Goal: Task Accomplishment & Management: Manage account settings

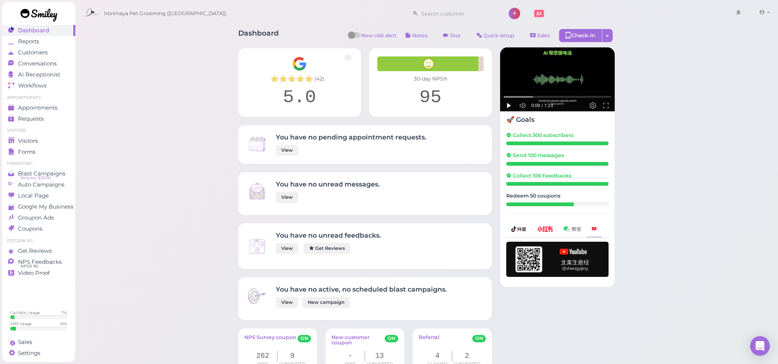
click at [37, 142] on span "Visitors" at bounding box center [28, 140] width 20 height 7
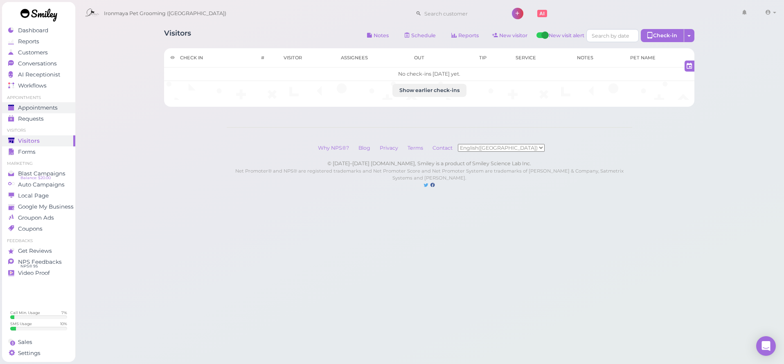
click at [30, 104] on span "Appointments" at bounding box center [38, 107] width 40 height 7
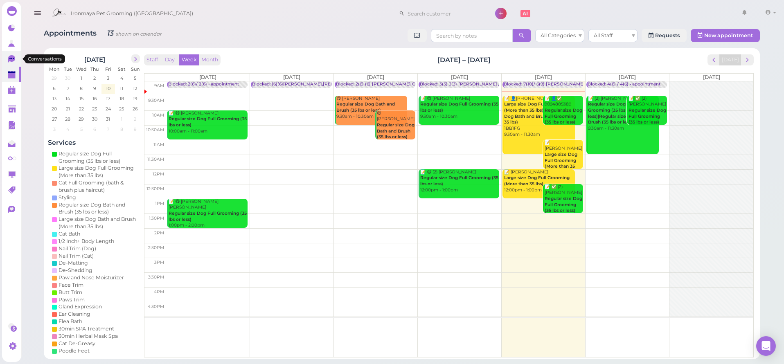
click at [8, 61] on icon at bounding box center [11, 58] width 7 height 7
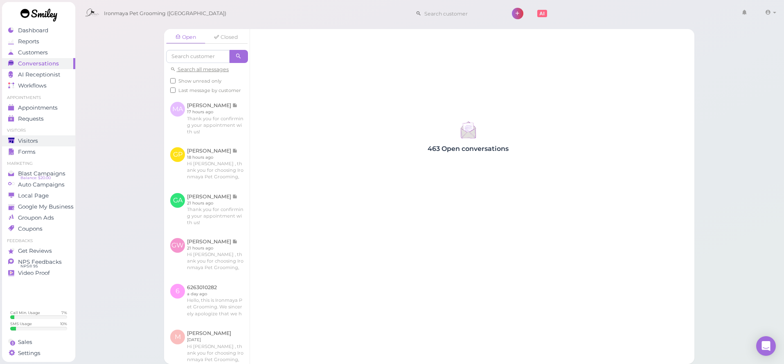
click at [38, 142] on div "Visitors" at bounding box center [37, 140] width 59 height 7
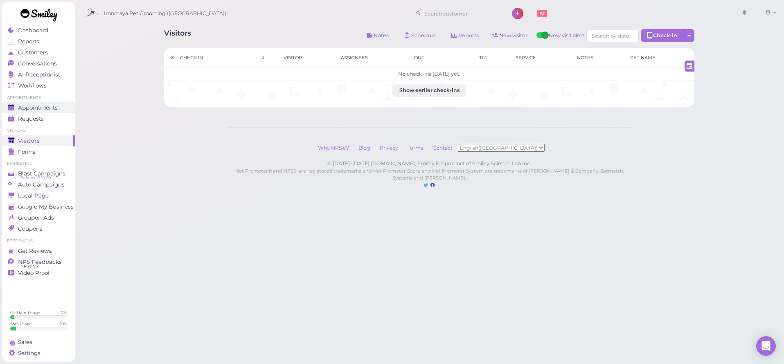
click at [36, 107] on span "Appointments" at bounding box center [38, 107] width 40 height 7
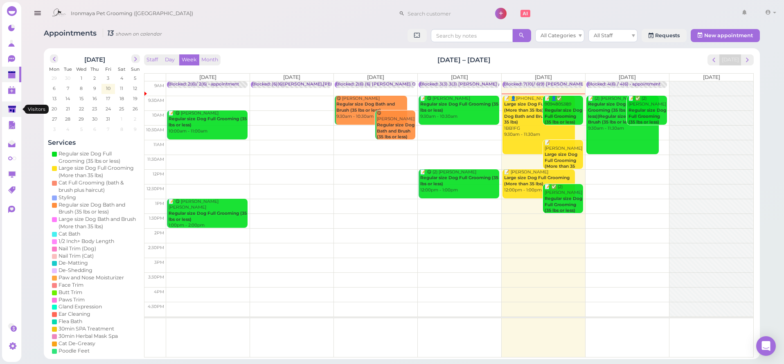
click at [10, 109] on polygon at bounding box center [12, 109] width 8 height 7
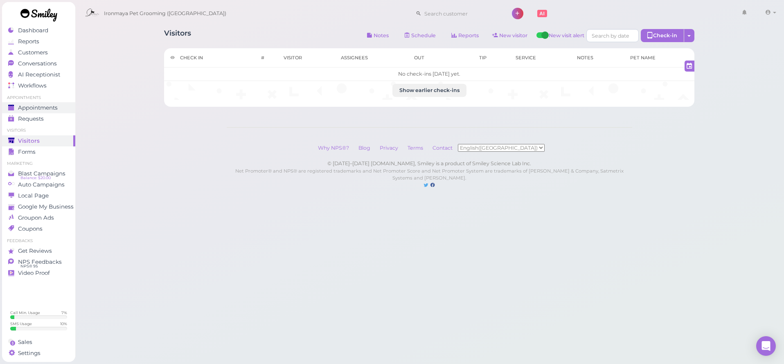
click at [55, 106] on span "Appointments" at bounding box center [38, 107] width 40 height 7
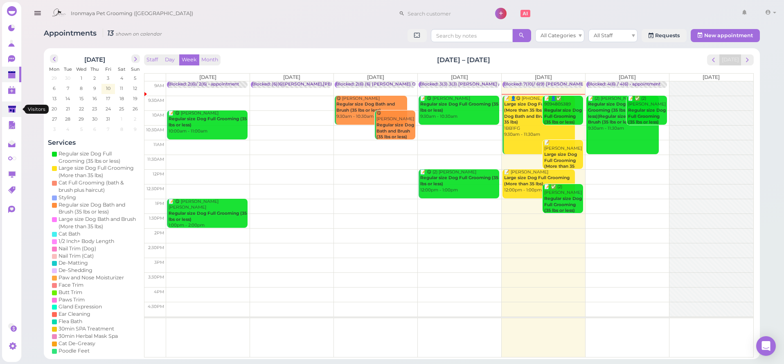
click at [16, 104] on link at bounding box center [11, 109] width 19 height 16
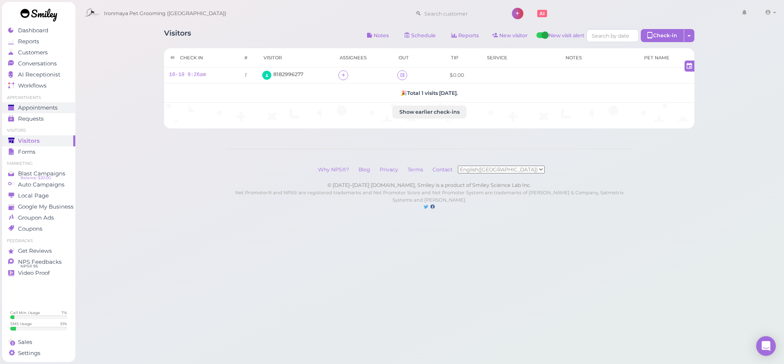
click at [50, 103] on link "Appointments" at bounding box center [38, 107] width 73 height 11
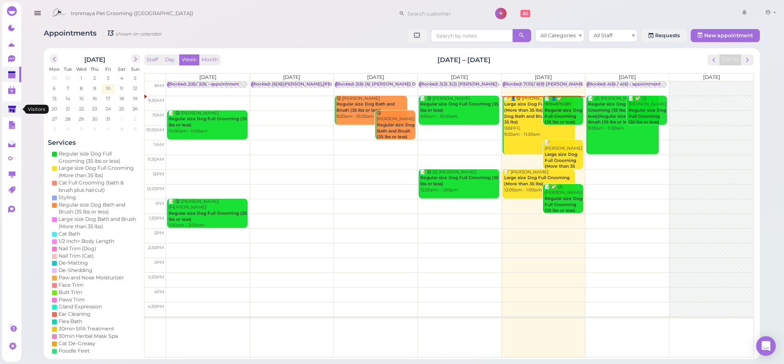
click at [12, 107] on icon at bounding box center [12, 109] width 8 height 6
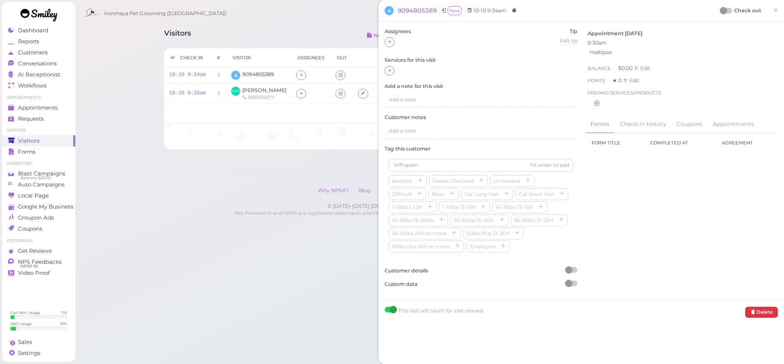
click at [773, 13] on span "×" at bounding box center [775, 9] width 5 height 11
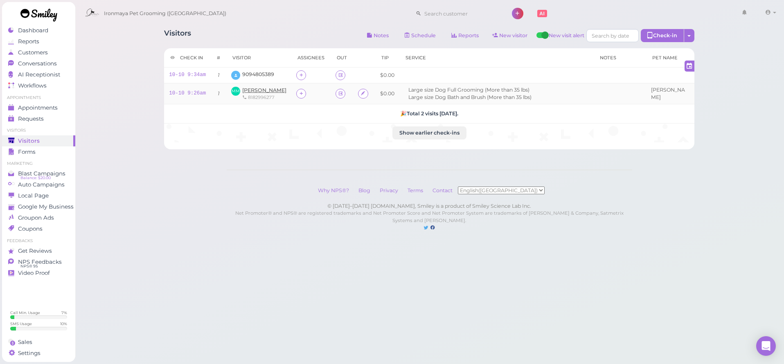
click at [263, 90] on span "[PERSON_NAME]" at bounding box center [264, 90] width 44 height 6
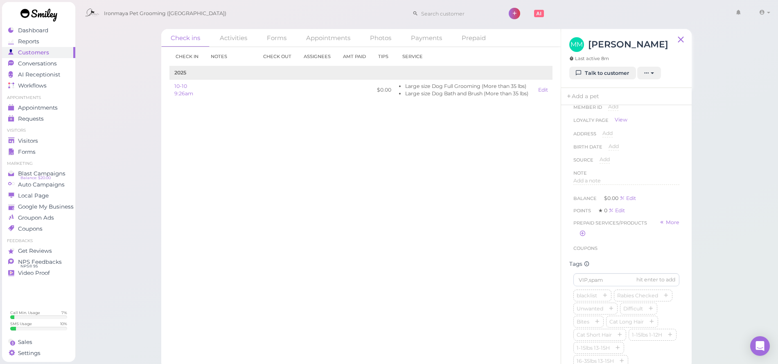
scroll to position [229, 0]
click at [605, 121] on input at bounding box center [626, 117] width 106 height 13
type input "Zuzu"
click at [624, 228] on icon "button" at bounding box center [625, 225] width 5 height 6
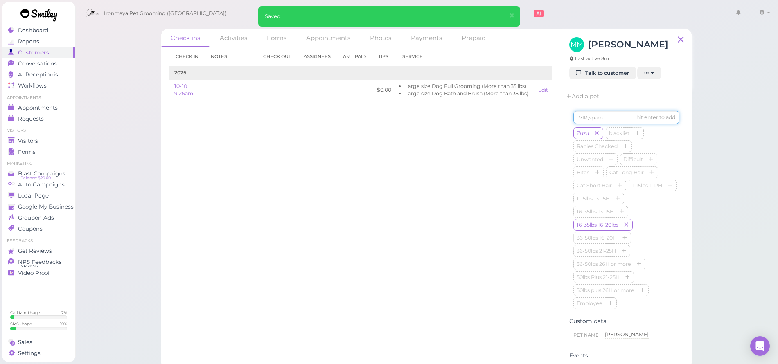
click at [600, 121] on input at bounding box center [626, 117] width 106 height 13
type input "[PERSON_NAME]"
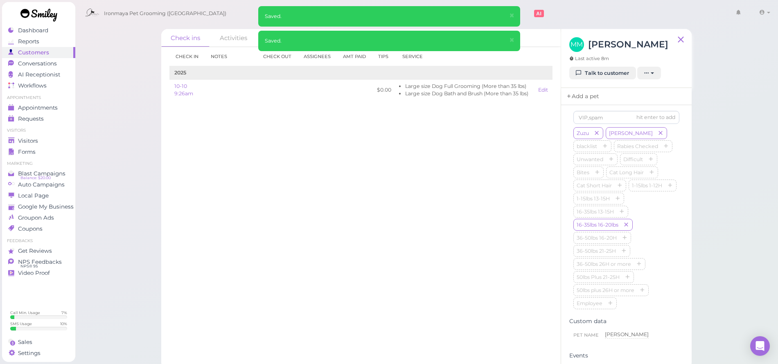
click at [587, 98] on link "Add a pet" at bounding box center [582, 96] width 43 height 17
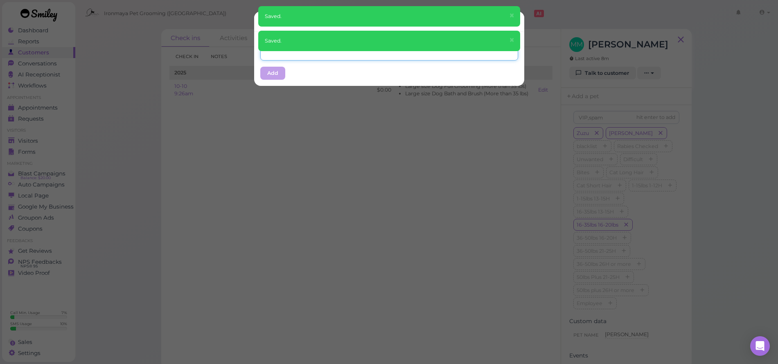
click at [279, 54] on input "text" at bounding box center [389, 53] width 258 height 13
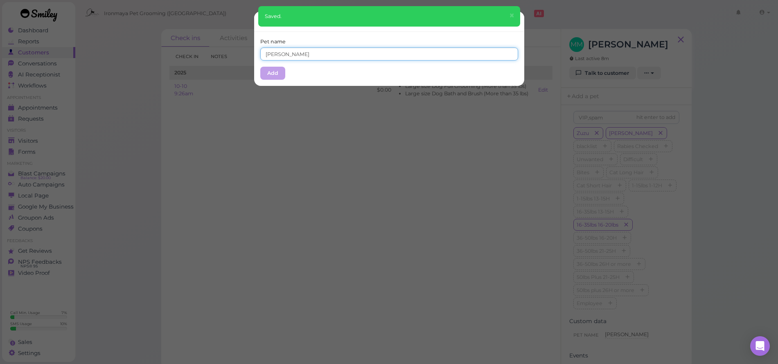
type input "[PERSON_NAME]"
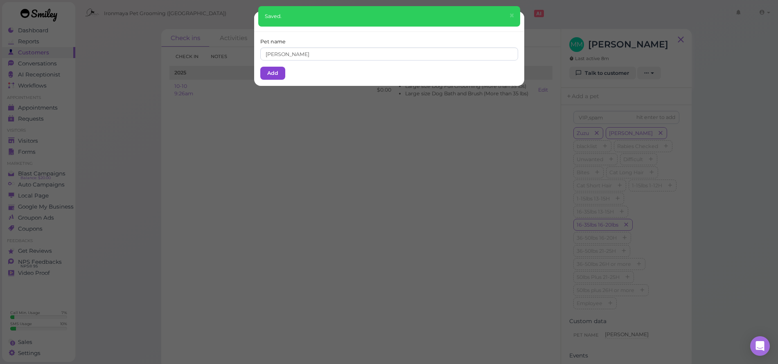
click at [277, 72] on button "Add" at bounding box center [272, 73] width 25 height 13
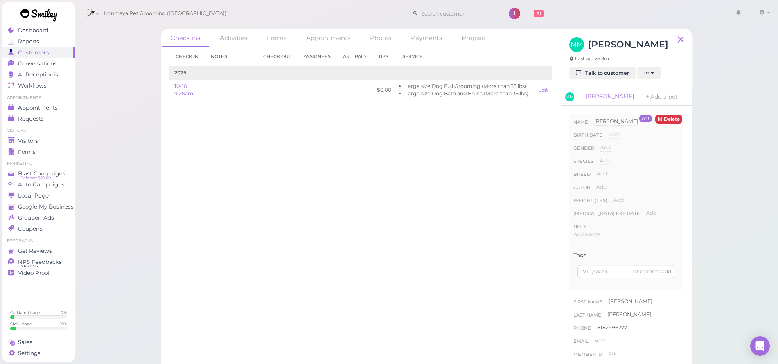
click at [602, 146] on span "Add" at bounding box center [605, 147] width 10 height 6
select select "Male"
click at [605, 158] on button "Done" at bounding box center [610, 162] width 18 height 9
click at [605, 160] on span "Add" at bounding box center [604, 160] width 10 height 6
select select "Dog"
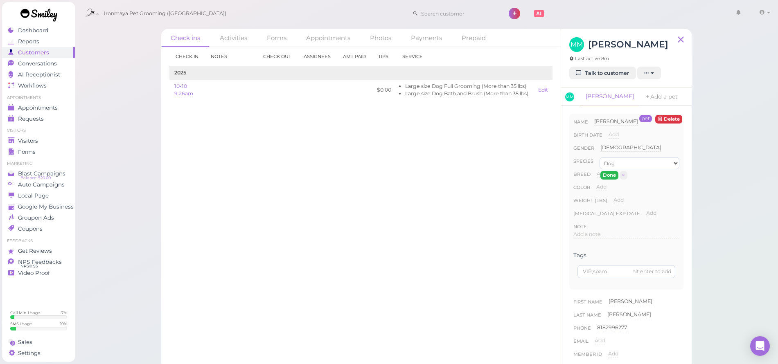
click at [606, 172] on button "Done" at bounding box center [609, 175] width 18 height 9
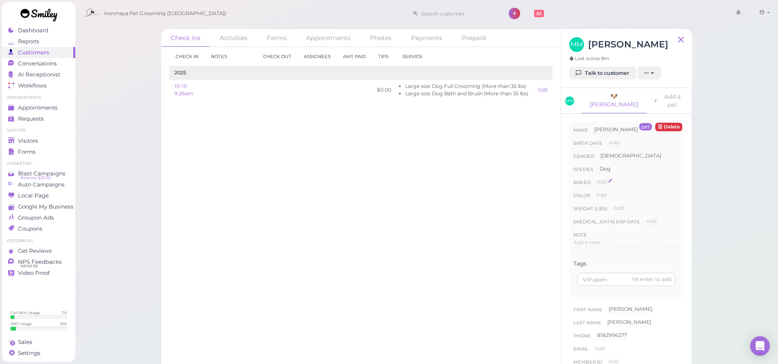
click at [605, 178] on div "Add" at bounding box center [601, 182] width 10 height 8
click at [604, 178] on input at bounding box center [637, 184] width 83 height 12
type input "P"
type input "Doodle"
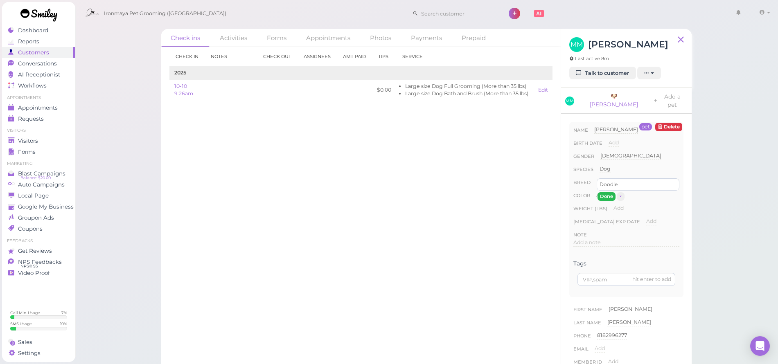
click at [607, 192] on button "Done" at bounding box center [606, 196] width 18 height 9
drag, startPoint x: 53, startPoint y: 110, endPoint x: 59, endPoint y: 117, distance: 8.7
click at [53, 110] on link "Appointments" at bounding box center [38, 107] width 73 height 11
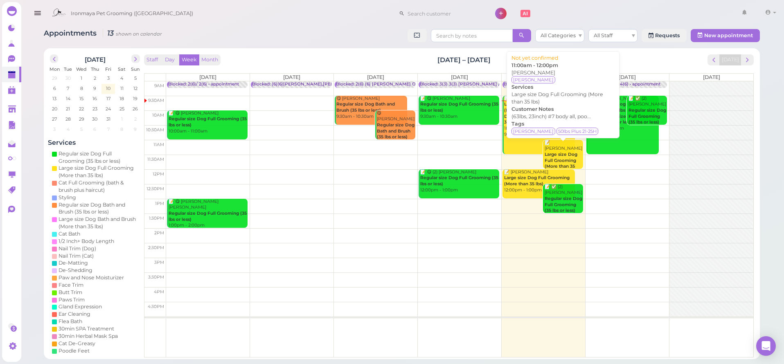
click at [558, 155] on b "Large size Dog Full Grooming (More than 35 lbs)" at bounding box center [560, 163] width 33 height 23
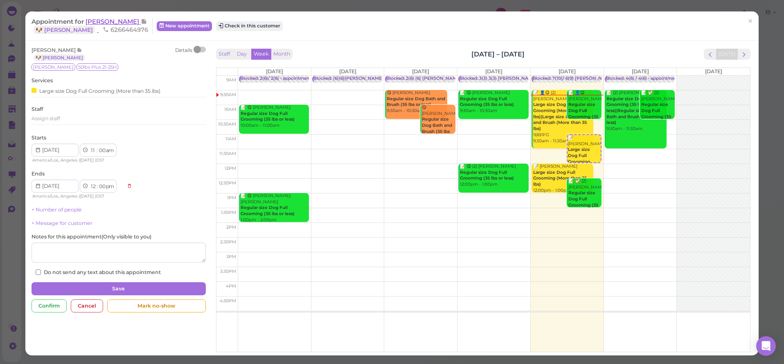
click at [97, 22] on span "[PERSON_NAME]" at bounding box center [112, 22] width 55 height 8
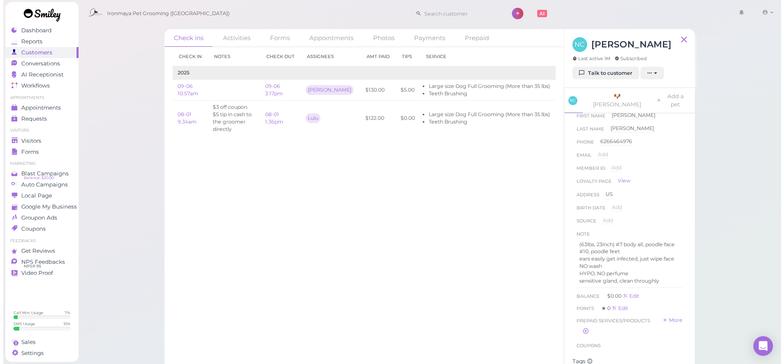
scroll to position [46, 0]
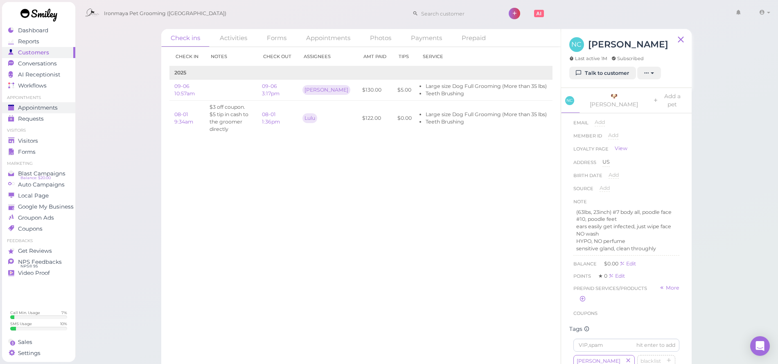
click at [61, 104] on div "Appointments" at bounding box center [37, 107] width 59 height 7
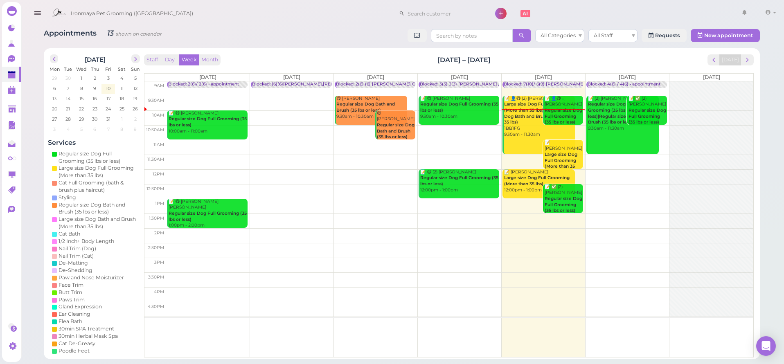
click at [518, 183] on b "Large size Dog Full Grooming (More than 35 lbs)" at bounding box center [536, 180] width 65 height 11
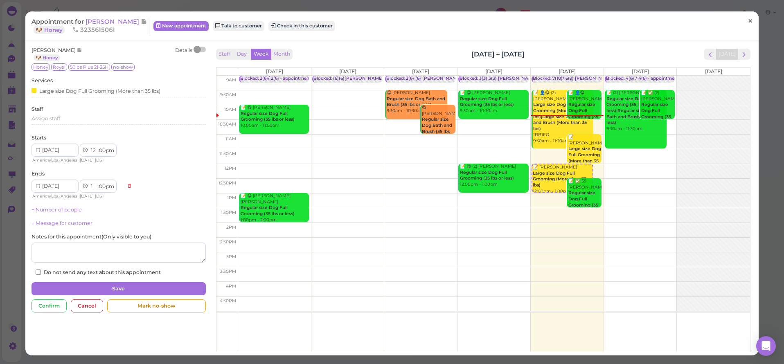
click at [748, 23] on link "×" at bounding box center [749, 21] width 15 height 19
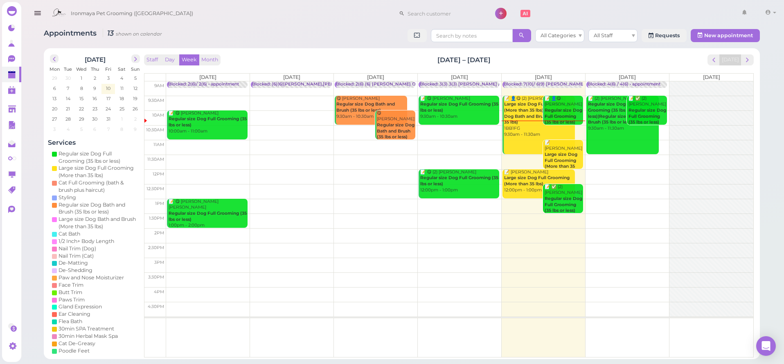
click at [525, 121] on div at bounding box center [542, 121] width 83 height 0
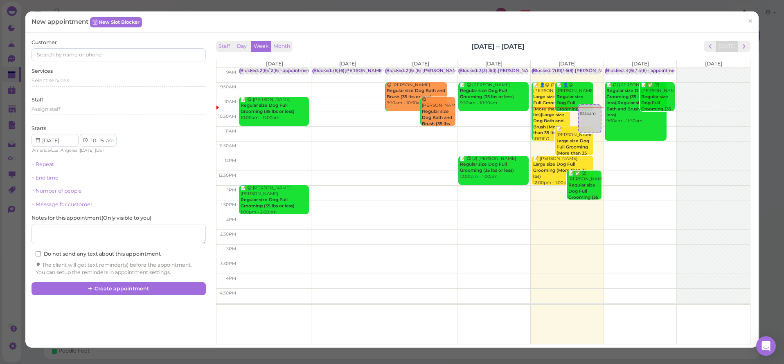
drag, startPoint x: 749, startPoint y: 21, endPoint x: 745, endPoint y: 21, distance: 4.1
click at [749, 21] on link "×" at bounding box center [749, 21] width 15 height 19
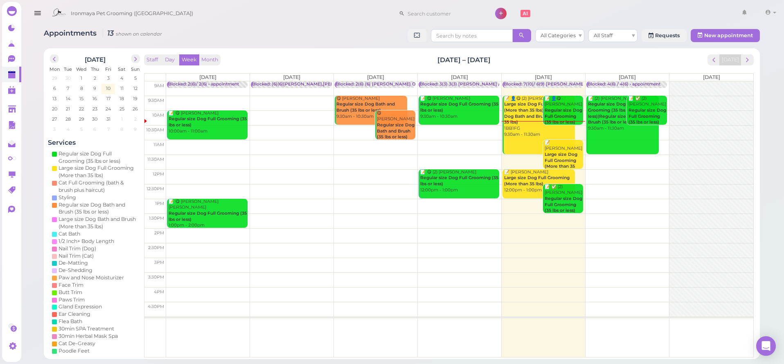
click at [510, 119] on b "Large size Dog Full Grooming (More than 35 lbs)|Large size Dog Bath and Brush (…" at bounding box center [539, 112] width 70 height 23
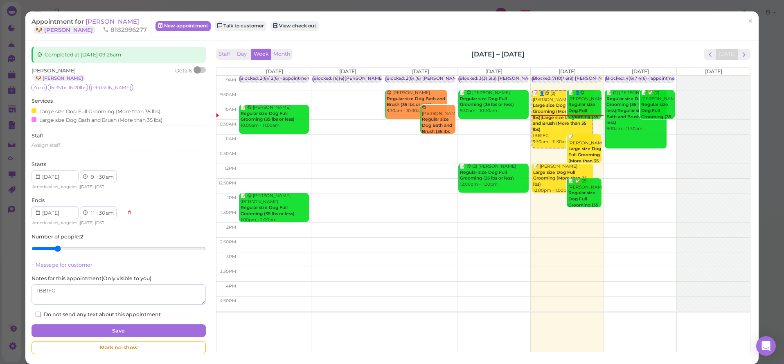
drag, startPoint x: 123, startPoint y: 21, endPoint x: 693, endPoint y: 100, distance: 575.2
click at [123, 21] on span "[PERSON_NAME]" at bounding box center [112, 22] width 54 height 8
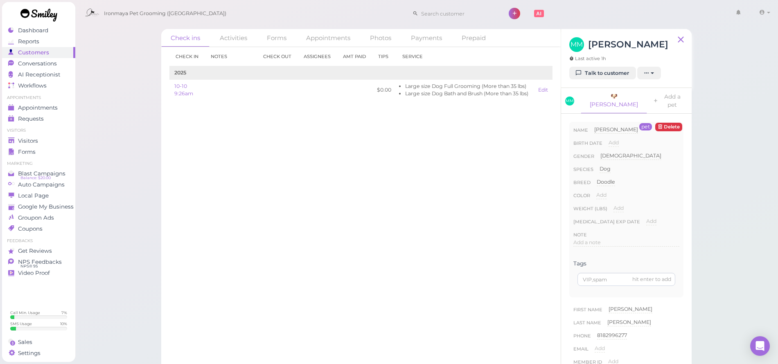
click at [605, 81] on div "MM Mary Mkrtchyan Last active 1h Talk to customer New appointment Add stamps Ad…" at bounding box center [626, 58] width 130 height 59
click at [602, 74] on link "Talk to customer" at bounding box center [602, 73] width 67 height 13
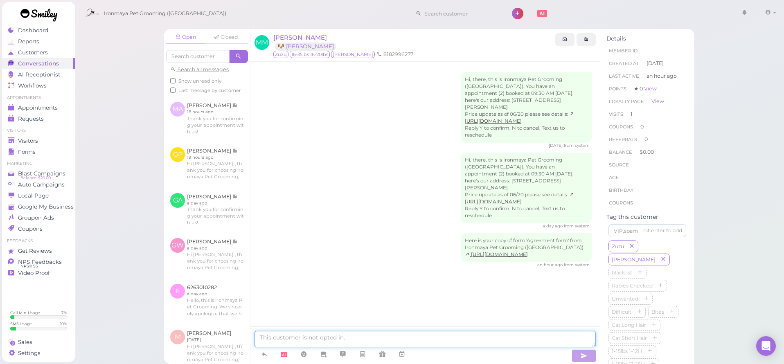
click at [297, 337] on textarea at bounding box center [424, 339] width 341 height 16
click at [323, 340] on textarea "Zuzu will need dematting for about 20 mins" at bounding box center [424, 339] width 341 height 16
click at [333, 337] on textarea "Zuzu will need dematting for about 20 mins" at bounding box center [424, 339] width 341 height 16
drag, startPoint x: 329, startPoint y: 339, endPoint x: 322, endPoint y: 339, distance: 6.6
click at [322, 339] on textarea "Zuzu will need dematting for about 20 mins" at bounding box center [424, 339] width 341 height 16
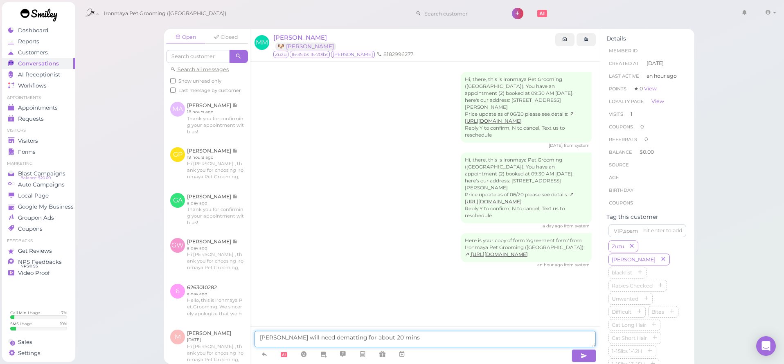
click at [387, 339] on textarea "Zuzu will need dematting for about 20 mins" at bounding box center [424, 339] width 341 height 16
type textarea "Zuzu will need dematting for about 20 mins."
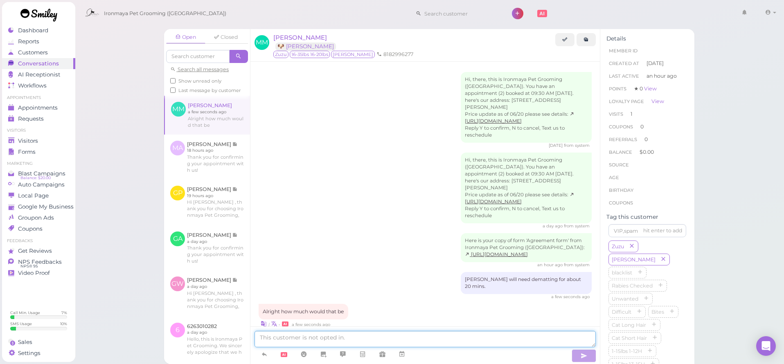
scroll to position [7, 0]
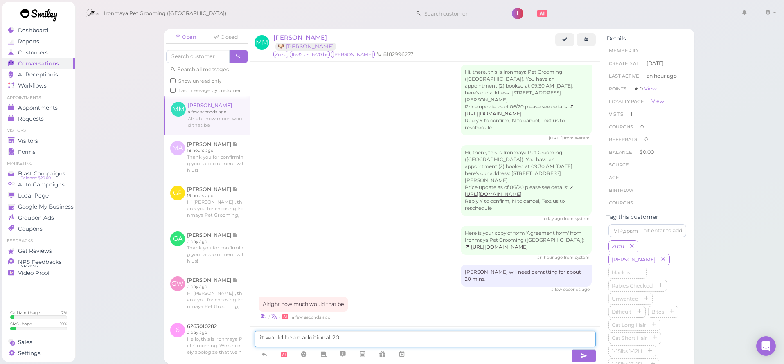
type textarea "it would be an additional 20$"
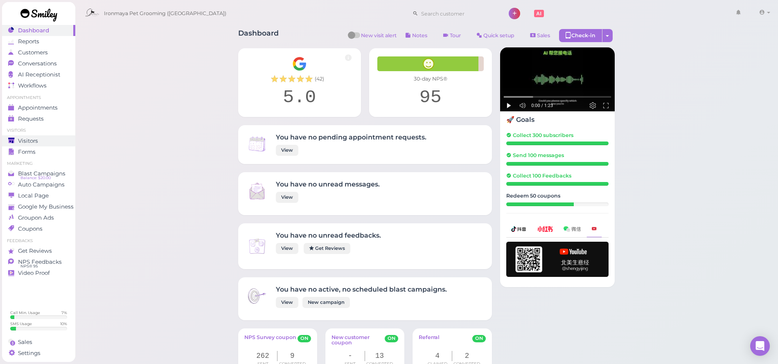
click at [21, 138] on span "Visitors" at bounding box center [28, 140] width 20 height 7
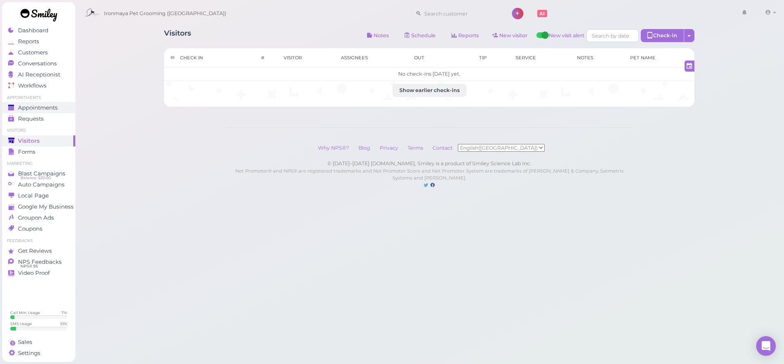
click at [25, 106] on span "Appointments" at bounding box center [38, 107] width 40 height 7
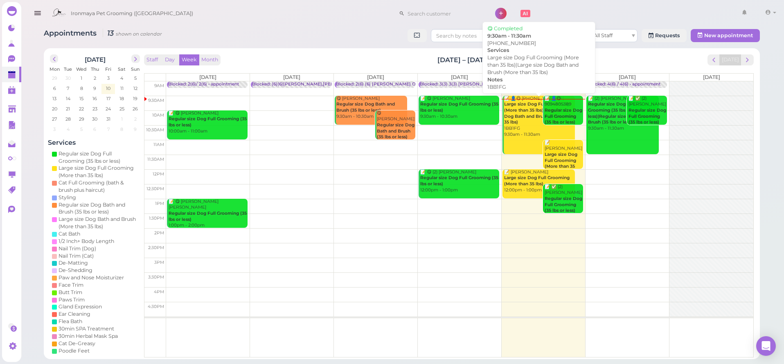
click at [522, 101] on b "Large size Dog Full Grooming (More than 35 lbs)|Large size Dog Bath and Brush (…" at bounding box center [539, 112] width 70 height 23
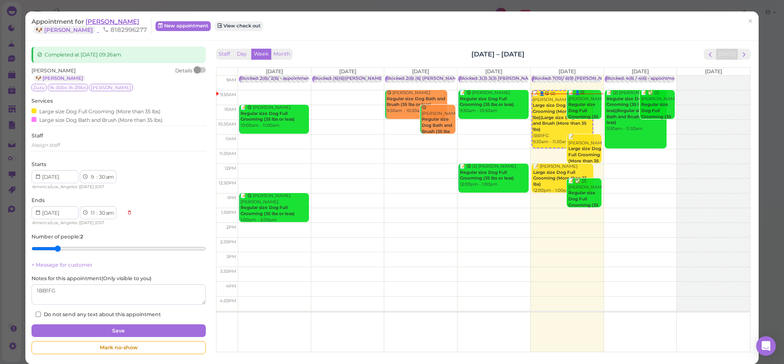
click at [110, 23] on span "[PERSON_NAME]" at bounding box center [112, 22] width 54 height 8
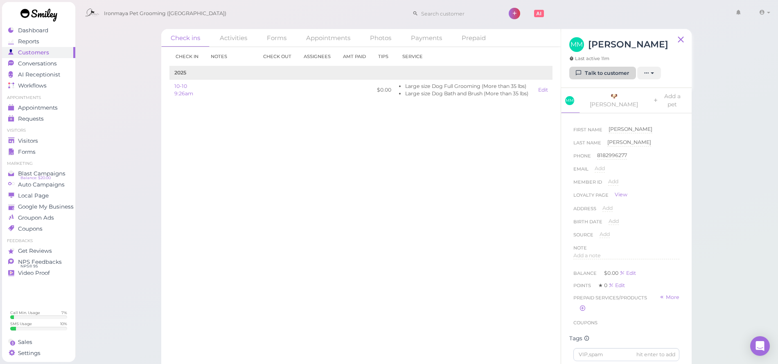
click at [605, 74] on link "Talk to customer" at bounding box center [602, 73] width 67 height 13
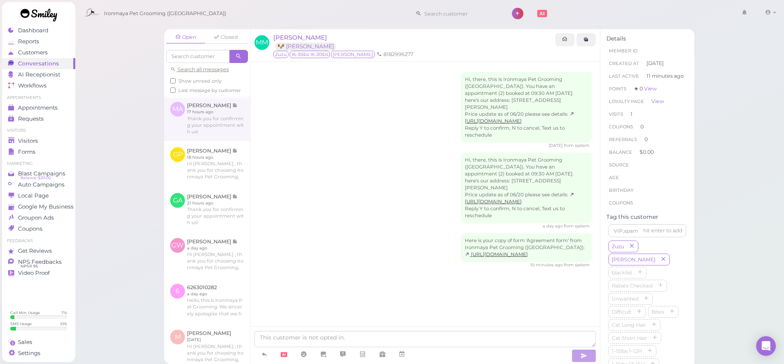
click at [193, 140] on link at bounding box center [207, 118] width 86 height 45
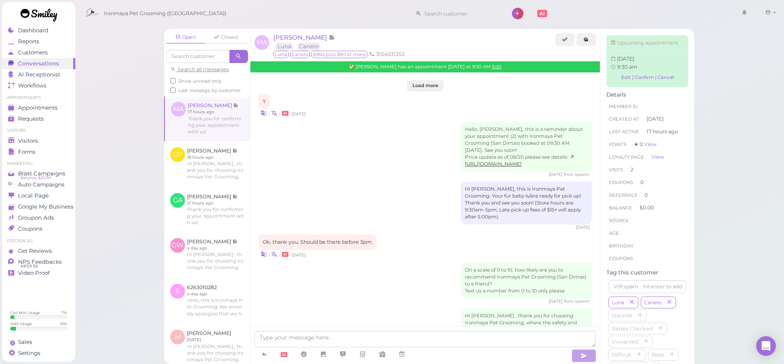
scroll to position [922, 0]
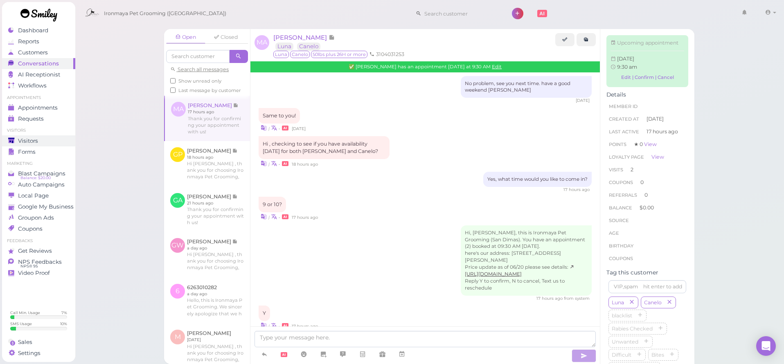
click at [41, 142] on div "Visitors" at bounding box center [37, 140] width 59 height 7
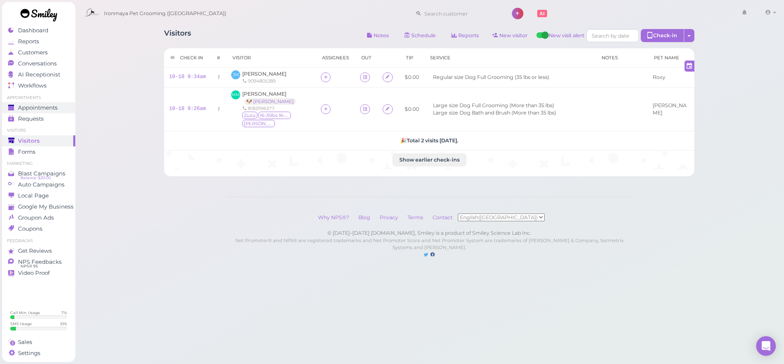
click at [25, 108] on span "Appointments" at bounding box center [38, 107] width 40 height 7
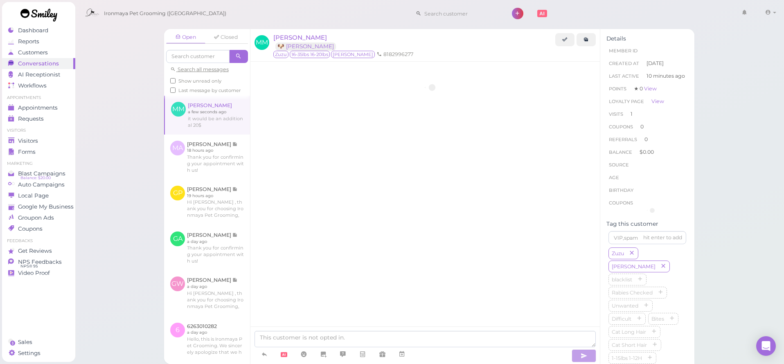
scroll to position [32, 0]
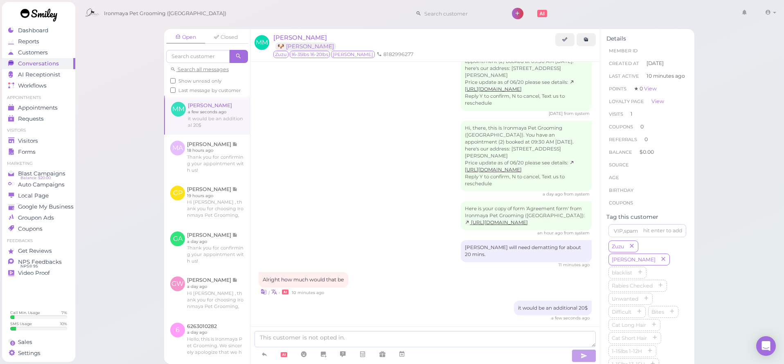
click at [354, 132] on div "Hi, there, this is Ironmaya Pet Grooming (San Dimas). You have an appointment (…" at bounding box center [424, 159] width 333 height 76
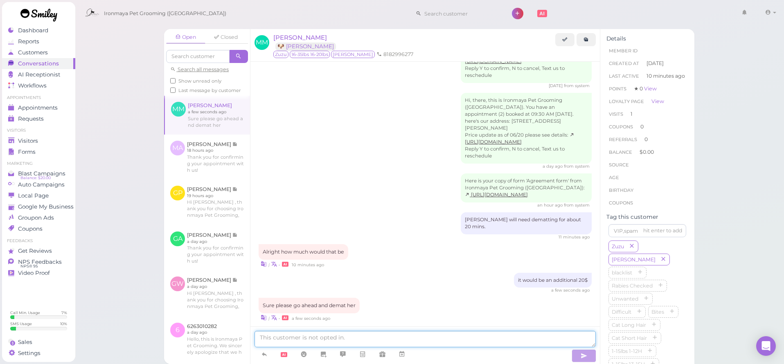
click at [395, 335] on textarea at bounding box center [424, 339] width 341 height 16
type textarea "h"
type textarea "Thank you"
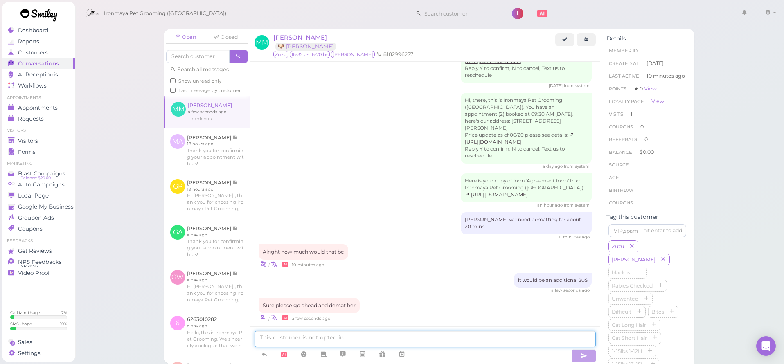
scroll to position [79, 0]
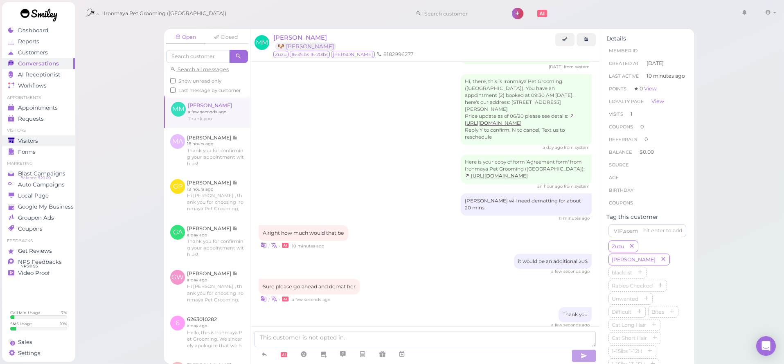
click at [50, 141] on div "Visitors" at bounding box center [37, 140] width 59 height 7
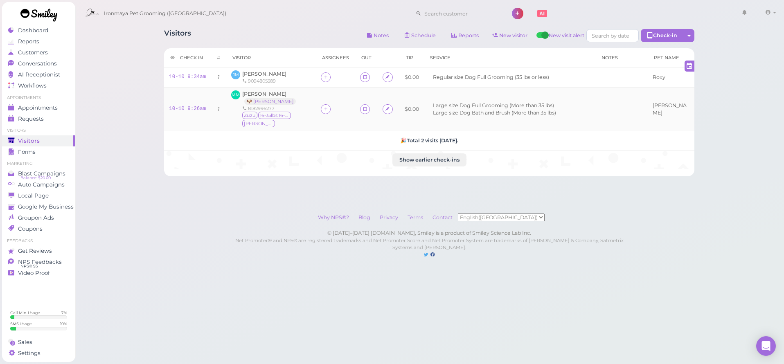
click at [321, 104] on div at bounding box center [326, 109] width 10 height 10
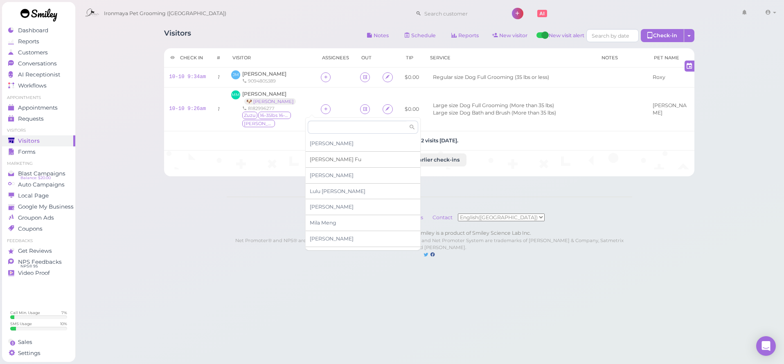
click at [320, 158] on span "Ida Fu" at bounding box center [336, 159] width 52 height 6
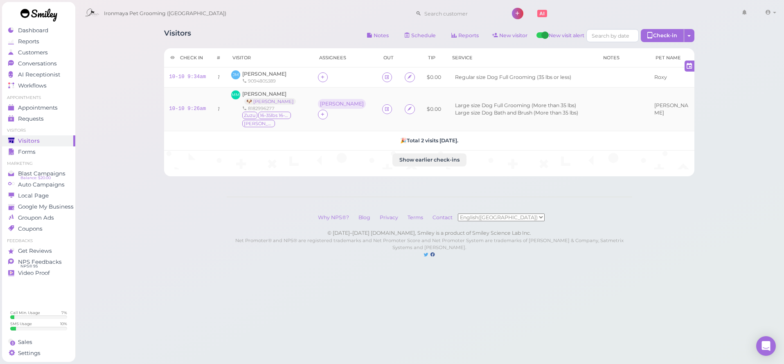
click at [318, 109] on div "Ida" at bounding box center [342, 104] width 48 height 10
click at [322, 193] on button "Remove" at bounding box center [323, 197] width 31 height 9
click at [321, 104] on div at bounding box center [326, 109] width 10 height 10
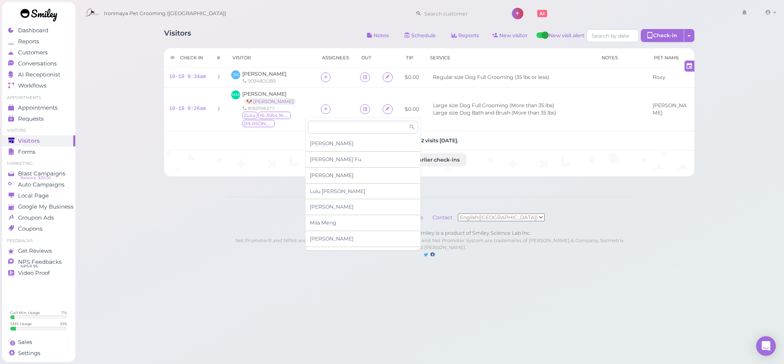
click at [321, 173] on span "[PERSON_NAME]" at bounding box center [332, 175] width 44 height 6
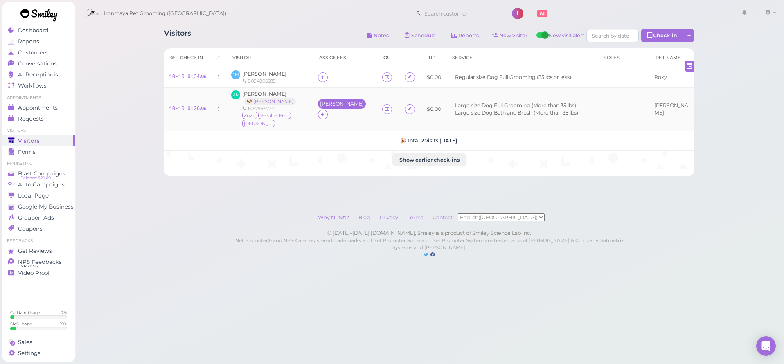
click at [320, 107] on div "[PERSON_NAME]" at bounding box center [342, 104] width 44 height 6
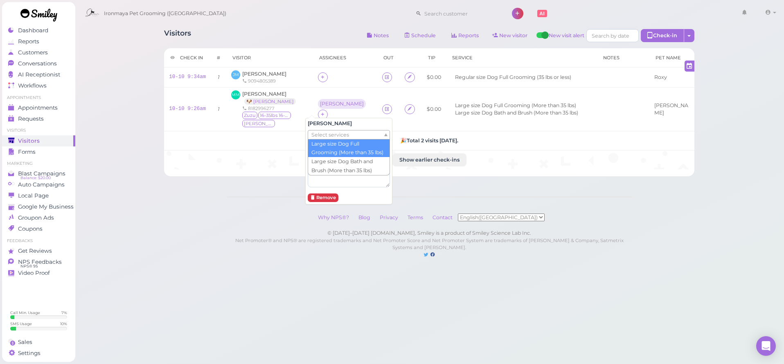
click at [321, 135] on span "Select services" at bounding box center [330, 134] width 38 height 9
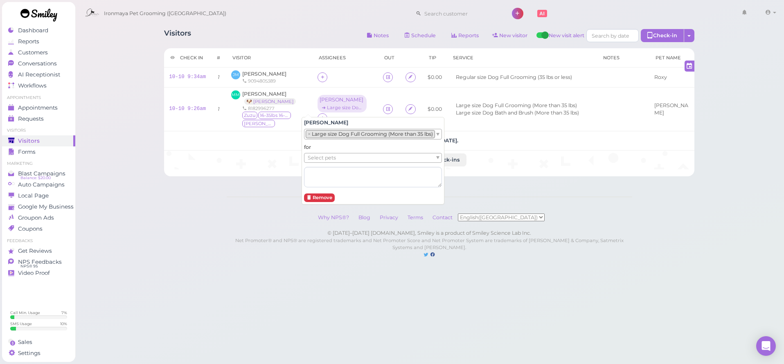
click at [331, 158] on span "Select pets" at bounding box center [322, 157] width 28 height 9
click at [278, 191] on div "Visitors Notes Schedule Reports New visitor New visit alert Check-in Customer c…" at bounding box center [429, 137] width 709 height 275
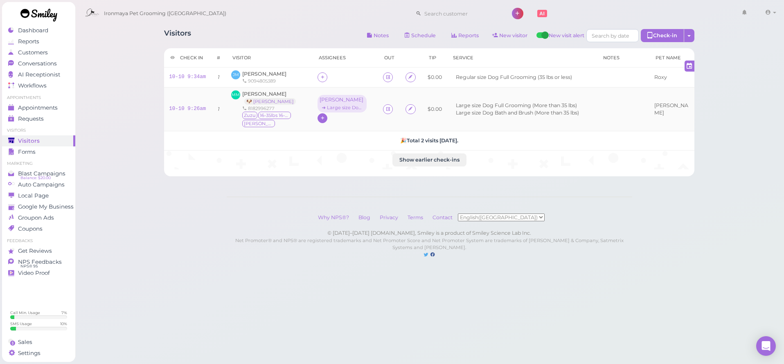
click at [320, 116] on icon at bounding box center [322, 118] width 5 height 6
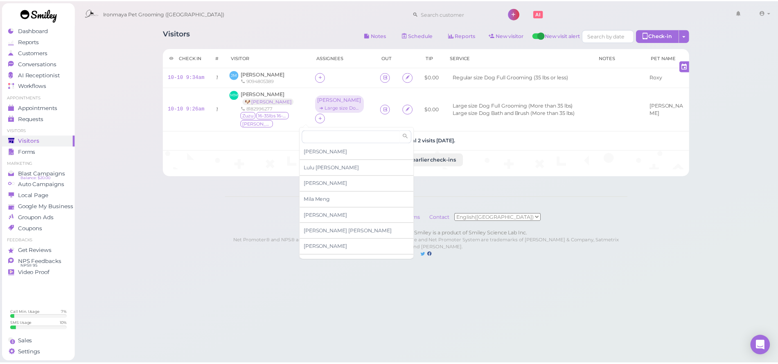
scroll to position [40, 0]
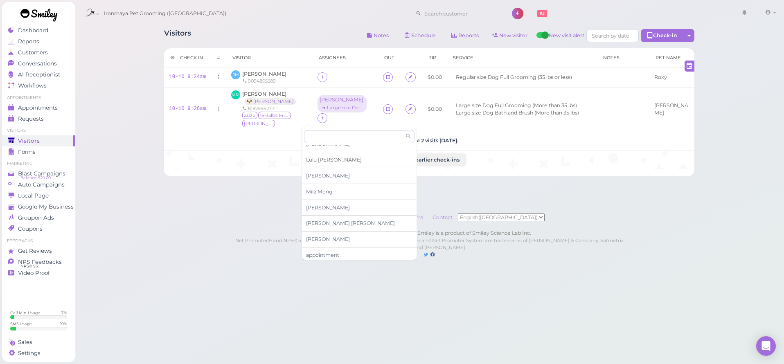
click at [340, 159] on div "[PERSON_NAME]" at bounding box center [359, 160] width 115 height 16
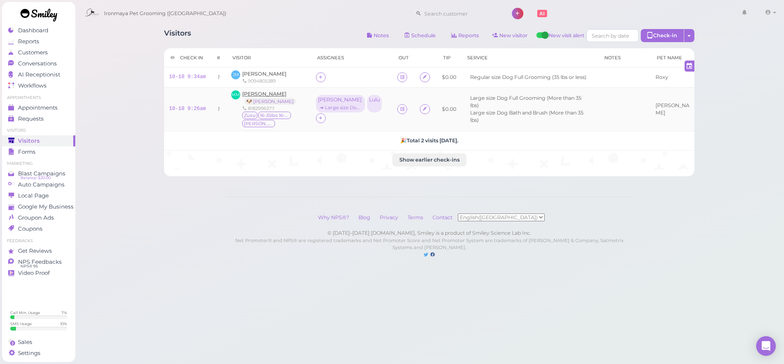
click at [272, 93] on span "[PERSON_NAME]" at bounding box center [264, 94] width 44 height 6
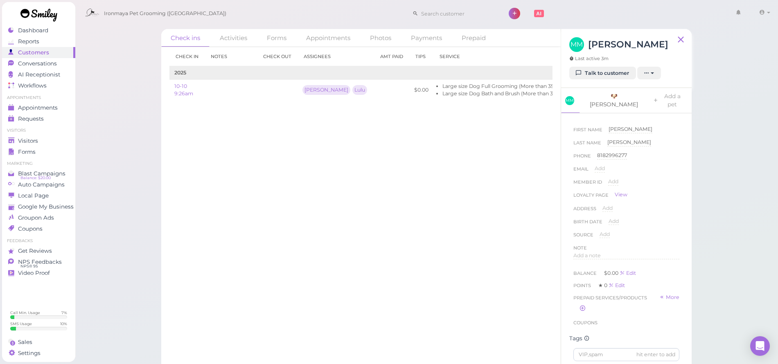
click at [606, 97] on link "🐶 Charlie" at bounding box center [613, 100] width 66 height 25
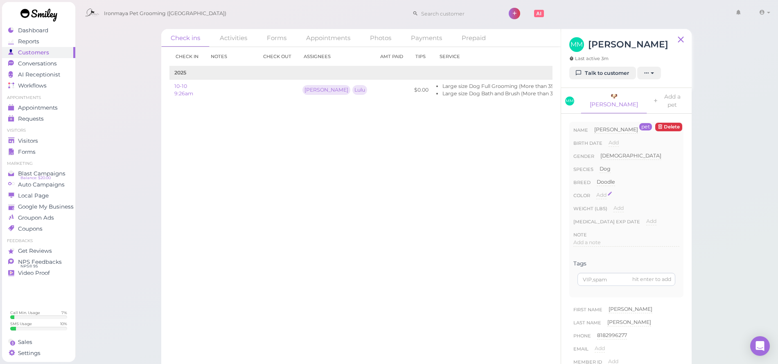
click at [603, 192] on span "Add" at bounding box center [601, 195] width 10 height 6
type input "tan"
click at [607, 205] on button "Done" at bounding box center [606, 209] width 18 height 9
click at [647, 97] on link "Add a pet" at bounding box center [668, 100] width 43 height 25
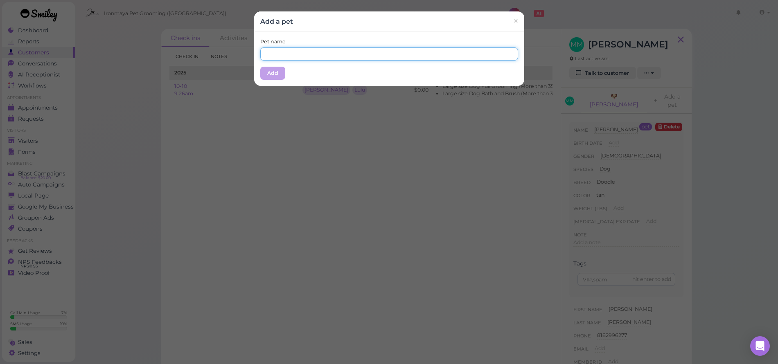
click at [328, 48] on input "text" at bounding box center [389, 53] width 258 height 13
type input "Zuzu"
click at [272, 68] on button "Add" at bounding box center [272, 73] width 25 height 13
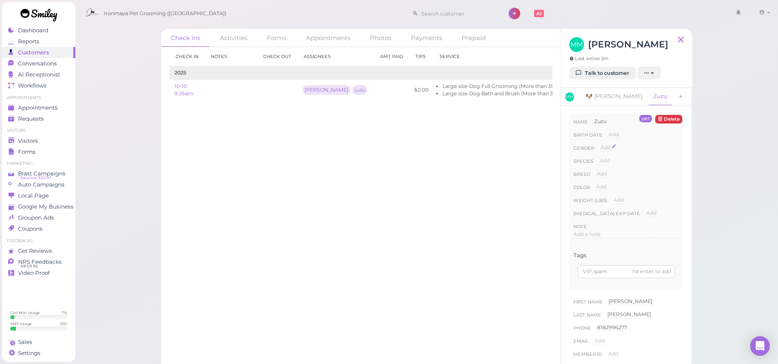
click at [607, 151] on div "Add Male Female" at bounding box center [605, 150] width 10 height 13
click at [606, 148] on span "Add" at bounding box center [605, 147] width 10 height 6
select select "Female"
click at [611, 164] on button "Done" at bounding box center [610, 162] width 18 height 9
click at [607, 162] on span "Add" at bounding box center [604, 160] width 10 height 6
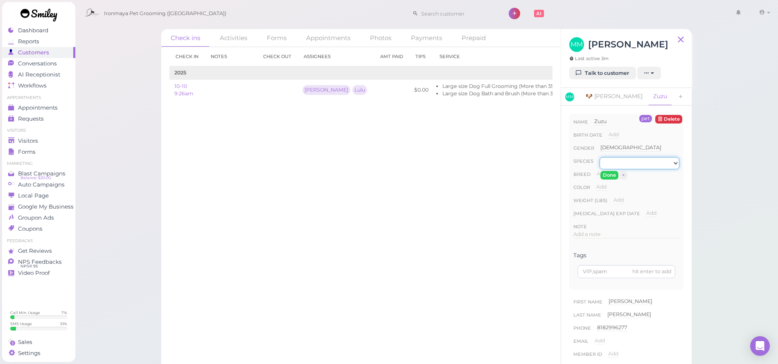
select select "Dog"
click at [606, 173] on button "Done" at bounding box center [609, 175] width 18 height 9
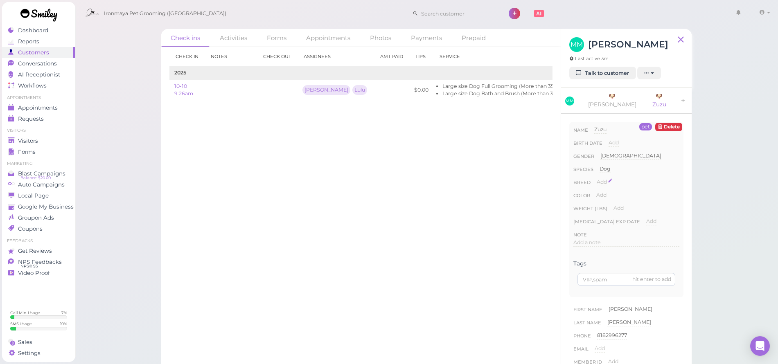
click at [606, 179] on span "Add" at bounding box center [601, 182] width 10 height 6
type input "doodle"
click at [607, 191] on div "Done ×" at bounding box center [610, 196] width 29 height 10
click at [607, 192] on button "Done" at bounding box center [606, 196] width 18 height 9
click at [606, 192] on span "Add" at bounding box center [601, 195] width 10 height 6
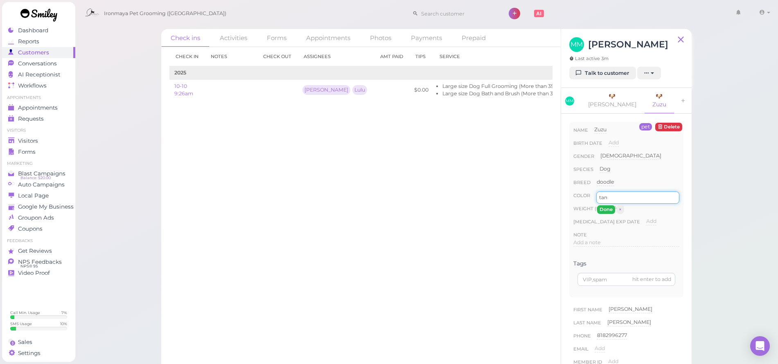
type input "tan"
click at [607, 205] on button "Done" at bounding box center [606, 209] width 18 height 9
click at [36, 139] on span "Visitors" at bounding box center [28, 140] width 20 height 7
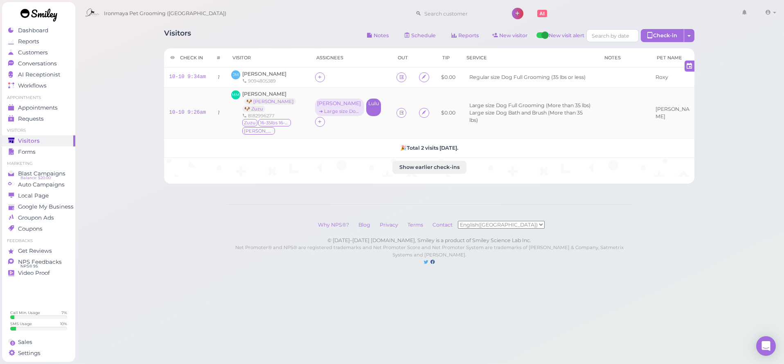
click at [366, 112] on div "Lulu" at bounding box center [373, 108] width 15 height 18
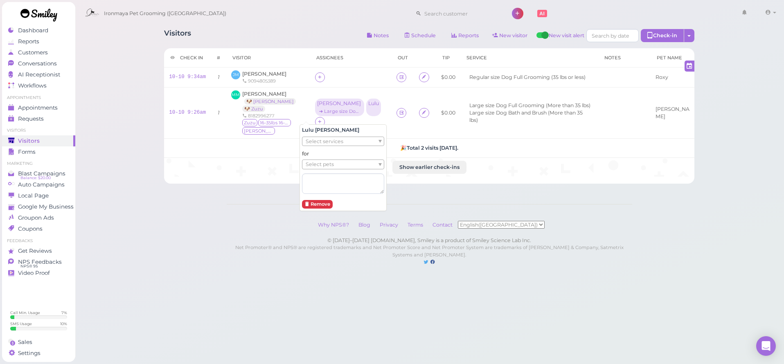
click at [357, 143] on ul "Select services" at bounding box center [339, 141] width 75 height 9
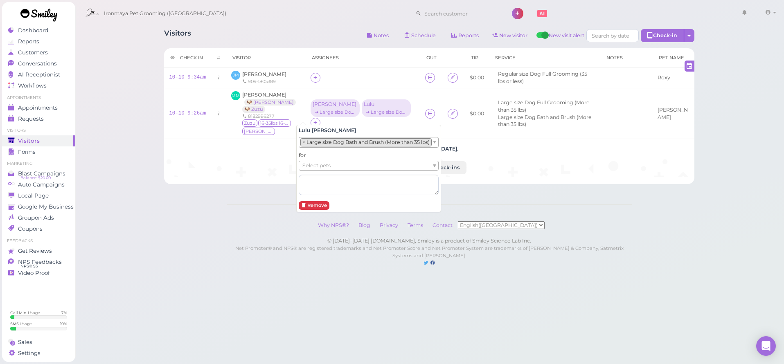
click at [342, 163] on ul "Select pets" at bounding box center [365, 165] width 133 height 9
click at [319, 115] on div "➔ Large size Dog Full Grooming (More than 35 lbs)" at bounding box center [334, 112] width 45 height 6
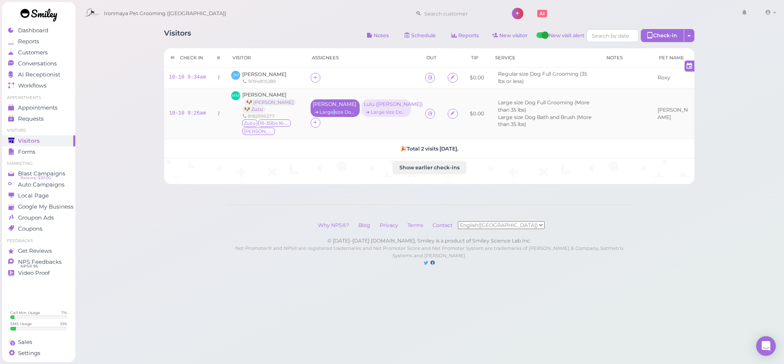
click at [319, 115] on div "➔ Large size Dog Full Grooming (More than 35 lbs)" at bounding box center [334, 112] width 45 height 6
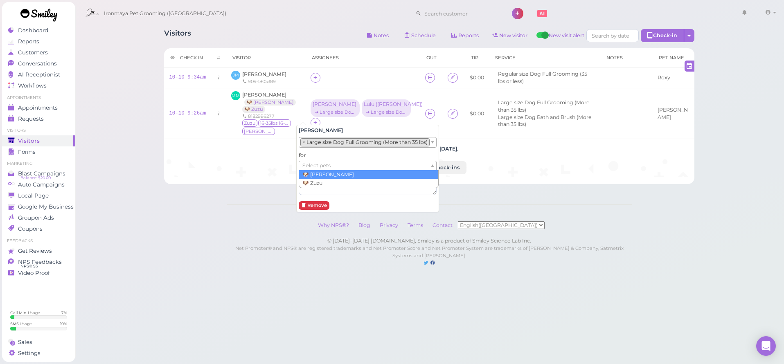
click at [321, 161] on span "Select pets" at bounding box center [316, 165] width 28 height 9
click at [199, 227] on div "Visitors Notes Schedule Reports New visitor New visit alert Check-in Customer c…" at bounding box center [429, 141] width 709 height 283
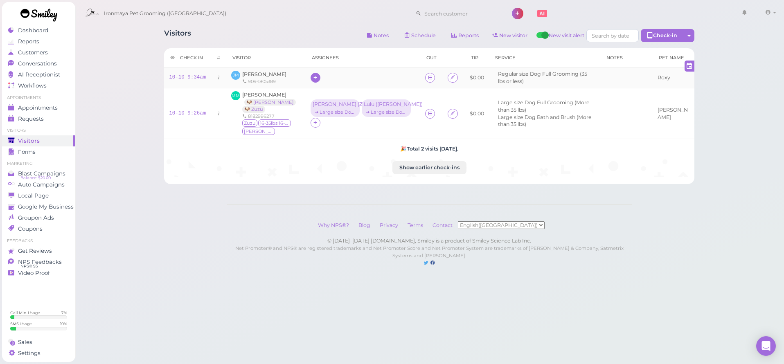
click at [312, 77] on icon at bounding box center [314, 77] width 5 height 6
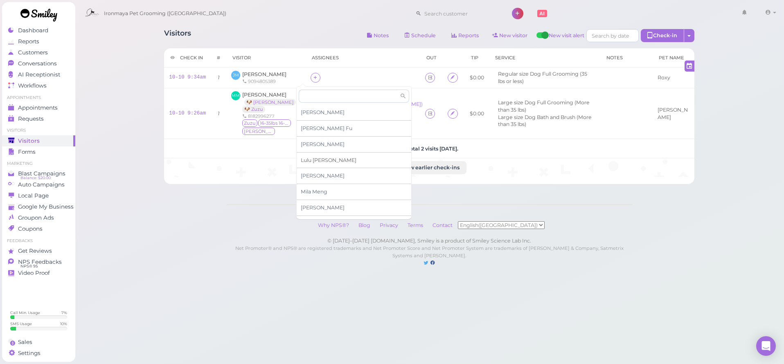
click at [313, 162] on div "Lulu Han" at bounding box center [354, 161] width 115 height 16
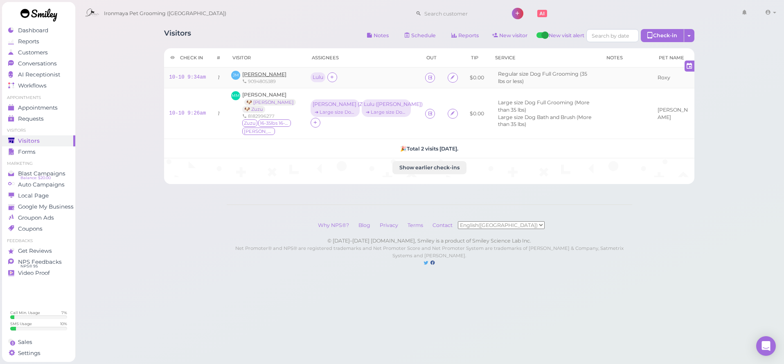
click at [252, 75] on span "[PERSON_NAME]" at bounding box center [264, 74] width 44 height 6
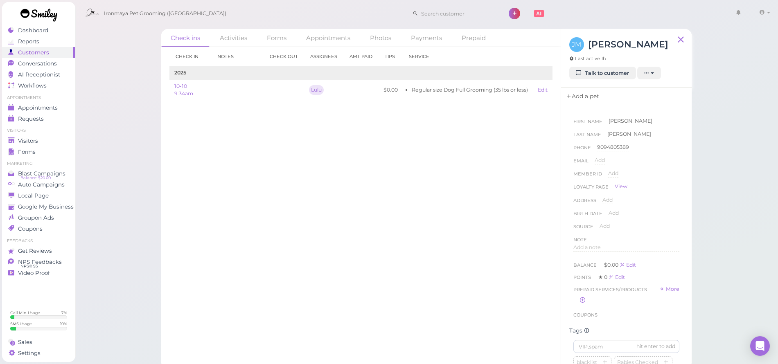
click at [584, 92] on link "Add a pet" at bounding box center [582, 96] width 43 height 17
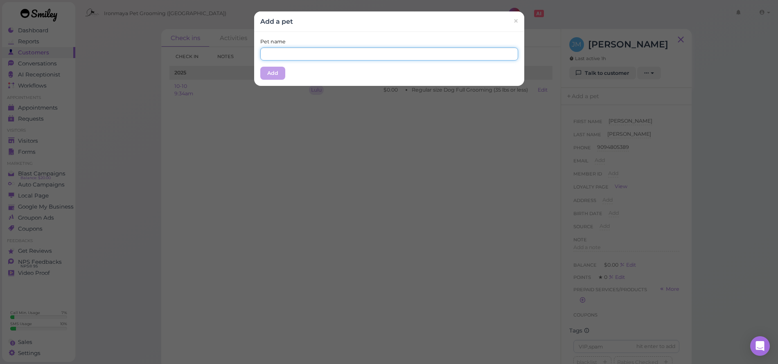
click at [294, 58] on input "text" at bounding box center [389, 53] width 258 height 13
type input "Roxy"
click at [265, 75] on button "Add" at bounding box center [272, 73] width 25 height 13
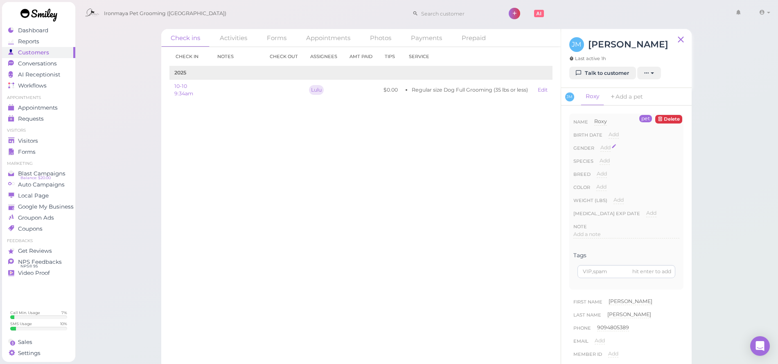
click at [602, 146] on span "Add" at bounding box center [605, 147] width 10 height 6
select select "Female"
click at [606, 159] on button "Done" at bounding box center [610, 162] width 18 height 9
click at [605, 161] on span "Add" at bounding box center [604, 160] width 10 height 6
select select "Dog"
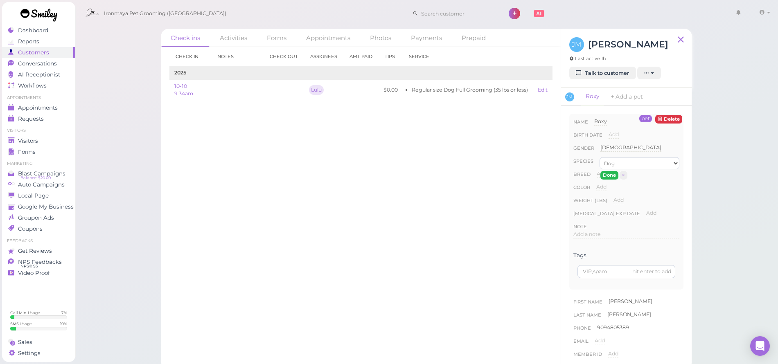
click at [605, 173] on button "Done" at bounding box center [609, 175] width 18 height 9
click at [602, 173] on span "Add" at bounding box center [601, 174] width 10 height 6
type input "Maltese"
click at [607, 187] on button "Done" at bounding box center [606, 188] width 18 height 9
click at [607, 189] on div "Color Add" at bounding box center [626, 189] width 106 height 13
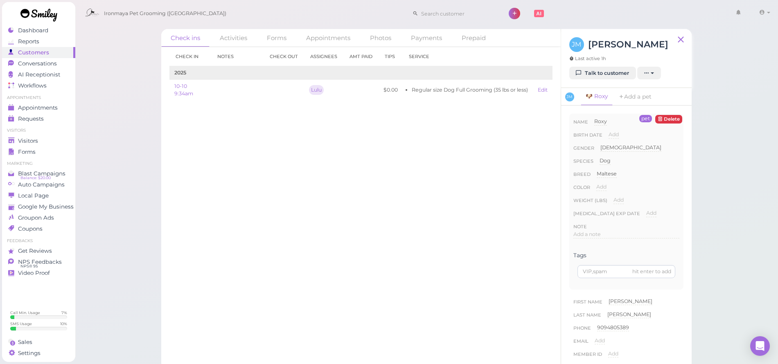
click at [603, 187] on span "Add" at bounding box center [601, 187] width 10 height 6
click at [606, 192] on input at bounding box center [637, 189] width 83 height 12
type input "B"
type input "Tan"
click at [610, 199] on button "Done" at bounding box center [606, 201] width 18 height 9
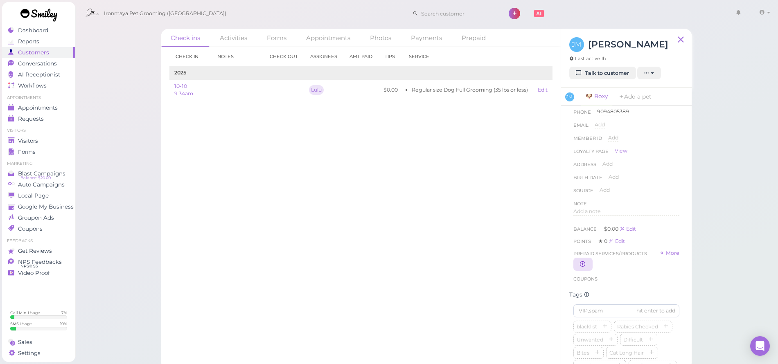
scroll to position [279, 0]
type input "Roxy"
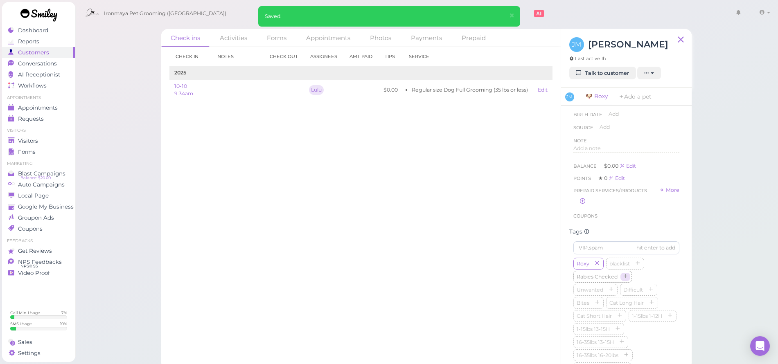
click at [624, 280] on icon "button" at bounding box center [624, 277] width 5 height 6
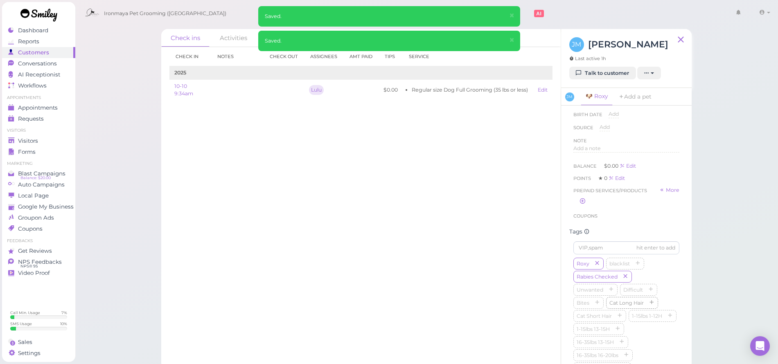
scroll to position [281, 0]
click at [667, 317] on icon "button" at bounding box center [669, 315] width 5 height 6
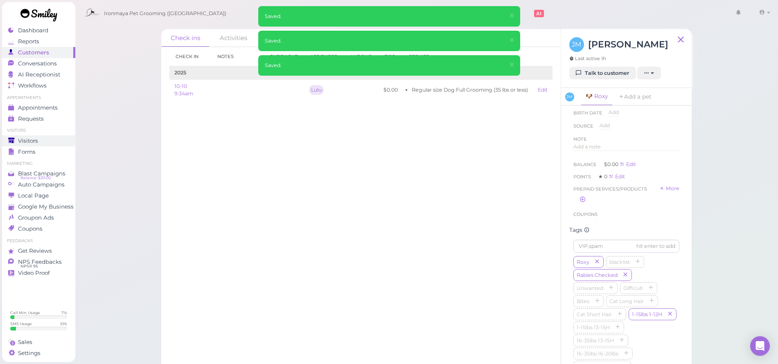
click at [37, 141] on span "Visitors" at bounding box center [28, 140] width 20 height 7
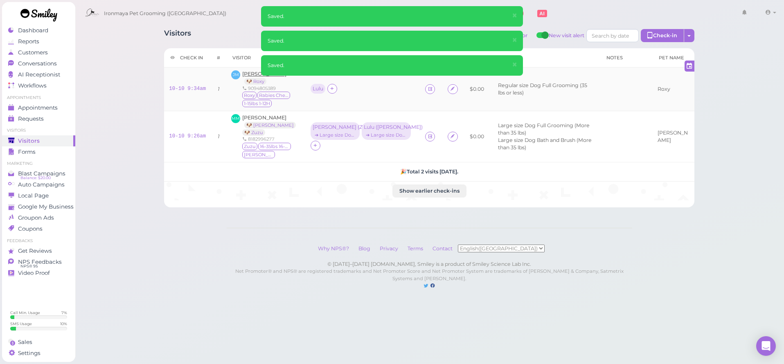
click at [244, 74] on span "[PERSON_NAME]" at bounding box center [264, 74] width 44 height 6
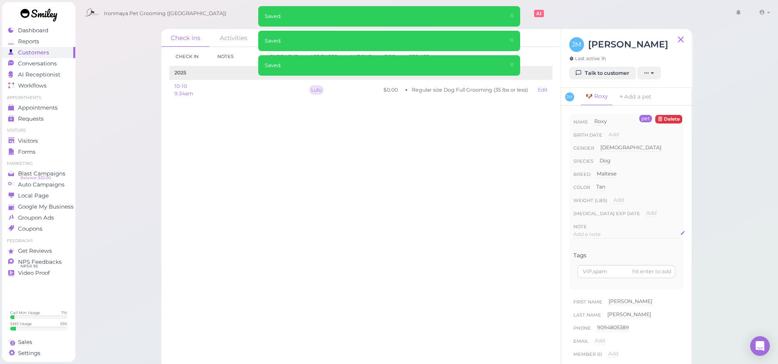
click at [611, 231] on div "Add a note" at bounding box center [626, 235] width 106 height 8
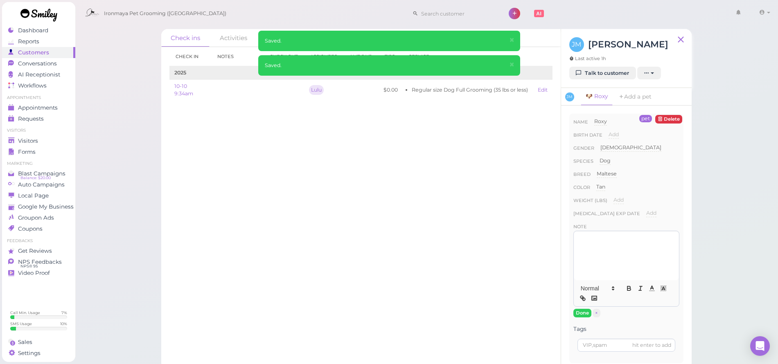
click at [582, 313] on button "Done" at bounding box center [582, 313] width 18 height 9
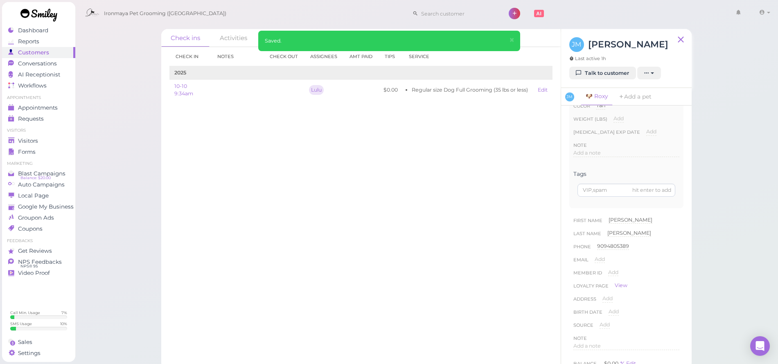
scroll to position [106, 0]
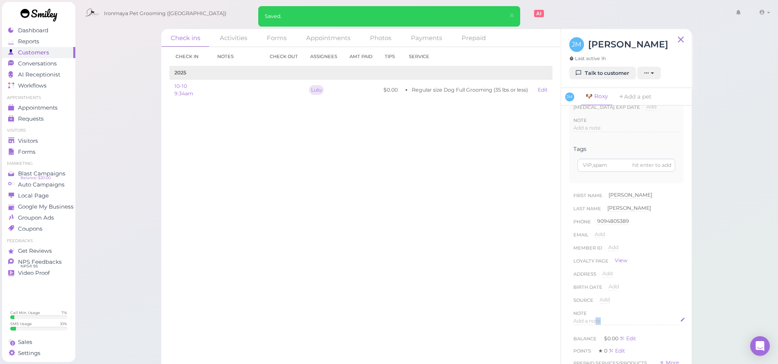
click at [594, 323] on div "Add a note" at bounding box center [626, 321] width 106 height 8
click at [596, 325] on p at bounding box center [626, 323] width 100 height 7
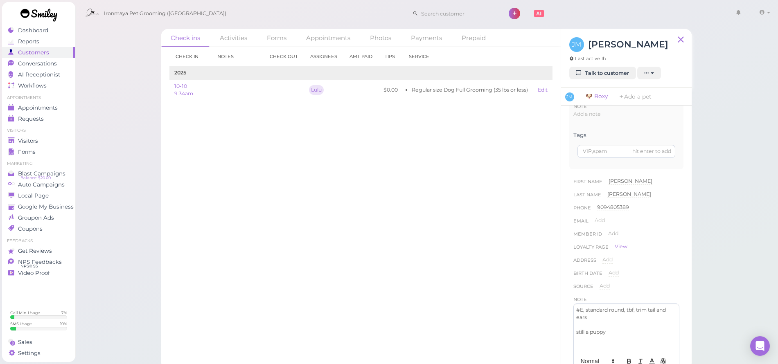
scroll to position [220, 0]
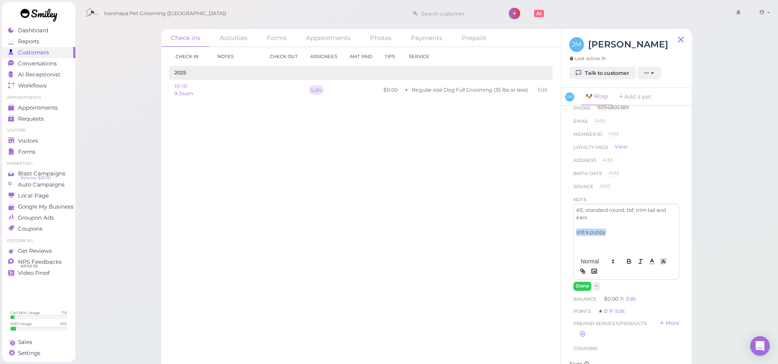
drag, startPoint x: 613, startPoint y: 235, endPoint x: 575, endPoint y: 231, distance: 38.6
click at [575, 232] on div "#E, standard round, tbf, trim tail and ears still a puppy" at bounding box center [625, 228] width 105 height 49
click at [625, 265] on icon "button" at bounding box center [628, 261] width 7 height 7
click at [582, 280] on div "#E, standard round, tbf, trim tail and ears still a puppy #E, standard round, t…" at bounding box center [626, 247] width 106 height 87
click at [582, 283] on button "Done" at bounding box center [582, 286] width 18 height 9
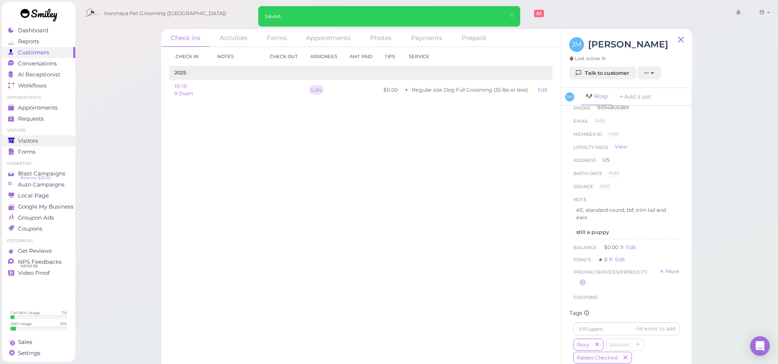
click at [25, 142] on span "Visitors" at bounding box center [28, 140] width 20 height 7
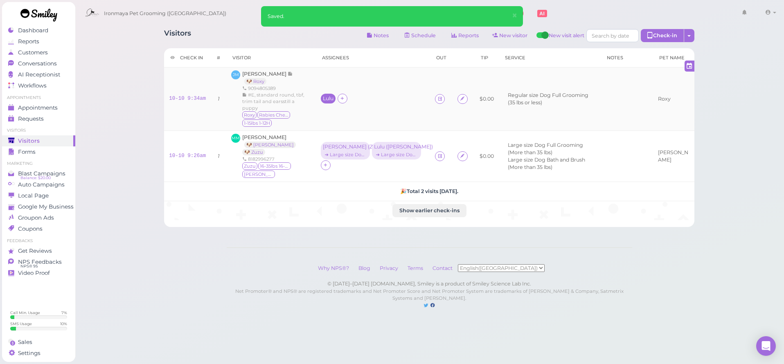
click at [325, 98] on div "Lulu" at bounding box center [328, 99] width 11 height 6
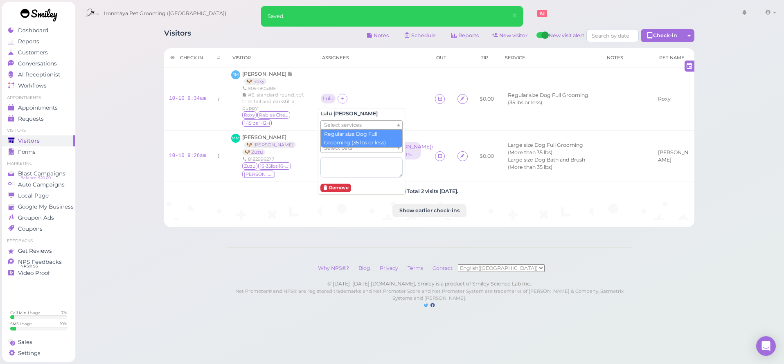
click at [331, 121] on span "Select services" at bounding box center [343, 125] width 38 height 9
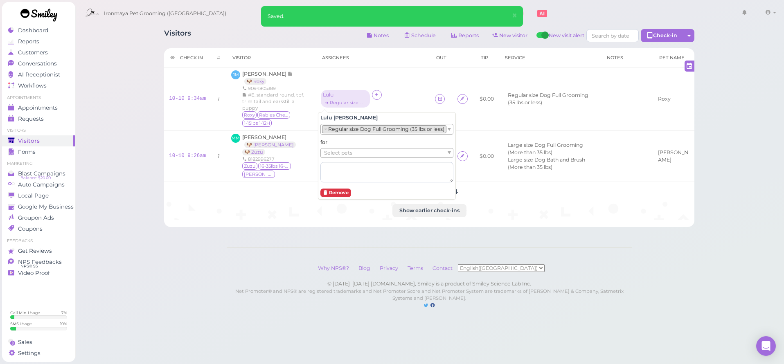
click at [339, 155] on span "Select pets" at bounding box center [338, 152] width 28 height 9
click at [182, 225] on div "Visitors Notes Schedule Reports New visitor New visit alert Check-in Customer c…" at bounding box center [429, 163] width 709 height 326
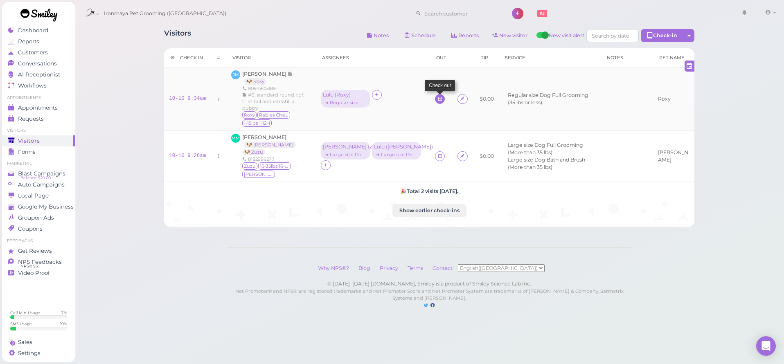
click at [437, 99] on icon at bounding box center [439, 99] width 5 height 6
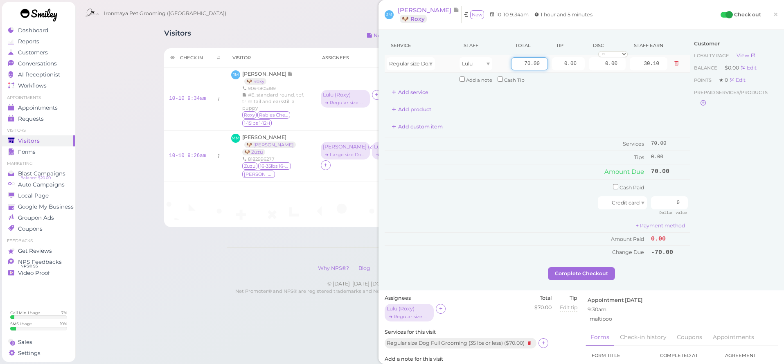
click at [512, 70] on input "70.00" at bounding box center [529, 63] width 37 height 13
type input "75"
type input "32.25"
click at [730, 146] on div "Customer Loyalty page View Balance $0.00 Edit Points ★ 0 Edit Prepaid services/…" at bounding box center [734, 151] width 88 height 231
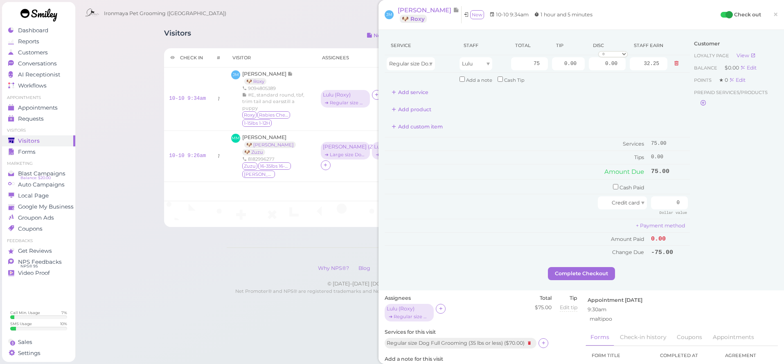
click at [773, 14] on span "×" at bounding box center [775, 14] width 5 height 11
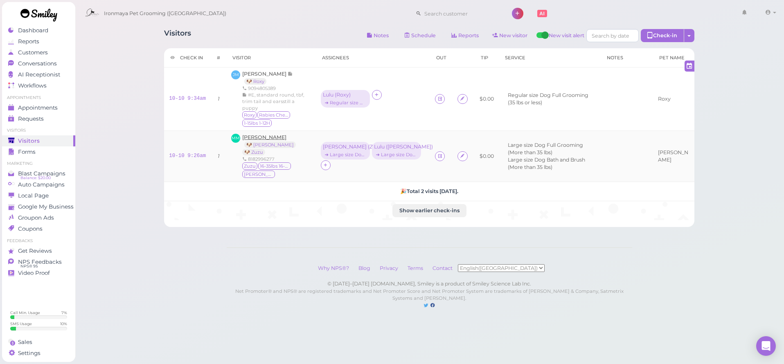
click at [280, 135] on span "[PERSON_NAME]" at bounding box center [264, 137] width 44 height 6
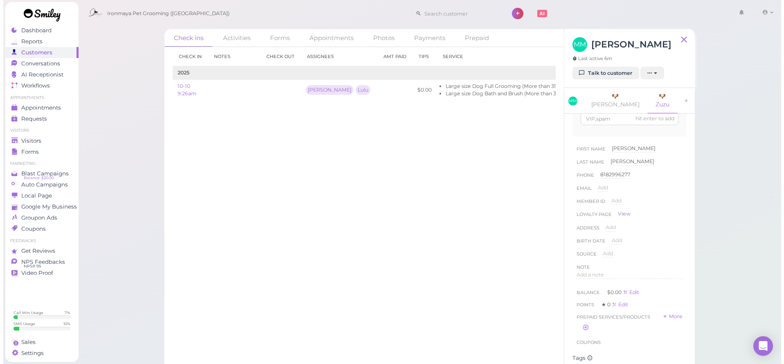
scroll to position [219, 0]
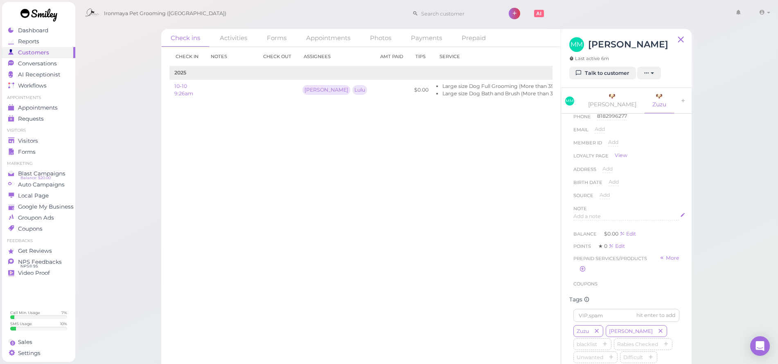
click at [581, 213] on span "Add a note" at bounding box center [586, 216] width 27 height 6
click at [589, 218] on div at bounding box center [625, 237] width 105 height 49
click at [587, 291] on button "Done" at bounding box center [582, 295] width 18 height 9
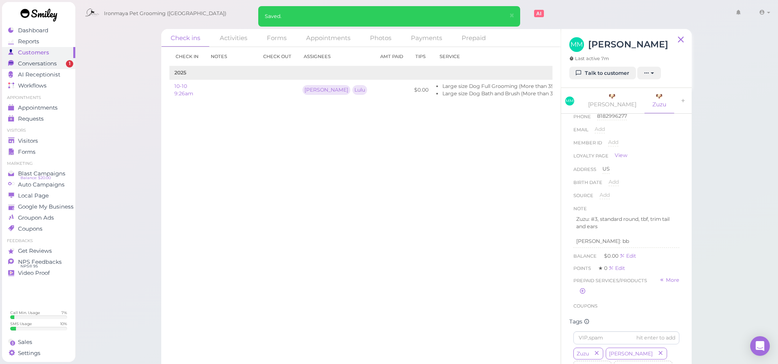
click at [58, 63] on div "Conversations" at bounding box center [37, 63] width 59 height 7
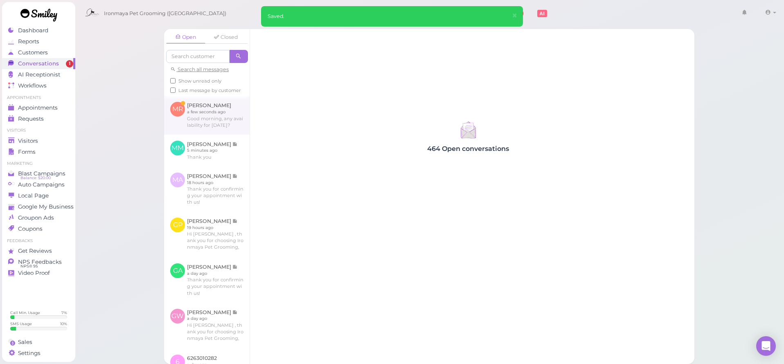
click at [194, 121] on link at bounding box center [206, 115] width 85 height 38
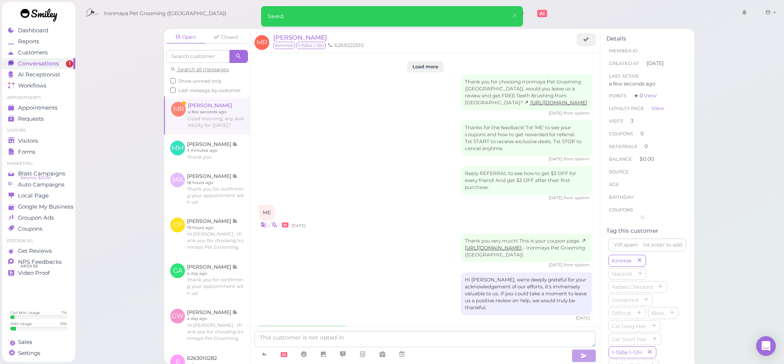
scroll to position [1074, 0]
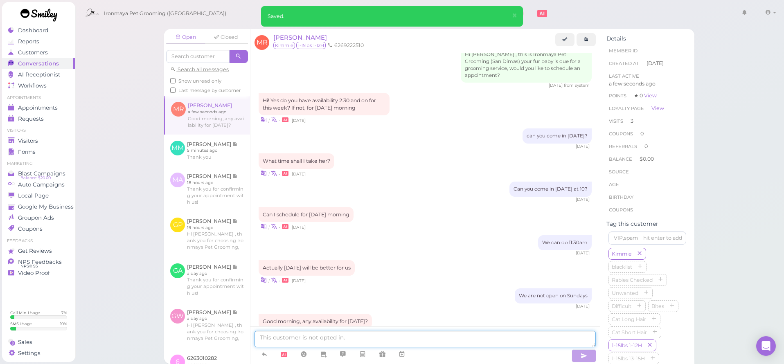
click at [366, 339] on textarea at bounding box center [424, 339] width 341 height 16
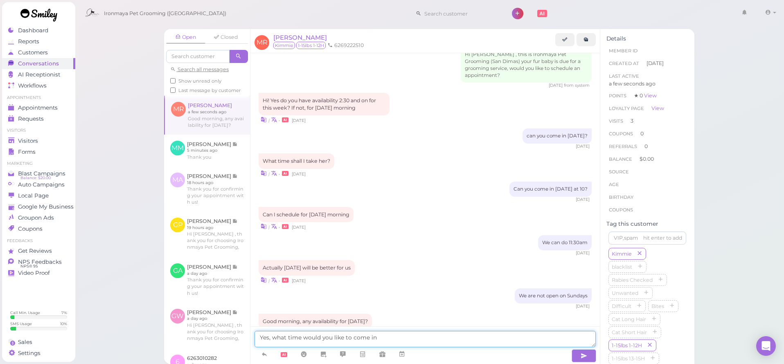
type textarea "Yes, what time would you like to come in?"
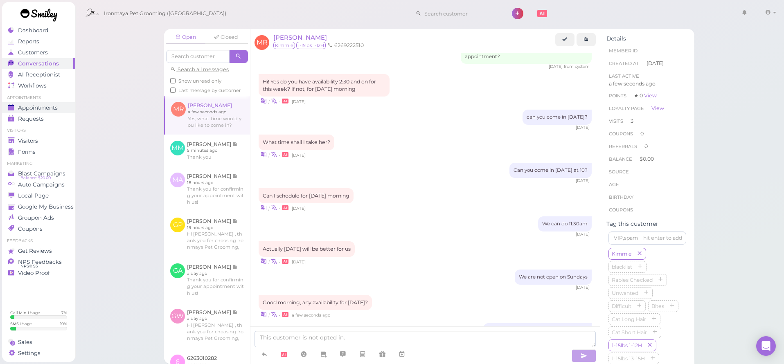
click at [62, 107] on div "Appointments" at bounding box center [37, 107] width 59 height 7
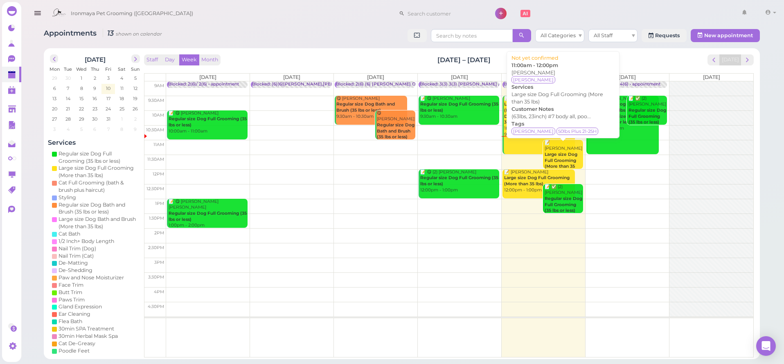
click at [568, 160] on b "Large size Dog Full Grooming (More than 35 lbs)" at bounding box center [560, 163] width 33 height 23
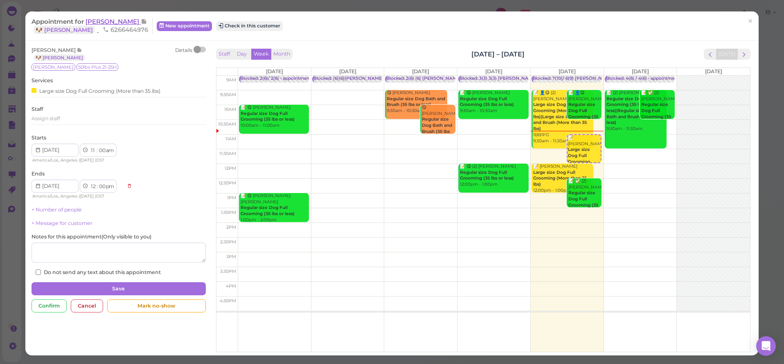
click at [109, 24] on span "[PERSON_NAME]" at bounding box center [112, 22] width 55 height 8
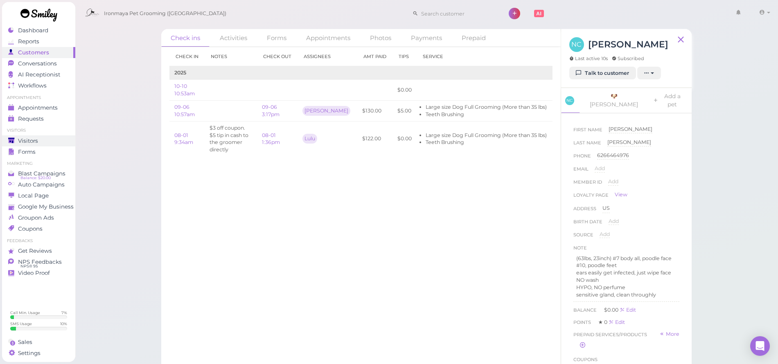
click at [7, 143] on link "Visitors" at bounding box center [38, 140] width 73 height 11
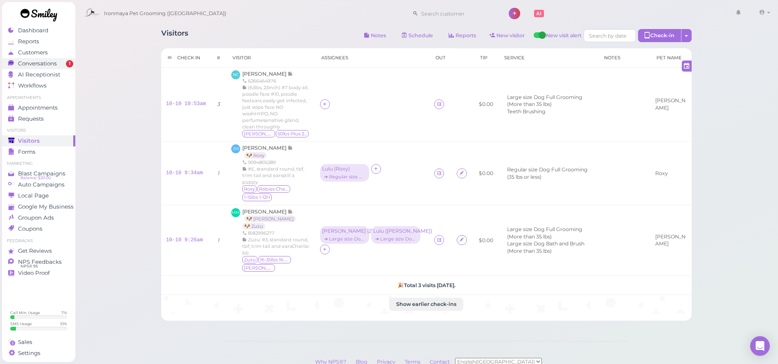
click at [29, 63] on span "Conversations" at bounding box center [37, 63] width 39 height 7
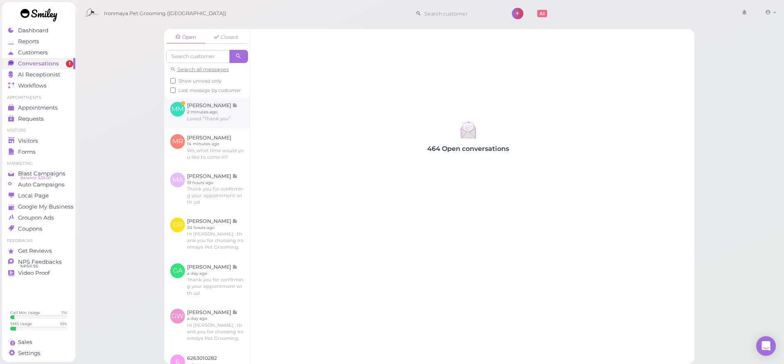
click at [228, 121] on link at bounding box center [206, 112] width 85 height 32
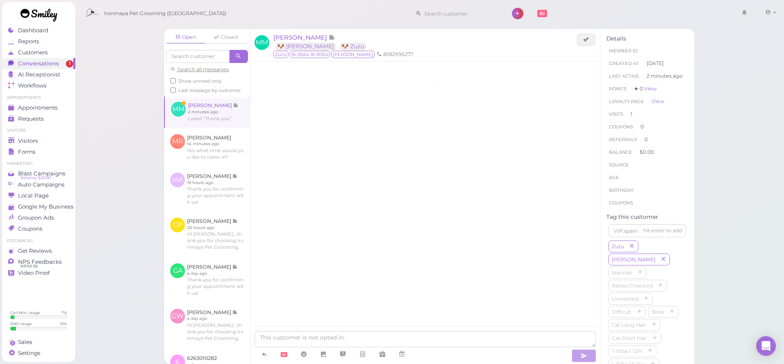
scroll to position [112, 0]
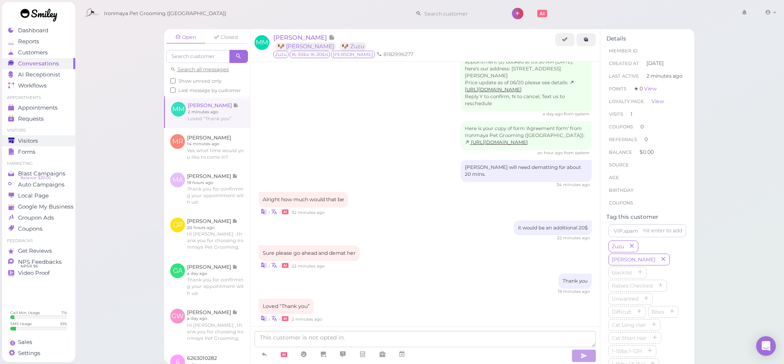
click at [36, 142] on span "Visitors" at bounding box center [28, 140] width 20 height 7
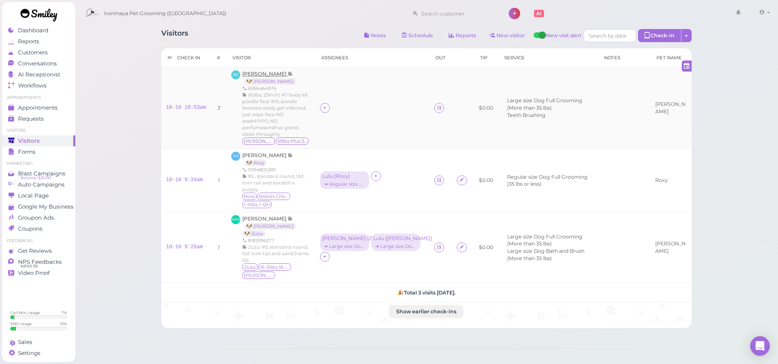
click at [265, 72] on span "[PERSON_NAME]" at bounding box center [264, 74] width 45 height 6
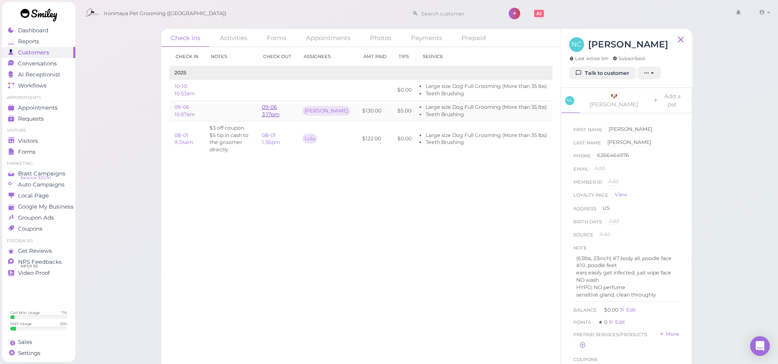
click at [264, 110] on link "09-06 3:17pm" at bounding box center [271, 110] width 18 height 13
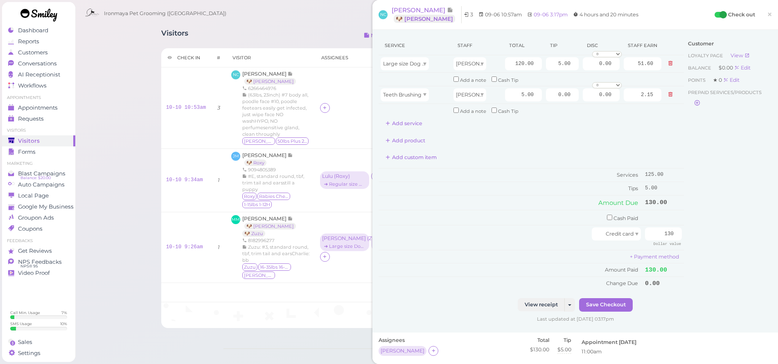
click at [766, 11] on span "×" at bounding box center [768, 14] width 5 height 11
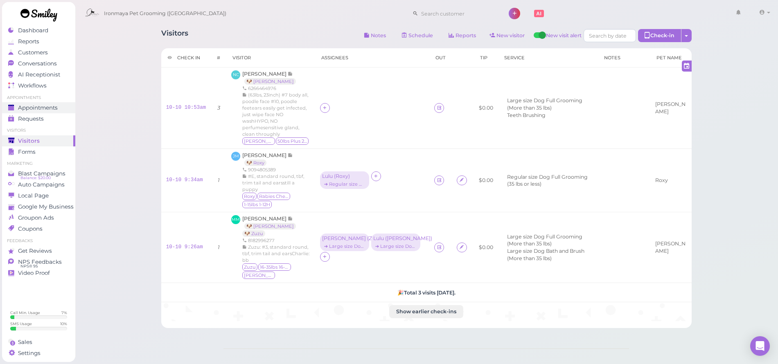
click at [56, 108] on span "Appointments" at bounding box center [38, 107] width 40 height 7
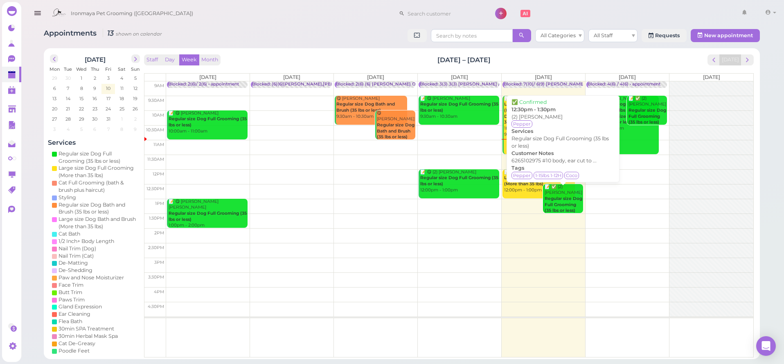
click at [575, 200] on b "Regular size Dog Full Grooming (35 lbs or less)" at bounding box center [563, 204] width 38 height 17
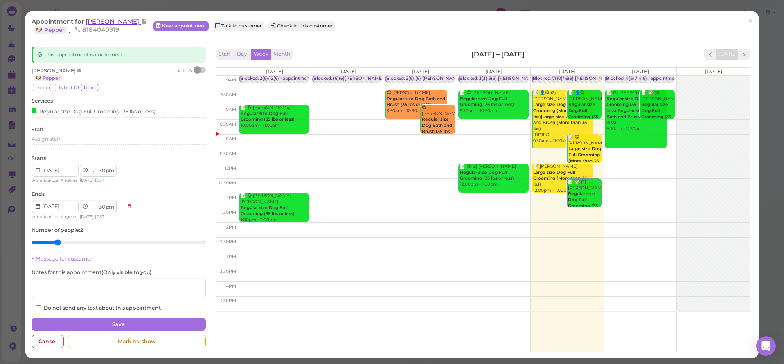
click at [92, 21] on span "[PERSON_NAME]" at bounding box center [112, 22] width 55 height 8
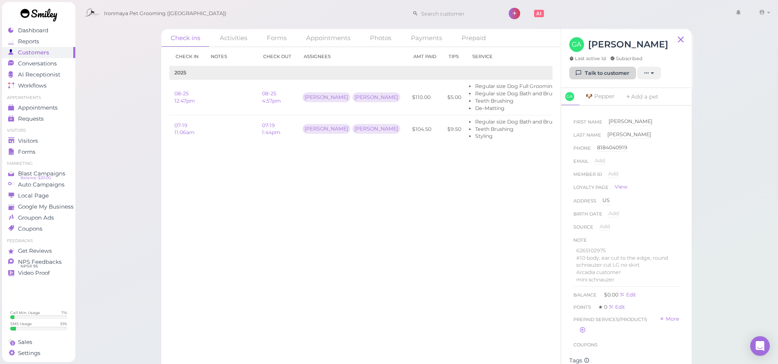
click at [604, 73] on link "Talk to customer" at bounding box center [602, 73] width 67 height 13
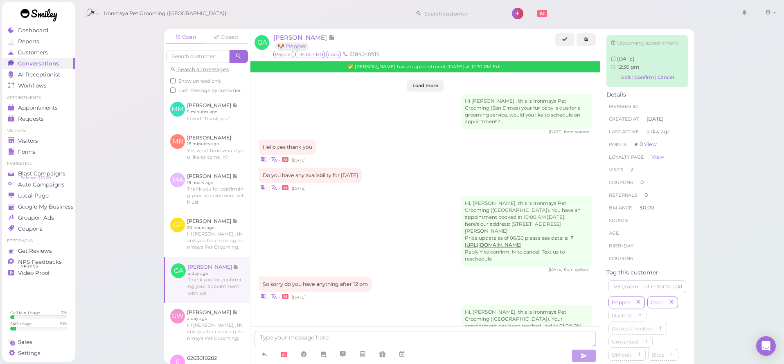
scroll to position [984, 0]
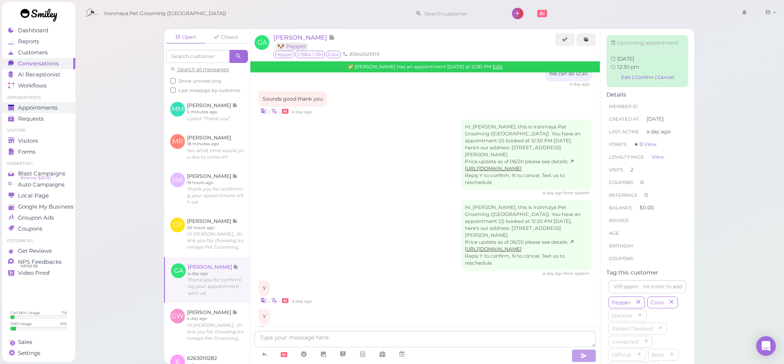
click at [70, 110] on link "Appointments" at bounding box center [38, 107] width 73 height 11
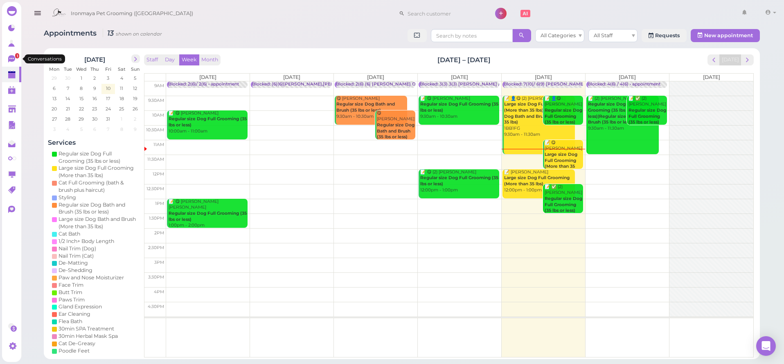
click at [19, 53] on link "1" at bounding box center [11, 59] width 19 height 16
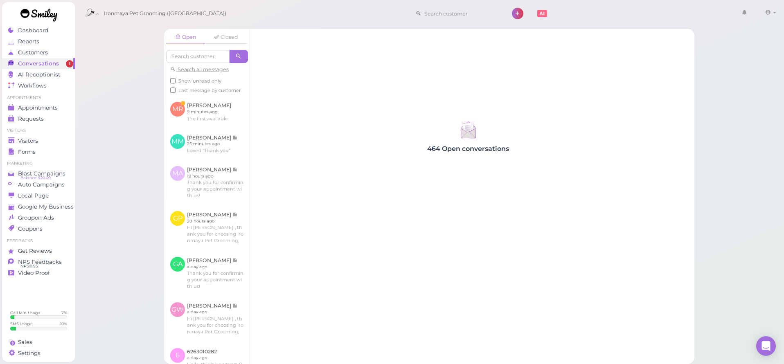
click at [41, 64] on span "Conversations" at bounding box center [38, 63] width 41 height 7
click at [183, 111] on link at bounding box center [206, 112] width 85 height 32
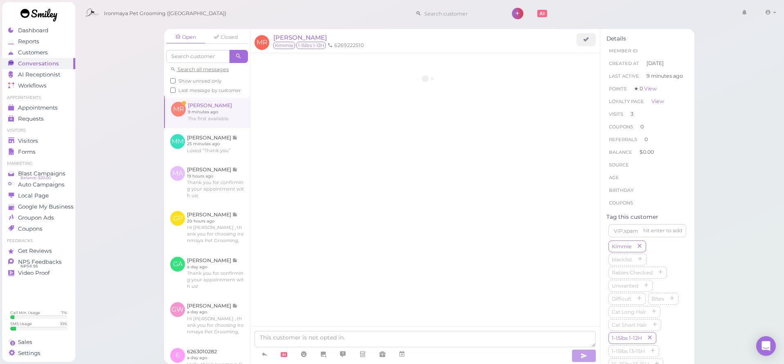
scroll to position [1032, 0]
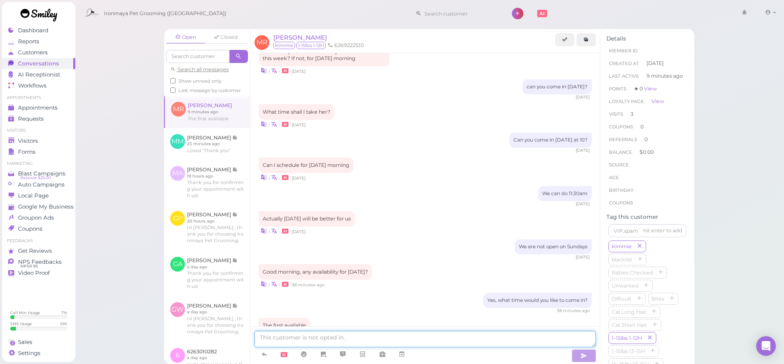
click at [429, 336] on textarea at bounding box center [424, 339] width 341 height 16
type textarea "12 pm"
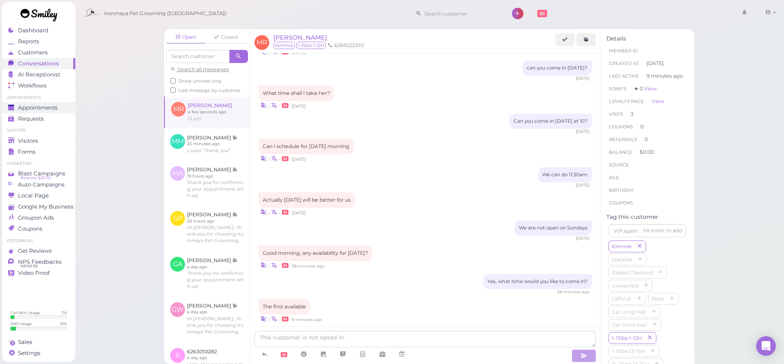
click at [59, 109] on div "Appointments" at bounding box center [37, 107] width 59 height 7
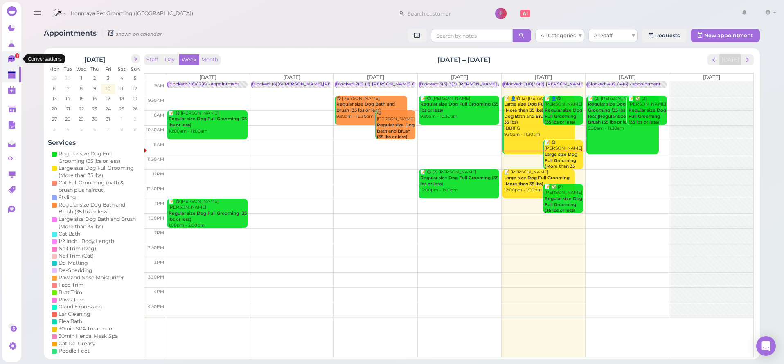
click at [7, 61] on link "1" at bounding box center [11, 59] width 19 height 16
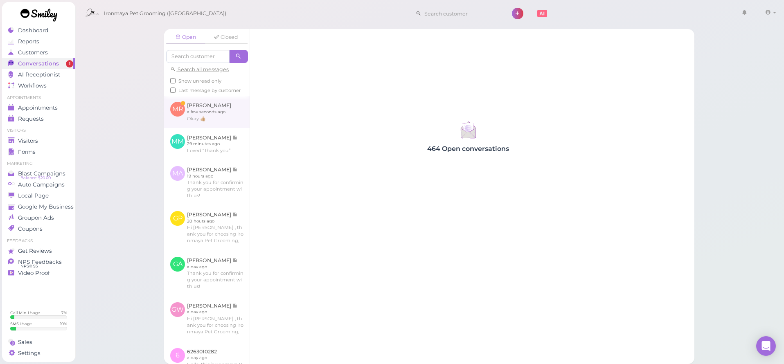
click at [211, 118] on link at bounding box center [206, 112] width 85 height 32
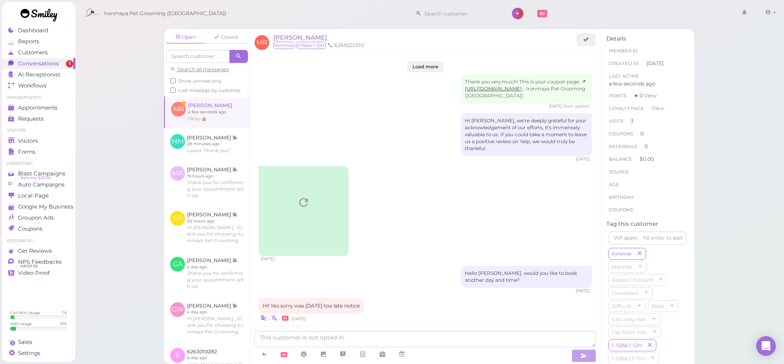
scroll to position [1019, 0]
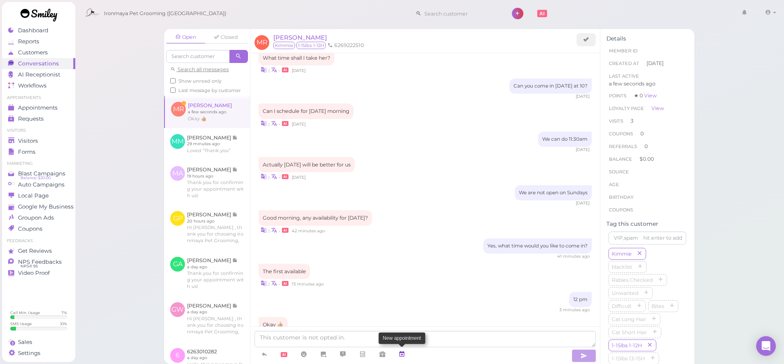
click at [402, 354] on icon at bounding box center [401, 354] width 7 height 8
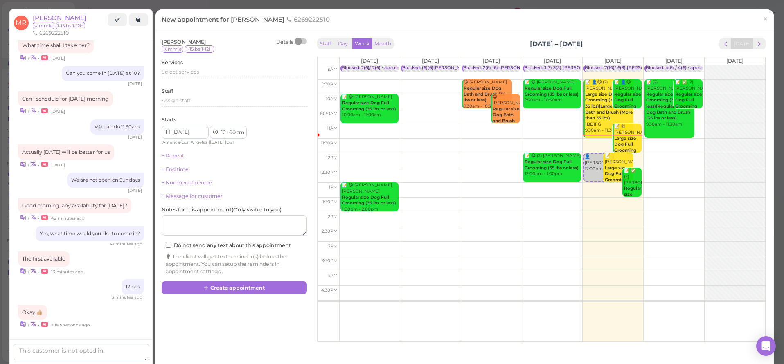
click at [669, 162] on td at bounding box center [552, 160] width 426 height 15
type input "2025-10-11"
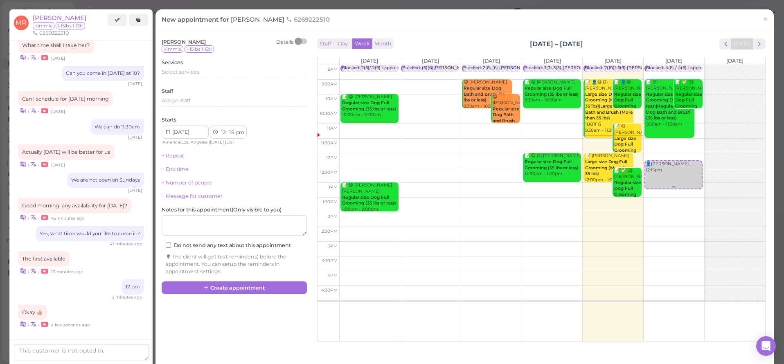
click at [665, 65] on div "Blocked: 4(6) / 4(6) • appointment 📝 (2) Teela Vukazich Regular size Dog Full G…" at bounding box center [673, 65] width 61 height 0
drag, startPoint x: 666, startPoint y: 177, endPoint x: 665, endPoint y: 160, distance: 17.2
click at [665, 164] on div "9am 9:30am 10am 10:30am 11am 11:30am 12pm 12:30pm 1pm 1:30pm 2pm 2:30pm 3pm 3:3…" at bounding box center [540, 203] width 447 height 276
click at [663, 155] on td at bounding box center [552, 160] width 426 height 15
select select "00"
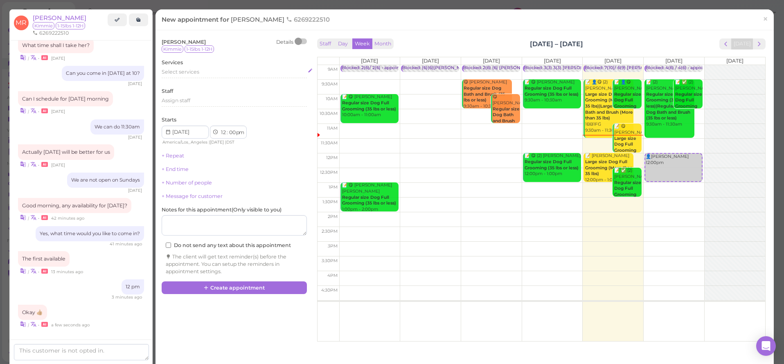
click at [229, 75] on div "Select services" at bounding box center [234, 73] width 145 height 10
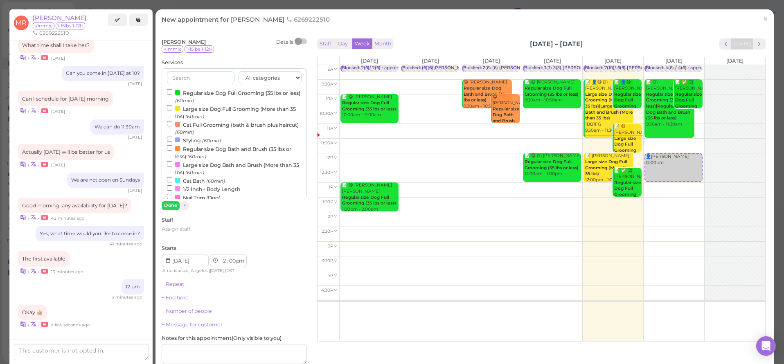
click at [225, 90] on label "Regular size Dog Full Grooming (35 lbs or less) (60min)" at bounding box center [234, 96] width 135 height 16
click at [172, 90] on input "Regular size Dog Full Grooming (35 lbs or less) (60min)" at bounding box center [169, 91] width 5 height 5
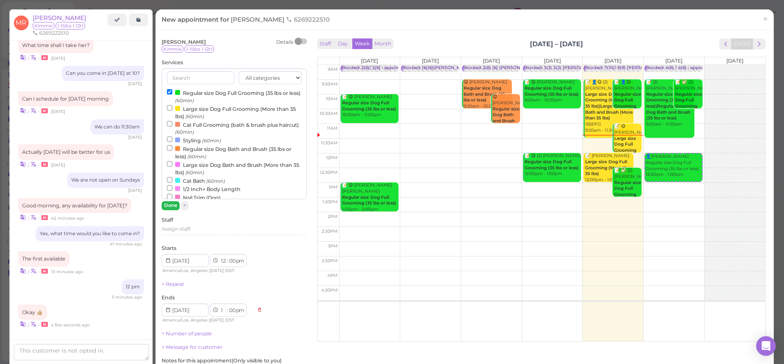
click at [170, 204] on button "Done" at bounding box center [171, 205] width 18 height 9
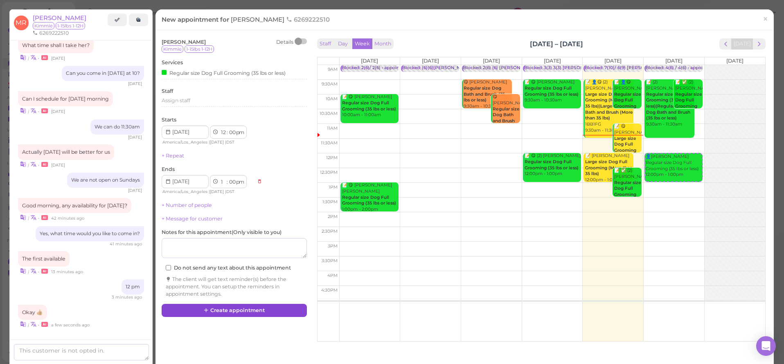
click at [195, 305] on button "Create appointment" at bounding box center [234, 310] width 145 height 13
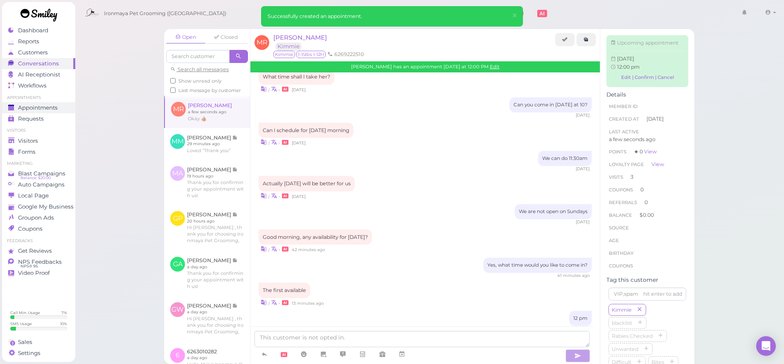
scroll to position [1099, 0]
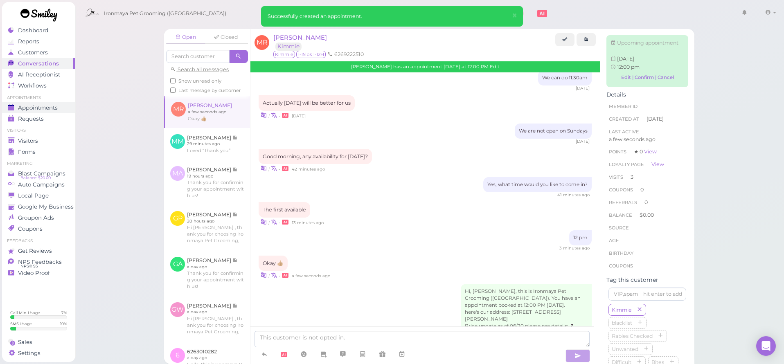
click at [63, 109] on div "Appointments" at bounding box center [37, 107] width 59 height 7
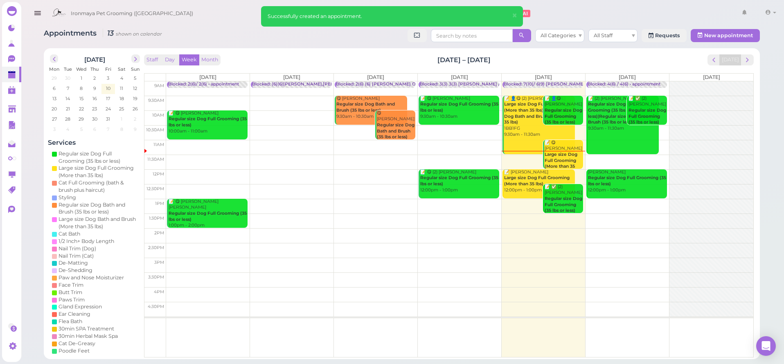
click at [629, 83] on div "Blocked: 4(6) / 4(6) • appointment" at bounding box center [623, 84] width 73 height 6
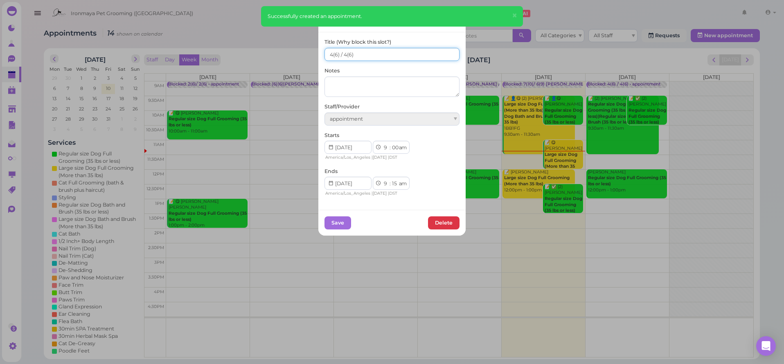
click at [342, 53] on input "4(6) / 4(6)" at bounding box center [391, 54] width 135 height 13
click at [328, 54] on input "4(6) / 5(6)" at bounding box center [391, 54] width 135 height 13
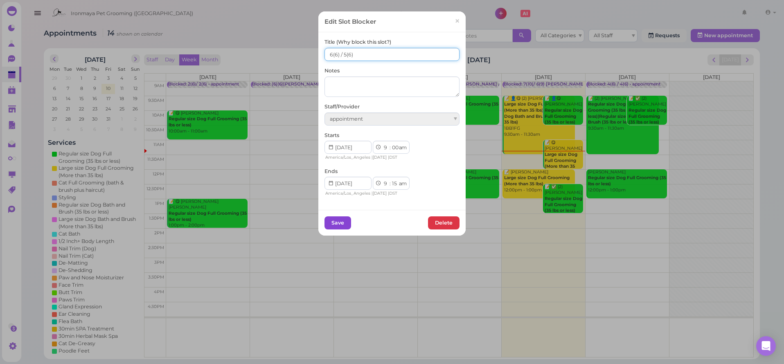
type input "6(6) / 5(6)"
click at [324, 222] on button "Save" at bounding box center [337, 222] width 27 height 13
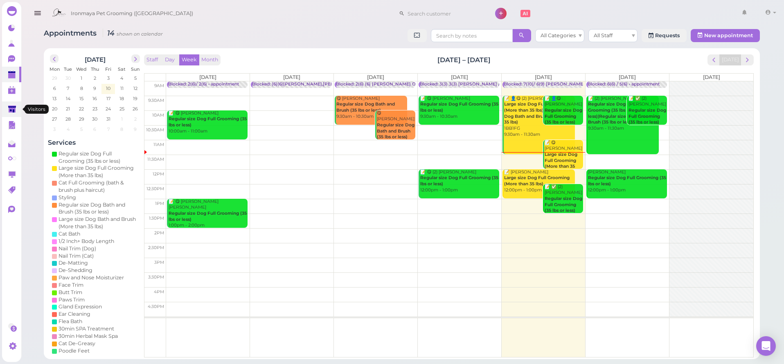
click at [15, 110] on polygon at bounding box center [12, 109] width 8 height 7
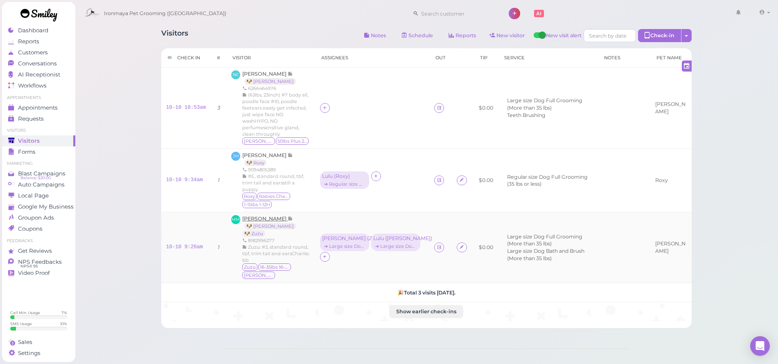
click at [272, 218] on span "[PERSON_NAME]" at bounding box center [264, 219] width 45 height 6
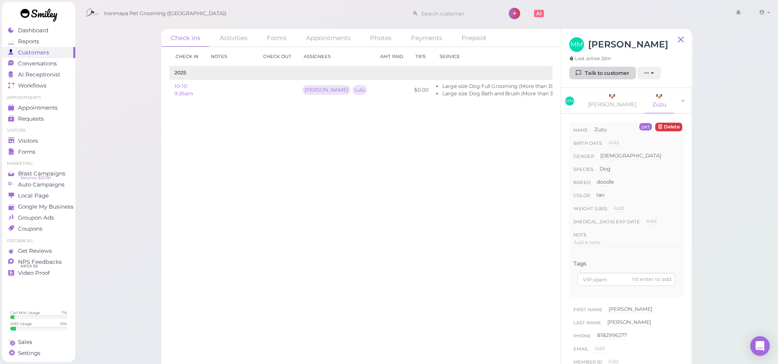
drag, startPoint x: 612, startPoint y: 72, endPoint x: 607, endPoint y: 73, distance: 5.9
click at [612, 72] on link "Talk to customer" at bounding box center [602, 73] width 67 height 13
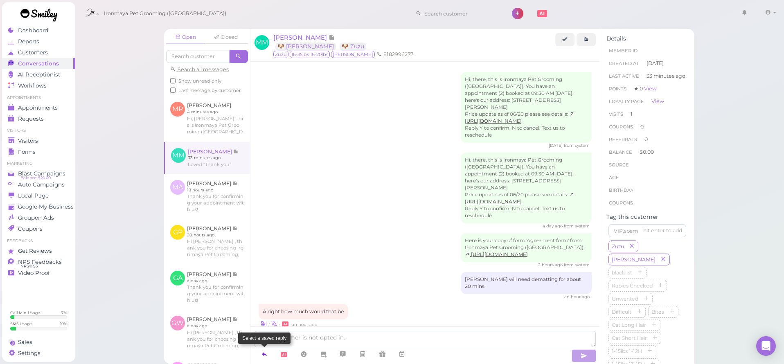
scroll to position [112, 0]
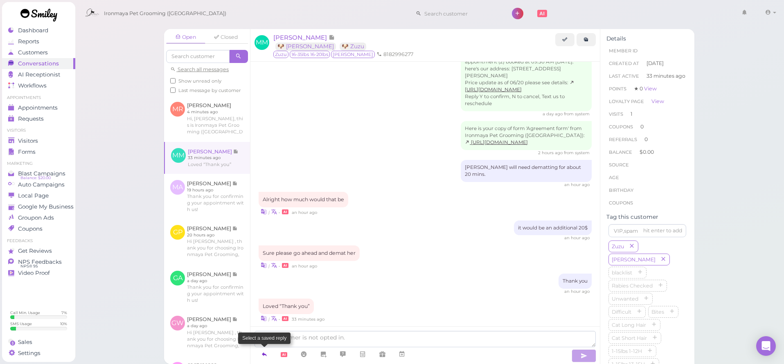
click at [261, 348] on link at bounding box center [264, 354] width 20 height 14
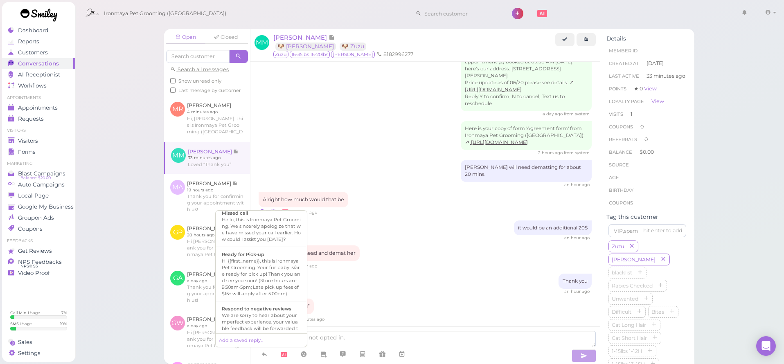
scroll to position [222, 0]
click at [288, 287] on div "Hi {{first_name}}, this is Ironmaya Pet Grooming. Your fur baby is/are ready fo…" at bounding box center [261, 266] width 79 height 39
type textarea "Hi {{first_name}}, this is Ironmaya Pet Grooming. Your fur baby is/are ready fo…"
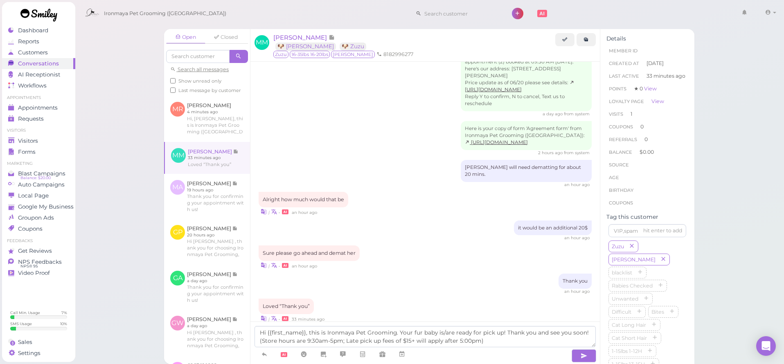
click at [571, 351] on span at bounding box center [583, 354] width 26 height 15
click at [581, 353] on icon "button" at bounding box center [583, 356] width 7 height 8
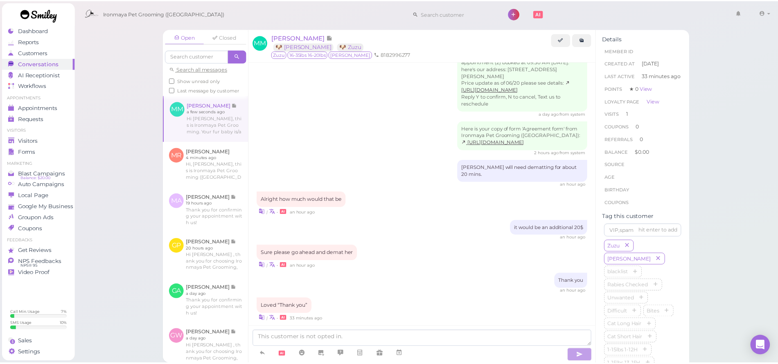
scroll to position [151, 0]
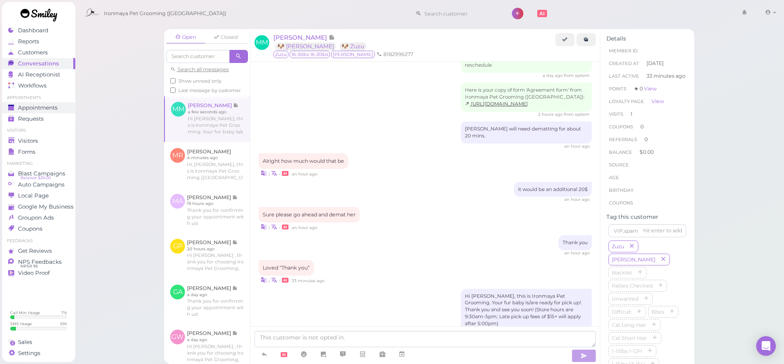
click at [40, 108] on span "Appointments" at bounding box center [38, 107] width 40 height 7
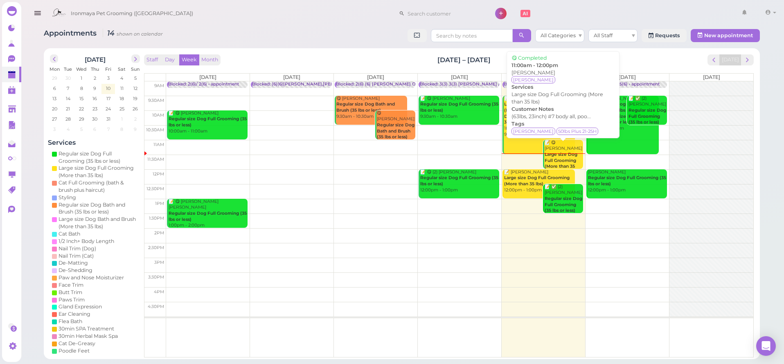
click at [557, 157] on b "Large size Dog Full Grooming (More than 35 lbs)" at bounding box center [560, 163] width 33 height 23
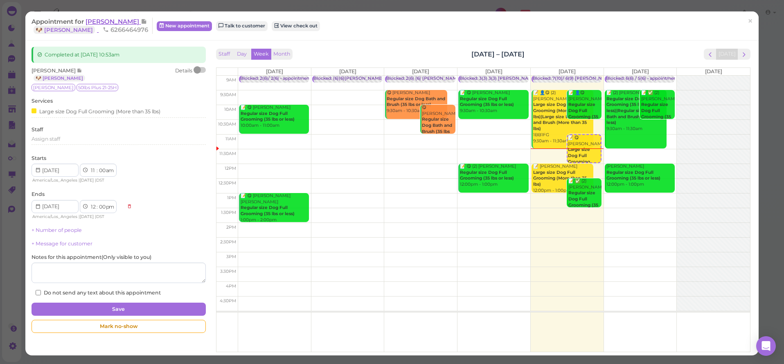
click at [95, 21] on span "[PERSON_NAME]" at bounding box center [112, 22] width 55 height 8
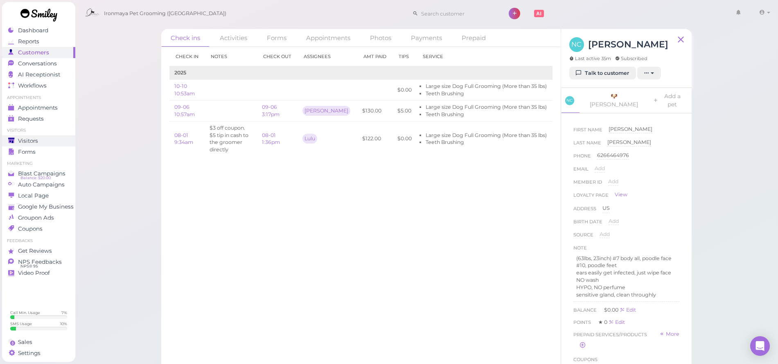
click at [19, 142] on span "Visitors" at bounding box center [28, 140] width 20 height 7
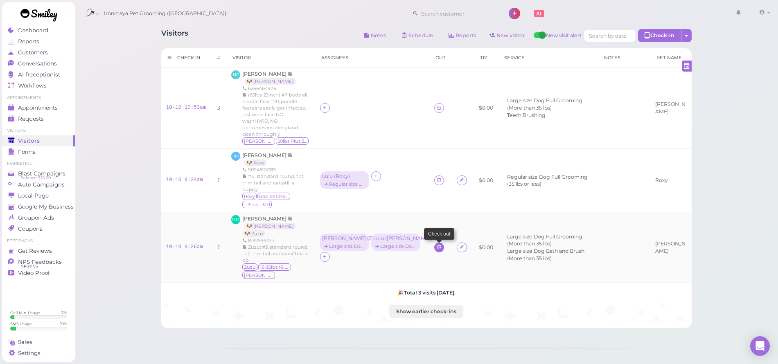
click at [431, 245] on td at bounding box center [440, 247] width 22 height 71
click at [436, 245] on icon at bounding box center [438, 247] width 5 height 6
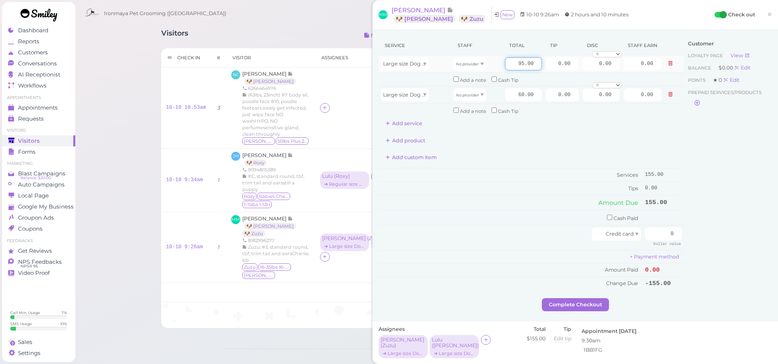
click at [507, 61] on input "95.00" at bounding box center [523, 63] width 37 height 13
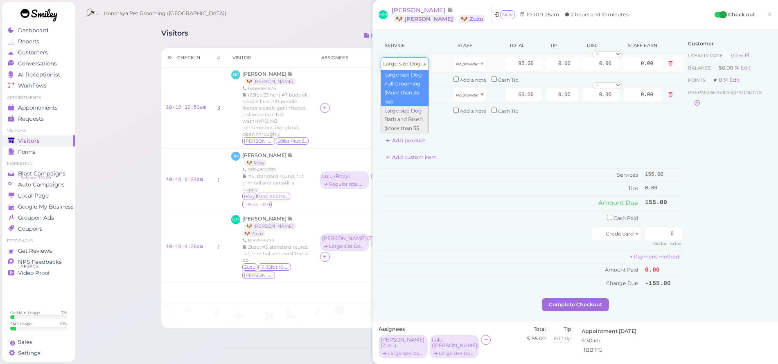
click at [426, 59] on div "Large size Dog Full Grooming (More than 35 lbs)" at bounding box center [404, 63] width 48 height 13
click at [460, 64] on icon "No provider" at bounding box center [467, 64] width 23 height 4
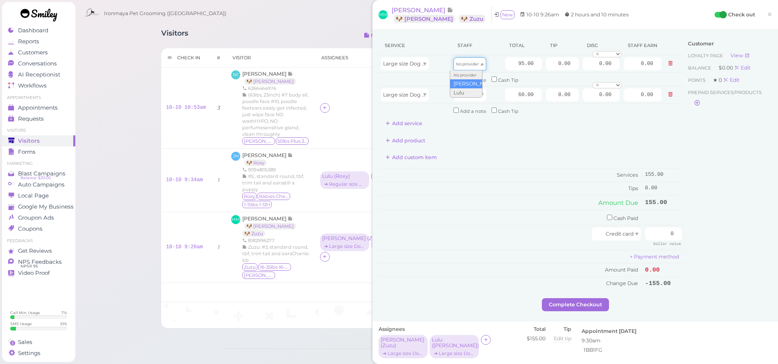
type input "42.75"
click at [505, 65] on input "95.00" at bounding box center [523, 63] width 37 height 13
click at [505, 64] on input "95.00" at bounding box center [523, 63] width 37 height 13
type input "105"
type input "47.25"
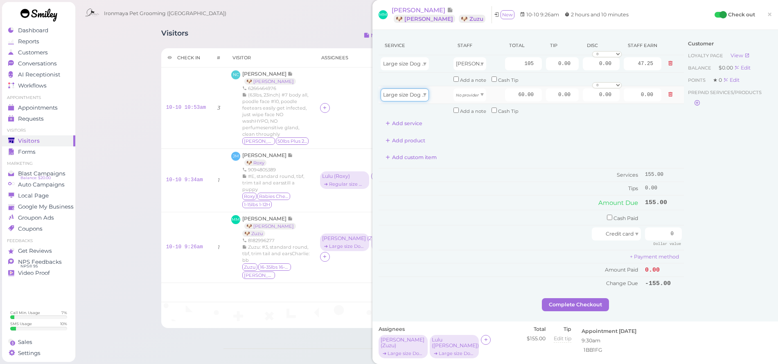
click at [420, 95] on span "Large size Dog Bath and Brush (More than 35 lbs)" at bounding box center [444, 95] width 123 height 6
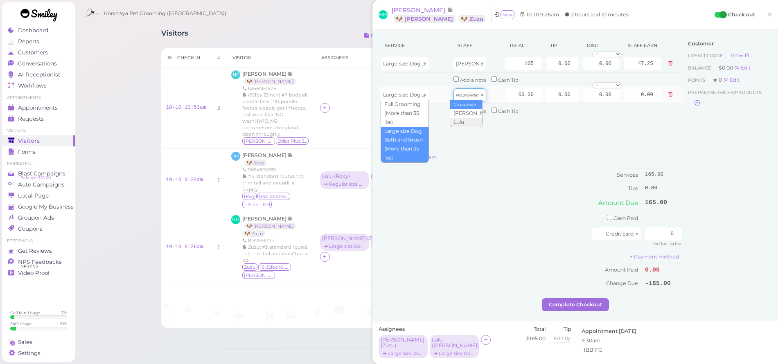
click at [460, 93] on icon "No provider" at bounding box center [467, 95] width 23 height 4
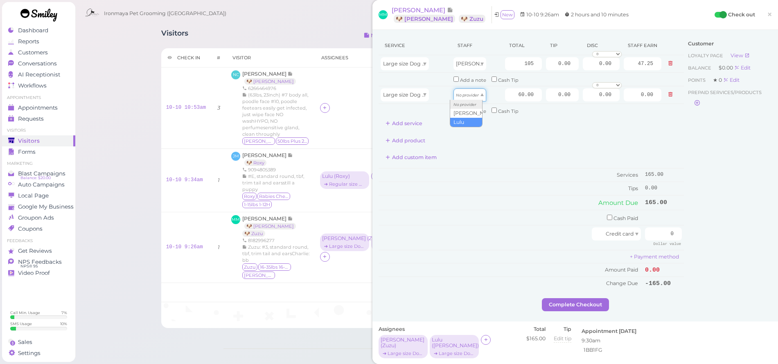
type input "25.80"
click at [514, 95] on input "60.00" at bounding box center [523, 94] width 37 height 13
type input "65"
type input "27.95"
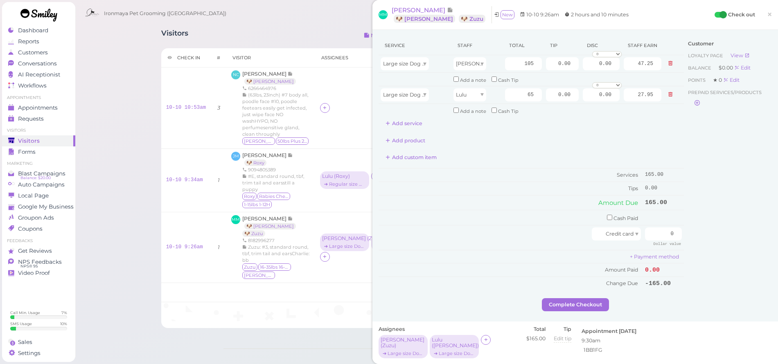
click at [627, 124] on div "Service Staff Total Tip Disc Staff earn Large size Dog Full Grooming (More than…" at bounding box center [530, 83] width 305 height 94
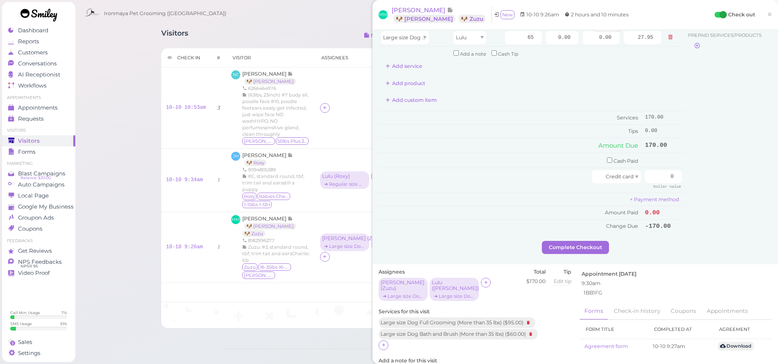
scroll to position [122, 0]
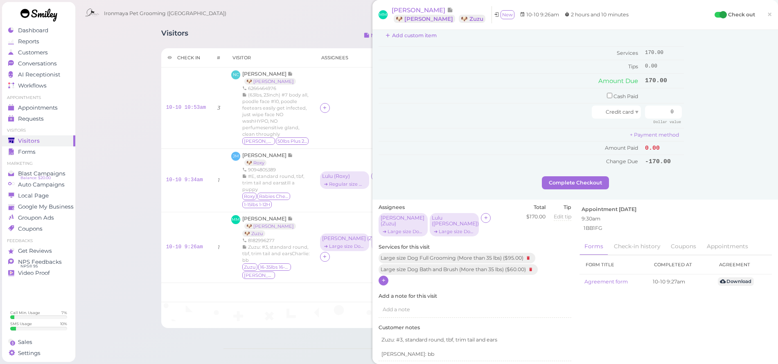
click at [384, 277] on icon at bounding box center [383, 280] width 5 height 6
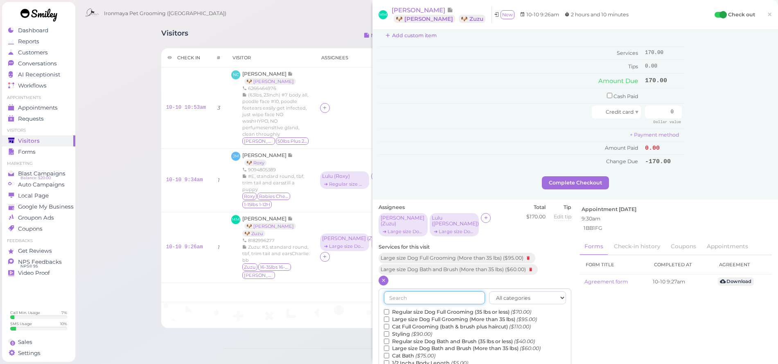
click at [402, 291] on input "text" at bounding box center [434, 297] width 101 height 13
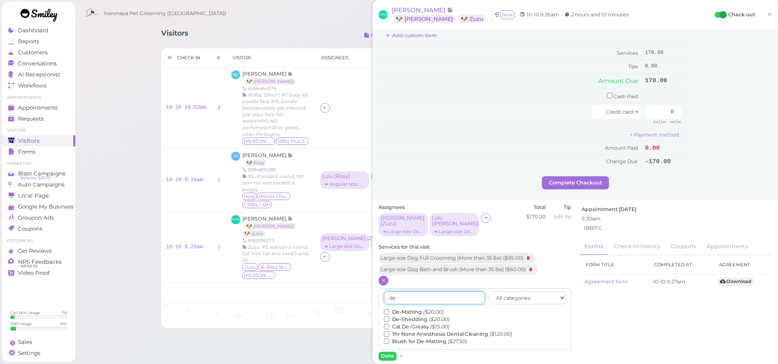
type input "de"
click at [402, 308] on label "De-Matting ($20.00)" at bounding box center [414, 311] width 60 height 7
click at [389, 309] on input "De-Matting ($20.00)" at bounding box center [386, 311] width 5 height 5
drag, startPoint x: 388, startPoint y: 339, endPoint x: 417, endPoint y: 290, distance: 56.5
click at [388, 352] on button "Done" at bounding box center [387, 356] width 18 height 9
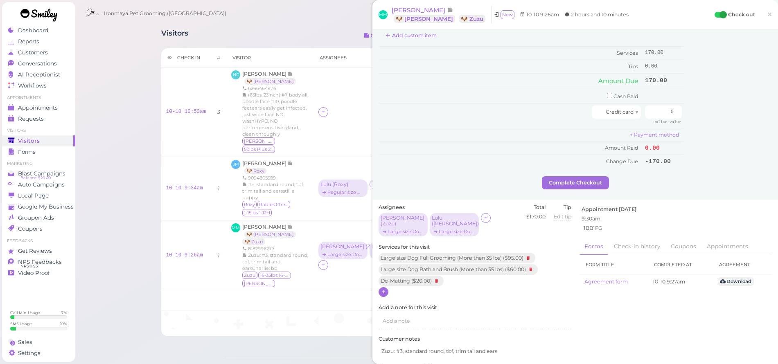
scroll to position [0, 0]
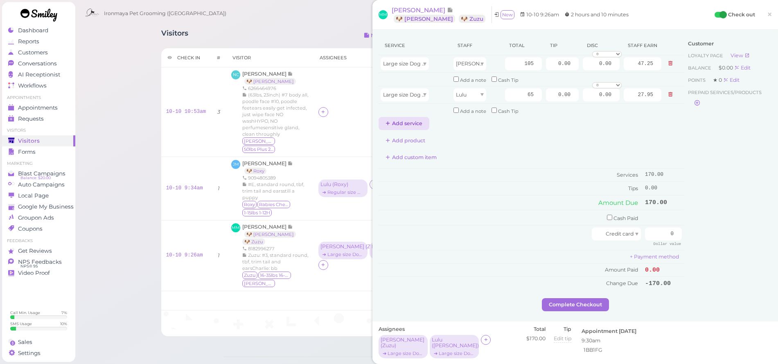
click at [422, 117] on button "Add service" at bounding box center [403, 123] width 51 height 13
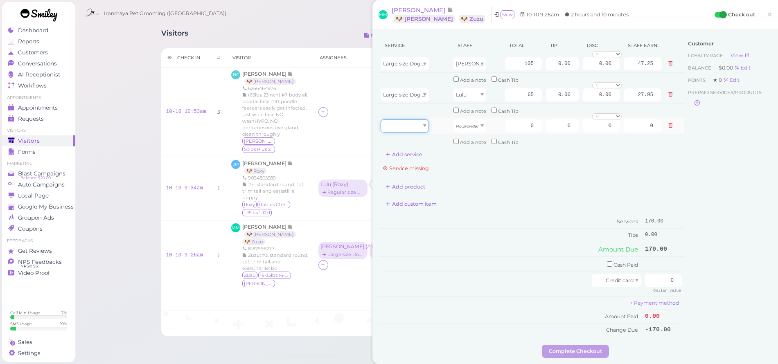
click at [411, 125] on div at bounding box center [404, 125] width 48 height 13
type input "20.00"
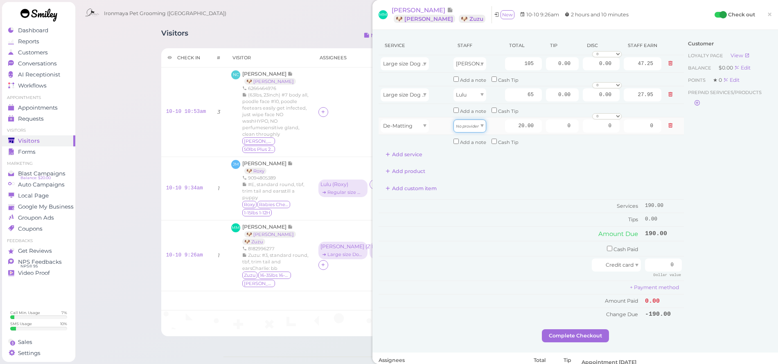
click at [463, 124] on icon "No provider" at bounding box center [467, 126] width 23 height 4
type input "9.00"
click at [505, 124] on input "20.00" at bounding box center [523, 125] width 37 height 13
type input "30"
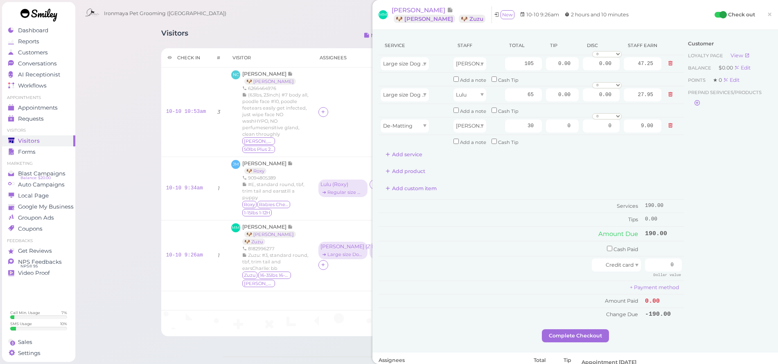
type input "13.50"
drag, startPoint x: 732, startPoint y: 180, endPoint x: 725, endPoint y: 179, distance: 7.0
click at [732, 179] on div "Customer Loyalty page View Balance $0.00 Edit Points ★ 0 Edit Prepaid services/…" at bounding box center [727, 182] width 88 height 293
click at [674, 165] on div "Add product" at bounding box center [530, 171] width 305 height 13
click at [548, 65] on input "0.00" at bounding box center [562, 63] width 33 height 13
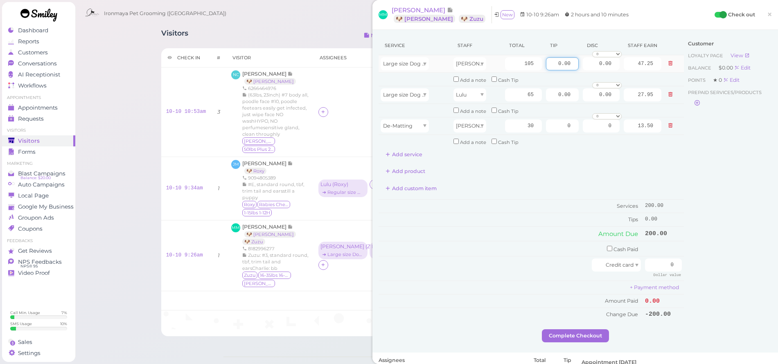
click at [548, 65] on input "0.00" at bounding box center [562, 63] width 33 height 13
type input "13.50"
click at [546, 90] on input "0.00" at bounding box center [562, 94] width 33 height 13
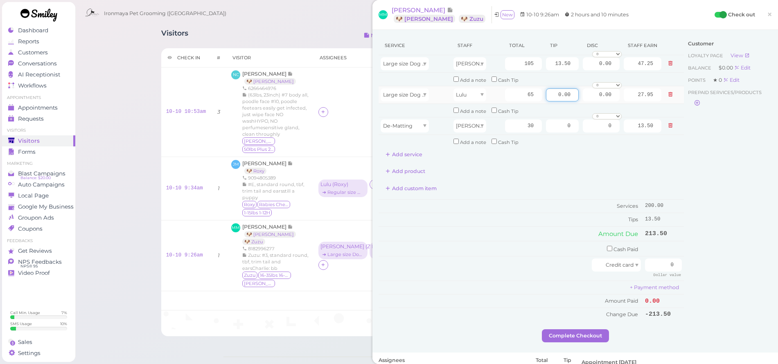
click at [546, 90] on input "0.00" at bounding box center [562, 94] width 33 height 13
type input "5"
type input "6.5"
click at [649, 182] on div "Add custom item" at bounding box center [530, 188] width 305 height 13
click at [657, 258] on input "0" at bounding box center [663, 264] width 37 height 13
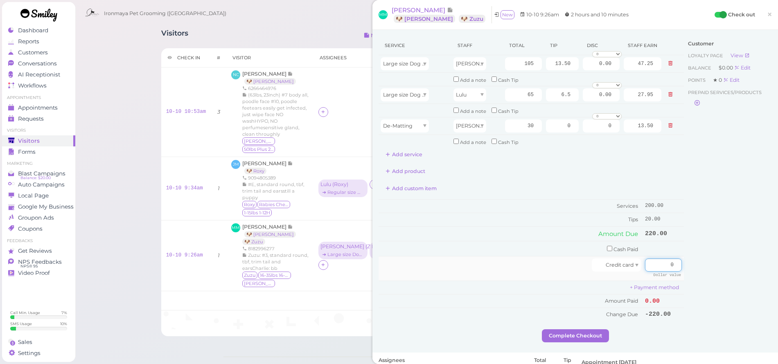
click at [657, 258] on input "0" at bounding box center [663, 264] width 37 height 13
type input "220"
drag, startPoint x: 729, startPoint y: 266, endPoint x: 719, endPoint y: 273, distance: 11.7
click at [728, 266] on div "Customer Loyalty page View Balance $0.00 Edit Points ★ 0 Edit Prepaid services/…" at bounding box center [727, 182] width 88 height 293
click at [597, 329] on button "Complete Checkout" at bounding box center [575, 335] width 67 height 13
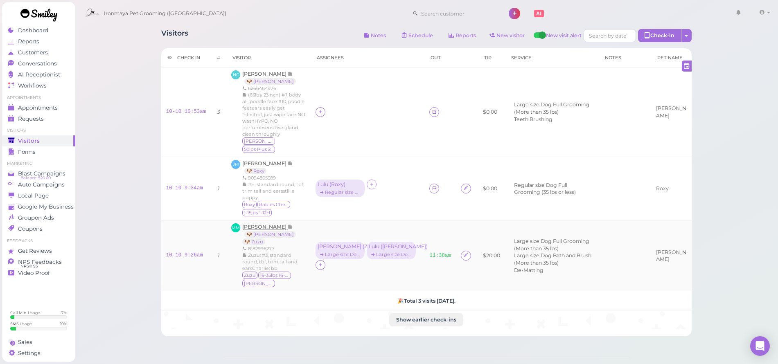
click at [260, 224] on span "[PERSON_NAME]" at bounding box center [264, 227] width 45 height 6
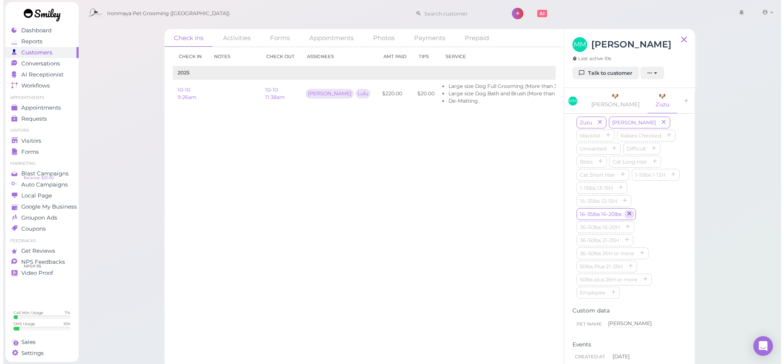
scroll to position [462, 0]
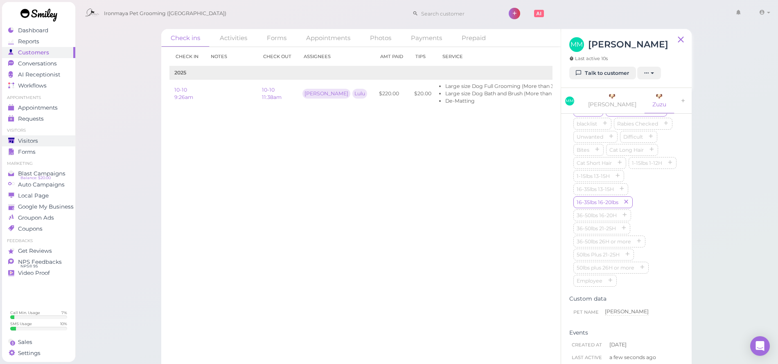
click at [42, 142] on div "Visitors" at bounding box center [37, 140] width 59 height 7
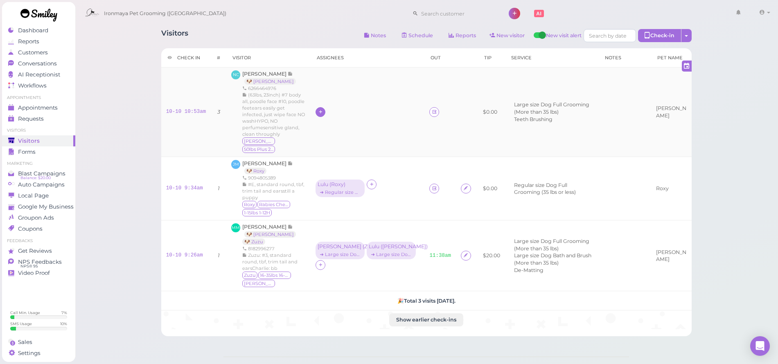
click at [315, 107] on div at bounding box center [320, 112] width 10 height 10
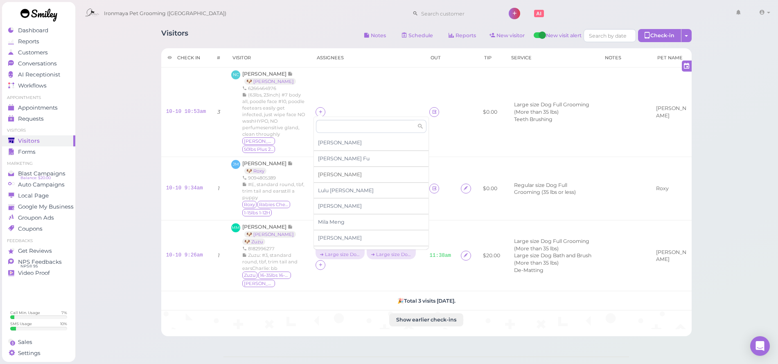
click at [330, 172] on span "[PERSON_NAME]" at bounding box center [340, 174] width 44 height 6
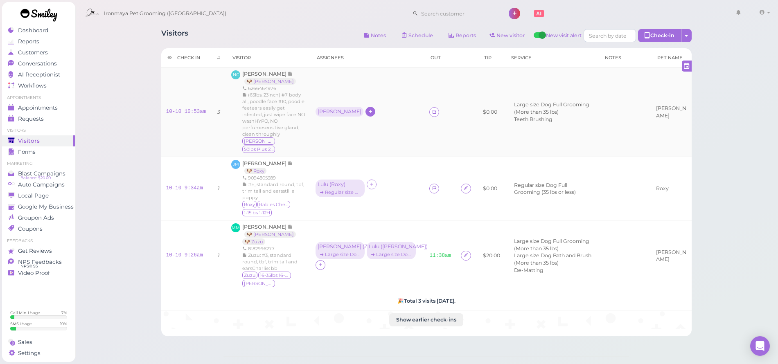
click at [322, 109] on div "[PERSON_NAME]" at bounding box center [339, 112] width 44 height 6
click at [333, 135] on span "Select services" at bounding box center [338, 134] width 38 height 9
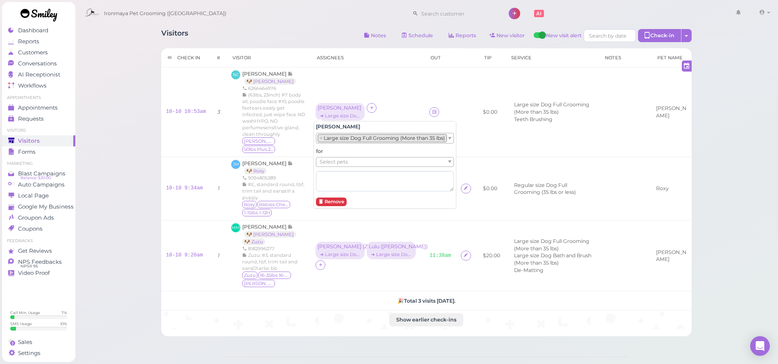
click at [330, 136] on li "× Large size Dog Full Grooming (More than 35 lbs)" at bounding box center [381, 138] width 129 height 8
click at [333, 164] on span "Select pets" at bounding box center [333, 164] width 28 height 9
click at [333, 171] on div "for Select pets" at bounding box center [409, 169] width 186 height 43
click at [331, 159] on span "Select pets" at bounding box center [333, 161] width 28 height 9
click at [152, 60] on div "Visitors Notes Schedule Reports New visitor New visit alert Check-in Customer c…" at bounding box center [426, 179] width 551 height 313
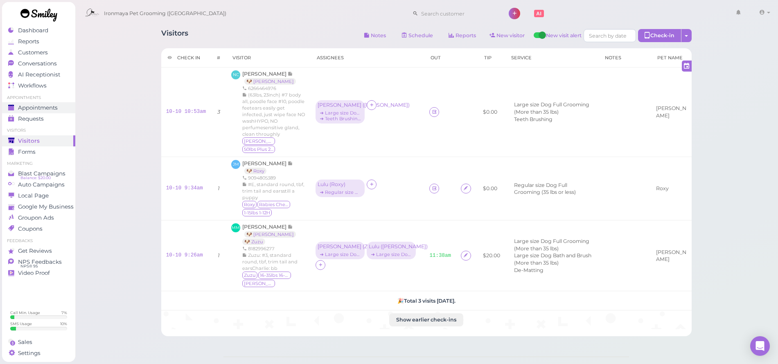
click at [60, 110] on div "Appointments" at bounding box center [37, 107] width 59 height 7
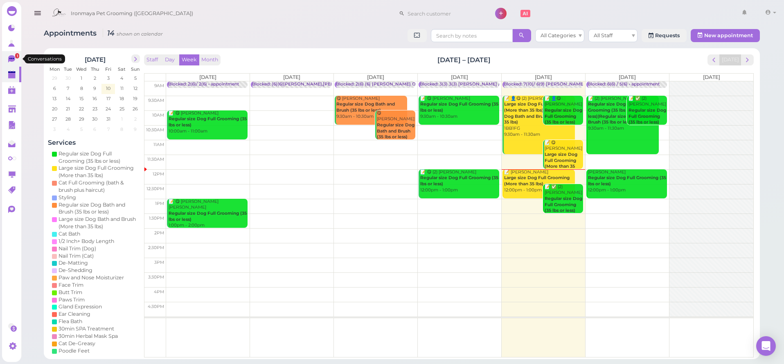
click at [9, 58] on icon at bounding box center [11, 58] width 7 height 7
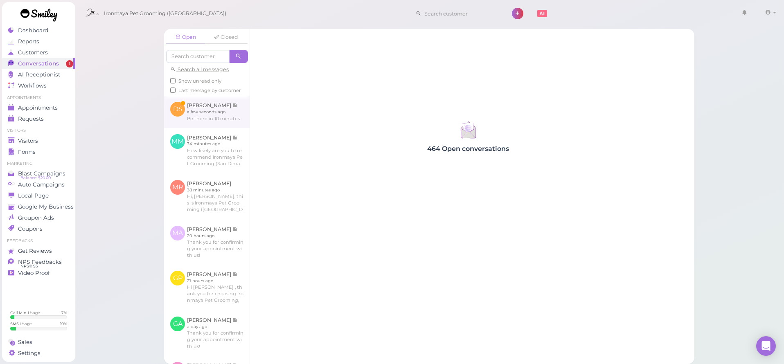
click at [169, 118] on link at bounding box center [206, 112] width 85 height 32
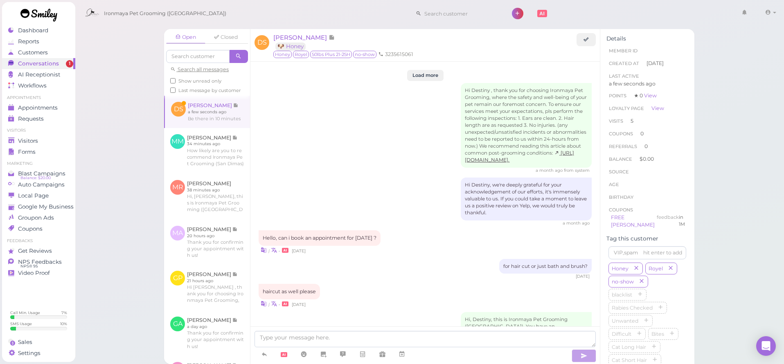
scroll to position [1147, 0]
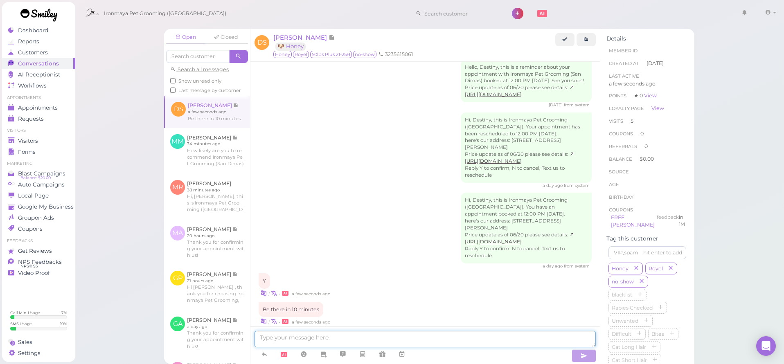
click at [316, 342] on textarea at bounding box center [424, 339] width 341 height 16
click at [316, 340] on textarea at bounding box center [424, 339] width 341 height 16
click at [315, 340] on textarea at bounding box center [424, 339] width 341 height 16
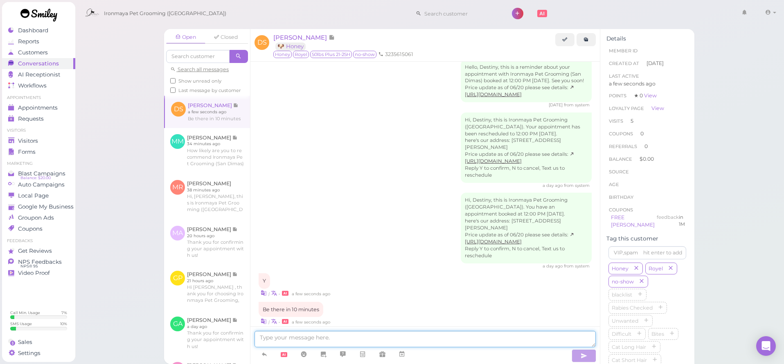
click at [315, 340] on textarea at bounding box center [424, 339] width 341 height 16
click at [315, 341] on textarea at bounding box center [424, 339] width 341 height 16
click at [315, 340] on textarea at bounding box center [424, 339] width 341 height 16
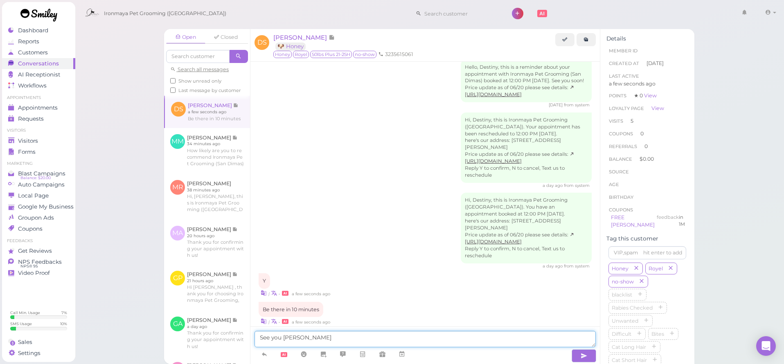
type textarea "See you soon"
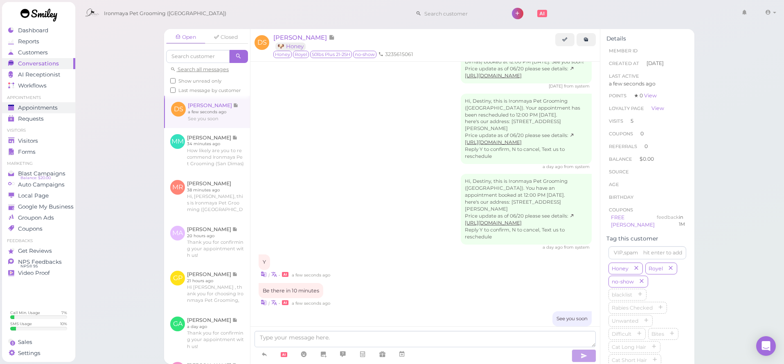
click at [58, 109] on span "Appointments" at bounding box center [38, 107] width 40 height 7
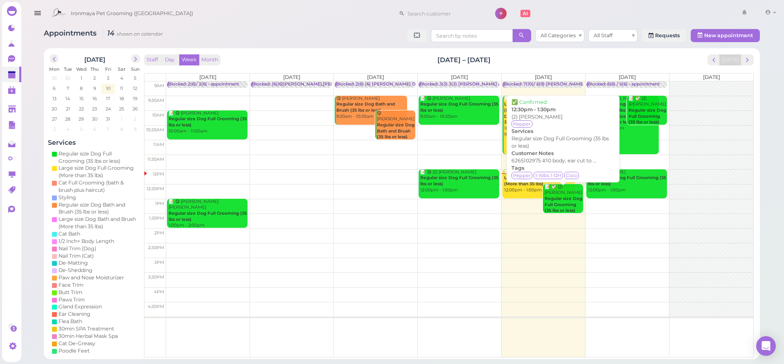
click at [570, 208] on b "Regular size Dog Full Grooming (35 lbs or less)" at bounding box center [563, 204] width 38 height 17
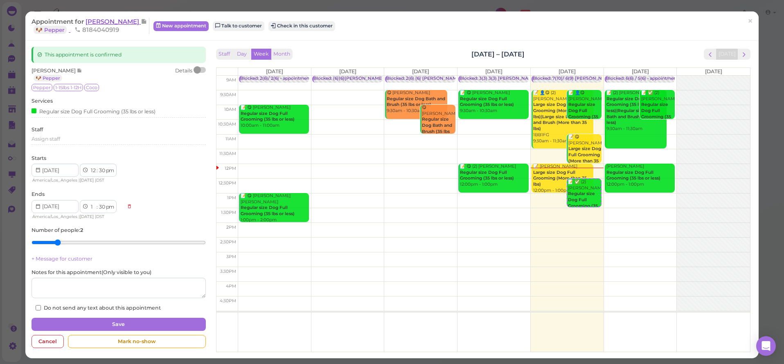
click at [105, 22] on span "[PERSON_NAME]" at bounding box center [112, 22] width 55 height 8
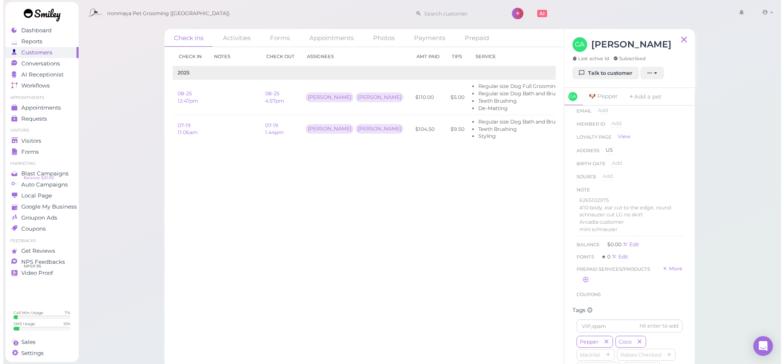
scroll to position [105, 0]
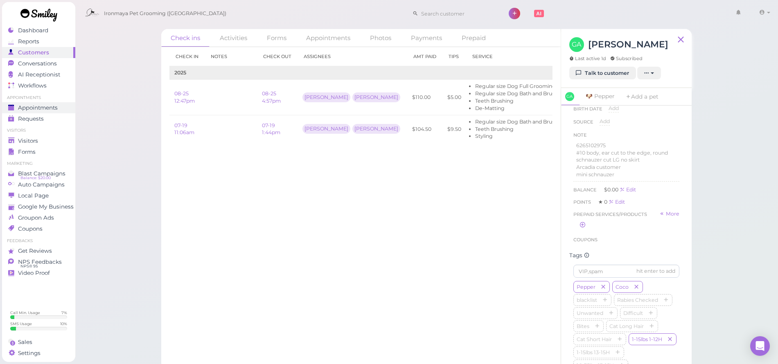
click at [65, 109] on div "Appointments" at bounding box center [37, 107] width 59 height 7
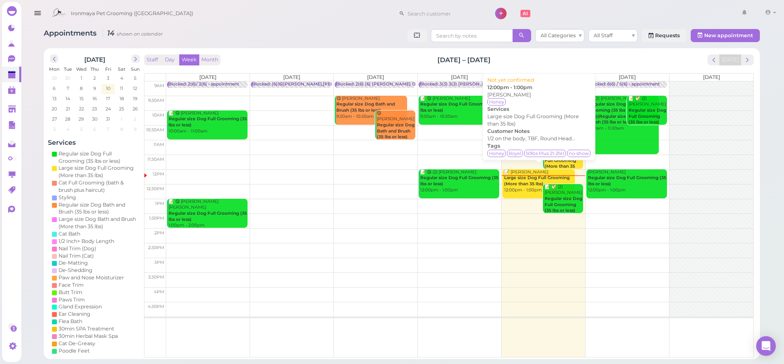
click at [529, 177] on b "Large size Dog Full Grooming (More than 35 lbs)" at bounding box center [536, 180] width 65 height 11
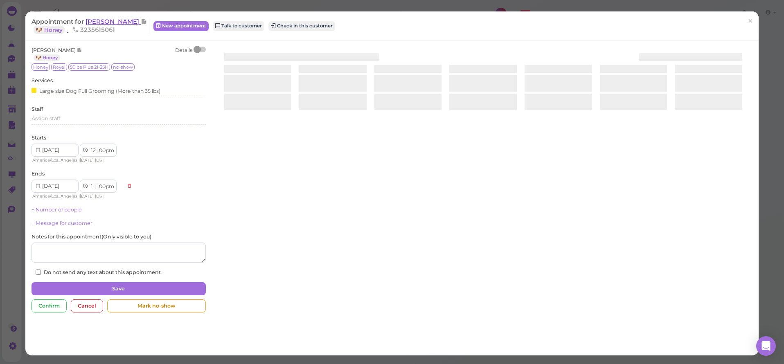
click at [119, 22] on span "[PERSON_NAME]" at bounding box center [112, 22] width 55 height 8
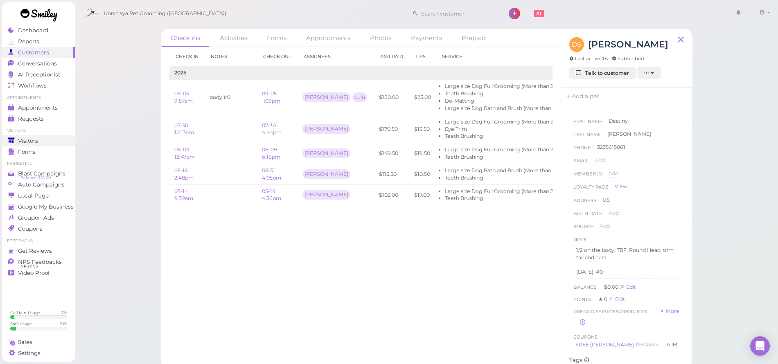
click at [48, 144] on div "Visitors" at bounding box center [37, 140] width 59 height 7
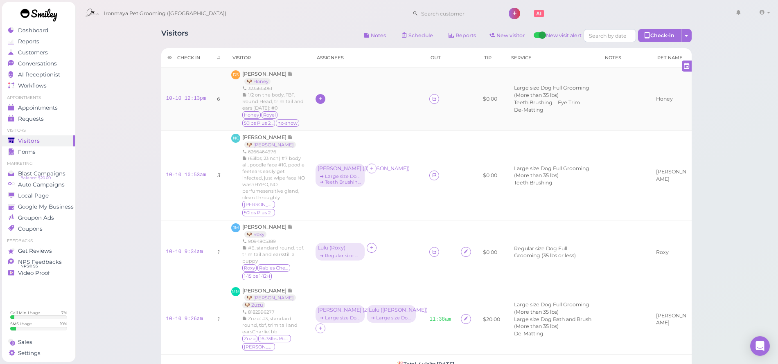
click at [318, 101] on icon at bounding box center [320, 99] width 5 height 6
click at [317, 182] on div "Lulu Han" at bounding box center [371, 182] width 115 height 16
click at [317, 104] on td "Lulu" at bounding box center [367, 98] width 114 height 63
click at [319, 101] on div "Lulu" at bounding box center [322, 99] width 15 height 10
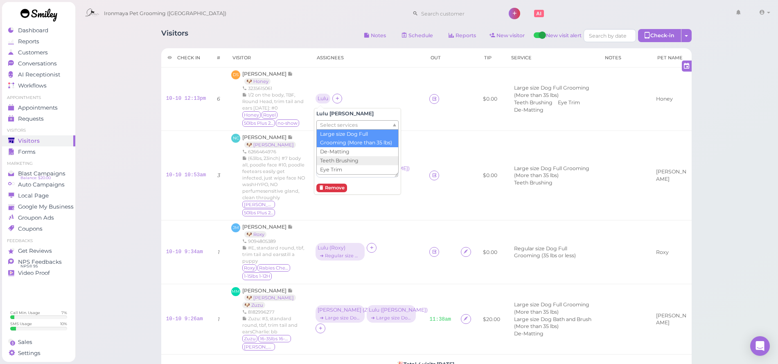
click at [335, 124] on span "Select services" at bounding box center [339, 125] width 38 height 9
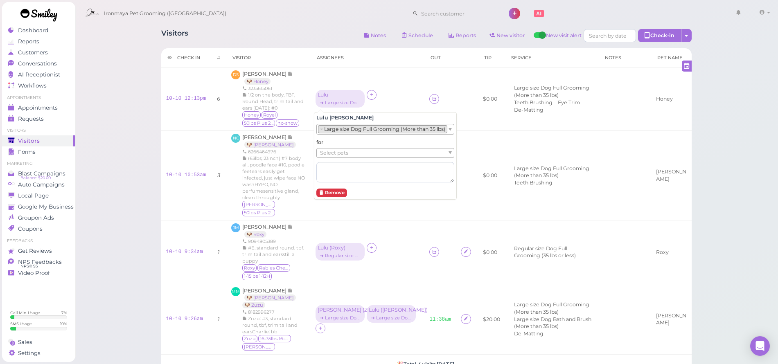
click at [334, 129] on li "× Large size Dog Full Grooming (More than 35 lbs)" at bounding box center [382, 129] width 129 height 8
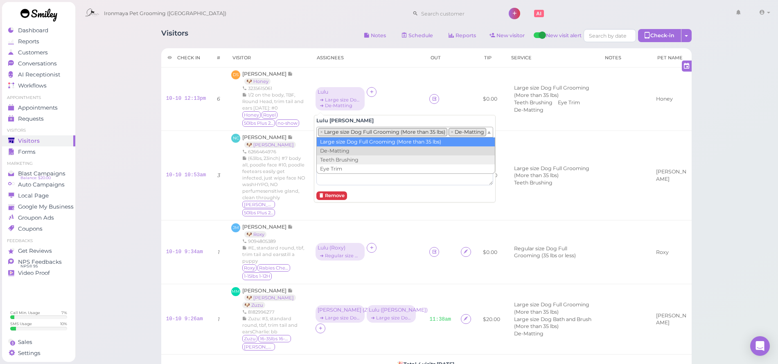
click at [331, 132] on li "× Large size Dog Full Grooming (More than 35 lbs)" at bounding box center [382, 132] width 129 height 8
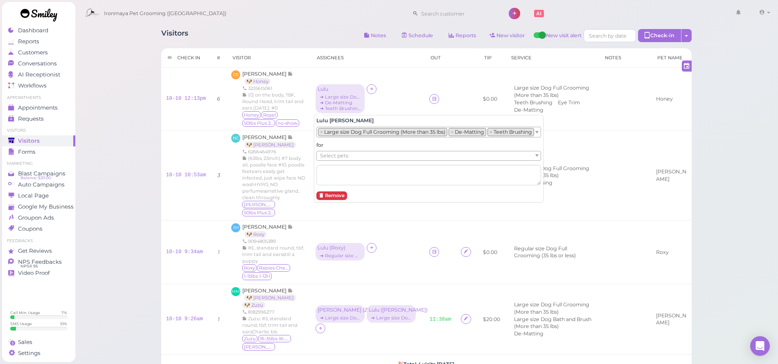
click at [333, 155] on span "Select pets" at bounding box center [334, 155] width 28 height 9
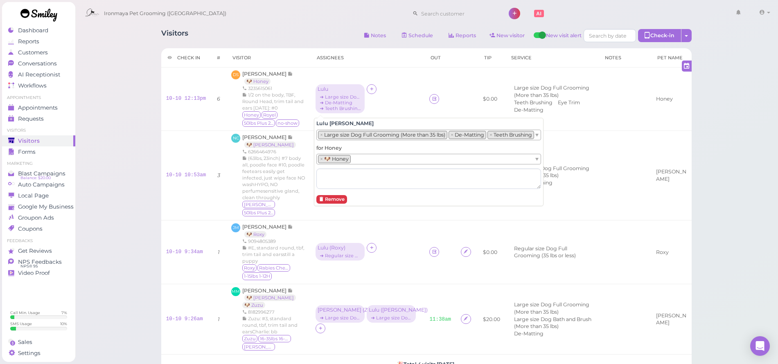
click at [131, 171] on div "Visitors Notes Schedule Reports New visitor New visit alert Check-in Customer c…" at bounding box center [426, 249] width 703 height 499
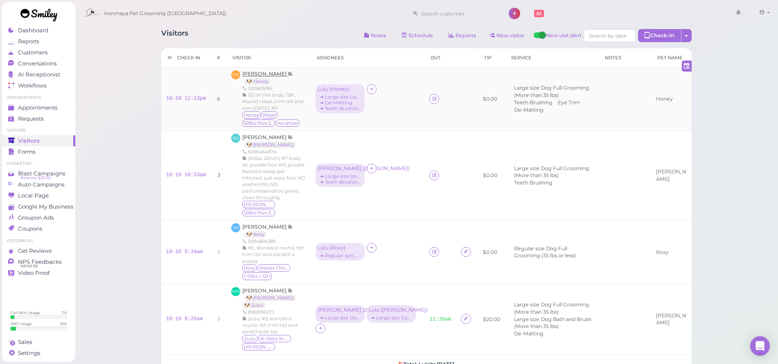
click at [264, 76] on span "[PERSON_NAME]" at bounding box center [264, 74] width 45 height 6
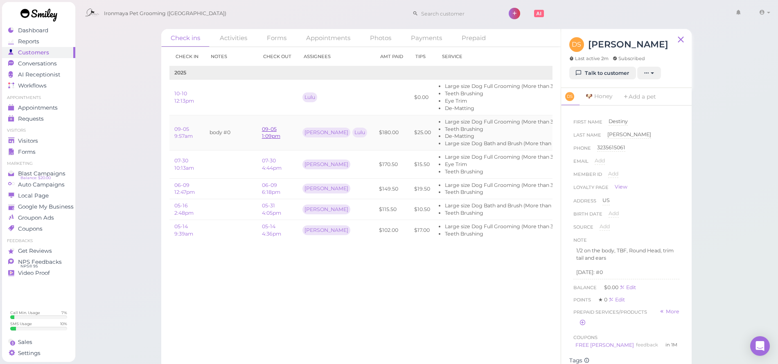
click at [270, 132] on link "09-05 1:09pm" at bounding box center [271, 132] width 18 height 13
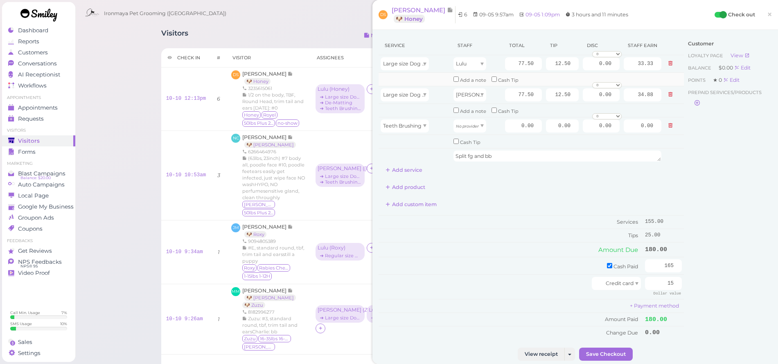
click at [396, 76] on td at bounding box center [414, 79] width 73 height 13
click at [396, 70] on td "Large size Dog Bath and Brush (More than 35 lbs)" at bounding box center [414, 64] width 73 height 18
click at [394, 66] on span "Large size Dog Bath and Brush (More than 35 lbs)" at bounding box center [444, 64] width 123 height 6
click at [750, 182] on div "Customer Loyalty page View Balance $0.00 Edit Points ★ 0 Edit Prepaid services/…" at bounding box center [727, 192] width 88 height 312
click at [766, 15] on span "×" at bounding box center [768, 14] width 5 height 11
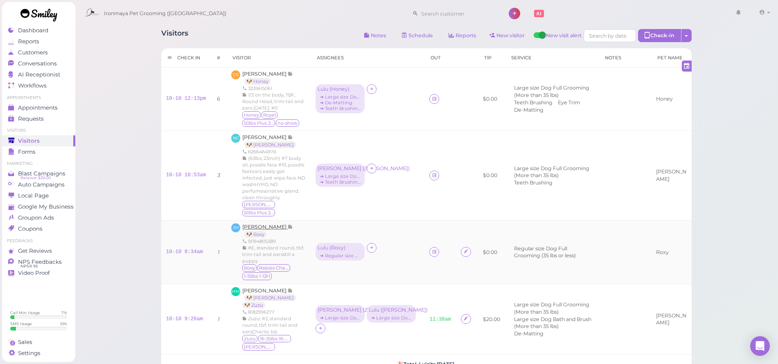
click at [263, 224] on span "[PERSON_NAME]" at bounding box center [264, 227] width 45 height 6
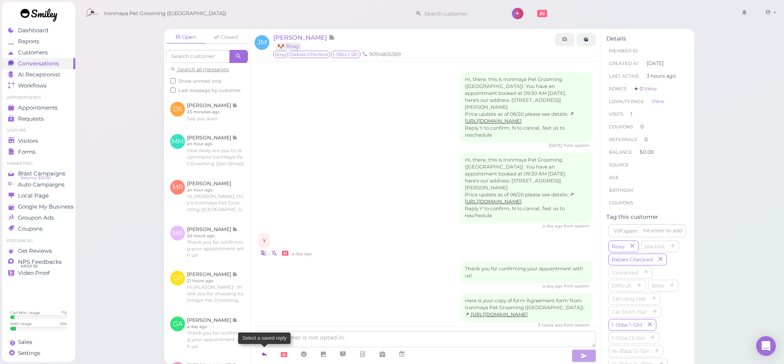
scroll to position [7, 0]
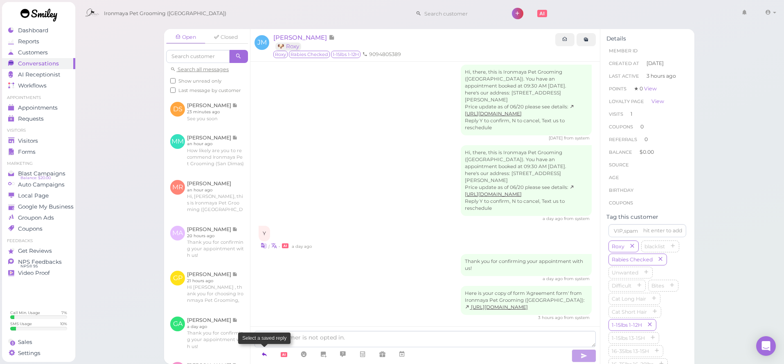
click at [263, 353] on icon at bounding box center [264, 354] width 7 height 8
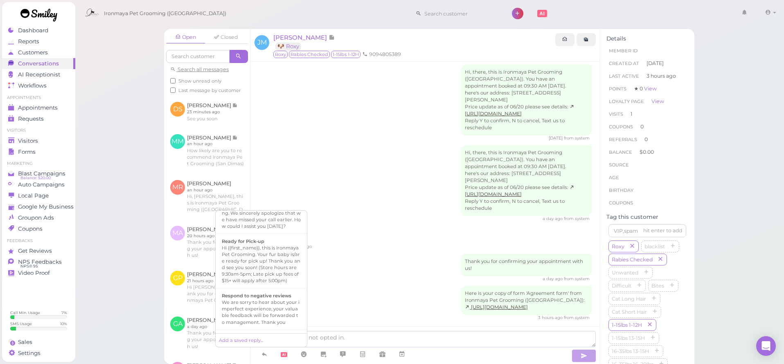
scroll to position [241, 0]
click at [274, 268] on div "Hi {{first_name}}, this is Ironmaya Pet Grooming. Your fur baby is/are ready fo…" at bounding box center [261, 248] width 79 height 39
type textarea "Hi {{first_name}}, this is Ironmaya Pet Grooming. Your fur baby is/are ready fo…"
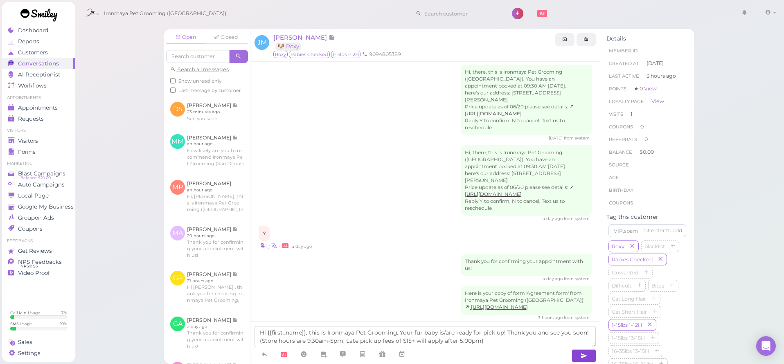
click at [587, 354] on icon "button" at bounding box center [583, 356] width 7 height 8
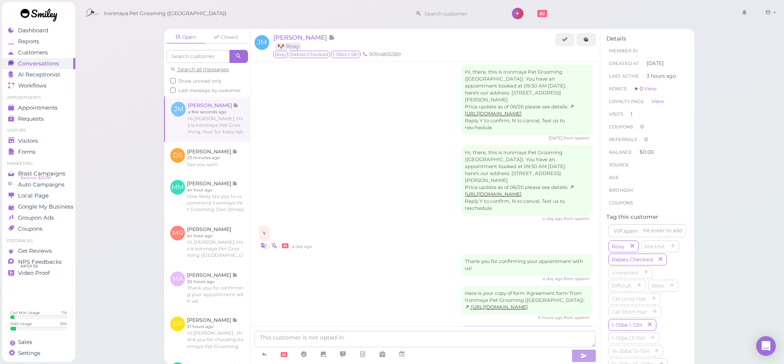
scroll to position [46, 0]
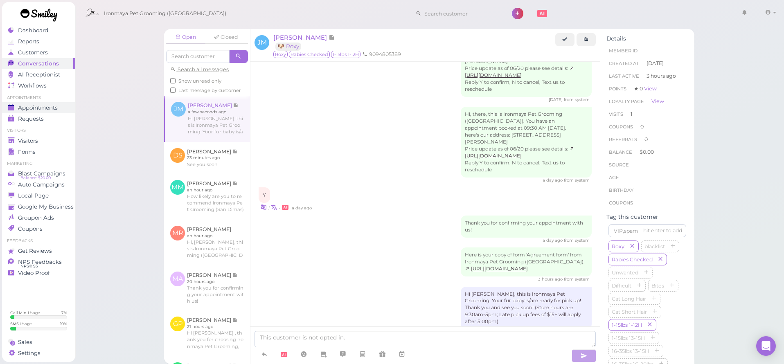
click at [47, 104] on span "Appointments" at bounding box center [38, 107] width 40 height 7
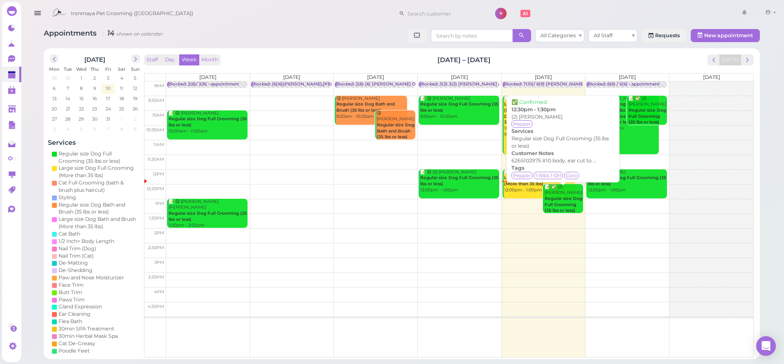
click at [568, 197] on b "Regular size Dog Full Grooming (35 lbs or less)" at bounding box center [563, 204] width 38 height 17
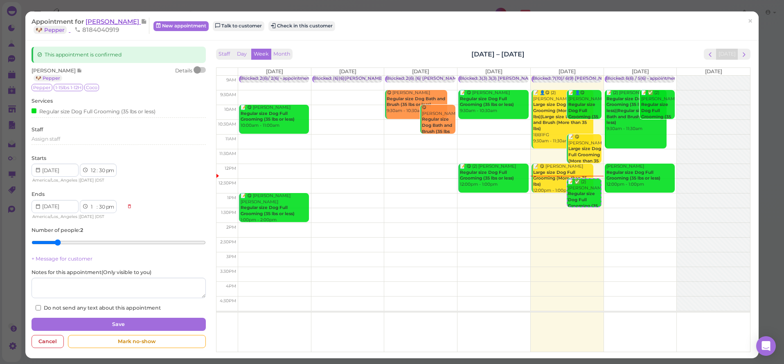
click at [98, 20] on span "[PERSON_NAME]" at bounding box center [112, 22] width 55 height 8
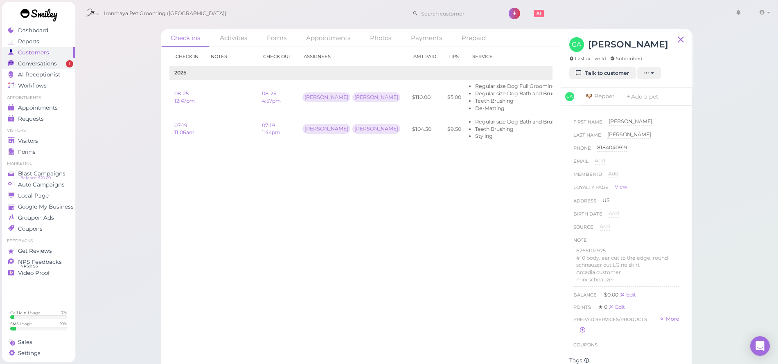
click at [54, 63] on span "Conversations" at bounding box center [37, 63] width 39 height 7
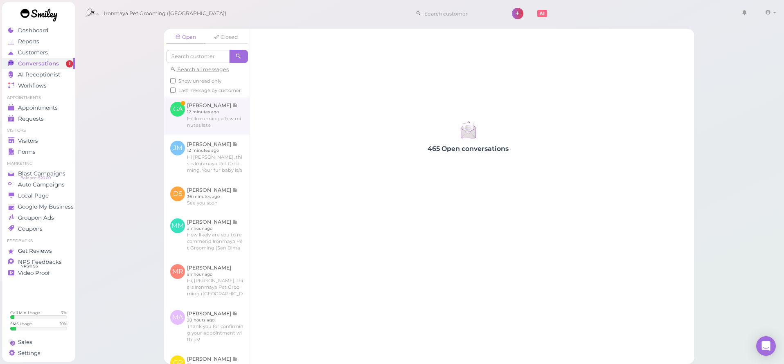
click at [204, 123] on link at bounding box center [206, 115] width 85 height 38
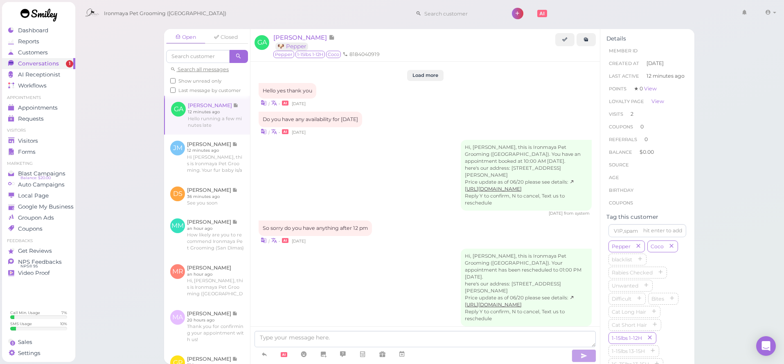
scroll to position [964, 0]
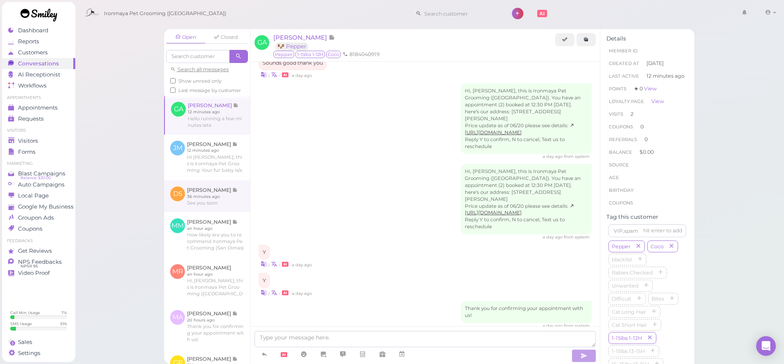
click at [208, 210] on link at bounding box center [207, 196] width 86 height 32
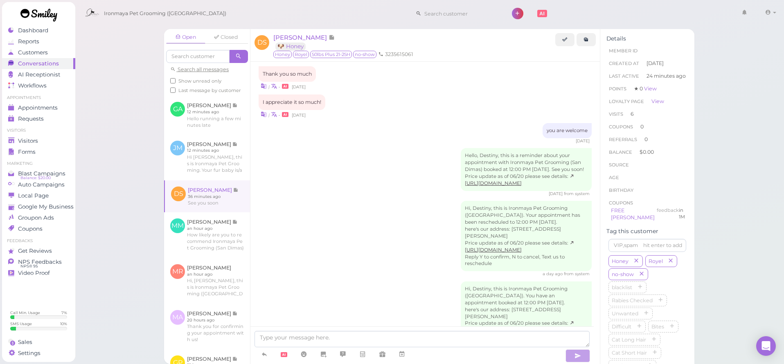
scroll to position [1075, 0]
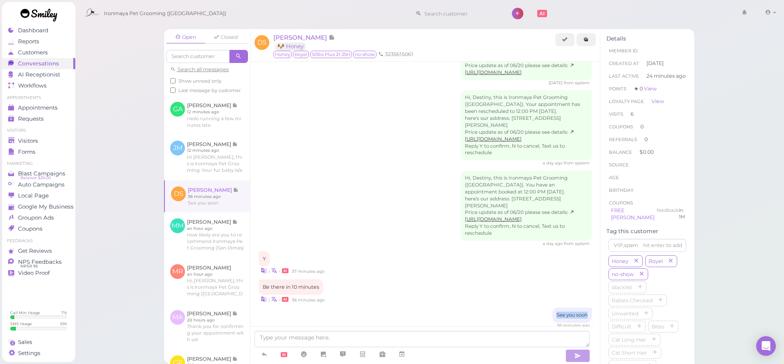
drag, startPoint x: 547, startPoint y: 297, endPoint x: 575, endPoint y: 303, distance: 28.9
click at [575, 308] on div "See you soon" at bounding box center [571, 315] width 39 height 15
copy div "See you soon"
click at [191, 123] on link at bounding box center [207, 115] width 86 height 38
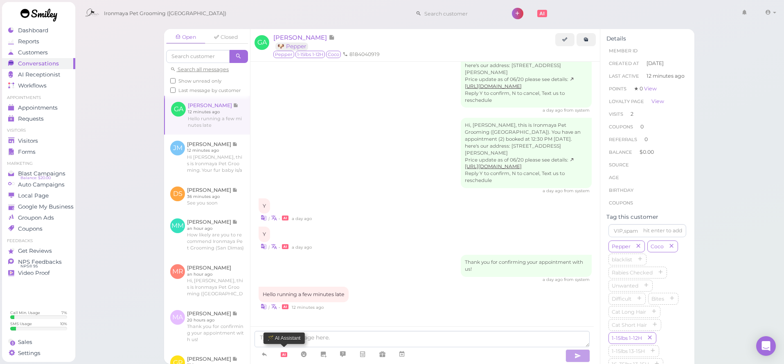
scroll to position [964, 0]
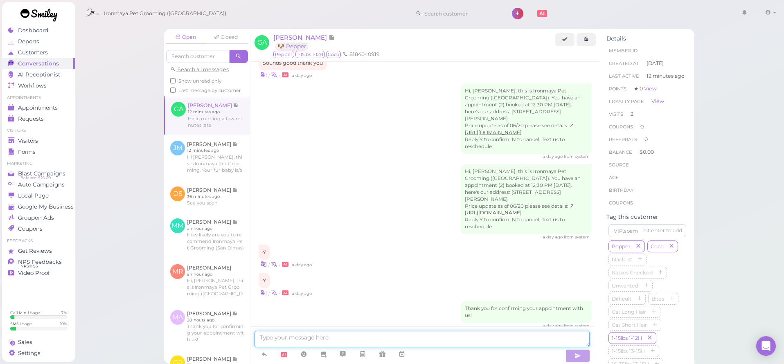
click at [276, 335] on textarea at bounding box center [421, 339] width 335 height 16
paste textarea "See you soon"
type textarea "See you soon"
click at [582, 355] on button "button" at bounding box center [577, 355] width 25 height 13
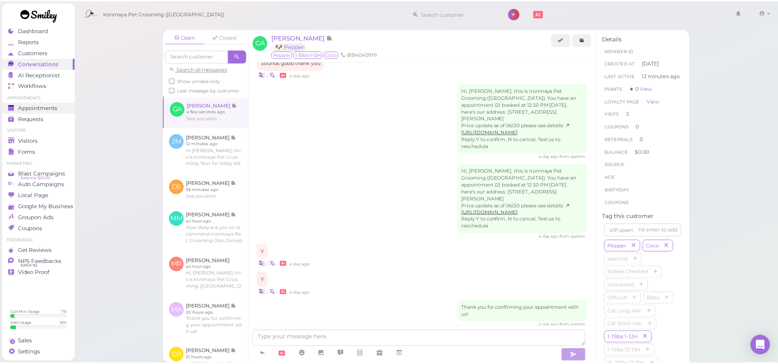
scroll to position [983, 0]
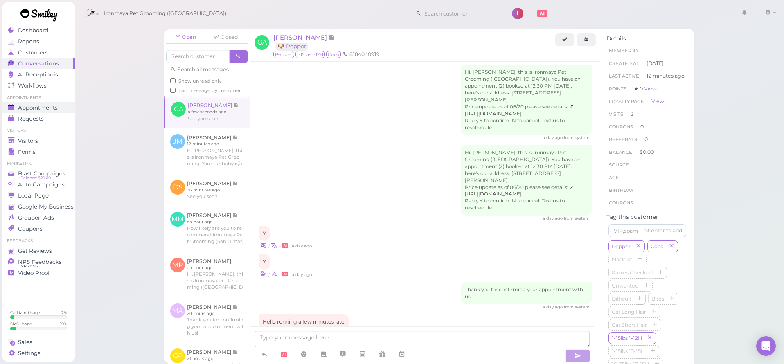
click at [49, 112] on link "Appointments" at bounding box center [38, 107] width 73 height 11
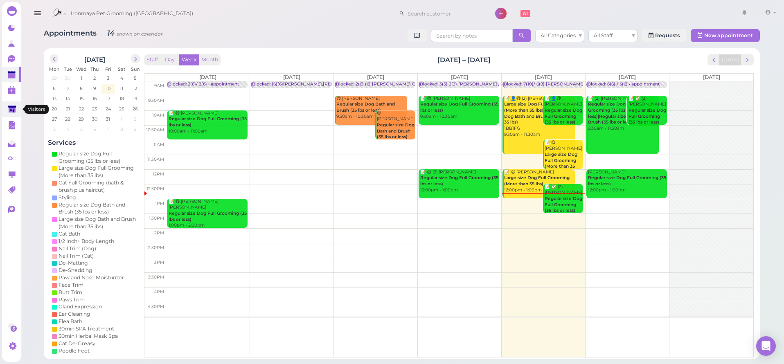
click at [12, 108] on polygon at bounding box center [12, 109] width 8 height 7
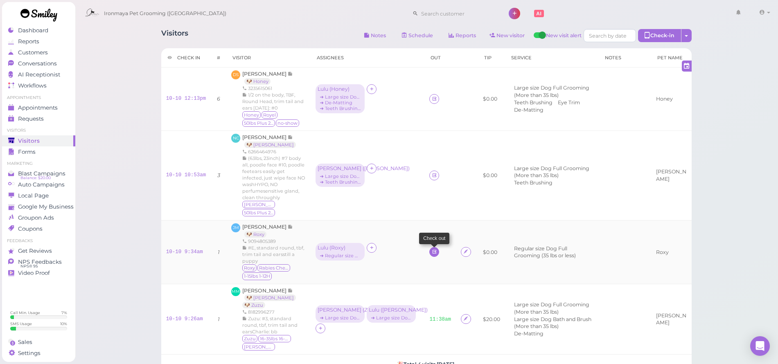
click at [431, 249] on icon at bounding box center [433, 252] width 5 height 6
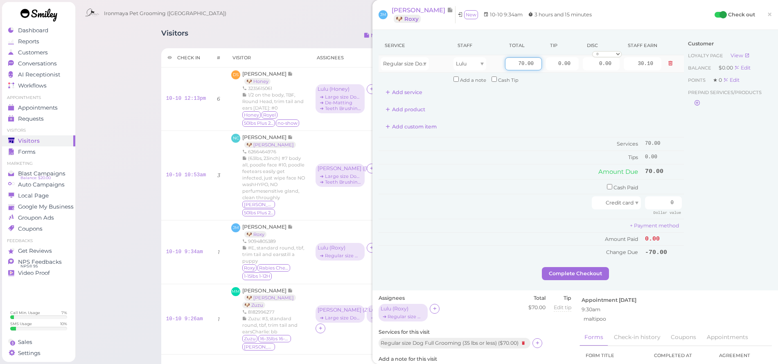
click at [507, 62] on input "70.00" at bounding box center [523, 63] width 37 height 13
type input "75"
type input "32.25"
click at [547, 65] on input "0.00" at bounding box center [562, 63] width 33 height 13
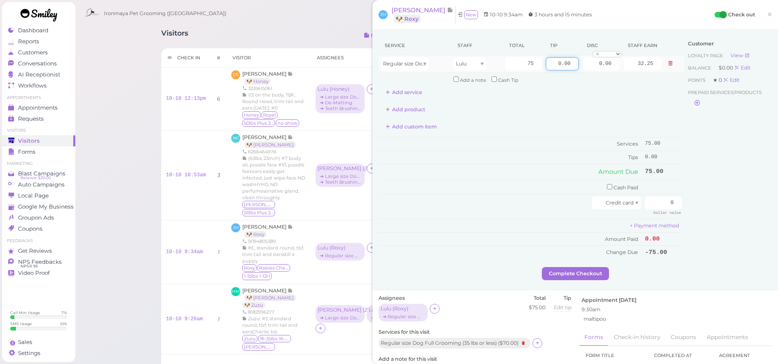
click at [547, 65] on input "0.00" at bounding box center [562, 63] width 33 height 13
type input "15"
drag, startPoint x: 681, startPoint y: 142, endPoint x: 682, endPoint y: 147, distance: 4.6
click at [683, 142] on div "Customer Loyalty page View Balance $0.00 Edit Points ★ 0 Edit Prepaid services/…" at bounding box center [727, 151] width 88 height 231
click at [658, 198] on input "0" at bounding box center [663, 202] width 37 height 13
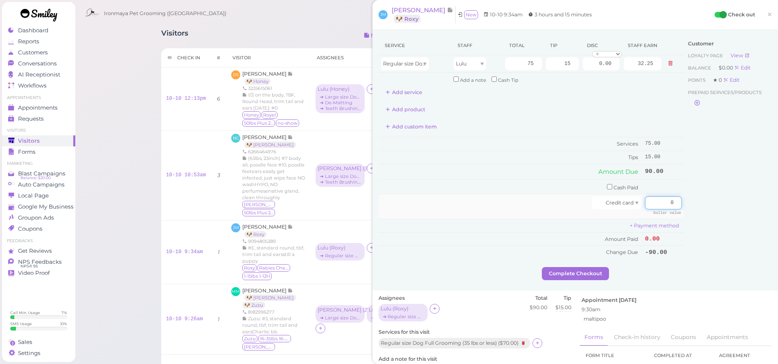
click at [658, 198] on input "0" at bounding box center [663, 202] width 37 height 13
type input "90"
click at [688, 211] on div "Customer Loyalty page View Balance $0.00 Edit Points ★ 0 Edit Prepaid services/…" at bounding box center [727, 151] width 88 height 231
click at [589, 268] on button "Complete Checkout" at bounding box center [575, 273] width 67 height 13
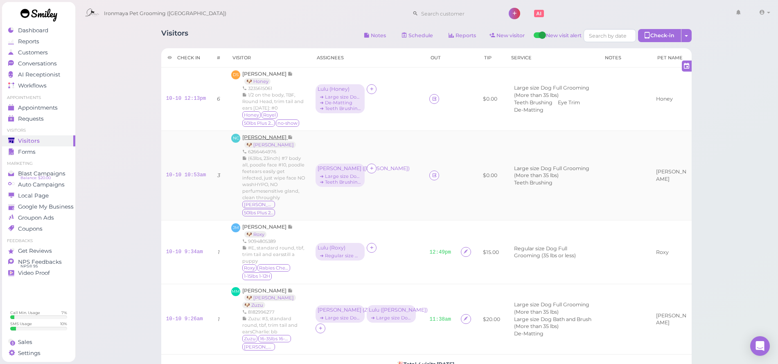
click at [265, 138] on span "[PERSON_NAME]" at bounding box center [264, 137] width 45 height 6
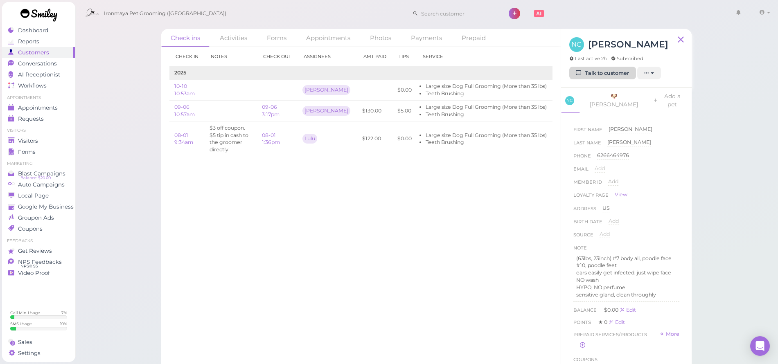
click at [591, 66] on div "NC Nancy Cruz Last active 2h Subscribed Talk to customer New appointment Add st…" at bounding box center [626, 58] width 130 height 59
click at [602, 72] on link "Talk to customer" at bounding box center [602, 73] width 67 height 13
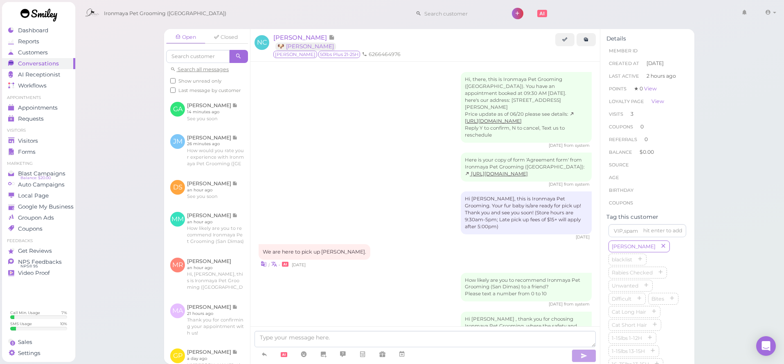
scroll to position [553, 0]
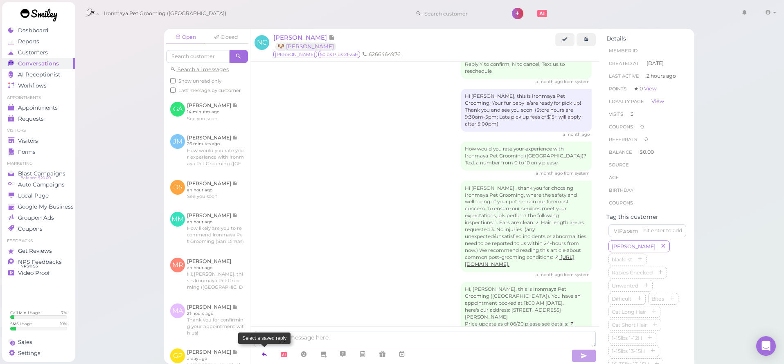
drag, startPoint x: 268, startPoint y: 353, endPoint x: 271, endPoint y: 348, distance: 6.4
click at [267, 353] on link at bounding box center [264, 354] width 20 height 14
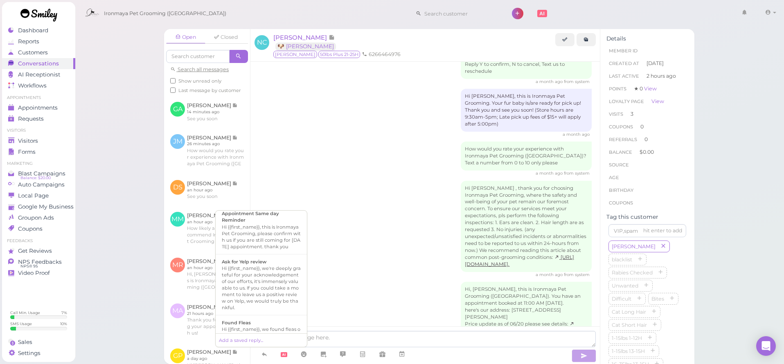
scroll to position [86, 0]
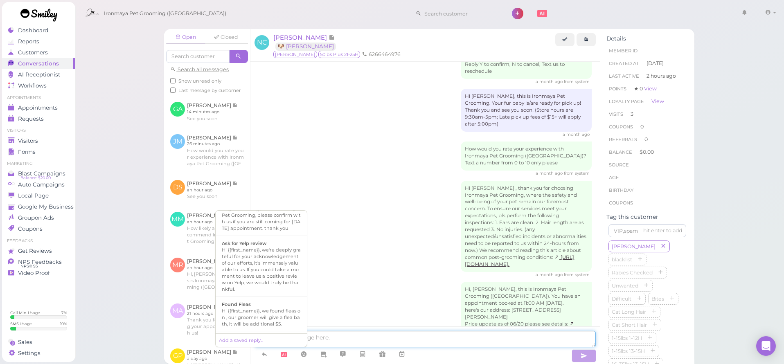
click at [393, 342] on textarea at bounding box center [424, 339] width 341 height 16
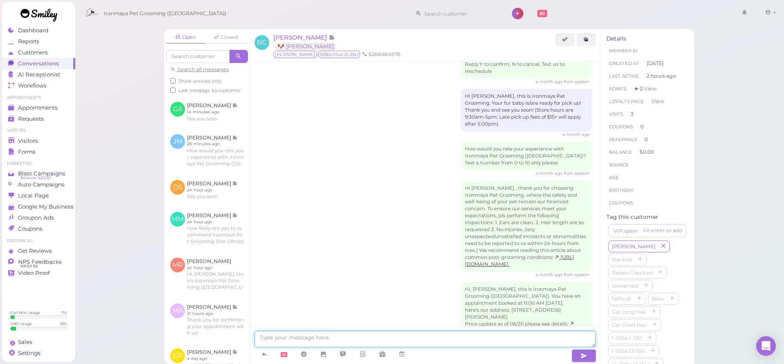
type textarea "a"
type textarea "Watson will be ready in 15 mins"
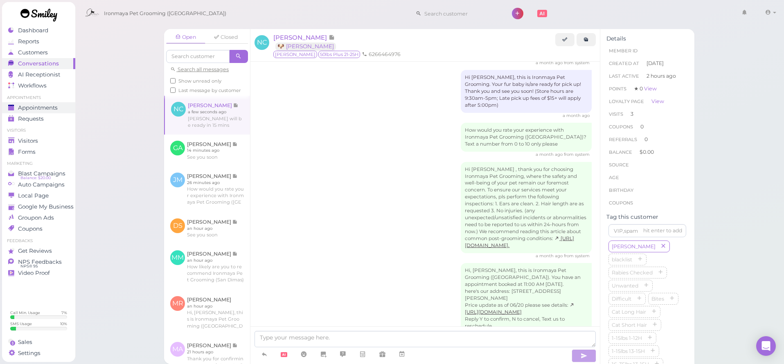
click at [37, 107] on span "Appointments" at bounding box center [38, 107] width 40 height 7
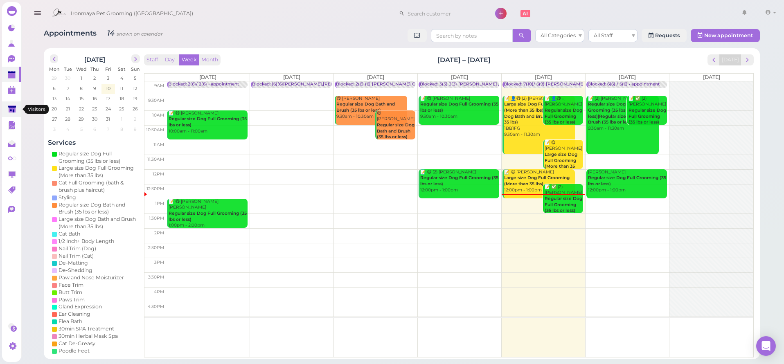
click at [18, 109] on link at bounding box center [11, 109] width 19 height 16
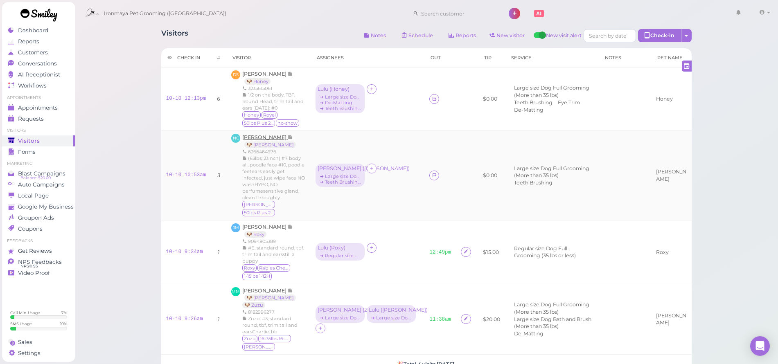
click at [261, 138] on span "[PERSON_NAME]" at bounding box center [264, 137] width 45 height 6
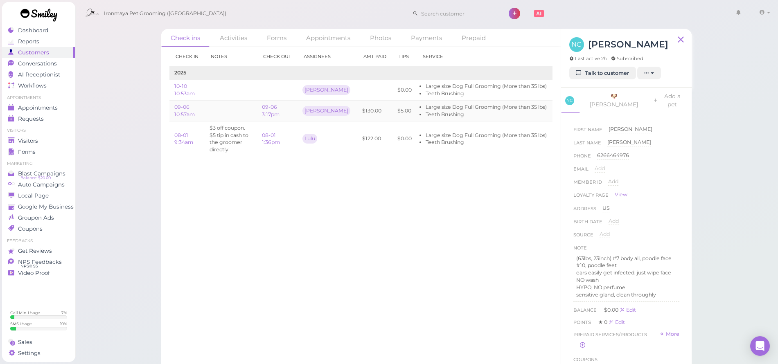
click at [261, 112] on td "09-06 3:17pm" at bounding box center [277, 111] width 40 height 21
click at [265, 113] on link "09-06 3:17pm" at bounding box center [271, 110] width 18 height 13
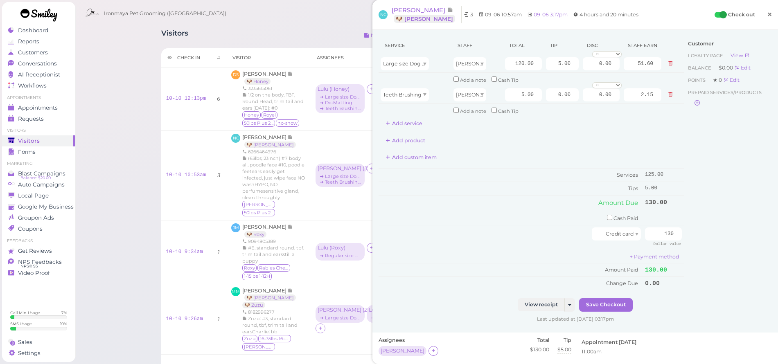
click at [766, 20] on span "×" at bounding box center [768, 14] width 5 height 11
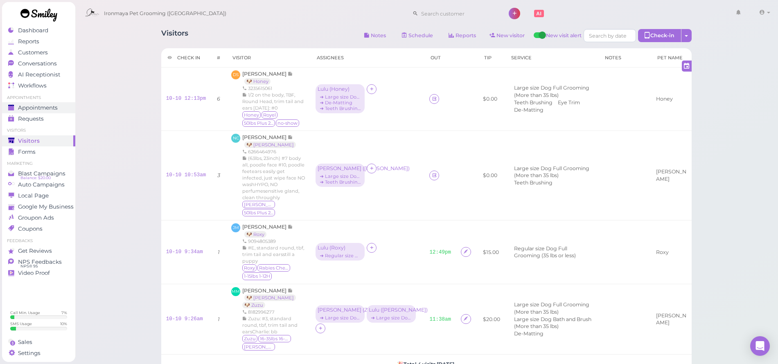
click at [54, 104] on span "Appointments" at bounding box center [38, 107] width 40 height 7
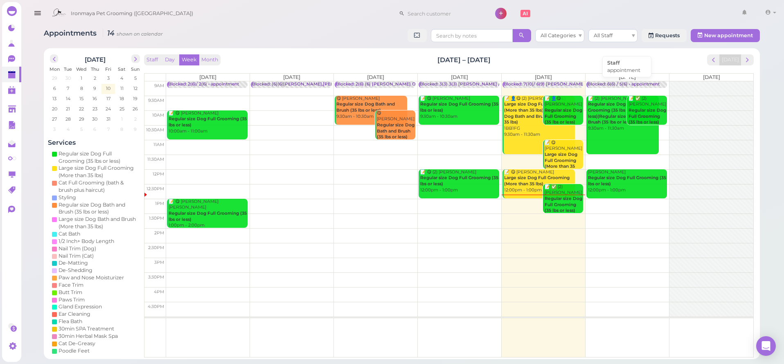
click at [612, 81] on div "Blocked: 6(6) / 5(6) • appointment" at bounding box center [623, 84] width 72 height 6
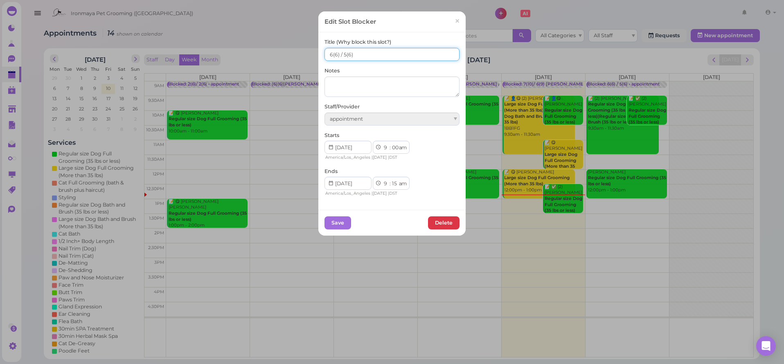
click at [324, 56] on input "6(6) / 5(6)" at bounding box center [391, 54] width 135 height 13
type input "5(6) / 5(6)"
click at [339, 227] on div "Save Delete" at bounding box center [391, 223] width 147 height 26
click at [338, 216] on button "Save" at bounding box center [337, 222] width 27 height 13
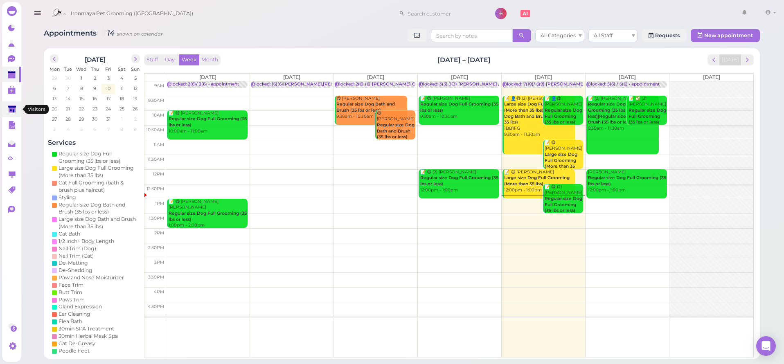
click at [10, 107] on icon at bounding box center [12, 109] width 8 height 6
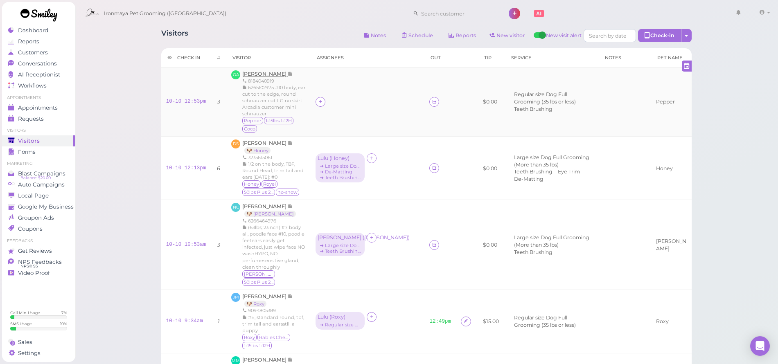
click at [268, 74] on span "[PERSON_NAME]" at bounding box center [264, 74] width 45 height 6
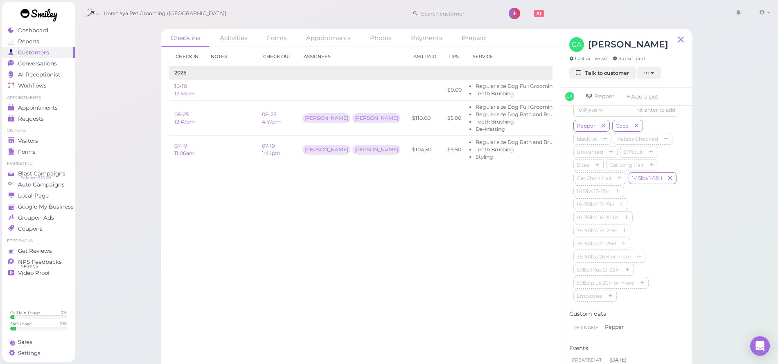
scroll to position [290, 0]
click at [45, 139] on div "Visitors" at bounding box center [37, 140] width 59 height 7
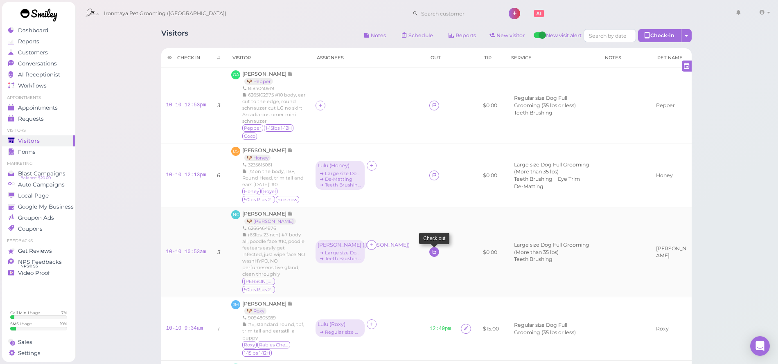
click at [434, 247] on link at bounding box center [434, 252] width 10 height 10
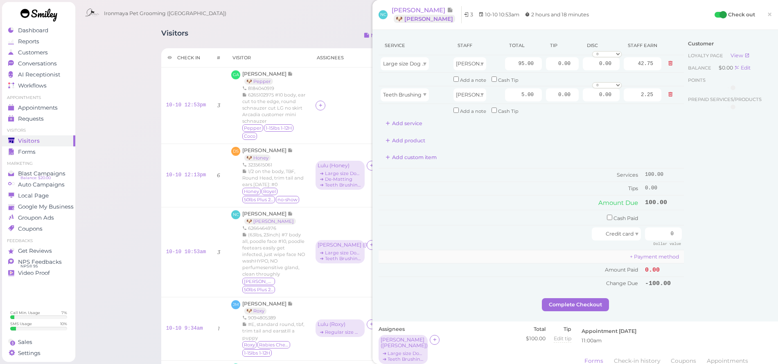
click at [428, 250] on td "+ Payment method" at bounding box center [530, 256] width 305 height 13
click at [505, 69] on input "95.00" at bounding box center [523, 63] width 37 height 13
click at [505, 66] on input "95.00" at bounding box center [523, 63] width 37 height 13
type input "120"
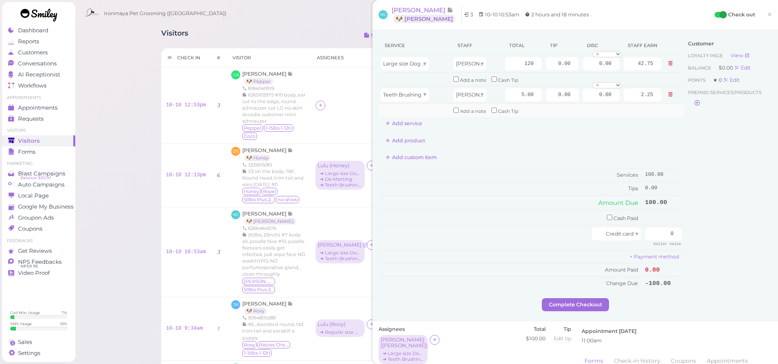
type input "54.00"
click at [638, 109] on td "Add a note Cash Tip" at bounding box center [557, 109] width 212 height 13
click at [550, 63] on input "0.00" at bounding box center [562, 63] width 33 height 13
type input "5"
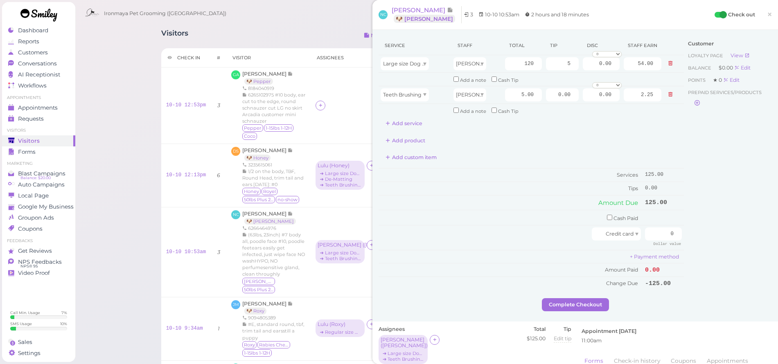
click at [705, 213] on div "Customer Loyalty page View Balance $0.00 Edit Points ★ 0 Edit Prepaid services/…" at bounding box center [727, 167] width 88 height 262
click at [607, 215] on input "checkbox" at bounding box center [609, 217] width 5 height 5
click at [607, 216] on input "checkbox" at bounding box center [609, 218] width 5 height 5
click at [598, 212] on td "Cash Paid" at bounding box center [510, 217] width 264 height 15
click at [607, 215] on input "checkbox" at bounding box center [609, 217] width 5 height 5
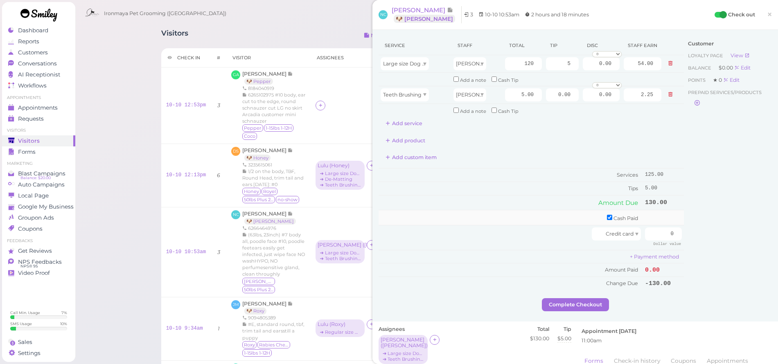
checkbox input "true"
click at [645, 214] on input "0" at bounding box center [663, 218] width 37 height 13
click at [652, 218] on input "0" at bounding box center [663, 218] width 37 height 13
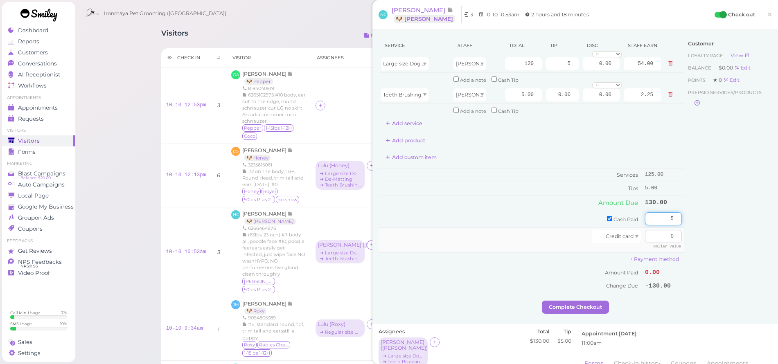
type input "5"
click at [657, 233] on input "0" at bounding box center [663, 236] width 37 height 13
type input "125"
drag, startPoint x: 692, startPoint y: 263, endPoint x: 661, endPoint y: 272, distance: 33.0
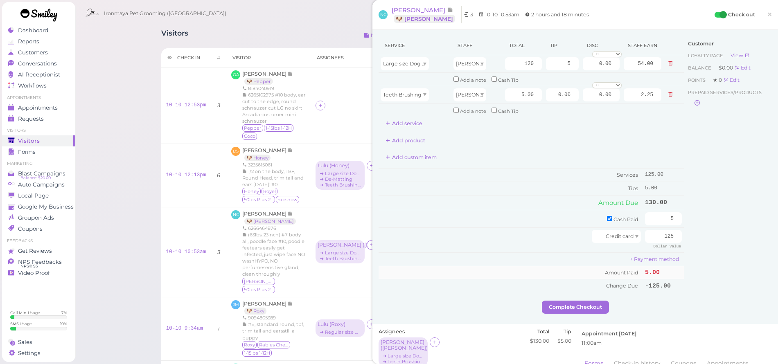
click at [692, 263] on div "Customer Loyalty page View Balance $0.00 Edit Points ★ 0 Edit Prepaid services/…" at bounding box center [727, 168] width 88 height 265
click at [591, 301] on button "Complete Checkout" at bounding box center [575, 307] width 67 height 13
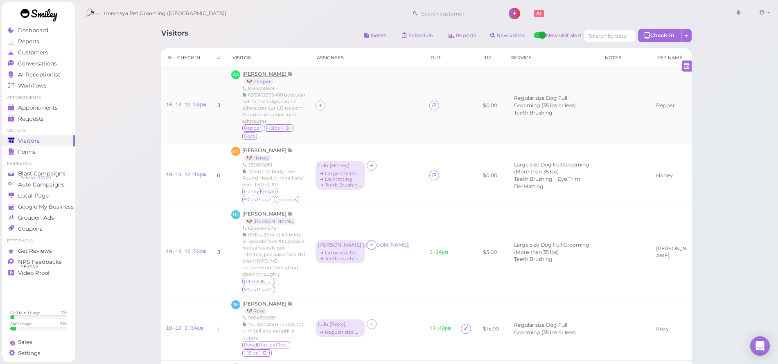
click at [252, 75] on span "[PERSON_NAME]" at bounding box center [264, 74] width 45 height 6
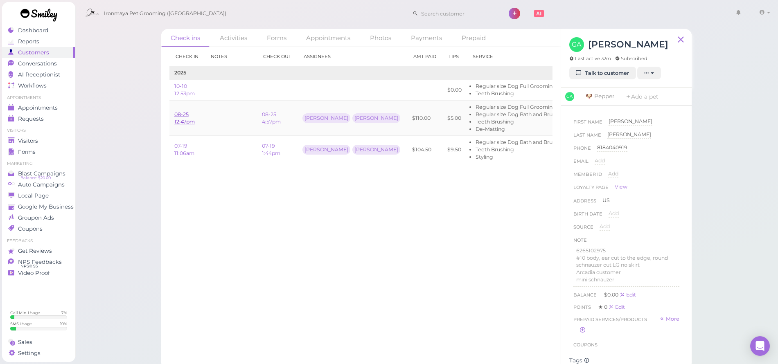
click at [180, 120] on link "08-25 12:47pm" at bounding box center [184, 117] width 20 height 13
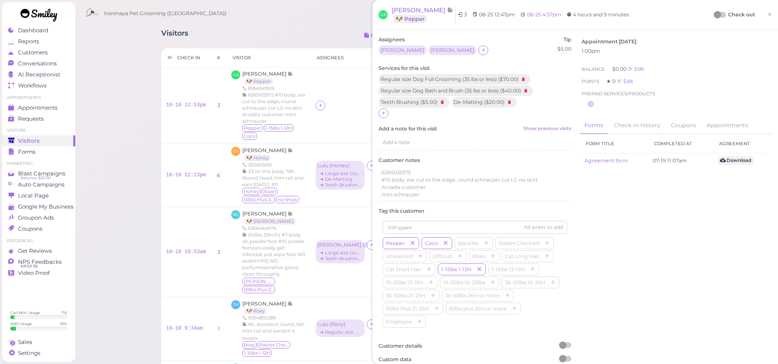
click at [762, 17] on link "×" at bounding box center [769, 14] width 15 height 19
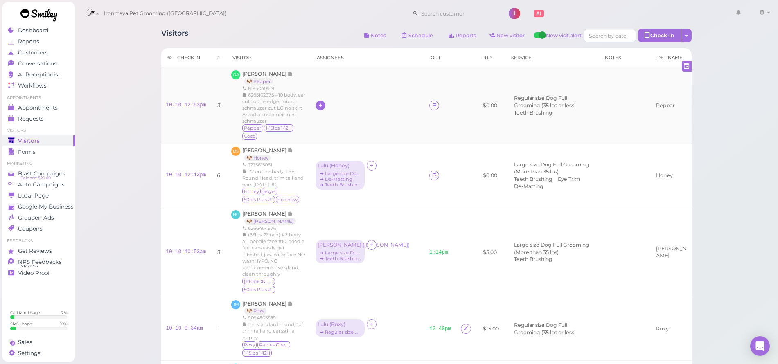
click at [319, 108] on icon at bounding box center [320, 105] width 5 height 6
click at [322, 171] on span "[PERSON_NAME]" at bounding box center [340, 172] width 44 height 6
click at [321, 106] on div "[PERSON_NAME]" at bounding box center [339, 105] width 44 height 6
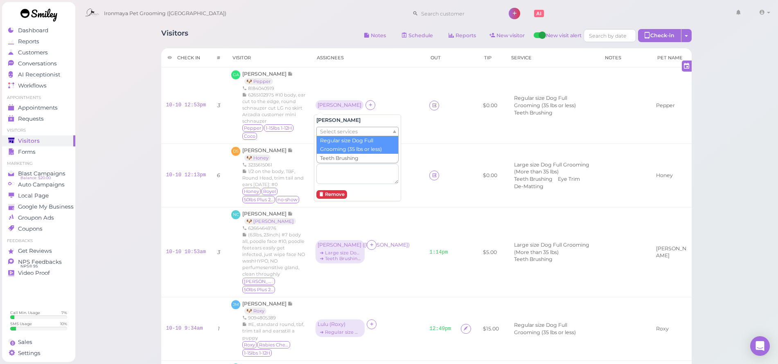
click at [330, 132] on span "Select services" at bounding box center [339, 131] width 38 height 9
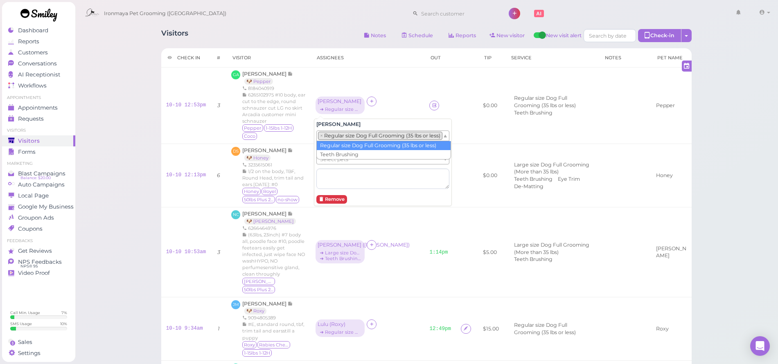
click at [333, 137] on li "× Regular size Dog Full Grooming (35 lbs or less)" at bounding box center [380, 136] width 124 height 8
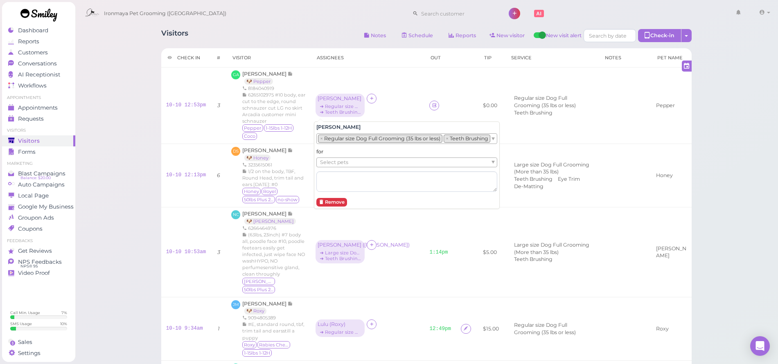
click at [333, 164] on span "Select pets" at bounding box center [334, 162] width 28 height 9
click at [180, 149] on td "10-10 12:13pm" at bounding box center [186, 175] width 50 height 63
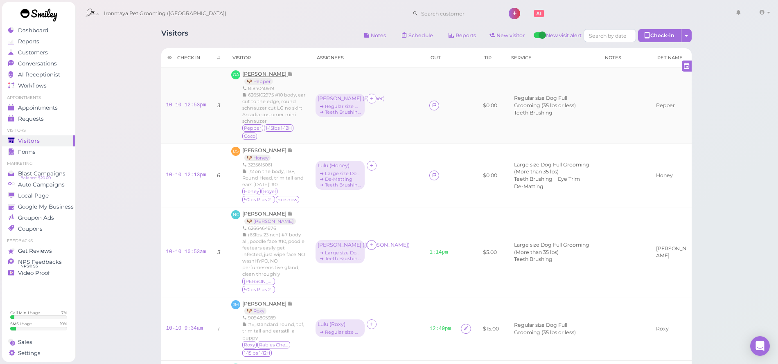
click at [268, 73] on span "[PERSON_NAME]" at bounding box center [264, 74] width 45 height 6
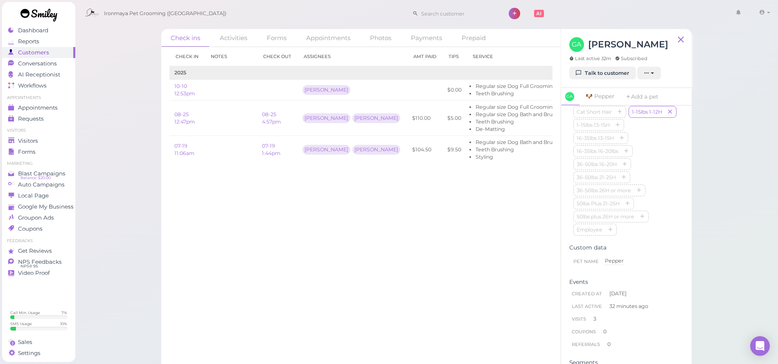
scroll to position [334, 0]
click at [38, 106] on span "Appointments" at bounding box center [38, 107] width 40 height 7
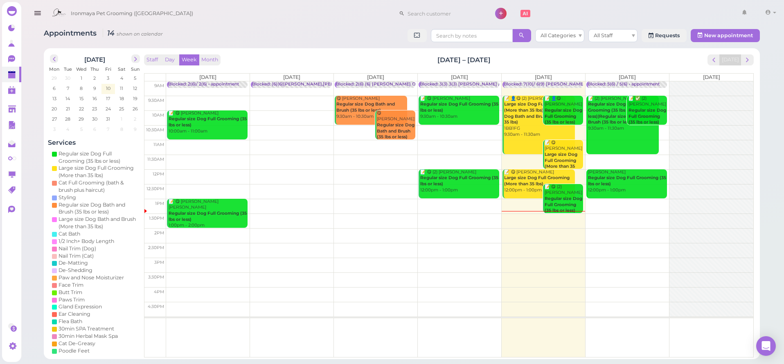
click at [175, 3] on div "Ironmaya Pet Grooming (San Dimas) 1 Account" at bounding box center [413, 13] width 731 height 23
click at [14, 104] on link at bounding box center [11, 109] width 19 height 16
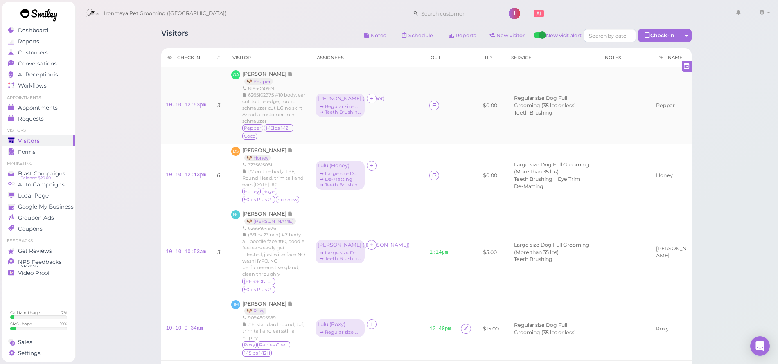
click at [260, 73] on span "[PERSON_NAME]" at bounding box center [264, 74] width 45 height 6
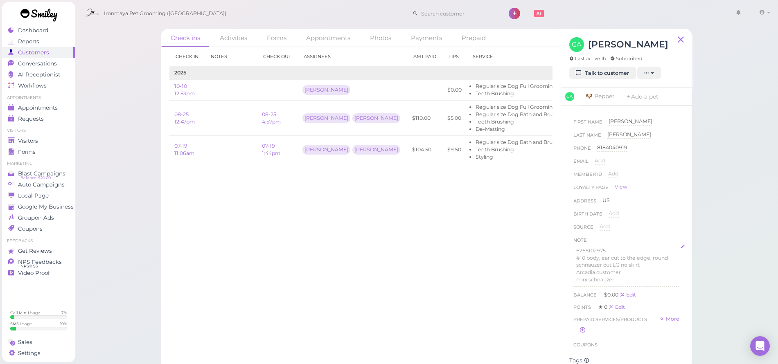
click at [625, 273] on p "Arcadia customer" at bounding box center [626, 272] width 100 height 7
click at [43, 105] on span "Appointments" at bounding box center [38, 107] width 40 height 7
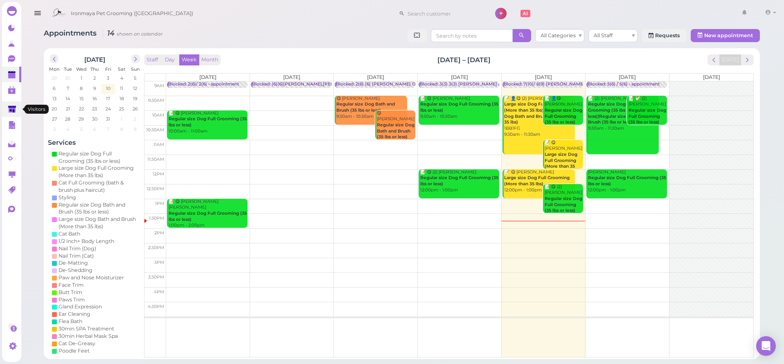
click at [10, 106] on polygon at bounding box center [12, 109] width 8 height 7
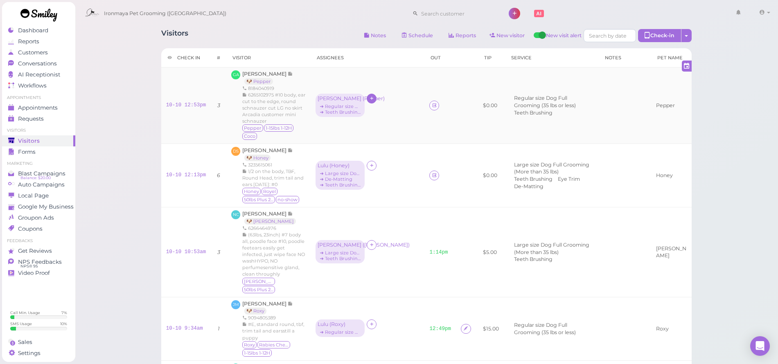
click at [371, 99] on icon at bounding box center [371, 98] width 5 height 6
click at [375, 164] on span "Ida Fu" at bounding box center [395, 163] width 52 height 6
click at [372, 103] on div "Ida" at bounding box center [390, 100] width 48 height 23
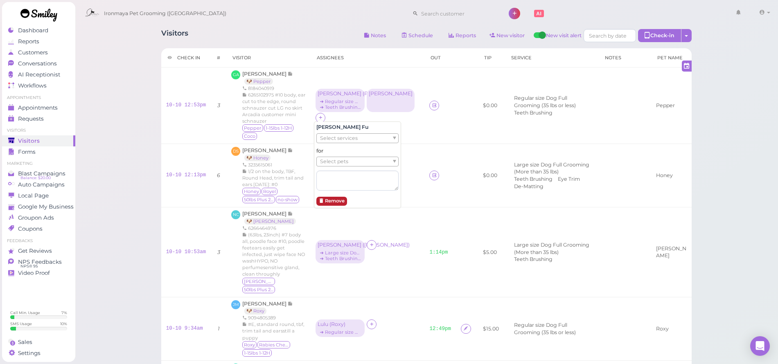
click at [332, 202] on button "Remove" at bounding box center [331, 201] width 31 height 9
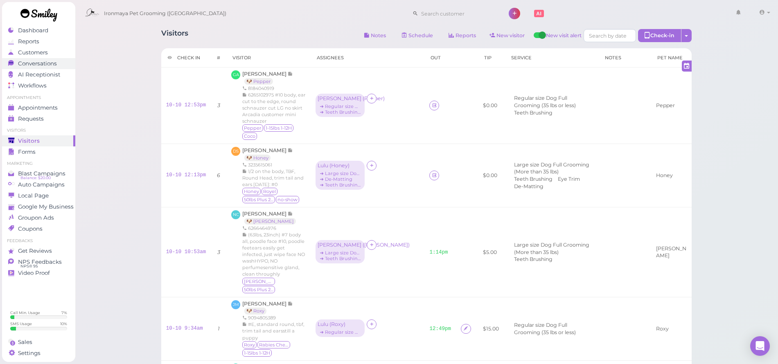
click at [40, 63] on span "Conversations" at bounding box center [37, 63] width 39 height 7
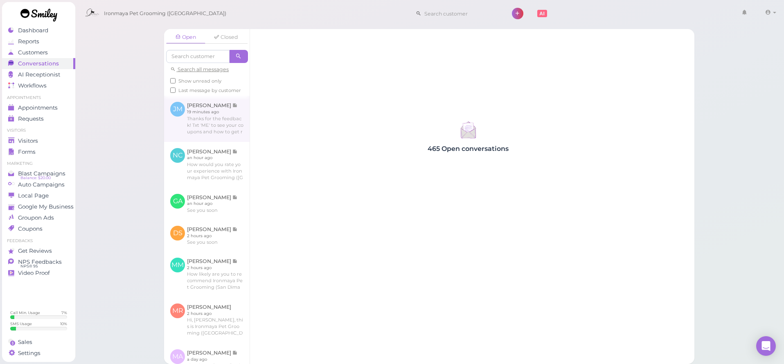
click at [204, 125] on link at bounding box center [206, 119] width 85 height 46
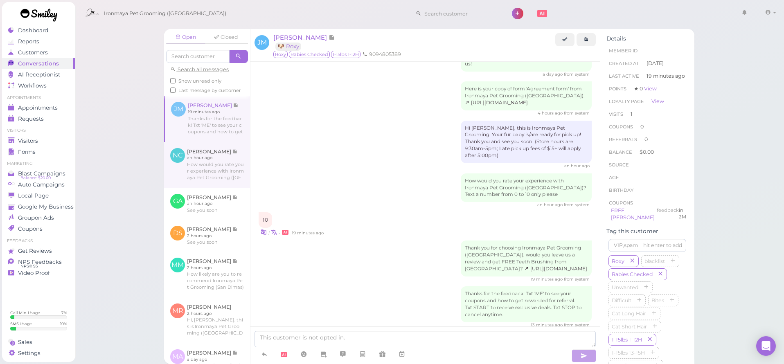
click at [215, 180] on link at bounding box center [207, 165] width 86 height 46
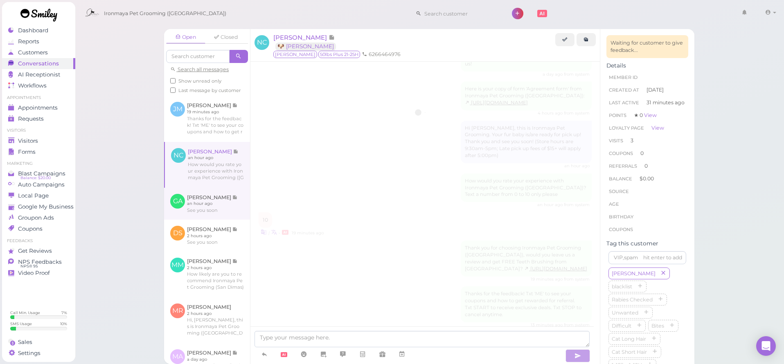
scroll to position [615, 0]
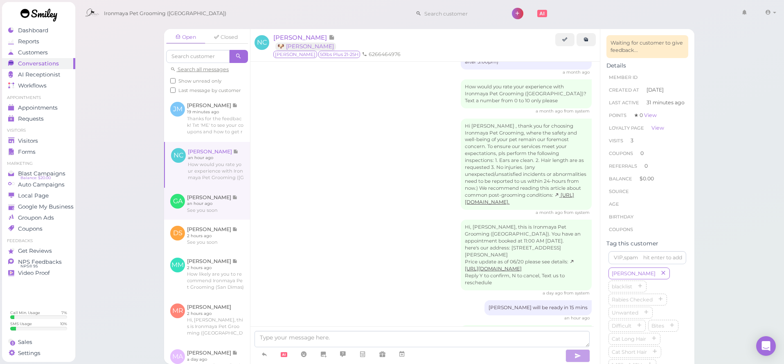
click at [212, 212] on link at bounding box center [207, 204] width 86 height 32
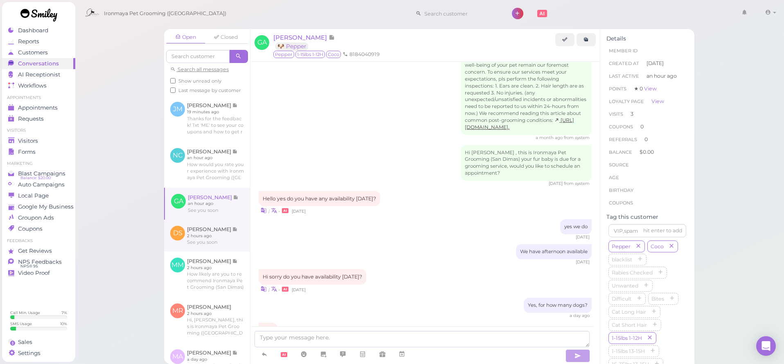
scroll to position [961, 0]
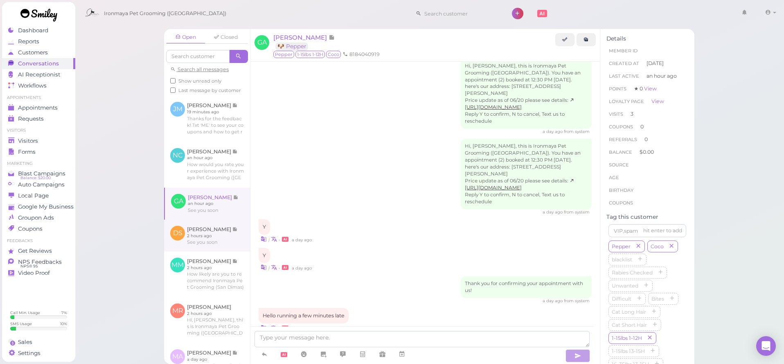
click at [211, 245] on link at bounding box center [207, 236] width 86 height 32
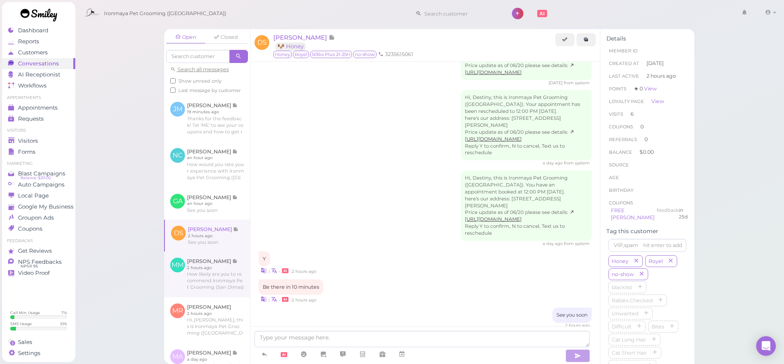
click at [207, 265] on link at bounding box center [207, 275] width 86 height 46
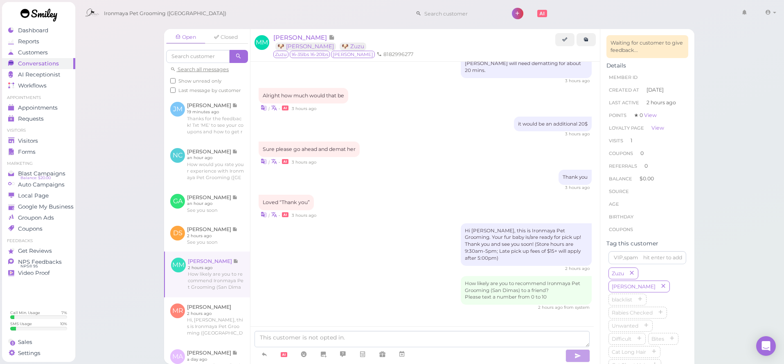
scroll to position [194, 0]
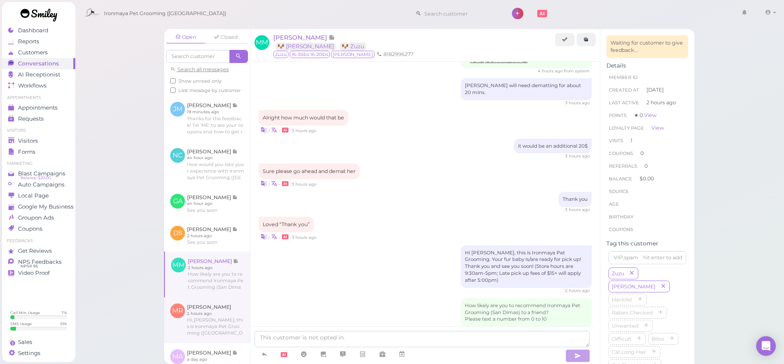
click at [205, 325] on link at bounding box center [207, 320] width 86 height 46
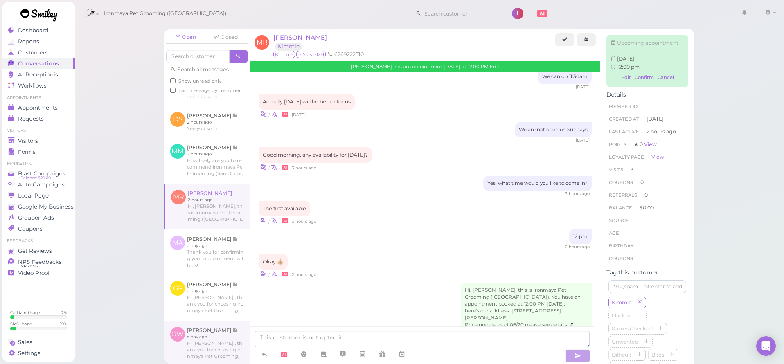
scroll to position [181, 0]
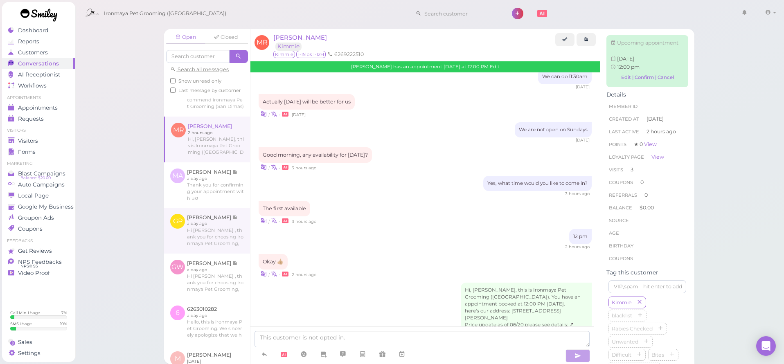
click at [209, 246] on link at bounding box center [207, 231] width 86 height 46
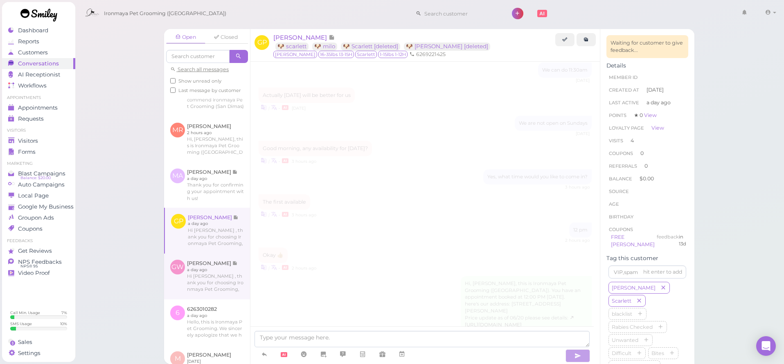
click at [219, 287] on link at bounding box center [207, 277] width 86 height 46
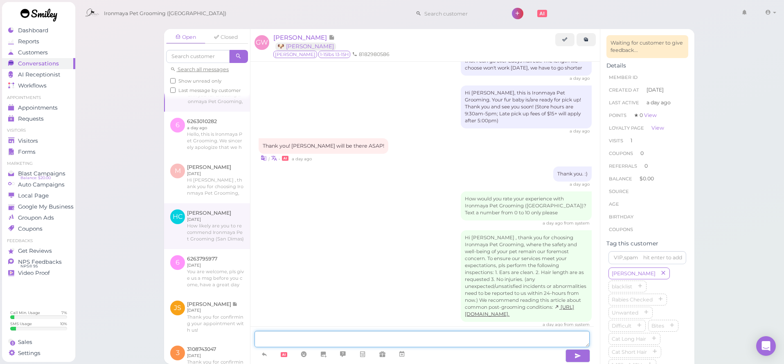
scroll to position [512, 0]
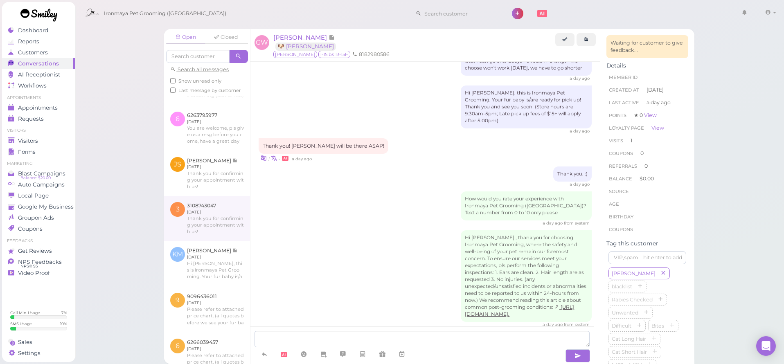
click at [203, 240] on link at bounding box center [207, 218] width 86 height 45
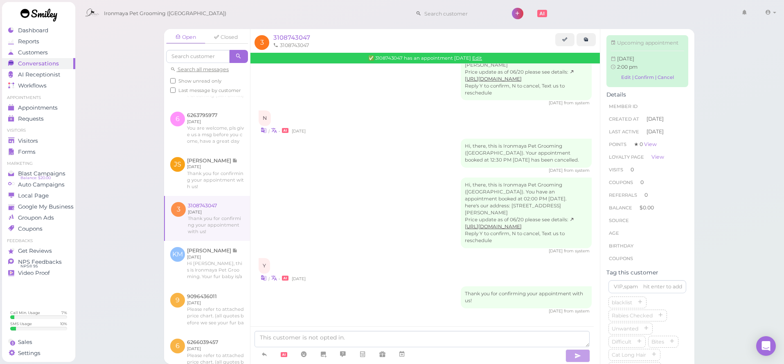
scroll to position [189, 0]
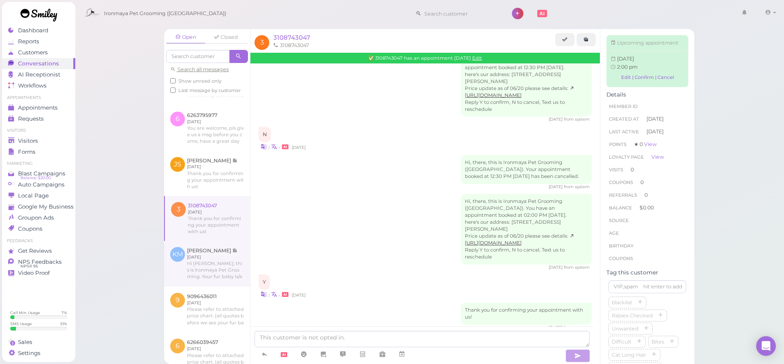
click at [200, 274] on link at bounding box center [207, 264] width 86 height 46
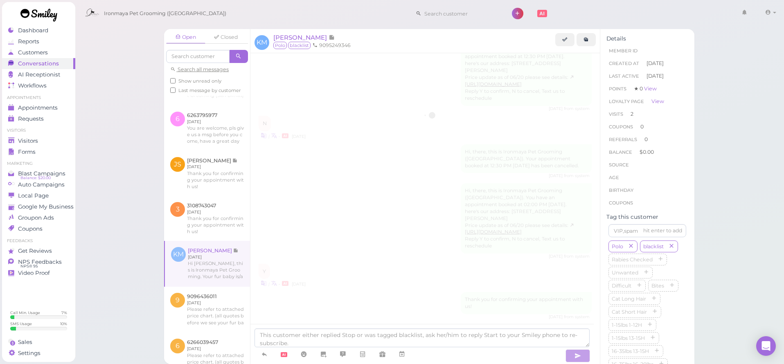
scroll to position [238, 0]
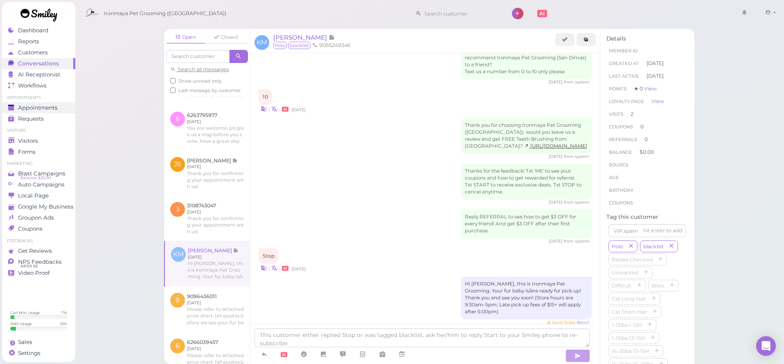
click at [57, 109] on span "Appointments" at bounding box center [38, 107] width 40 height 7
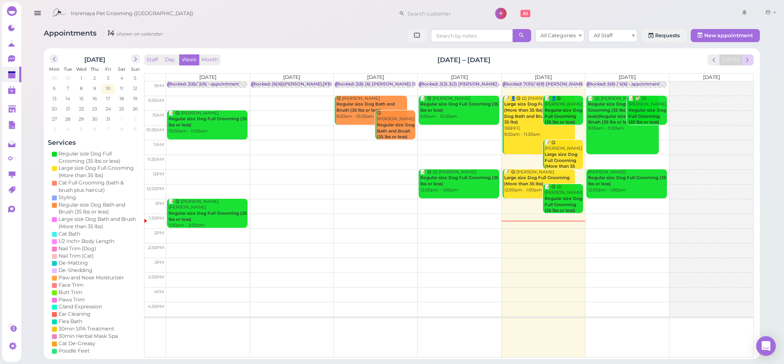
click at [751, 55] on button "next" at bounding box center [747, 59] width 13 height 11
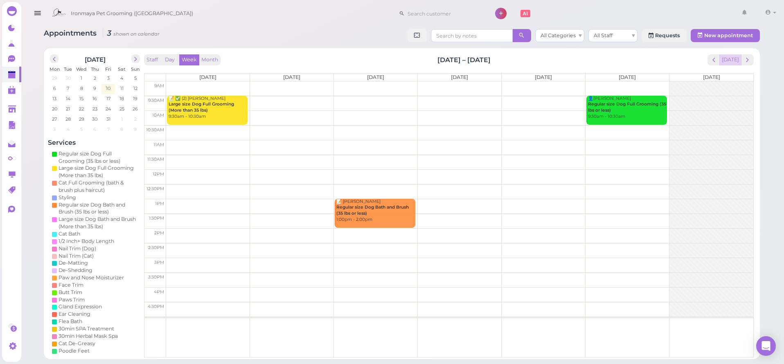
click at [731, 60] on button "Today" at bounding box center [730, 59] width 22 height 11
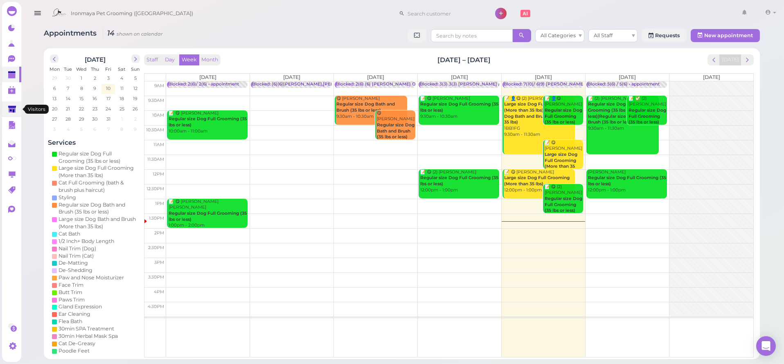
click at [20, 107] on link at bounding box center [11, 109] width 19 height 16
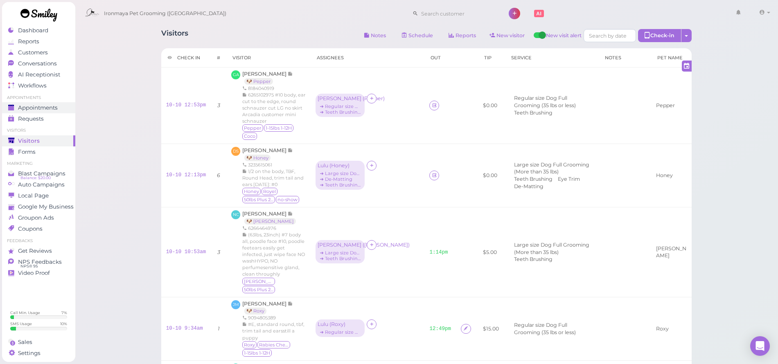
click at [46, 106] on span "Appointments" at bounding box center [38, 107] width 40 height 7
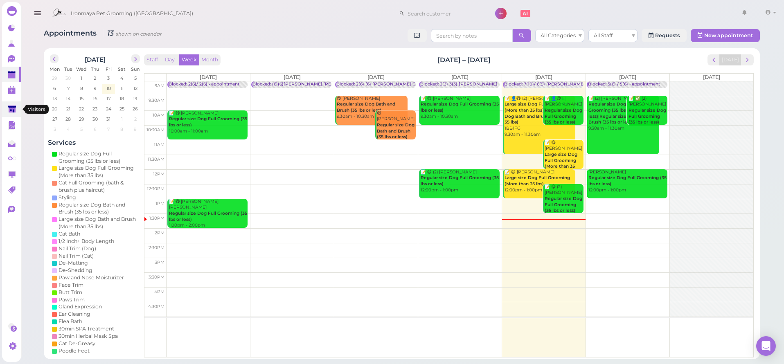
click at [13, 109] on polygon at bounding box center [12, 109] width 8 height 7
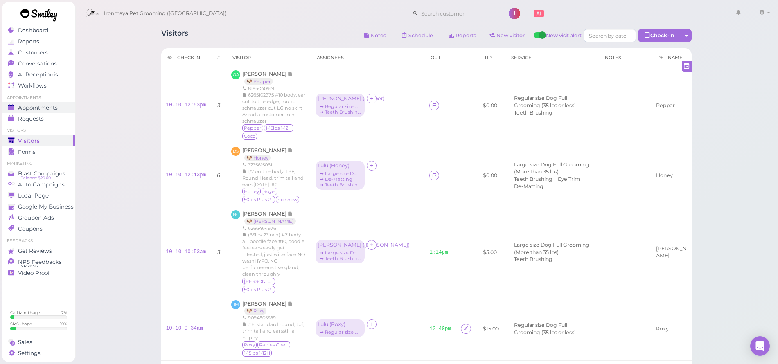
click at [43, 105] on span "Appointments" at bounding box center [38, 107] width 40 height 7
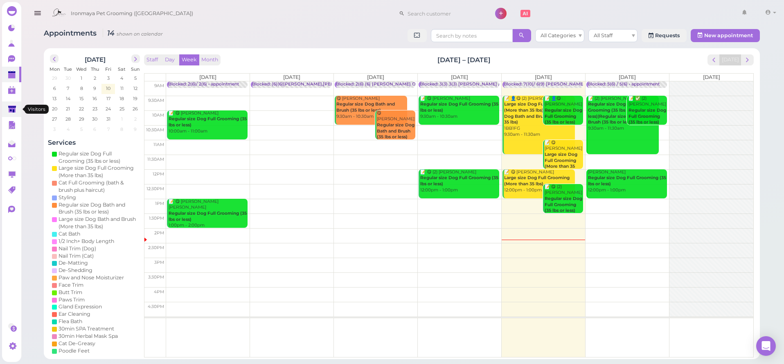
click at [11, 109] on icon at bounding box center [12, 110] width 9 height 9
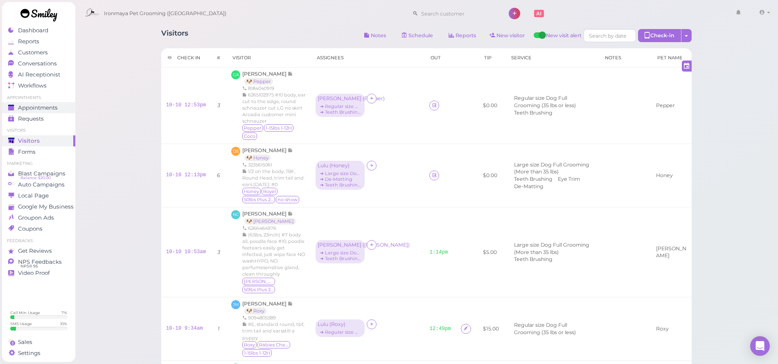
click at [29, 110] on span "Appointments" at bounding box center [38, 107] width 40 height 7
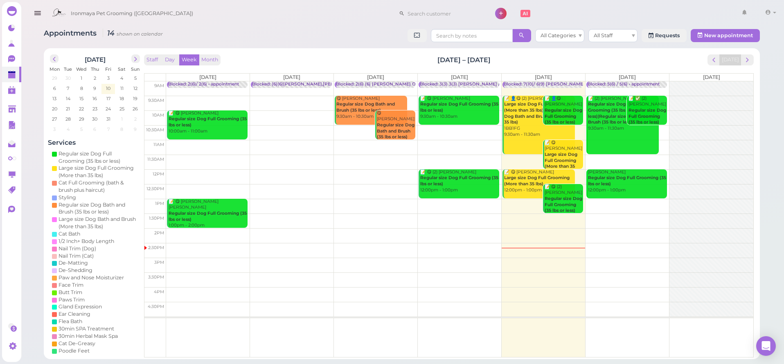
click at [668, 185] on td at bounding box center [459, 191] width 587 height 15
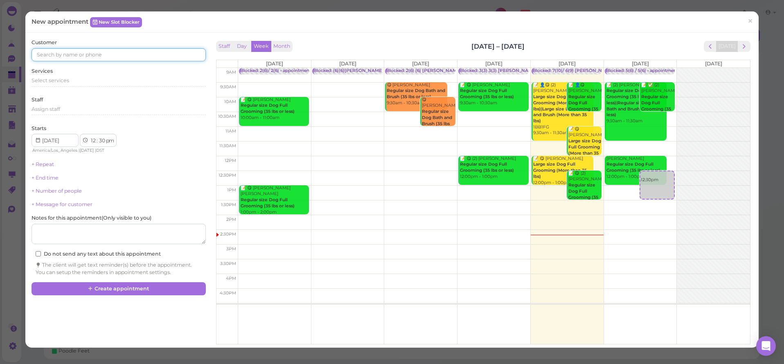
click at [175, 57] on input at bounding box center [118, 54] width 174 height 13
drag, startPoint x: 664, startPoint y: 186, endPoint x: 662, endPoint y: 167, distance: 18.9
click at [662, 68] on div "12:30pm Blocked: 5(6) / 5(6) • appointment 📝 (2) [PERSON_NAME] Regular size Dog…" at bounding box center [640, 68] width 73 height 0
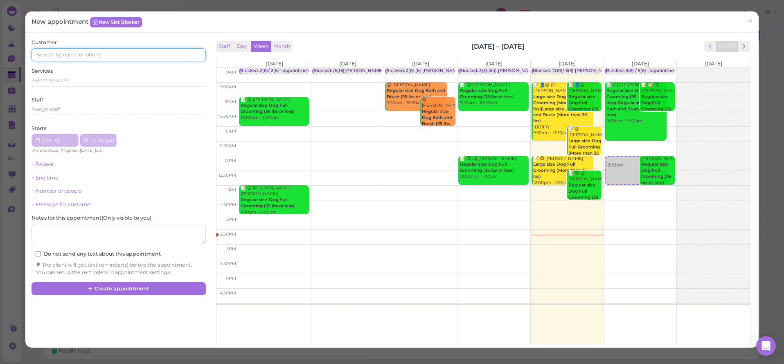
select select "00"
click at [131, 56] on input at bounding box center [118, 54] width 174 height 13
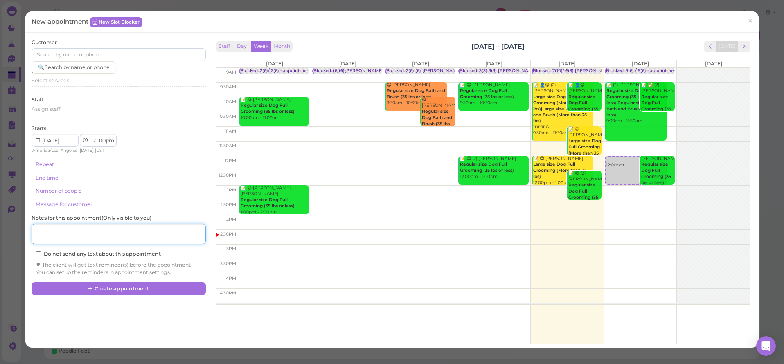
click at [89, 227] on textarea at bounding box center [118, 234] width 174 height 20
type textarea "drop off 11"
click at [96, 63] on div "Customer Services Select services Staff Assign staff Starts 1 2 3 4 5 6 7 8 9 1…" at bounding box center [118, 157] width 174 height 237
click at [97, 56] on input at bounding box center [118, 54] width 174 height 13
click at [83, 82] on div "Select services" at bounding box center [118, 80] width 174 height 7
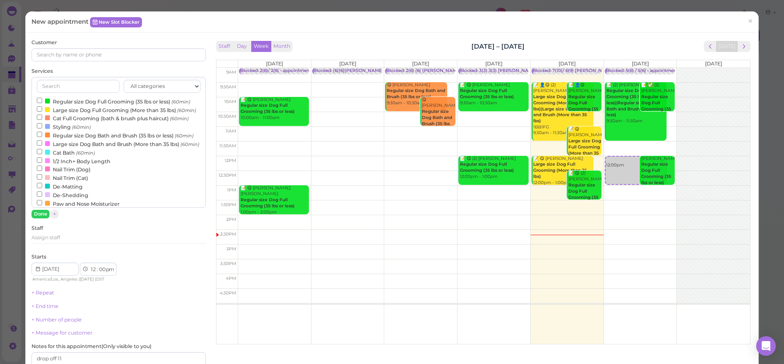
click at [78, 98] on label "Regular size Dog Full Grooming (35 lbs or less) (60min)" at bounding box center [113, 101] width 153 height 9
click at [42, 98] on input "Regular size Dog Full Grooming (35 lbs or less) (60min)" at bounding box center [39, 100] width 5 height 5
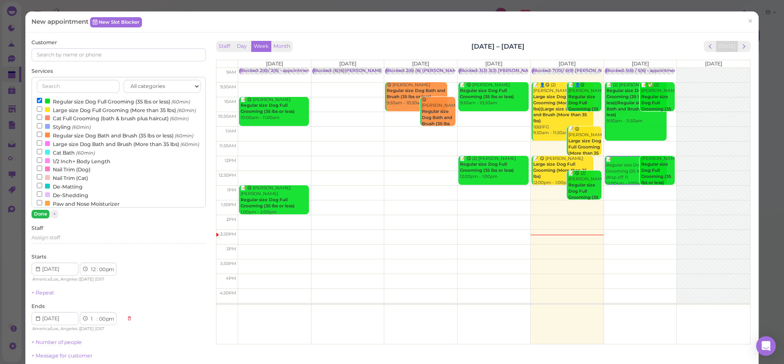
click at [37, 212] on button "Done" at bounding box center [40, 214] width 18 height 9
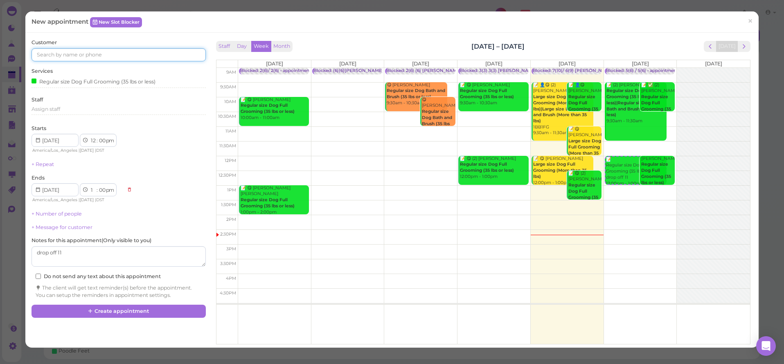
click at [73, 61] on div at bounding box center [118, 54] width 174 height 13
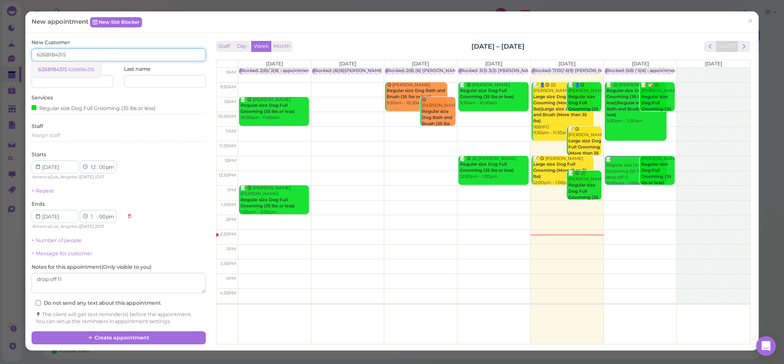
type input "6268184315"
click at [57, 67] on span "6268184315" at bounding box center [53, 69] width 30 height 6
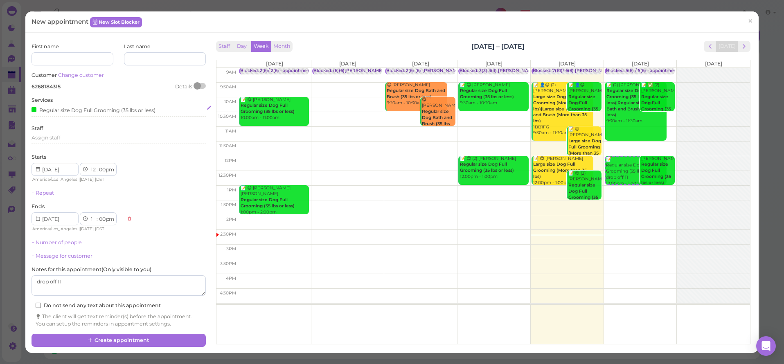
click at [75, 112] on div "Regular size Dog Full Grooming (35 lbs or less)" at bounding box center [93, 110] width 124 height 9
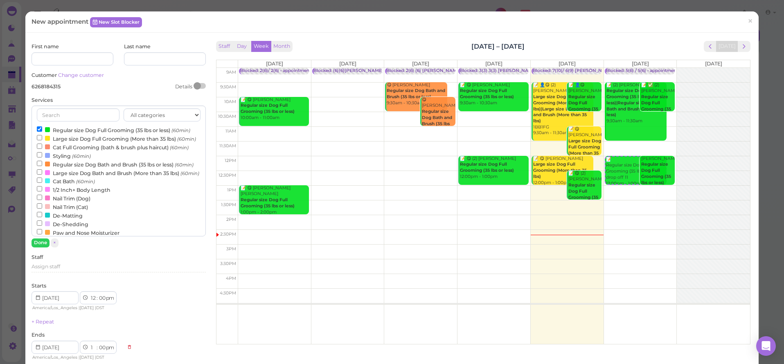
click at [69, 129] on label "Regular size Dog Full Grooming (35 lbs or less) (60min)" at bounding box center [113, 130] width 153 height 9
click at [42, 129] on input "Regular size Dog Full Grooming (35 lbs or less) (60min)" at bounding box center [39, 128] width 5 height 5
click at [67, 160] on label "Styling (60min)" at bounding box center [64, 155] width 54 height 9
click at [42, 157] on input "Styling (60min)" at bounding box center [39, 154] width 5 height 5
click at [39, 243] on button "Done" at bounding box center [40, 242] width 18 height 9
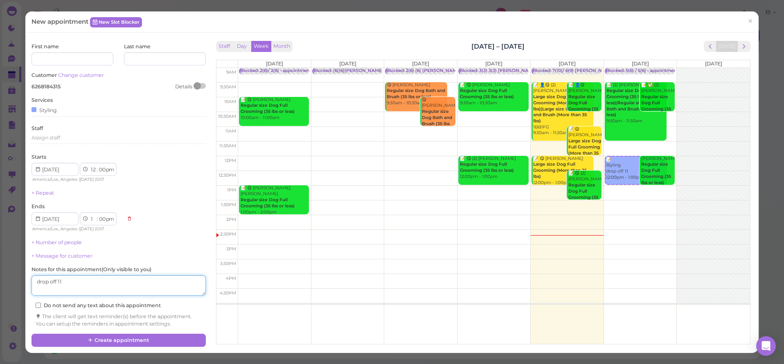
click at [76, 275] on textarea at bounding box center [118, 285] width 174 height 20
click at [88, 278] on textarea at bounding box center [118, 285] width 174 height 20
drag, startPoint x: 88, startPoint y: 288, endPoint x: 106, endPoint y: 280, distance: 19.9
click at [106, 280] on textarea at bounding box center [118, 285] width 174 height 20
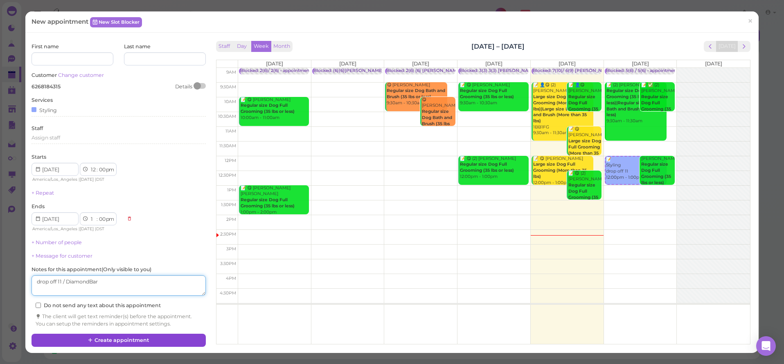
type textarea "drop off 11 / DiamondBar"
click at [124, 334] on button "Create appointment" at bounding box center [118, 340] width 174 height 13
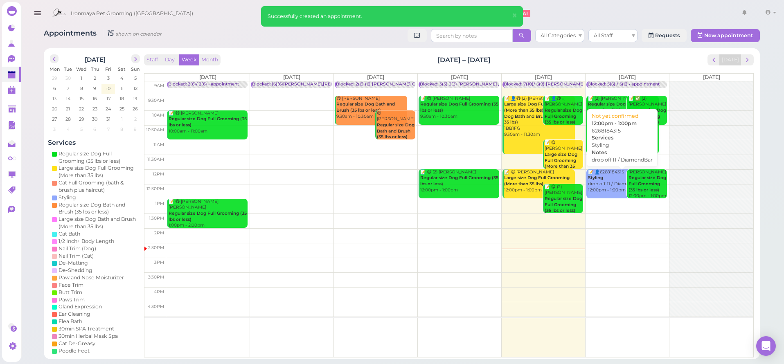
click at [600, 177] on b "Styling" at bounding box center [595, 177] width 15 height 5
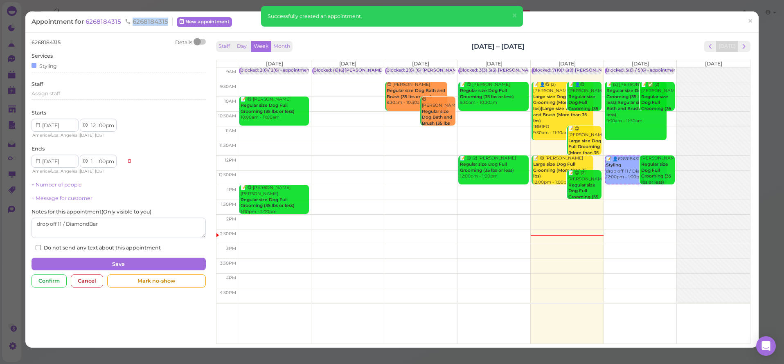
drag, startPoint x: 169, startPoint y: 24, endPoint x: 133, endPoint y: 21, distance: 36.5
click at [133, 21] on div "Appointment for 6268184315 6268184315" at bounding box center [101, 22] width 141 height 8
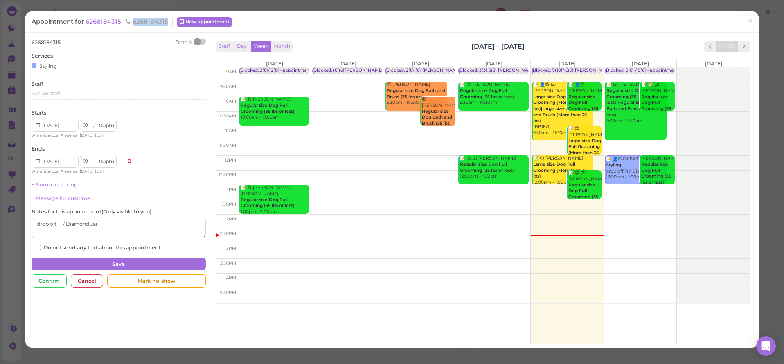
copy span "6268184315"
click at [747, 21] on span "×" at bounding box center [749, 21] width 5 height 11
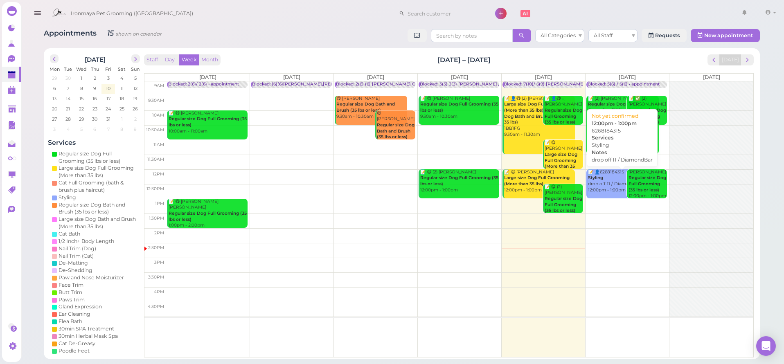
click at [596, 187] on div "📝 👤6268184315 Styling drop off 11 / DiamondBar 12:00pm - 1:00pm" at bounding box center [622, 181] width 71 height 24
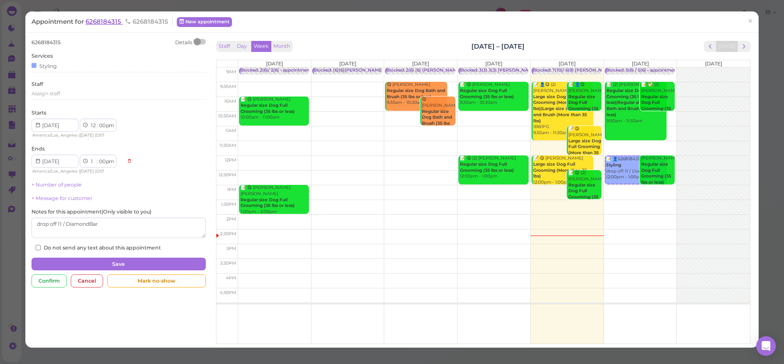
click at [103, 23] on span "6268184315" at bounding box center [103, 22] width 37 height 8
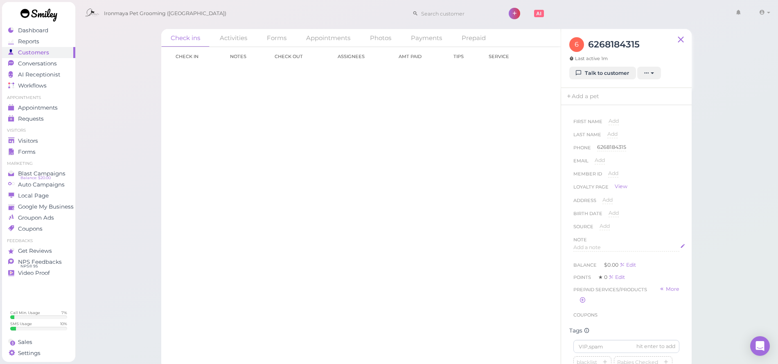
click at [620, 245] on div "Add a note" at bounding box center [626, 248] width 106 height 8
click at [609, 254] on div at bounding box center [625, 268] width 105 height 49
click at [585, 326] on button "Done" at bounding box center [582, 326] width 18 height 9
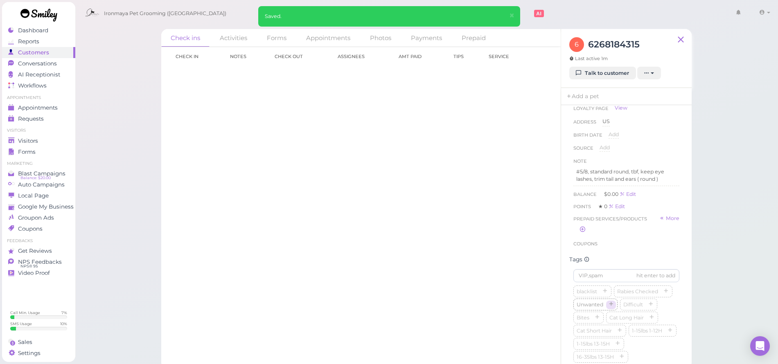
scroll to position [119, 0]
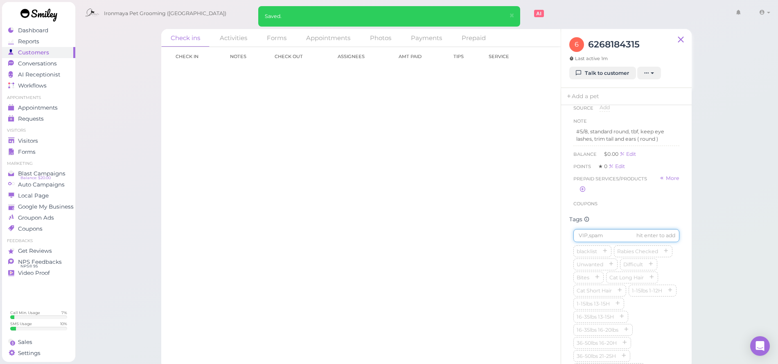
click at [590, 242] on input at bounding box center [626, 235] width 106 height 13
type input "Chestnut"
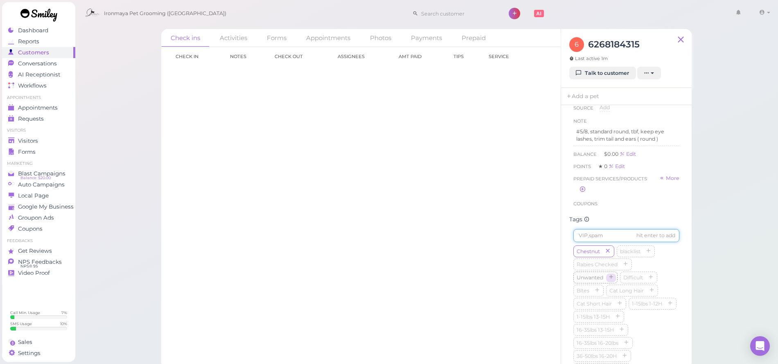
scroll to position [122, 0]
click at [622, 330] on icon "button" at bounding box center [621, 327] width 5 height 6
click at [588, 90] on link "Add a pet" at bounding box center [582, 96] width 43 height 17
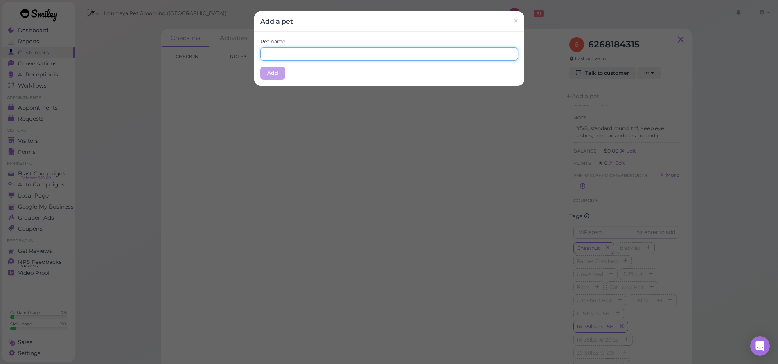
click at [333, 49] on input "text" at bounding box center [389, 53] width 258 height 13
type input "Chestnut"
click at [260, 75] on button "Add" at bounding box center [272, 73] width 25 height 13
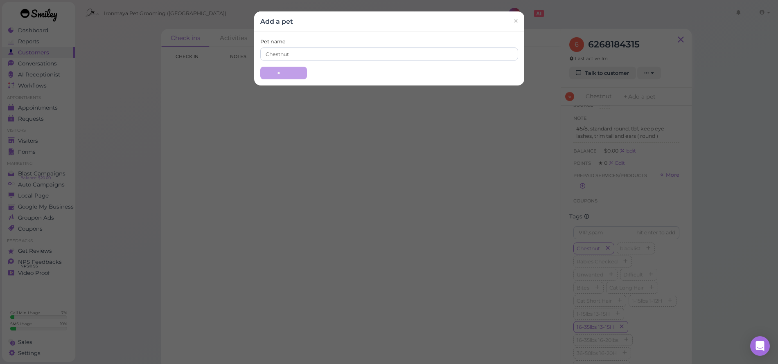
scroll to position [0, 0]
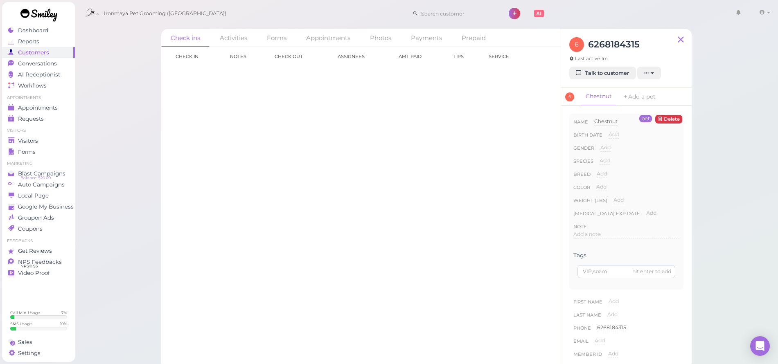
click at [611, 148] on div "Gender Add Male Female" at bounding box center [626, 150] width 106 height 13
click at [607, 147] on span "Add" at bounding box center [605, 147] width 10 height 6
select select "Female"
click at [603, 162] on button "Done" at bounding box center [610, 162] width 18 height 9
click at [603, 162] on span "Add" at bounding box center [604, 160] width 10 height 6
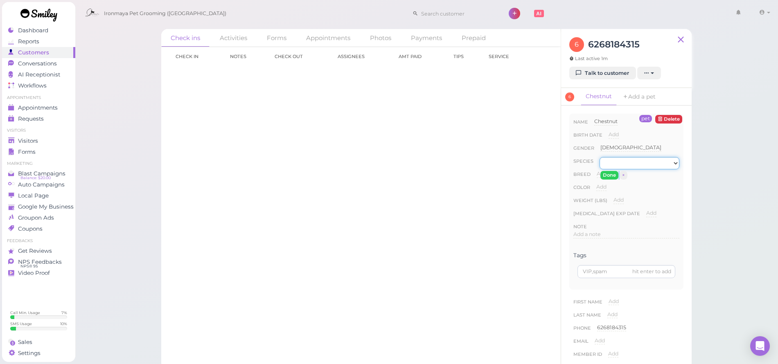
select select "Dog"
click at [605, 171] on button "Done" at bounding box center [609, 175] width 18 height 9
click at [601, 173] on span "Add" at bounding box center [601, 174] width 10 height 6
type input "Cocapoo"
click at [608, 188] on button "Done" at bounding box center [606, 188] width 18 height 9
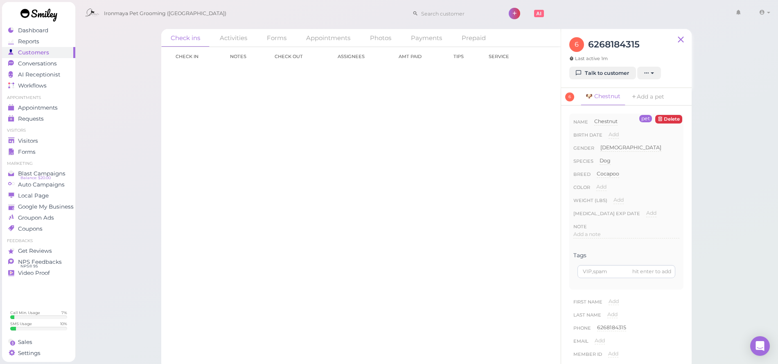
click at [606, 187] on span "Add" at bounding box center [601, 187] width 10 height 6
type input "red and white"
click at [605, 204] on button "Done" at bounding box center [606, 201] width 18 height 9
click at [668, 363] on div "Loyalty page View" at bounding box center [626, 368] width 106 height 11
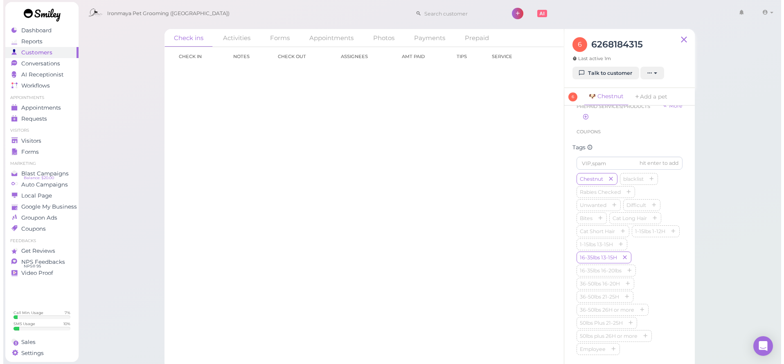
scroll to position [465, 0]
click at [55, 105] on span "Appointments" at bounding box center [38, 107] width 40 height 7
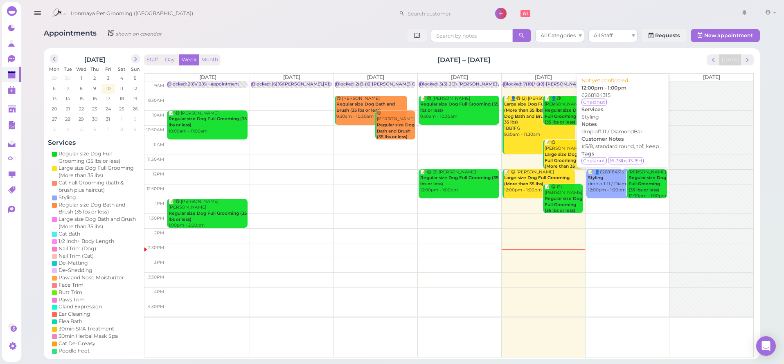
click at [599, 185] on div "📝 👤6268184315 Styling drop off 11 / DiamondBar 12:00pm - 1:00pm" at bounding box center [622, 181] width 71 height 24
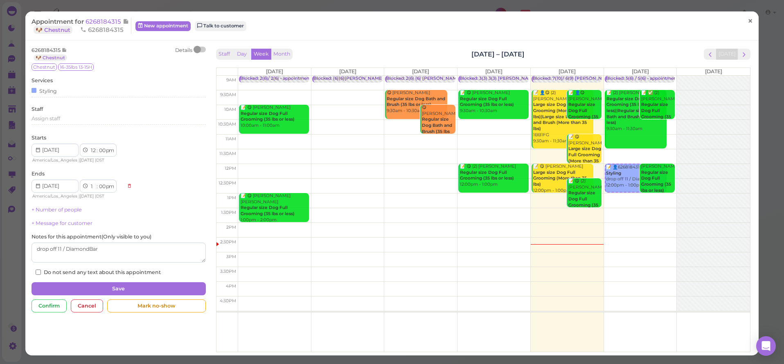
click at [751, 21] on link "×" at bounding box center [749, 21] width 15 height 19
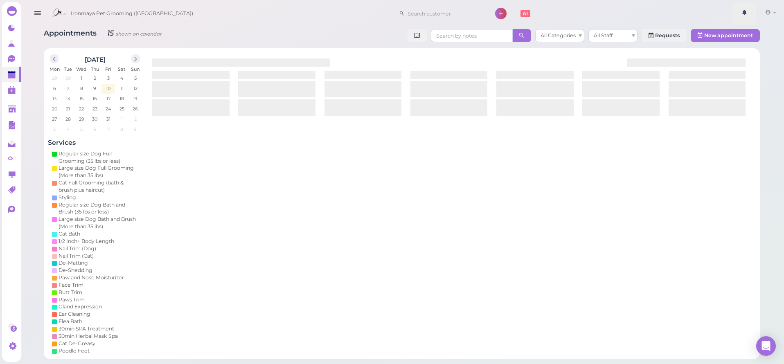
click at [746, 21] on link at bounding box center [744, 13] width 24 height 23
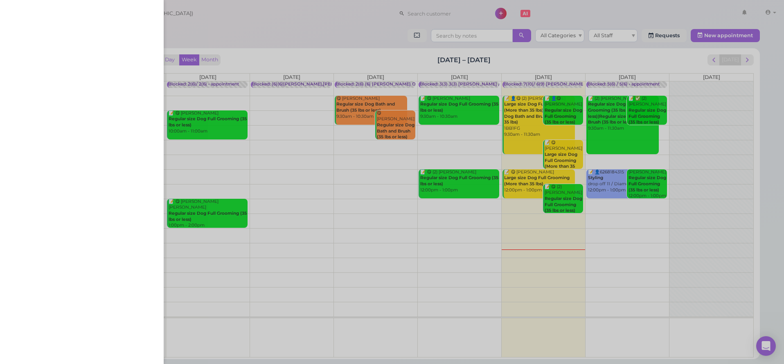
click at [260, 18] on div at bounding box center [392, 182] width 784 height 364
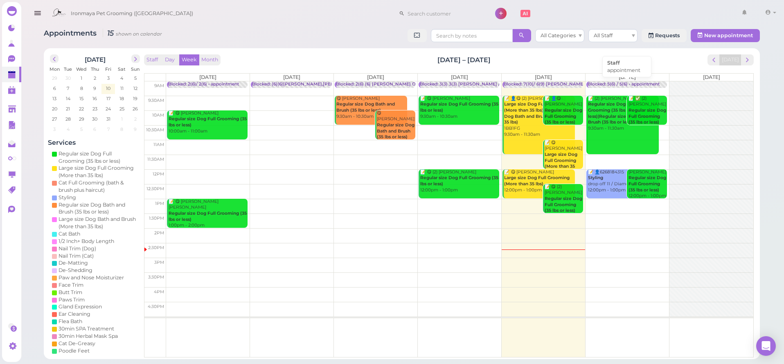
click at [601, 81] on div "Blocked: 5(6) / 5(6) • appointment" at bounding box center [623, 84] width 72 height 6
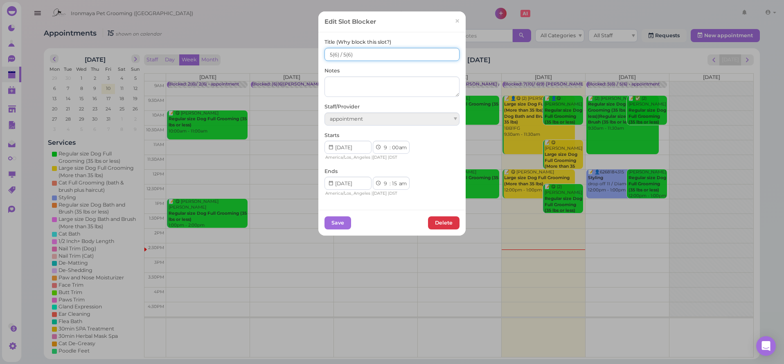
click at [325, 54] on input "5(6) / 5(6)" at bounding box center [391, 54] width 135 height 13
click at [342, 54] on input "6(6) / 5(6)" at bounding box center [391, 54] width 135 height 13
type input "6(6) / 6(6)"
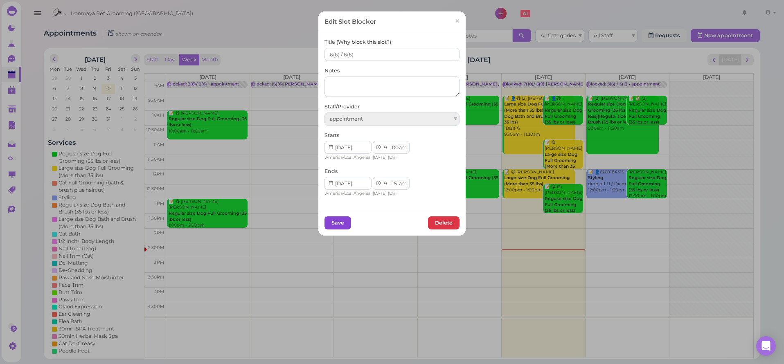
click at [342, 224] on button "Save" at bounding box center [337, 222] width 27 height 13
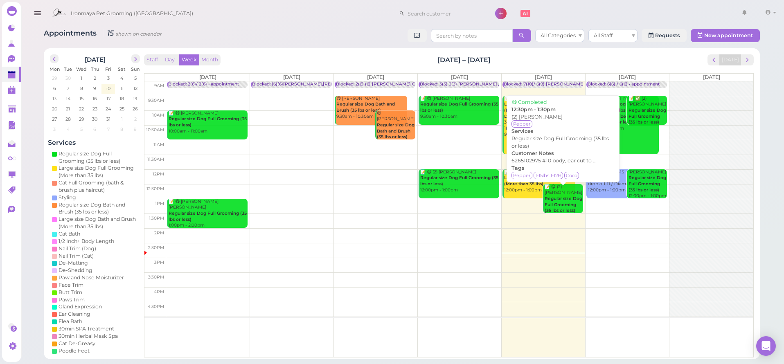
click at [564, 204] on b "Regular size Dog Full Grooming (35 lbs or less)" at bounding box center [563, 204] width 38 height 17
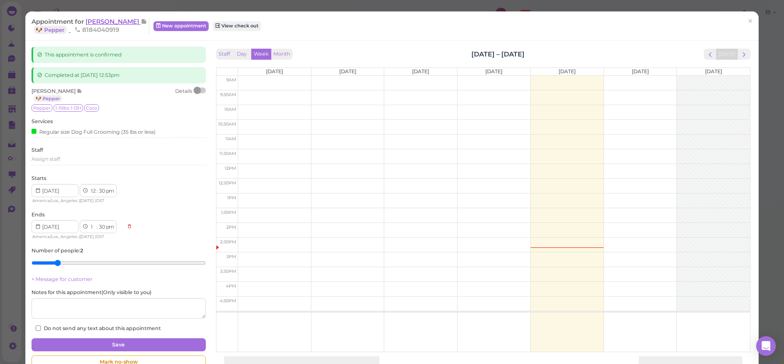
click at [118, 24] on span "[PERSON_NAME]" at bounding box center [112, 22] width 55 height 8
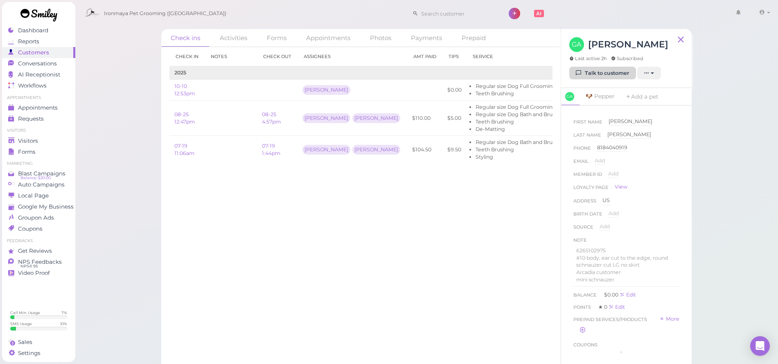
click at [585, 72] on link "Talk to customer" at bounding box center [602, 73] width 67 height 13
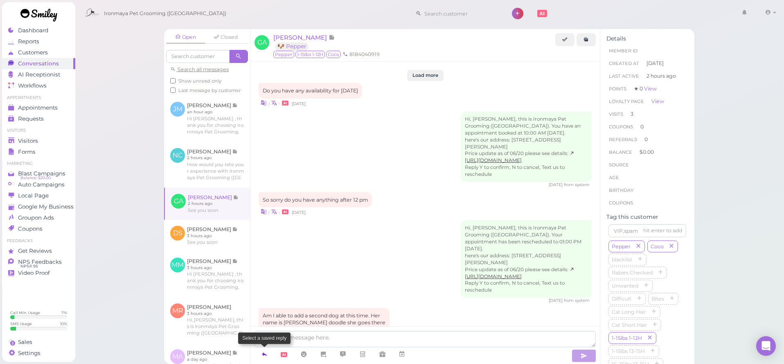
scroll to position [961, 0]
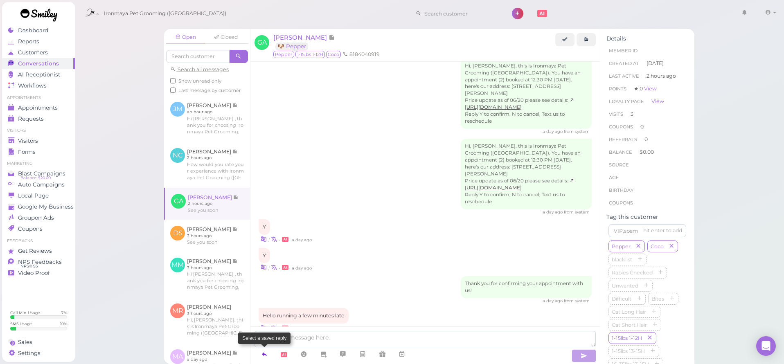
click at [263, 357] on icon at bounding box center [264, 354] width 7 height 8
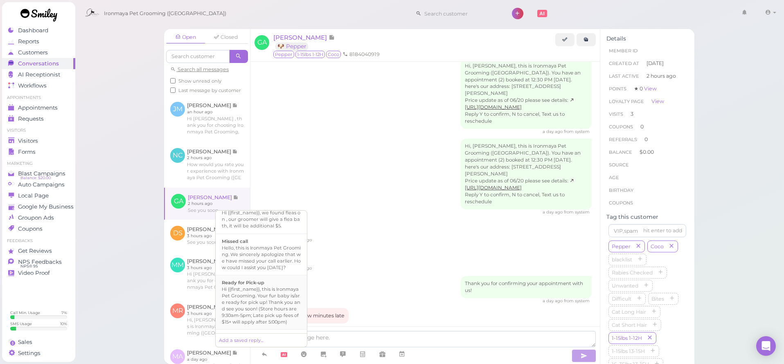
scroll to position [202, 0]
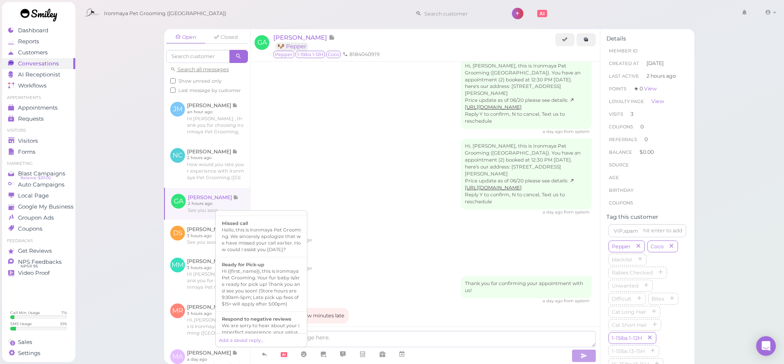
drag, startPoint x: 261, startPoint y: 306, endPoint x: 285, endPoint y: 318, distance: 26.5
click at [261, 306] on div "Hi {{first_name}}, this is Ironmaya Pet Grooming. Your fur baby is/are ready fo…" at bounding box center [261, 287] width 79 height 39
type textarea "Hi {{first_name}}, this is Ironmaya Pet Grooming. Your fur baby is/are ready fo…"
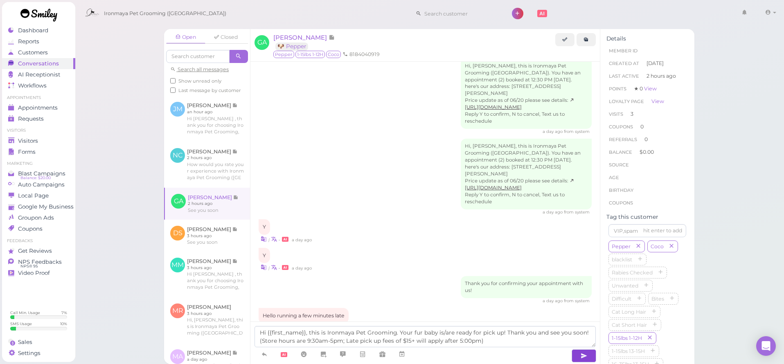
click at [580, 354] on icon "button" at bounding box center [583, 356] width 7 height 8
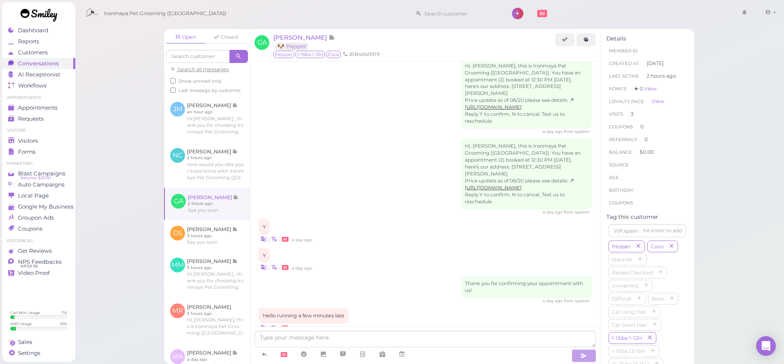
scroll to position [999, 0]
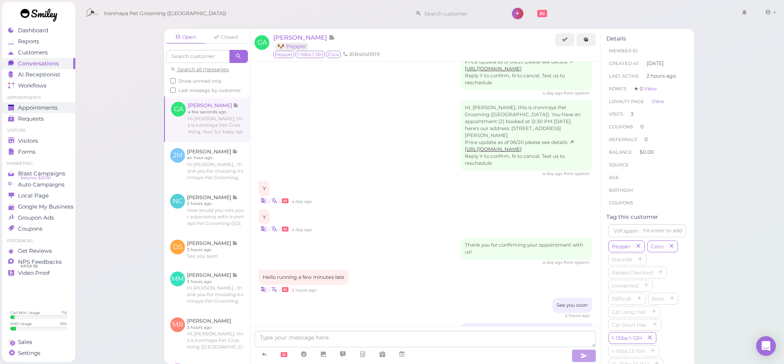
click at [45, 108] on span "Appointments" at bounding box center [38, 107] width 40 height 7
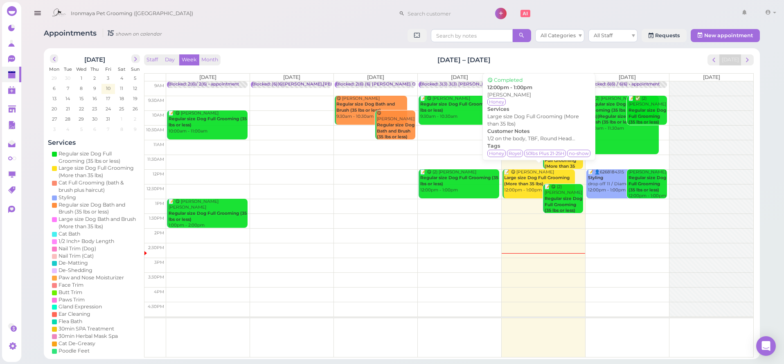
click at [516, 180] on b "Large size Dog Full Grooming (More than 35 lbs)" at bounding box center [536, 180] width 65 height 11
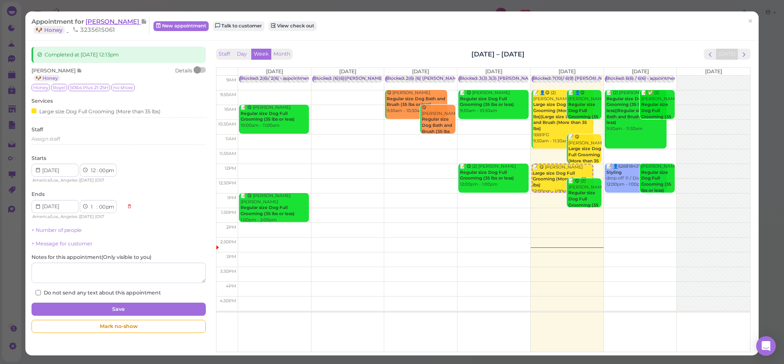
click at [97, 21] on span "[PERSON_NAME]" at bounding box center [112, 22] width 55 height 8
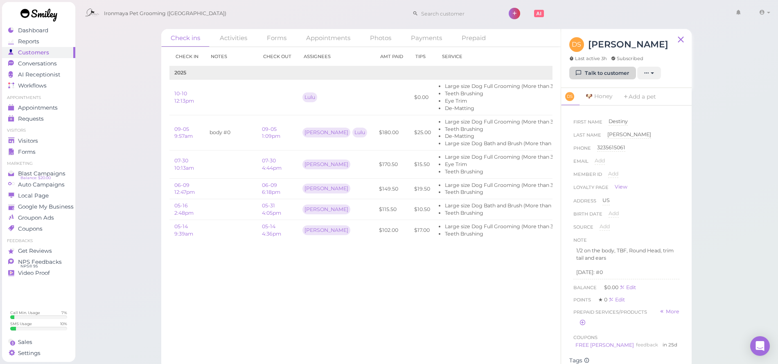
click at [611, 72] on link "Talk to customer" at bounding box center [602, 73] width 67 height 13
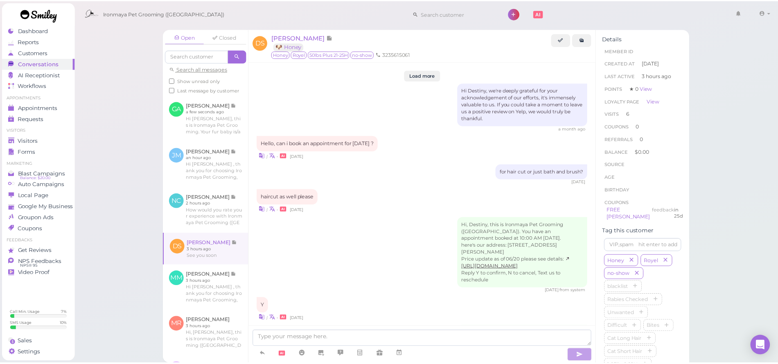
scroll to position [1075, 0]
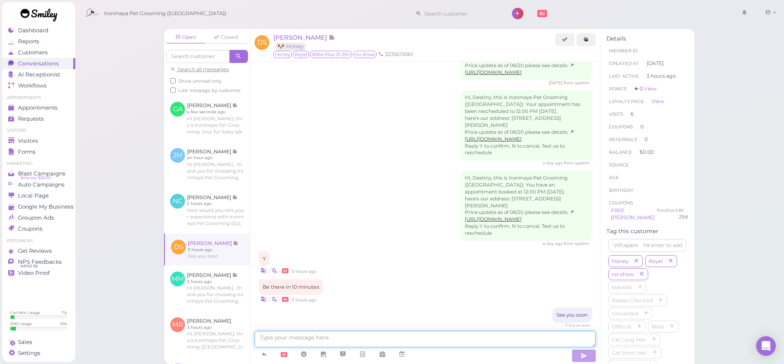
click at [291, 337] on textarea at bounding box center [424, 339] width 341 height 16
click at [290, 337] on textarea at bounding box center [424, 339] width 341 height 16
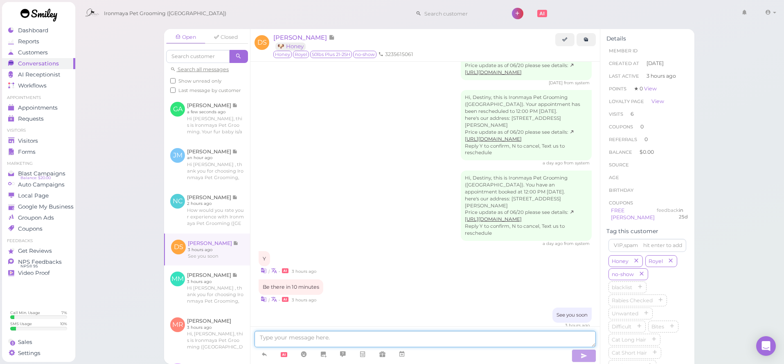
click at [290, 337] on textarea at bounding box center [424, 339] width 341 height 16
click at [36, 138] on span "Visitors" at bounding box center [28, 140] width 20 height 7
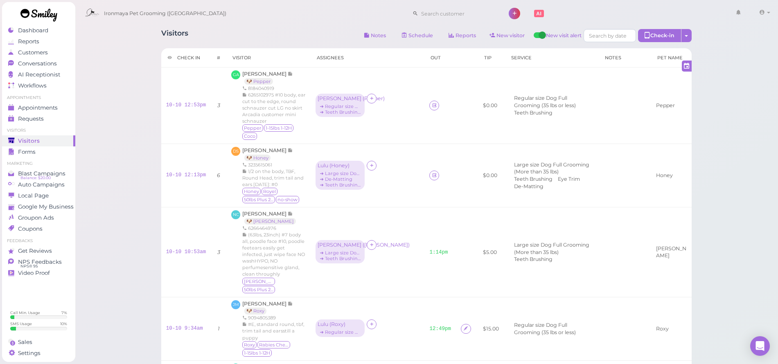
click at [117, 93] on div "Visitors Notes Schedule Reports New visitor New visit alert Check-in Customer c…" at bounding box center [426, 287] width 703 height 575
click at [267, 76] on span "[PERSON_NAME]" at bounding box center [264, 74] width 45 height 6
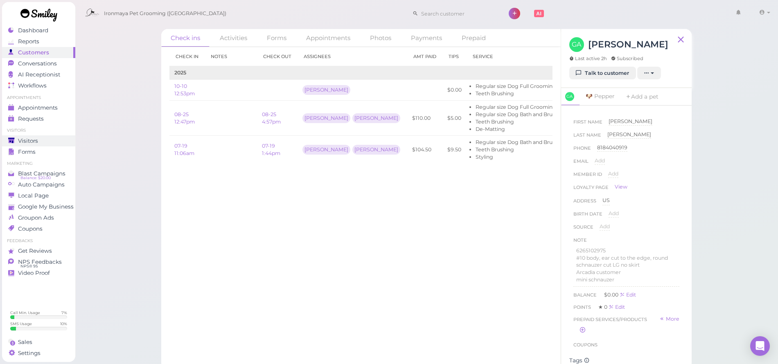
click at [36, 137] on span "Visitors" at bounding box center [28, 140] width 20 height 7
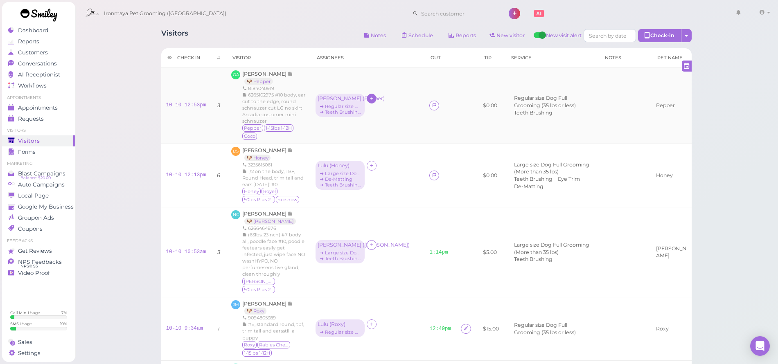
click at [373, 99] on div at bounding box center [371, 99] width 10 height 10
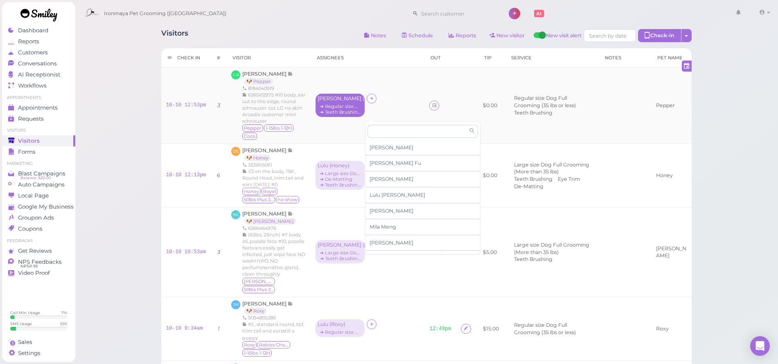
click at [342, 106] on div "➔ Regular size Dog Full Grooming (35 lbs or less)" at bounding box center [339, 106] width 45 height 6
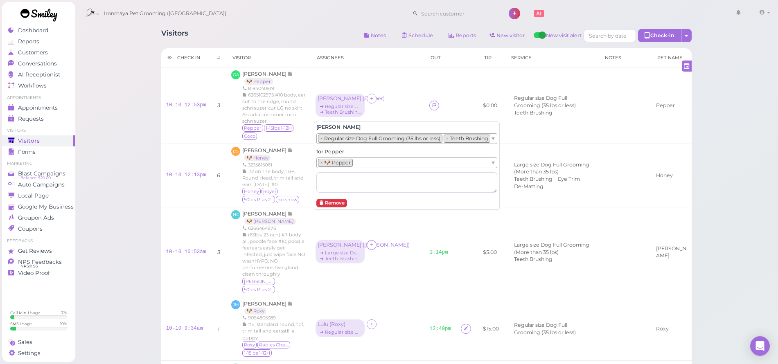
click at [363, 161] on ul "× 🐶 Pepper" at bounding box center [403, 163] width 173 height 10
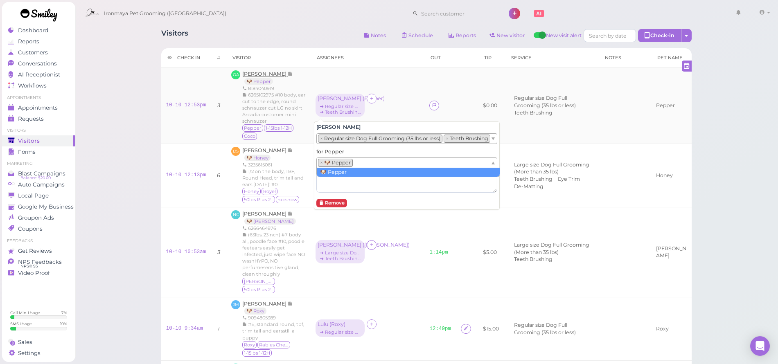
click at [270, 74] on span "[PERSON_NAME]" at bounding box center [264, 74] width 45 height 6
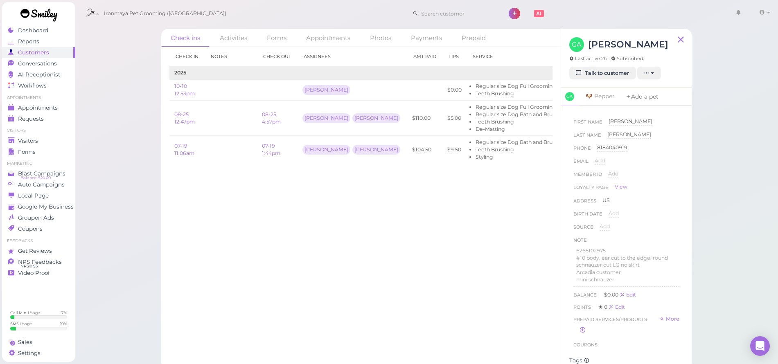
click at [635, 98] on link "Add a pet" at bounding box center [641, 97] width 43 height 18
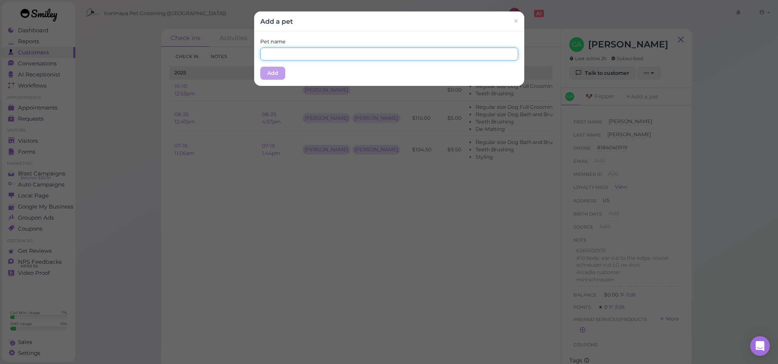
click at [454, 55] on input "text" at bounding box center [389, 53] width 258 height 13
type input "Coco"
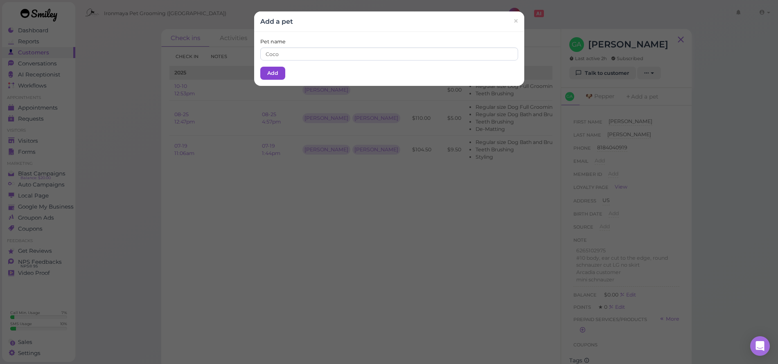
click at [277, 67] on button "Add" at bounding box center [272, 73] width 25 height 13
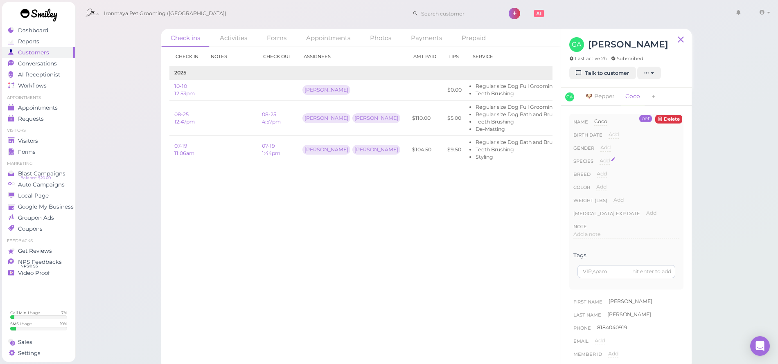
click at [602, 160] on span "Add" at bounding box center [604, 160] width 10 height 6
select select "Dog"
drag, startPoint x: 605, startPoint y: 162, endPoint x: 607, endPoint y: 173, distance: 10.4
click at [607, 173] on button "Done" at bounding box center [609, 175] width 18 height 9
click at [606, 174] on div "Breed Add" at bounding box center [626, 176] width 106 height 13
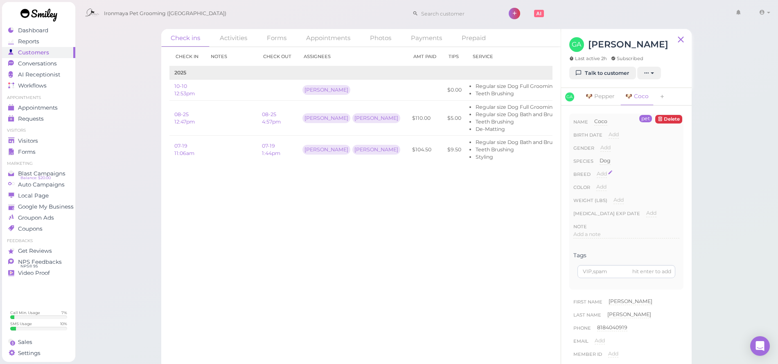
click at [600, 176] on span "Add" at bounding box center [601, 174] width 10 height 6
click at [600, 176] on input at bounding box center [637, 176] width 83 height 12
click at [602, 178] on input at bounding box center [637, 176] width 83 height 12
type input "P"
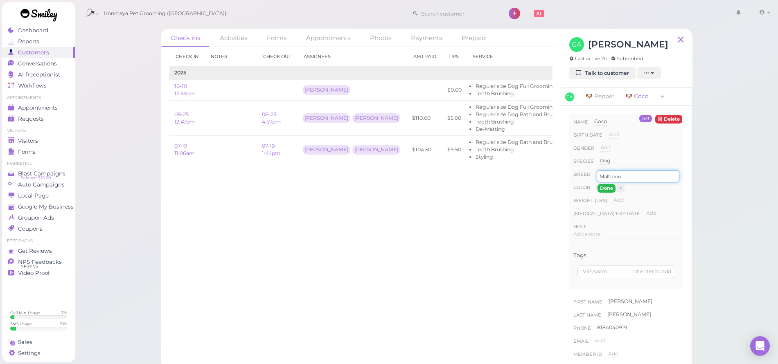
type input "Maltipoo"
click at [597, 186] on button "Done" at bounding box center [606, 188] width 18 height 9
click at [600, 187] on span "Add" at bounding box center [601, 187] width 10 height 6
type input "black"
click at [602, 198] on button "Done" at bounding box center [606, 201] width 18 height 9
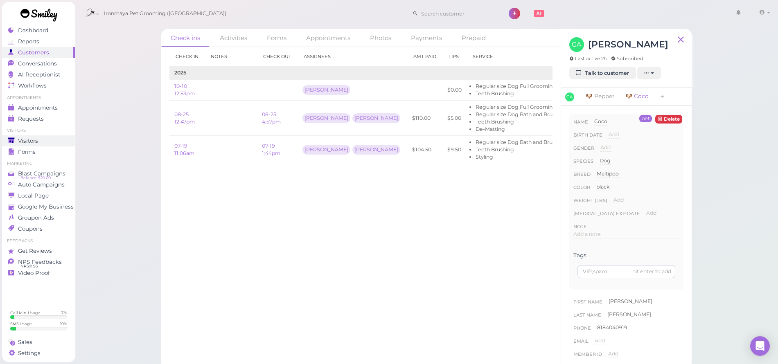
click at [39, 145] on link "Visitors" at bounding box center [38, 140] width 73 height 11
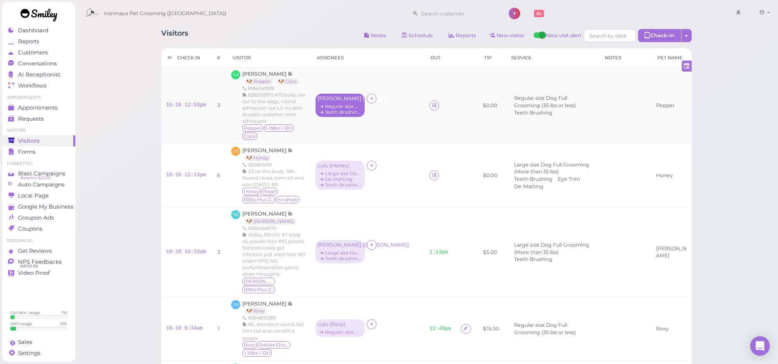
click at [344, 107] on div "➔ Regular size Dog Full Grooming (35 lbs or less)" at bounding box center [339, 106] width 45 height 6
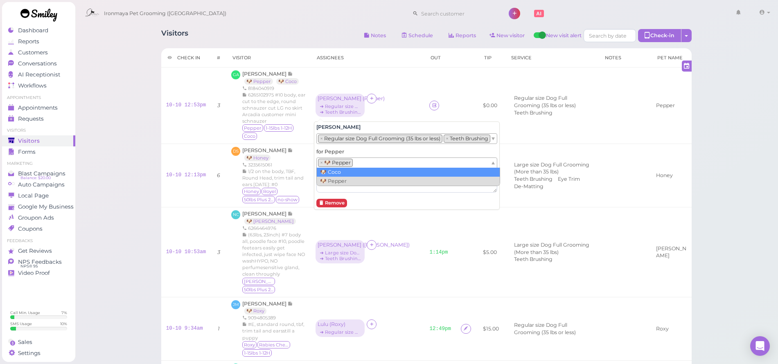
click at [358, 165] on ul "× 🐶 Pepper" at bounding box center [403, 163] width 173 height 10
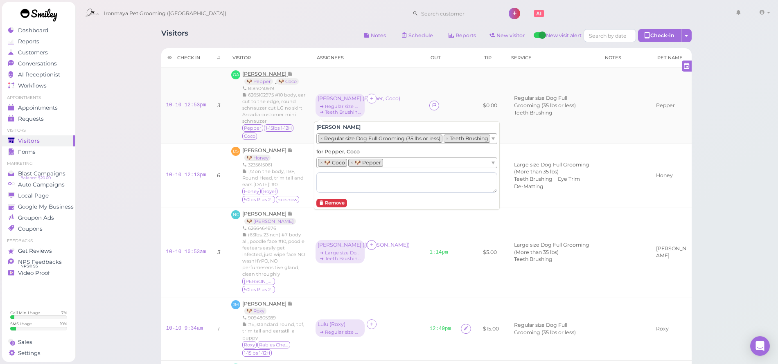
click at [271, 72] on span "[PERSON_NAME]" at bounding box center [264, 74] width 45 height 6
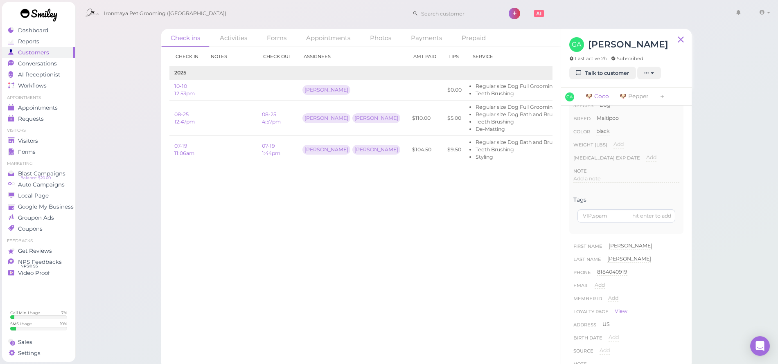
scroll to position [182, 0]
click at [617, 275] on p "mini schnauzer" at bounding box center [626, 277] width 100 height 7
click at [625, 178] on p at bounding box center [626, 178] width 100 height 7
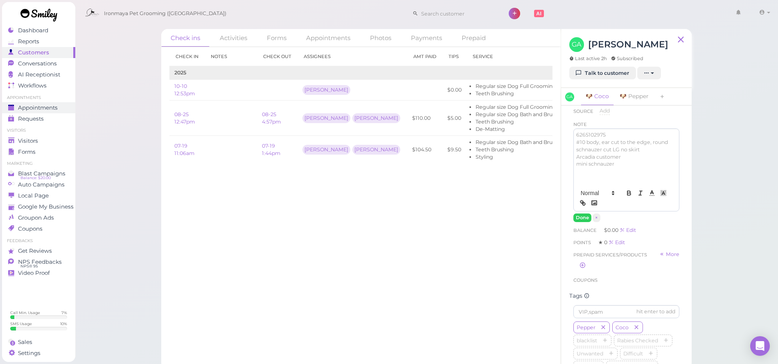
click at [39, 104] on span "Appointments" at bounding box center [38, 107] width 40 height 7
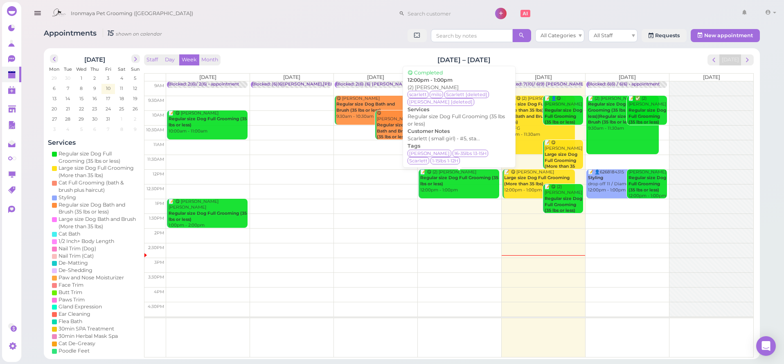
click at [470, 180] on div "📝 😋 (2) Gabriel Padilla Regular size Dog Full Grooming (35 lbs or less) 12:00pm…" at bounding box center [459, 181] width 79 height 24
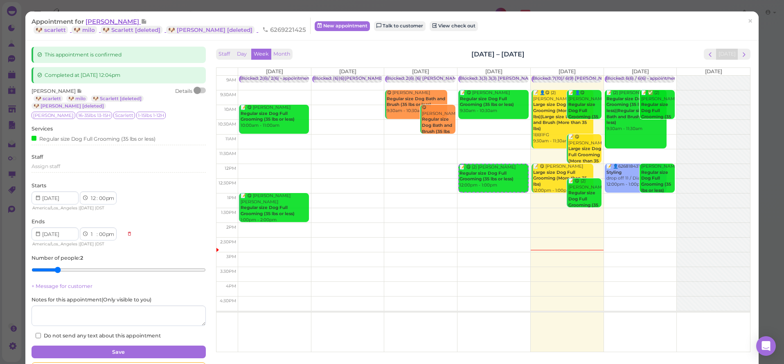
click at [106, 23] on span "[PERSON_NAME]" at bounding box center [112, 22] width 55 height 8
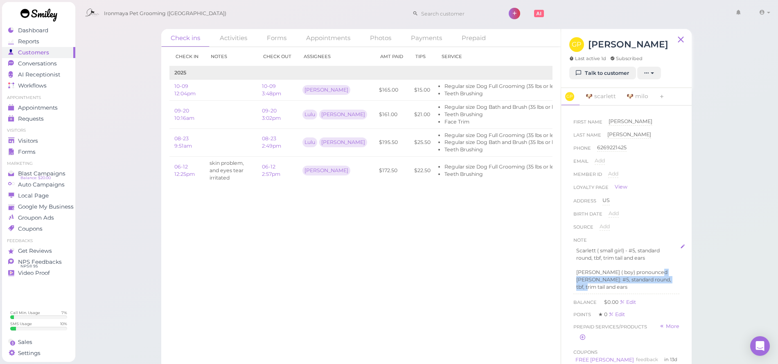
drag, startPoint x: 652, startPoint y: 270, endPoint x: 651, endPoint y: 285, distance: 15.2
click at [651, 285] on p "Milo ( boy) pronounced Mello: #5, standard round, tbf, trim tail and ears" at bounding box center [626, 280] width 100 height 22
drag, startPoint x: 653, startPoint y: 271, endPoint x: 658, endPoint y: 284, distance: 14.4
click at [658, 284] on p "Milo ( boy) pronounced Mello: #5, standard round, tbf, trim tail and ears" at bounding box center [626, 280] width 100 height 22
copy p "#5, standard round, tbf, trim tail and ears"
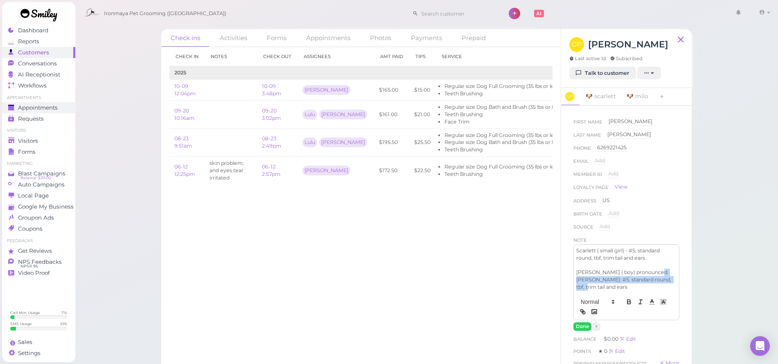
click at [56, 105] on span "Appointments" at bounding box center [38, 107] width 40 height 7
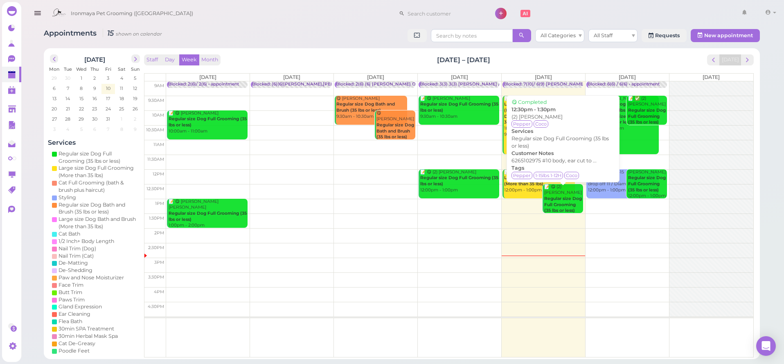
click at [566, 194] on div "📝 😋 (2) George Ayala Regular size Dog Full Grooming (35 lbs or less) 12:30pm - …" at bounding box center [563, 202] width 39 height 36
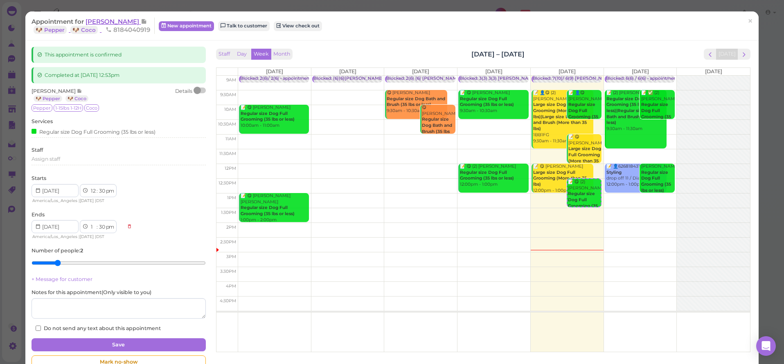
click at [109, 21] on span "[PERSON_NAME]" at bounding box center [112, 22] width 55 height 8
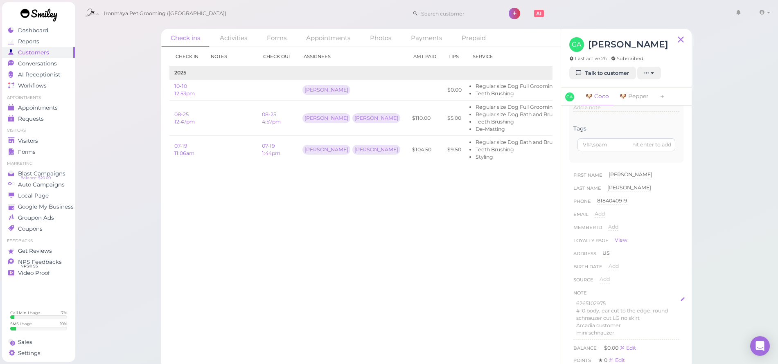
scroll to position [181, 0]
click at [619, 279] on p "mini schnauzer" at bounding box center [626, 278] width 100 height 7
click at [580, 299] on p "#5, standard round, tbf, trim tail and ears" at bounding box center [626, 304] width 100 height 15
click at [582, 299] on p "#5, standard round, tbf, trim tail and ears" at bounding box center [626, 304] width 100 height 15
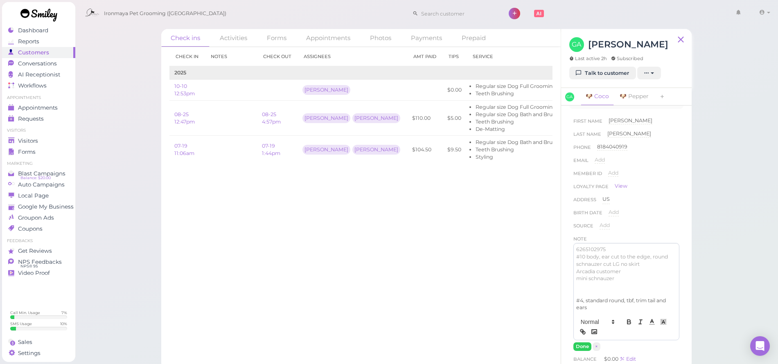
click at [576, 298] on p "#4, standard round, tbf, trim tail and ears" at bounding box center [626, 304] width 100 height 15
click at [583, 342] on button "Done" at bounding box center [582, 346] width 18 height 9
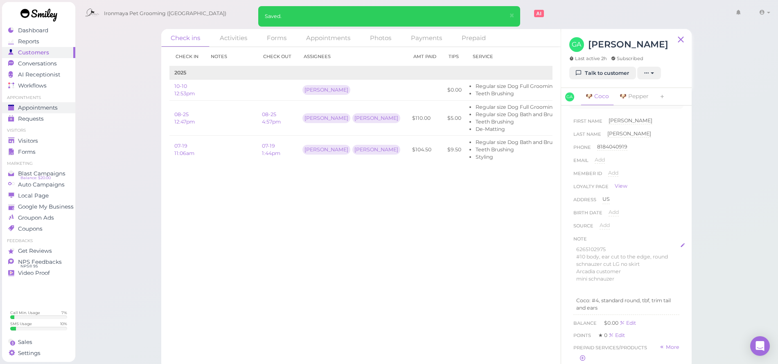
click at [52, 108] on span "Appointments" at bounding box center [38, 107] width 40 height 7
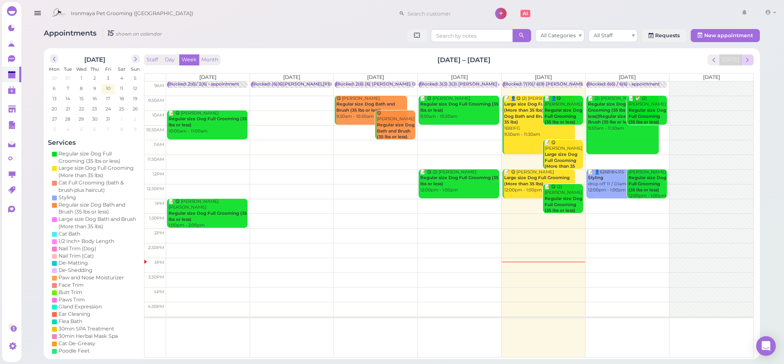
click at [746, 63] on span "next" at bounding box center [747, 60] width 8 height 8
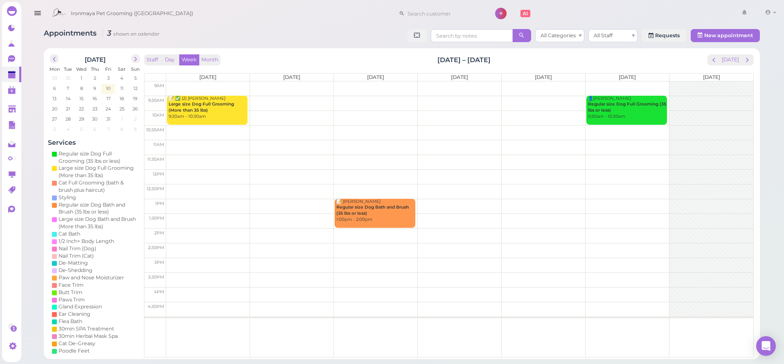
click at [456, 100] on td at bounding box center [459, 103] width 587 height 15
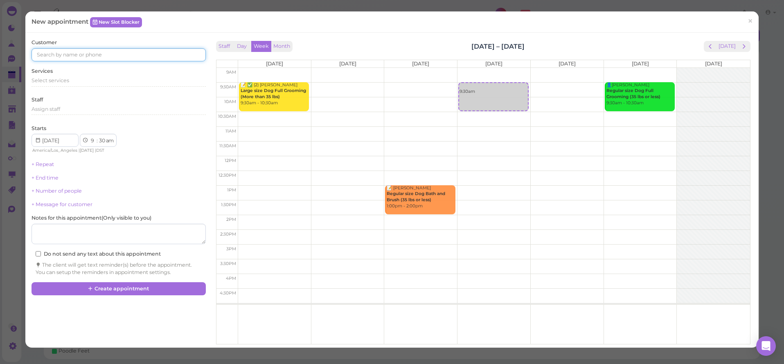
click at [63, 49] on input at bounding box center [118, 54] width 174 height 13
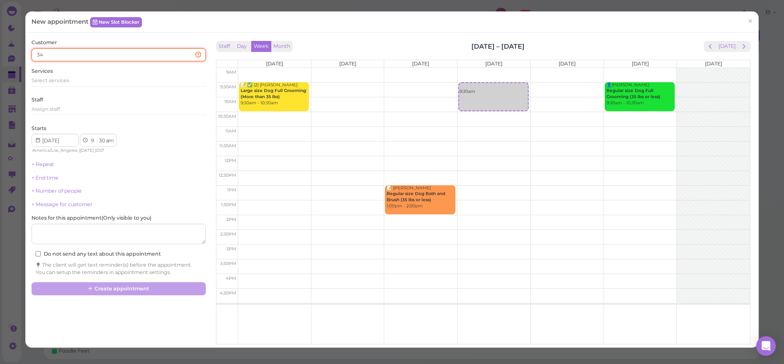
type input "3"
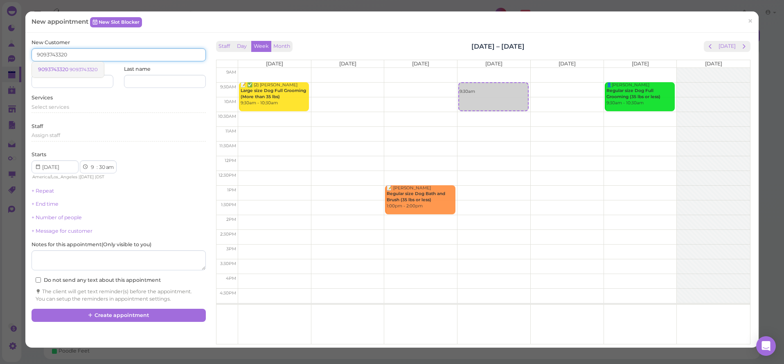
type input "9093743320"
click at [69, 65] on link "9093743320 9093743320" at bounding box center [68, 70] width 72 height 16
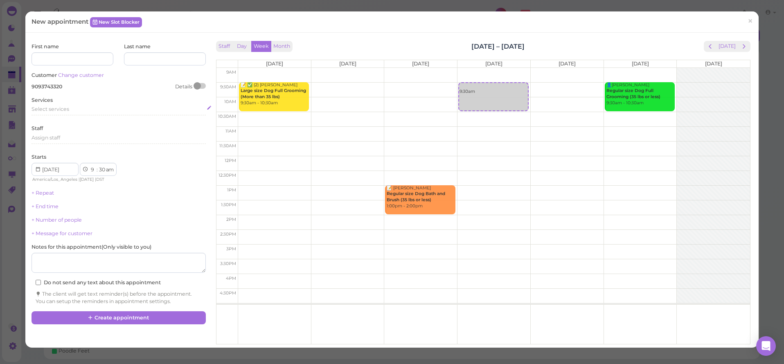
click at [60, 106] on div "Select services" at bounding box center [118, 109] width 174 height 7
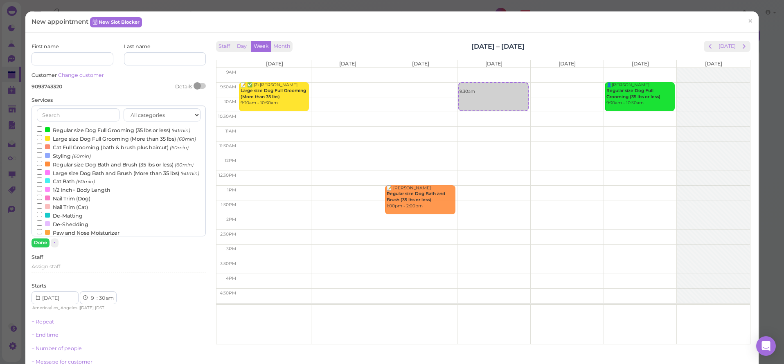
click at [61, 126] on label "Regular size Dog Full Grooming (35 lbs or less) (60min)" at bounding box center [113, 130] width 153 height 9
click at [42, 126] on input "Regular size Dog Full Grooming (35 lbs or less) (60min)" at bounding box center [39, 128] width 5 height 5
click at [61, 129] on label "Regular size Dog Full Grooming (35 lbs or less) (60min)" at bounding box center [113, 130] width 153 height 9
click at [42, 129] on input "Regular size Dog Full Grooming (35 lbs or less) (60min)" at bounding box center [39, 128] width 5 height 5
click at [61, 129] on label "Regular size Dog Full Grooming (35 lbs or less) (60min)" at bounding box center [113, 130] width 153 height 9
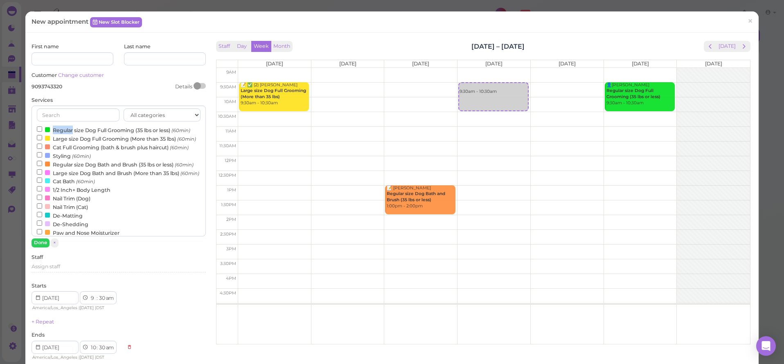
click at [42, 129] on input "Regular size Dog Full Grooming (35 lbs or less) (60min)" at bounding box center [39, 128] width 5 height 5
click at [41, 239] on button "Done" at bounding box center [40, 242] width 18 height 9
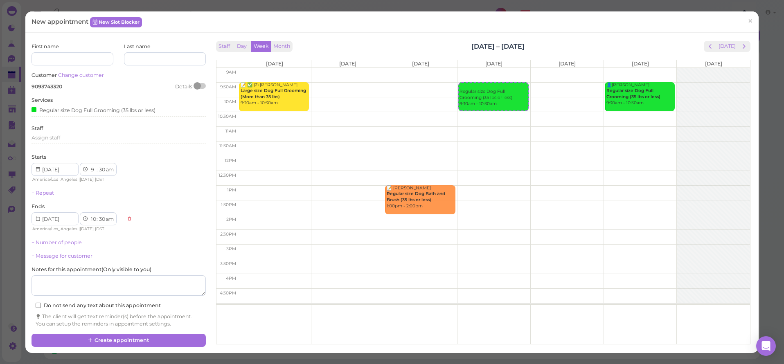
click at [750, 20] on link "×" at bounding box center [749, 21] width 15 height 19
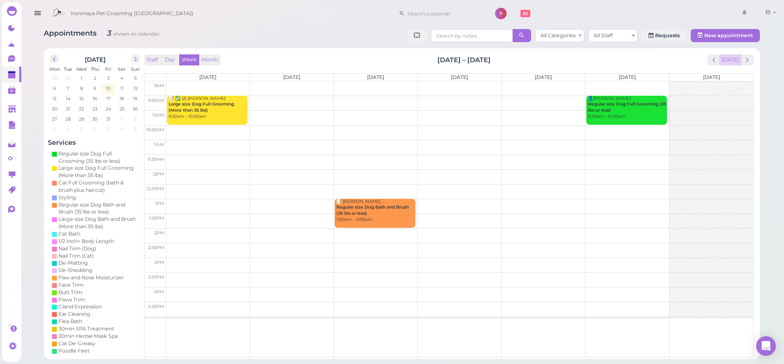
click at [728, 62] on button "Today" at bounding box center [730, 59] width 22 height 11
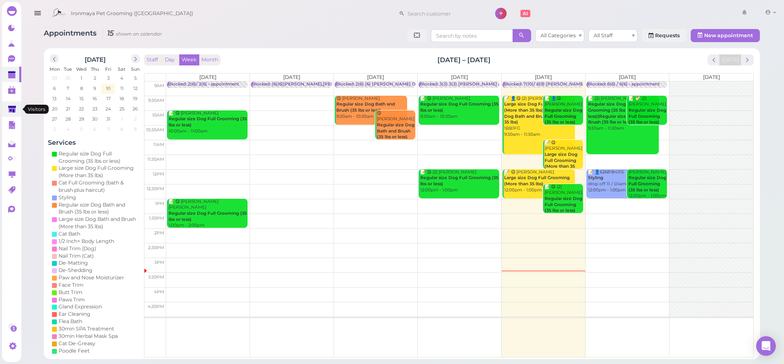
click at [16, 110] on icon at bounding box center [12, 110] width 9 height 9
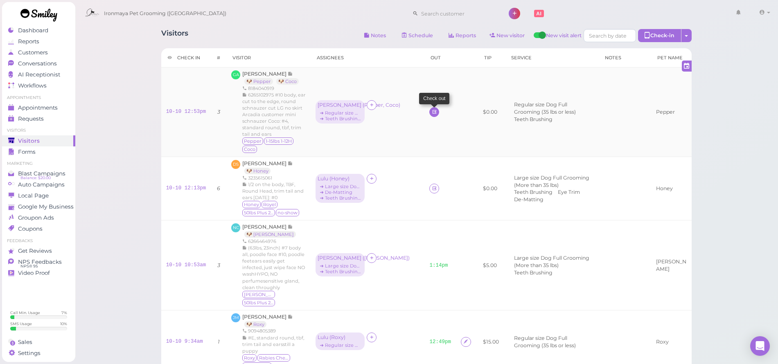
click at [431, 114] on icon at bounding box center [433, 112] width 5 height 6
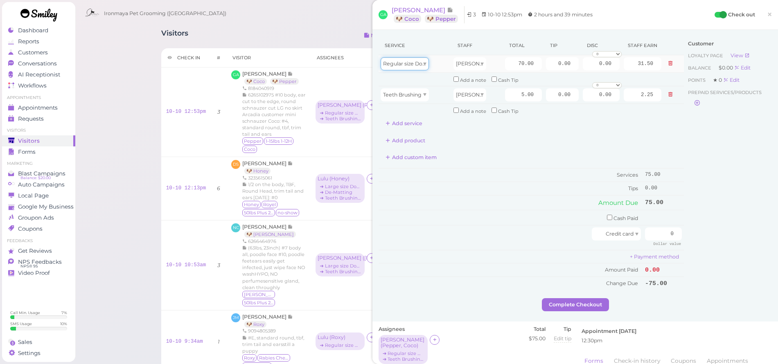
click at [407, 64] on span "Regular size Dog Full Grooming (35 lbs or less)" at bounding box center [441, 64] width 116 height 6
click at [434, 69] on div "Regular size Dog Full Grooming (35 lbs or less)" at bounding box center [414, 63] width 69 height 13
click at [505, 65] on input "70.00" at bounding box center [523, 63] width 37 height 13
type input "80"
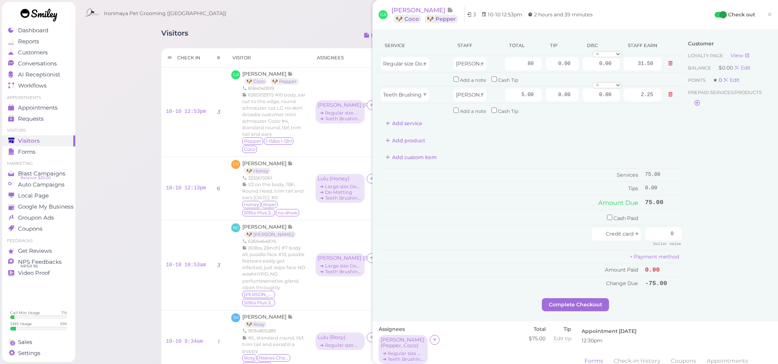
type input "36.00"
click at [639, 115] on div "Service Staff Total Tip Disc Staff earn Regular size Dog Full Grooming (35 lbs …" at bounding box center [530, 83] width 305 height 94
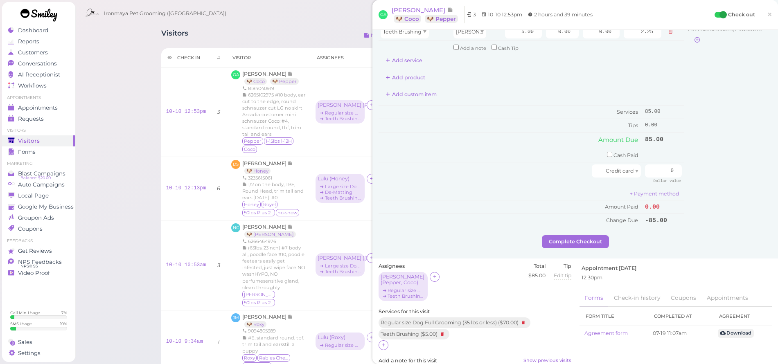
scroll to position [208, 0]
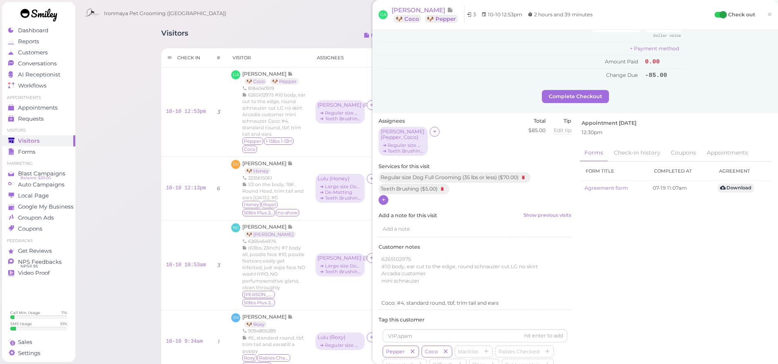
click at [384, 197] on icon at bounding box center [383, 200] width 5 height 6
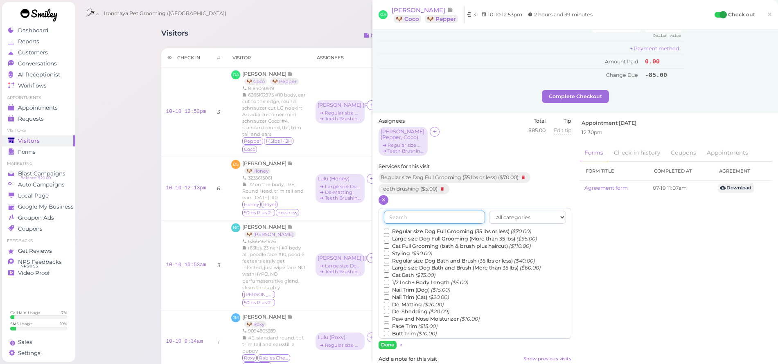
click at [405, 211] on input "text" at bounding box center [434, 217] width 101 height 13
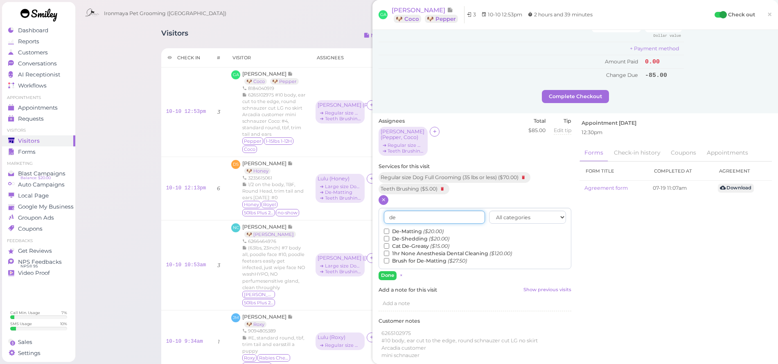
type input "de"
click at [409, 228] on label "De-Matting ($20.00)" at bounding box center [414, 231] width 60 height 7
click at [389, 229] on input "De-Matting ($20.00)" at bounding box center [386, 231] width 5 height 5
click at [383, 271] on button "Done" at bounding box center [387, 275] width 18 height 9
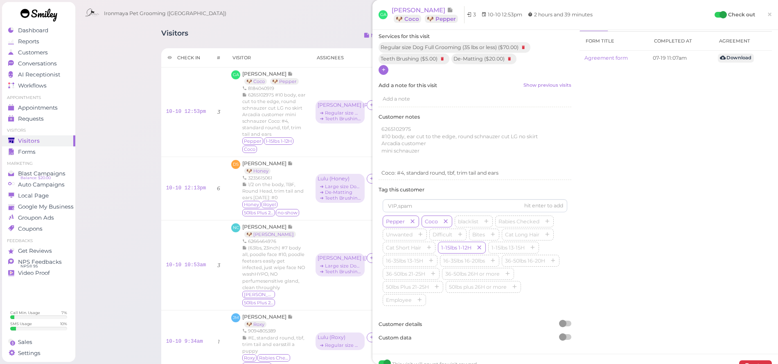
scroll to position [0, 0]
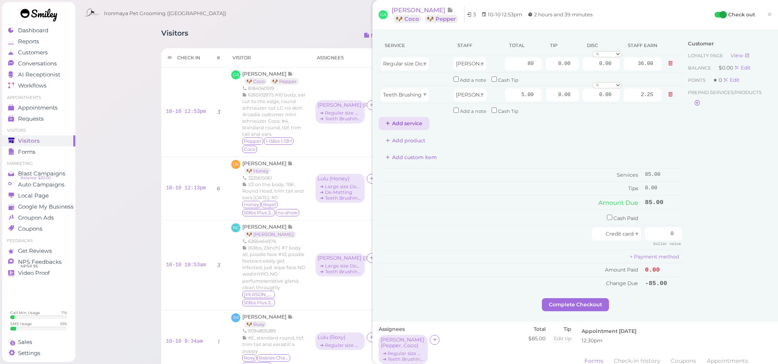
click at [403, 122] on button "Add service" at bounding box center [403, 123] width 51 height 13
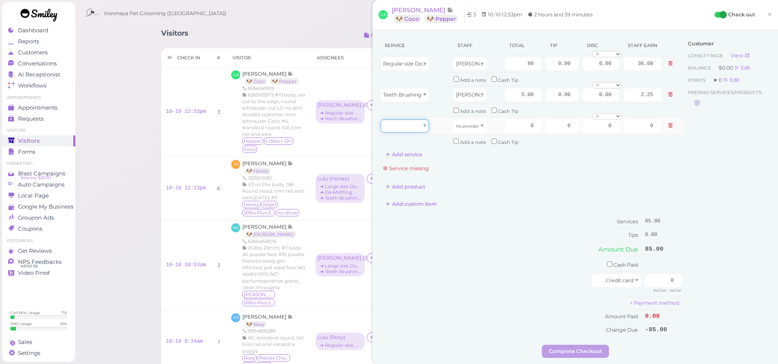
click at [408, 119] on div at bounding box center [404, 125] width 48 height 13
type input "20.00"
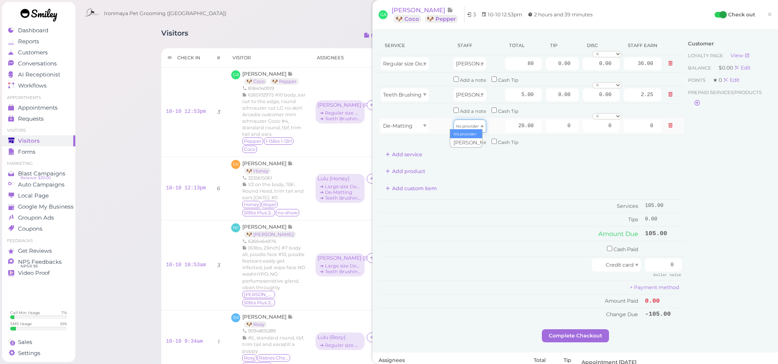
click at [453, 128] on div "No provider" at bounding box center [469, 125] width 33 height 13
type input "9.00"
click at [508, 124] on input "20.00" at bounding box center [523, 125] width 37 height 13
type input "10"
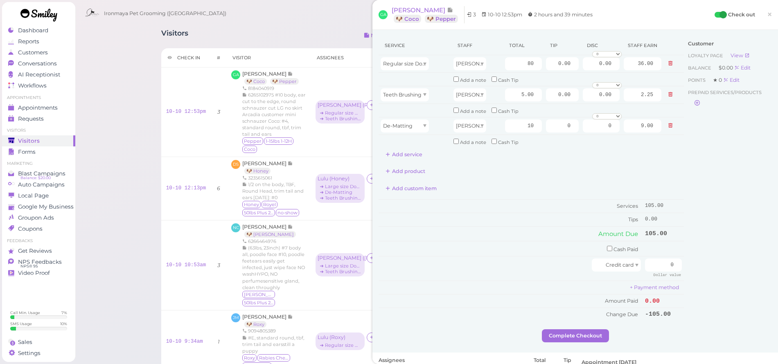
type input "4.50"
click at [674, 165] on div "Add product" at bounding box center [530, 171] width 305 height 13
click at [550, 66] on input "0.00" at bounding box center [562, 63] width 33 height 13
type input "9.5"
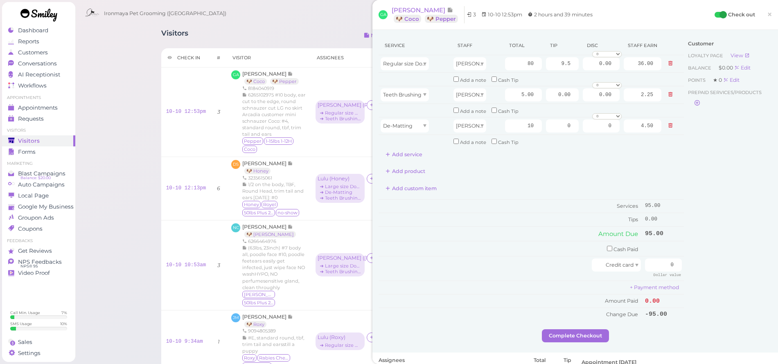
click at [645, 152] on div "Service Staff Total Tip Disc Staff earn Regular size Dog Full Grooming (35 lbs …" at bounding box center [530, 98] width 305 height 125
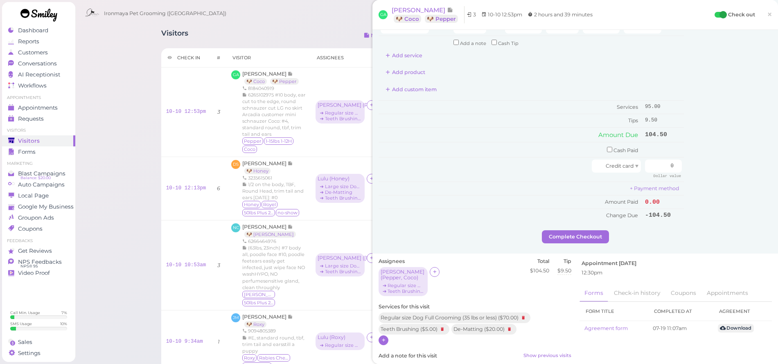
scroll to position [169, 0]
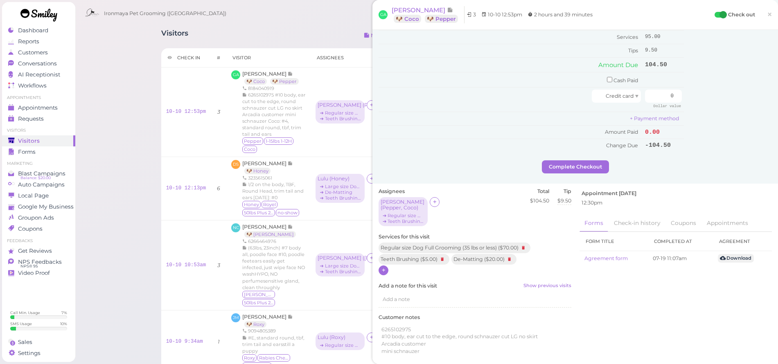
click at [384, 267] on icon at bounding box center [383, 270] width 5 height 6
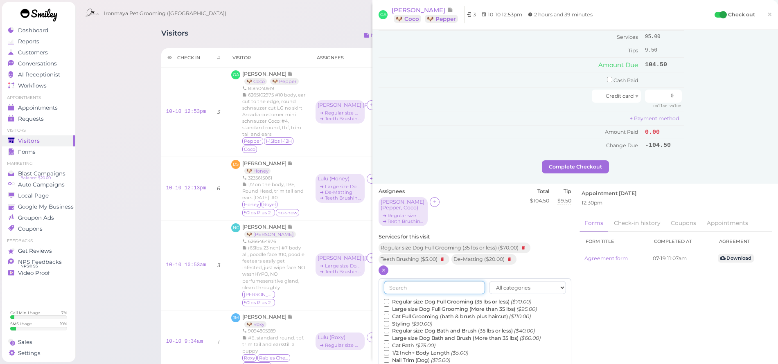
click at [397, 281] on input "text" at bounding box center [434, 287] width 101 height 13
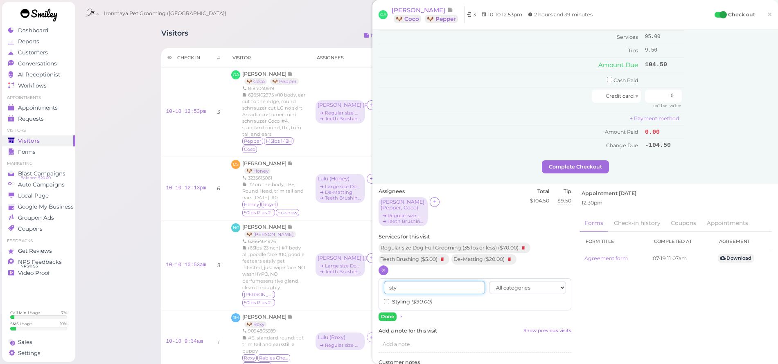
type input "sty"
click at [403, 298] on label "Styling ($90.00)" at bounding box center [408, 301] width 48 height 7
click at [389, 299] on input "Styling ($90.00)" at bounding box center [386, 301] width 5 height 5
click at [389, 312] on button "Done" at bounding box center [387, 316] width 18 height 9
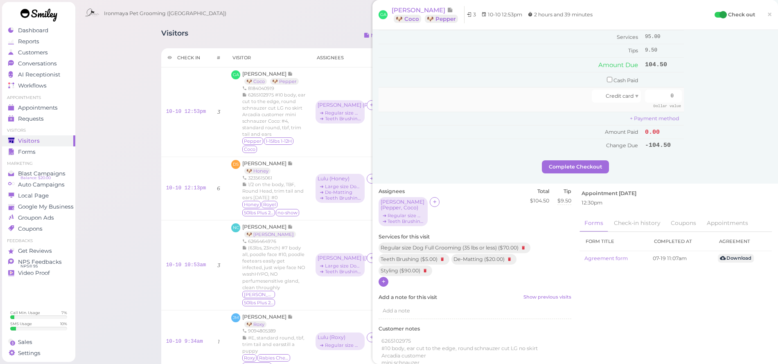
scroll to position [0, 0]
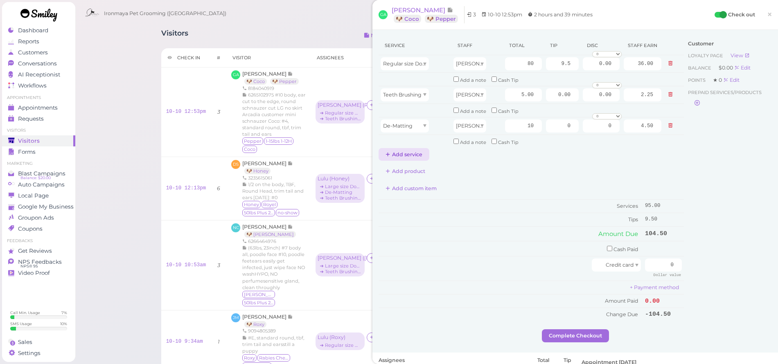
click at [411, 149] on button "Add service" at bounding box center [403, 154] width 51 height 13
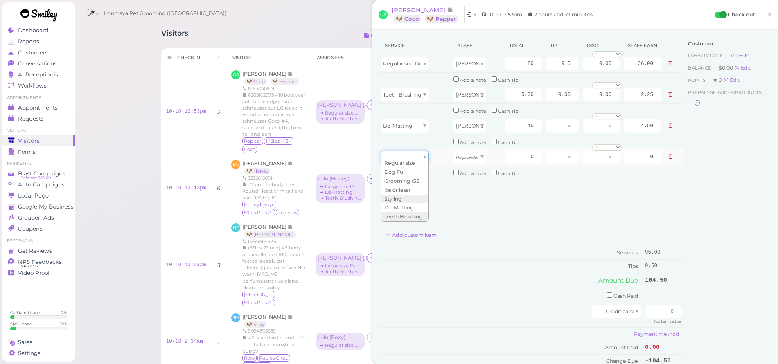
click at [405, 153] on div at bounding box center [404, 157] width 48 height 13
type input "90.00"
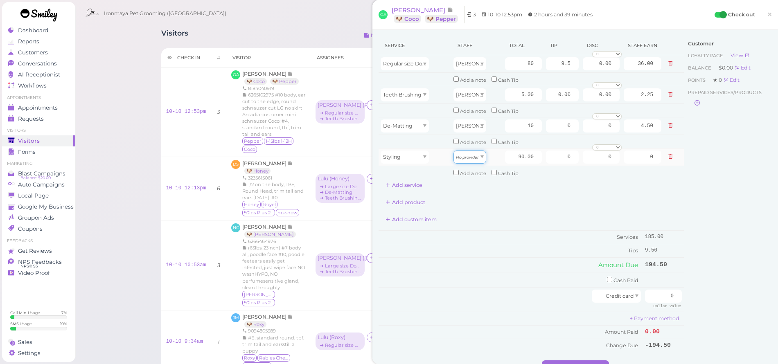
click at [462, 151] on div "No provider" at bounding box center [469, 157] width 33 height 13
type input "40.50"
click at [424, 179] on button "Add service" at bounding box center [403, 185] width 51 height 13
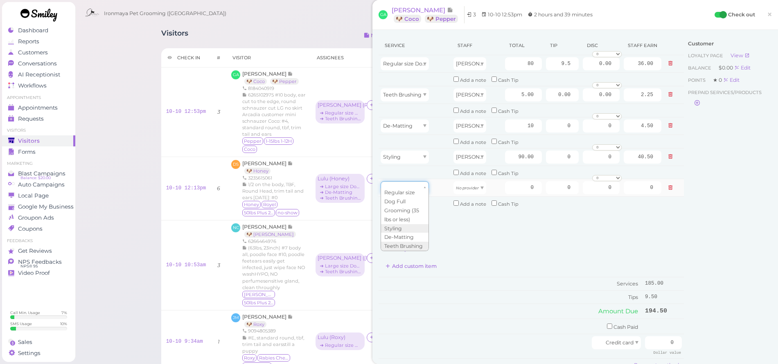
click at [405, 187] on div at bounding box center [404, 187] width 48 height 13
type input "20.00"
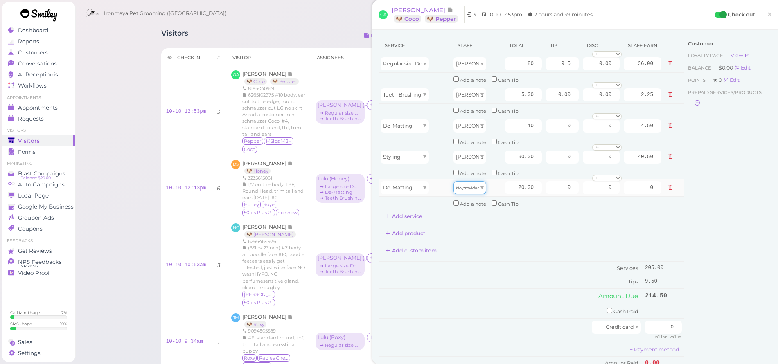
click at [459, 186] on icon "No provider" at bounding box center [467, 188] width 23 height 4
click at [465, 186] on icon "No provider" at bounding box center [467, 188] width 23 height 4
type input "9.00"
click at [505, 183] on input "20.00" at bounding box center [523, 187] width 37 height 13
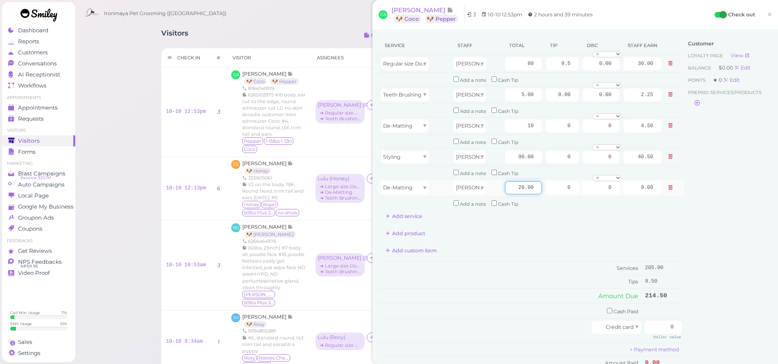
click at [505, 183] on input "20.00" at bounding box center [523, 187] width 37 height 13
type input "5"
type input "2.25"
click at [686, 199] on div "Customer Loyalty page View Balance $0.00 Edit Points ★ 0 Edit Prepaid services/…" at bounding box center [727, 213] width 88 height 355
click at [400, 212] on button "Add service" at bounding box center [403, 216] width 51 height 13
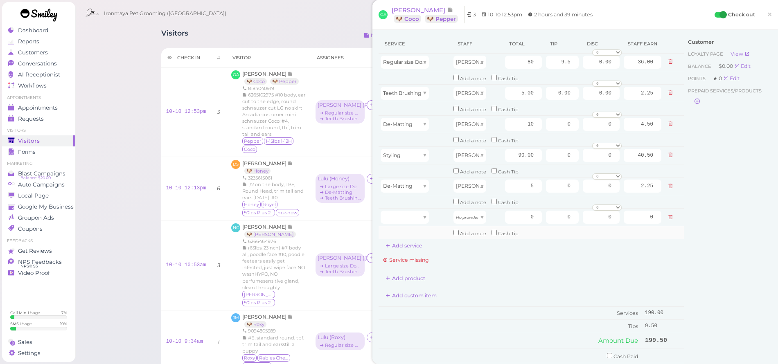
scroll to position [4, 0]
click at [410, 209] on div at bounding box center [404, 215] width 48 height 13
type input "5.00"
click at [465, 210] on div "No provider" at bounding box center [469, 215] width 33 height 13
type input "2.25"
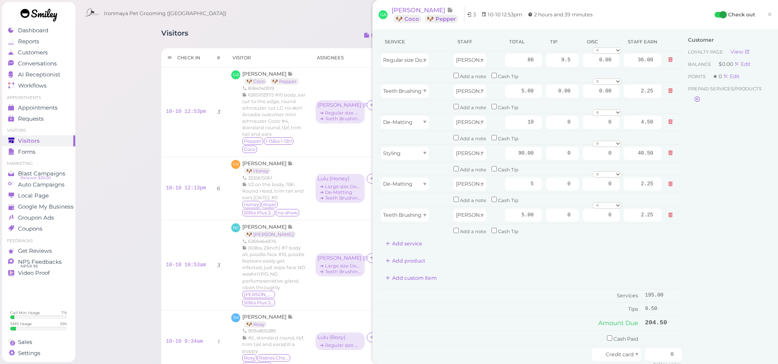
click at [683, 221] on div "Customer Loyalty page View Balance $0.00 Edit Points ★ 0 Edit Prepaid services/…" at bounding box center [727, 225] width 88 height 387
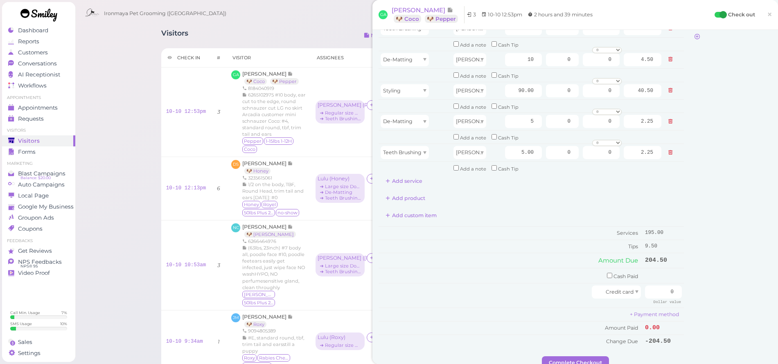
scroll to position [0, 0]
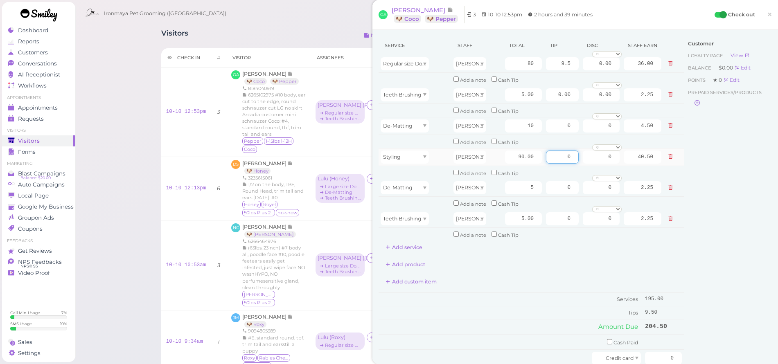
click at [556, 151] on input "0" at bounding box center [562, 157] width 33 height 13
type input "10"
type input "10.00"
click at [720, 227] on div "Customer Loyalty page View Balance $0.00 Edit Points ★ 0 Edit Prepaid services/…" at bounding box center [727, 229] width 88 height 387
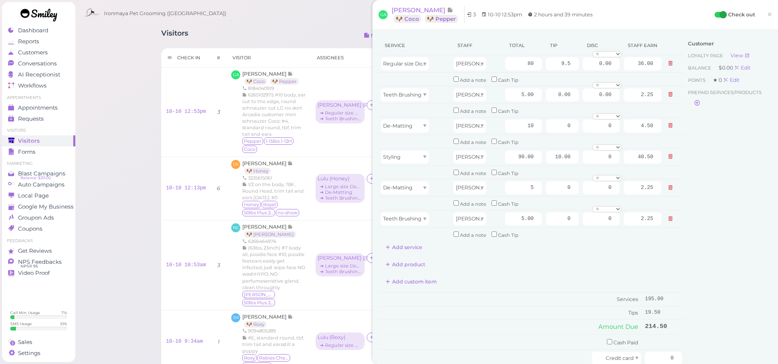
click at [725, 211] on div "Customer Loyalty page View Balance $0.00 Edit Points ★ 0 Edit Prepaid services/…" at bounding box center [727, 229] width 88 height 387
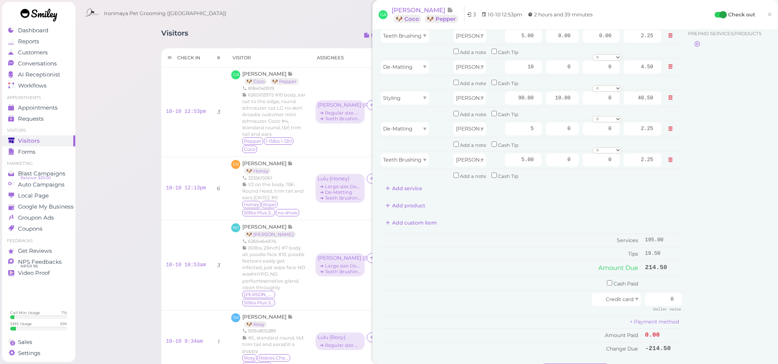
scroll to position [61, 0]
click at [664, 291] on input "0" at bounding box center [663, 297] width 37 height 13
type input "214"
type input "214.50"
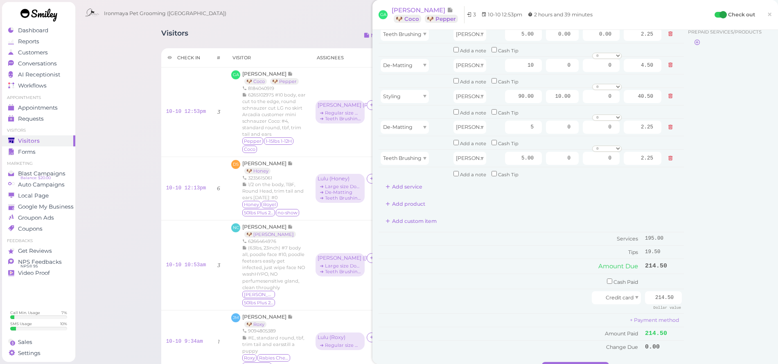
click at [704, 270] on div "Customer Loyalty page View Balance $0.00 Edit Points ★ 0 Edit Prepaid services/…" at bounding box center [727, 168] width 88 height 387
click at [596, 362] on button "Complete Checkout" at bounding box center [575, 368] width 67 height 13
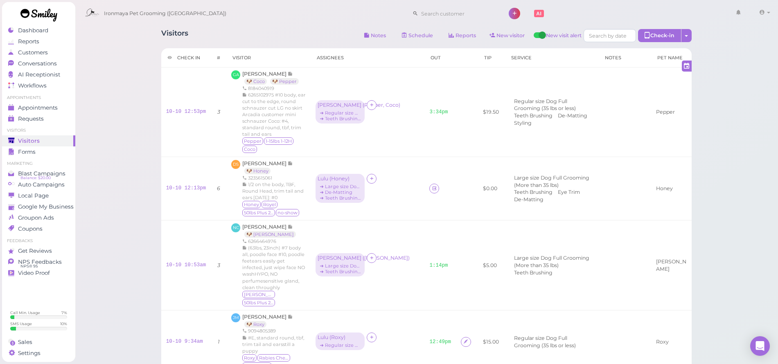
click at [254, 2] on div "Ironmaya Pet Grooming (San Dimas) 1 Account" at bounding box center [427, 13] width 692 height 23
click at [42, 109] on span "Appointments" at bounding box center [38, 107] width 40 height 7
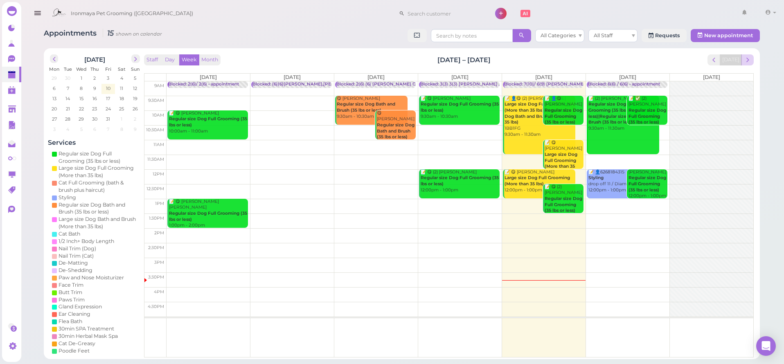
click at [746, 54] on div "Staff Day Week Month Oct 6 – 12, 2025 Today Mon 10/6 Tue 10/7 Wed 10/8 Thu 10/9…" at bounding box center [448, 203] width 613 height 303
click at [751, 59] on span "next" at bounding box center [747, 60] width 8 height 8
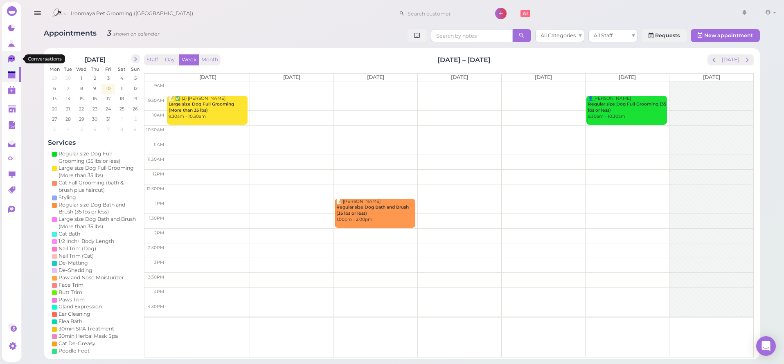
click at [3, 61] on link "0" at bounding box center [11, 59] width 19 height 16
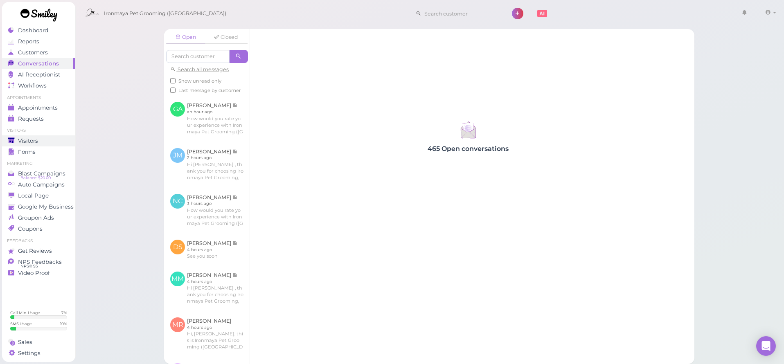
click at [50, 137] on link "Visitors" at bounding box center [38, 140] width 73 height 11
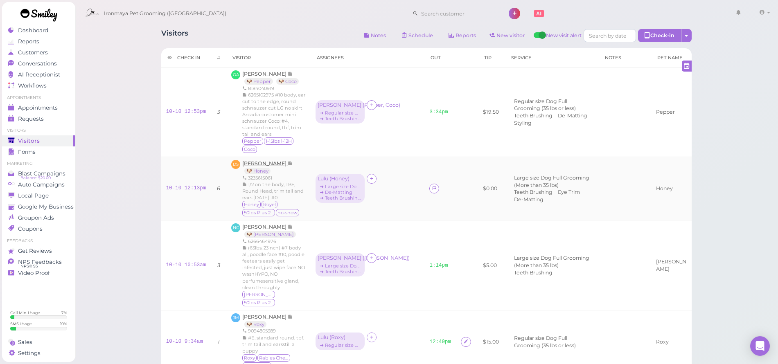
click at [274, 161] on span "[PERSON_NAME]" at bounding box center [264, 163] width 45 height 6
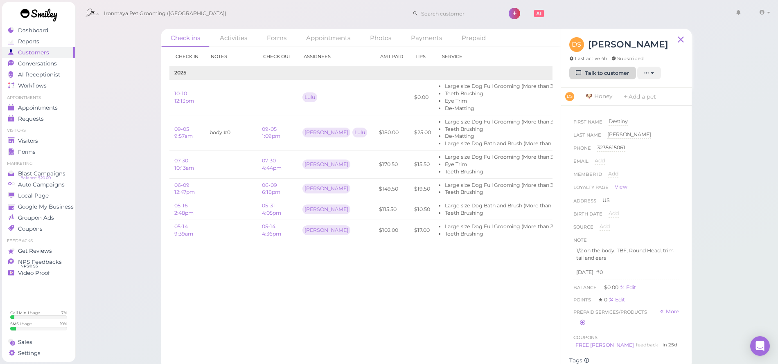
click at [583, 76] on link "Talk to customer" at bounding box center [602, 73] width 67 height 13
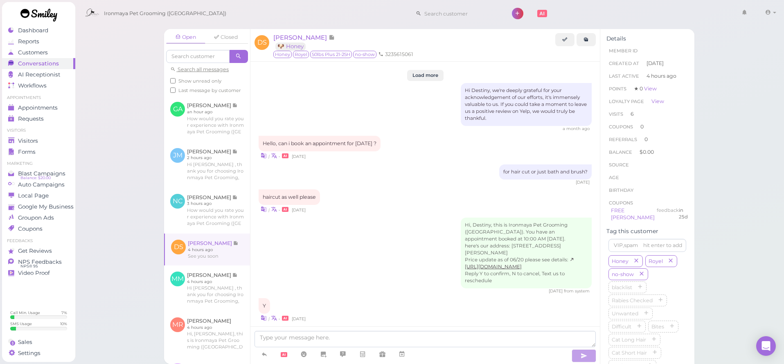
scroll to position [1075, 0]
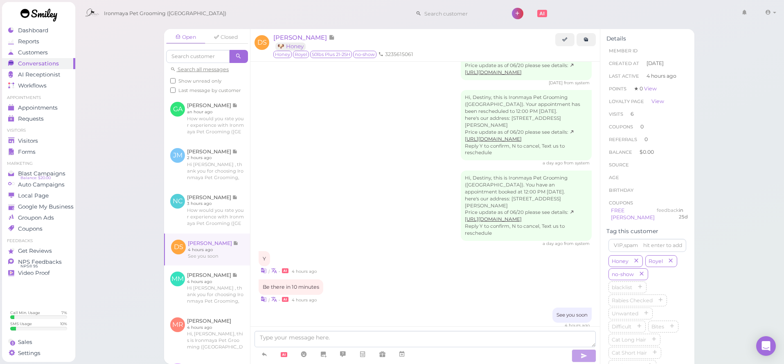
click at [381, 330] on div at bounding box center [424, 345] width 349 height 38
click at [380, 330] on div at bounding box center [424, 345] width 349 height 38
click at [379, 332] on textarea at bounding box center [424, 339] width 341 height 16
click at [378, 332] on textarea at bounding box center [424, 339] width 341 height 16
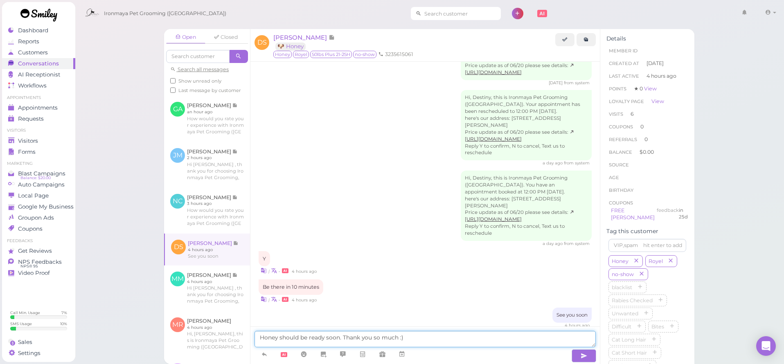
type textarea "Honey should be ready soon. Thank you so much :)"
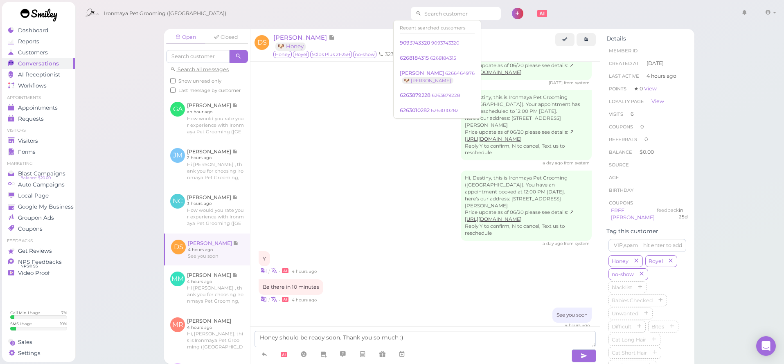
click at [430, 13] on input at bounding box center [460, 13] width 79 height 13
type input "323374"
click at [422, 37] on link "9093743320 9093743320" at bounding box center [439, 43] width 87 height 16
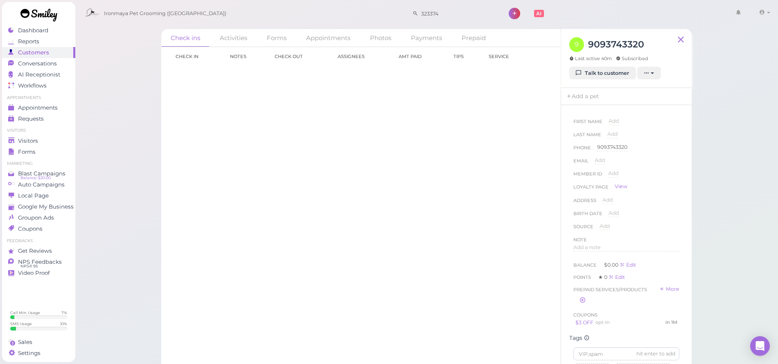
click at [567, 73] on div "9 9093743320 Last active 40m Subscribed Talk to customer New appointment Add st…" at bounding box center [626, 58] width 130 height 59
click at [578, 74] on icon at bounding box center [578, 73] width 5 height 6
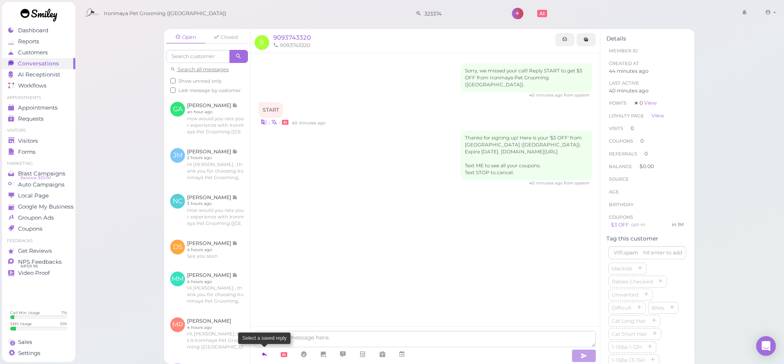
click at [264, 352] on icon at bounding box center [264, 354] width 7 height 8
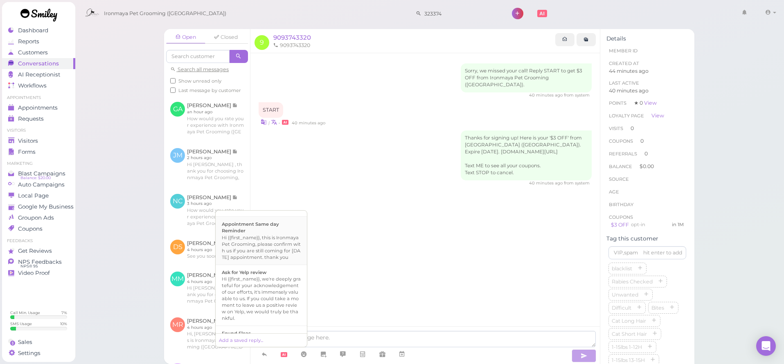
scroll to position [210, 0]
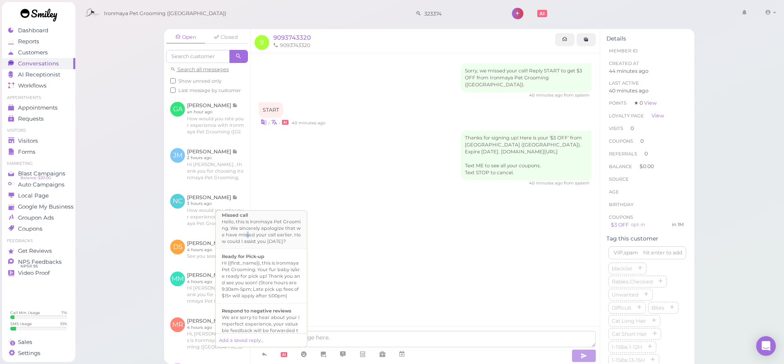
click at [261, 245] on div "Hello, this is Ironmaya Pet Grooming. We sincerely apologize that we have misse…" at bounding box center [261, 231] width 79 height 26
type textarea "Hello, this is Ironmaya Pet Grooming. We sincerely apologize that we have misse…"
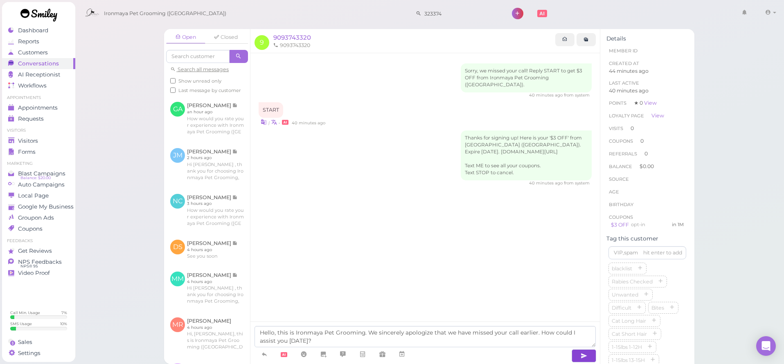
click at [575, 359] on button "button" at bounding box center [583, 355] width 25 height 13
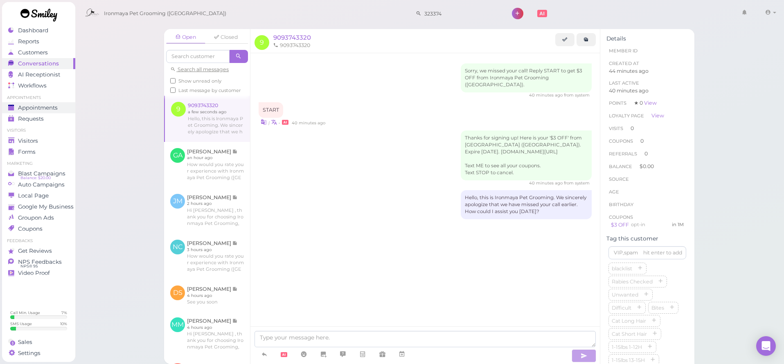
click at [50, 109] on span "Appointments" at bounding box center [38, 107] width 40 height 7
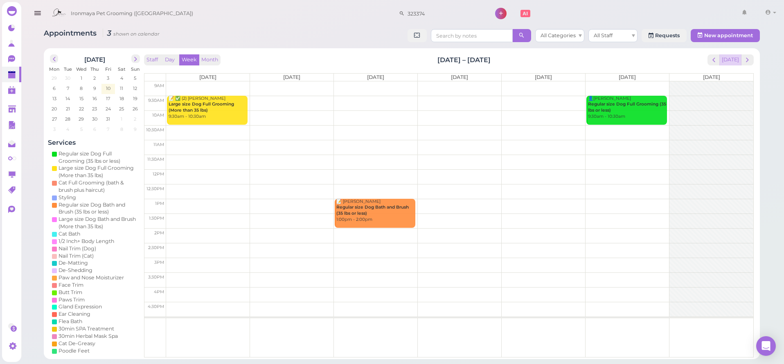
click at [737, 59] on button "Today" at bounding box center [730, 59] width 22 height 11
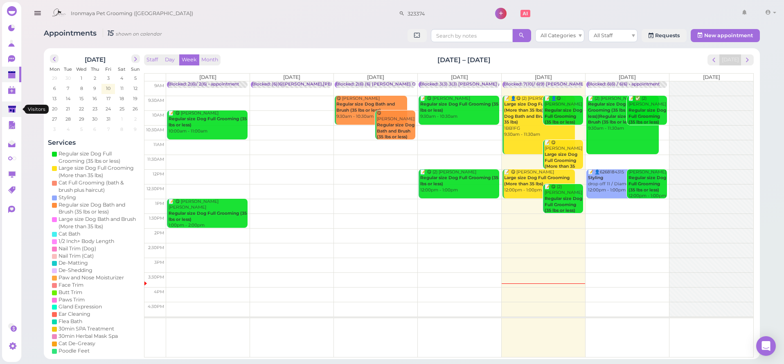
click at [18, 108] on link at bounding box center [11, 109] width 19 height 16
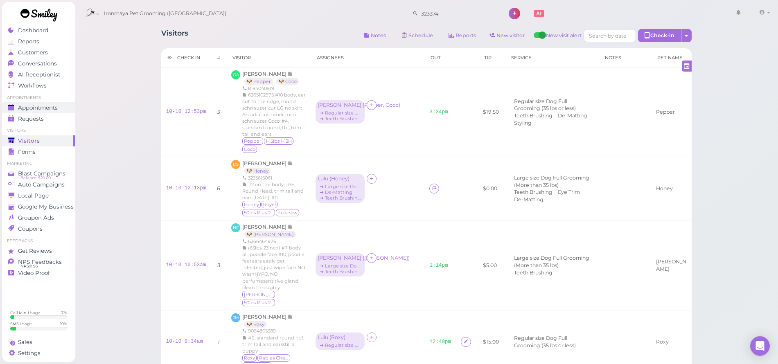
click at [50, 108] on span "Appointments" at bounding box center [38, 107] width 40 height 7
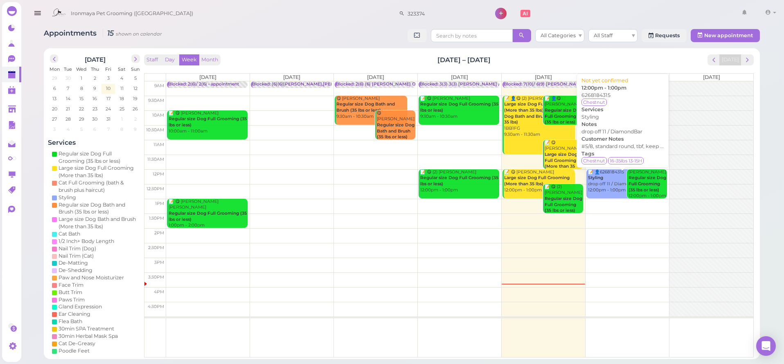
click at [619, 178] on div "📝 👤6268184315 Styling drop off 11 / DiamondBar 12:00pm - 1:00pm" at bounding box center [622, 181] width 71 height 24
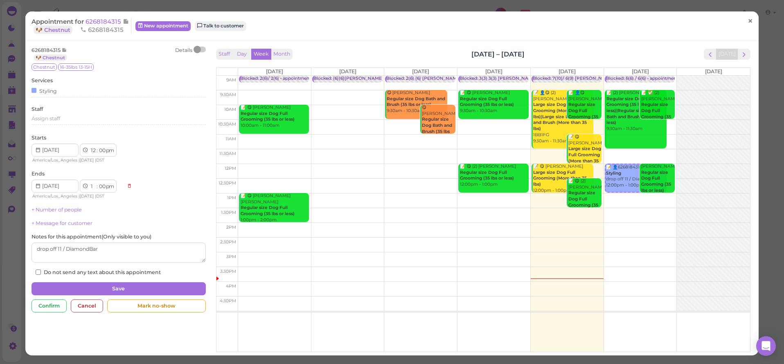
click at [747, 22] on span "×" at bounding box center [749, 21] width 5 height 11
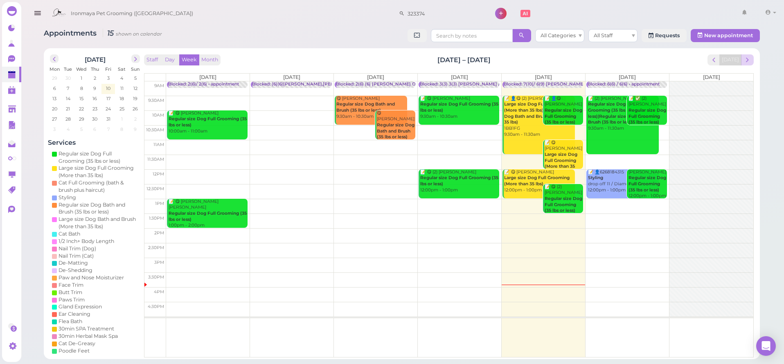
click at [748, 61] on span "next" at bounding box center [747, 60] width 8 height 8
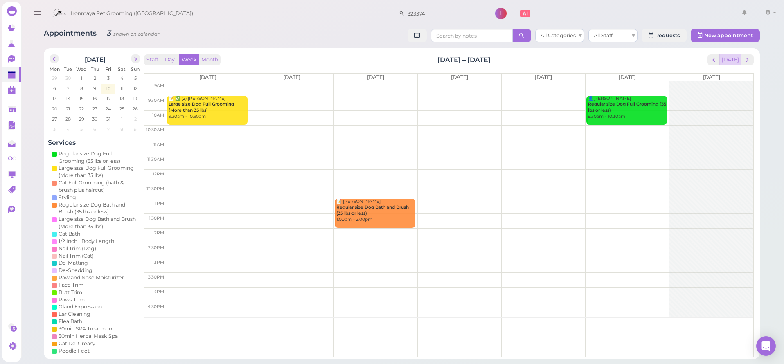
click at [733, 59] on button "Today" at bounding box center [730, 59] width 22 height 11
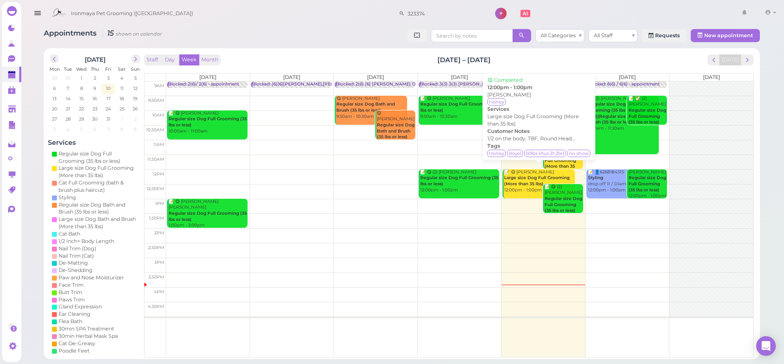
click at [532, 178] on b "Large size Dog Full Grooming (More than 35 lbs)" at bounding box center [536, 180] width 65 height 11
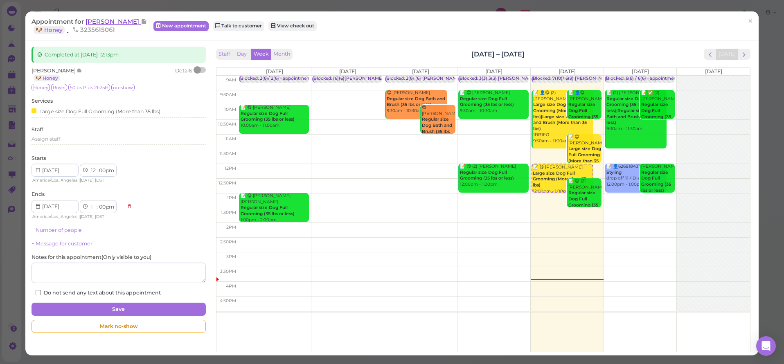
click at [98, 22] on span "[PERSON_NAME]" at bounding box center [112, 22] width 55 height 8
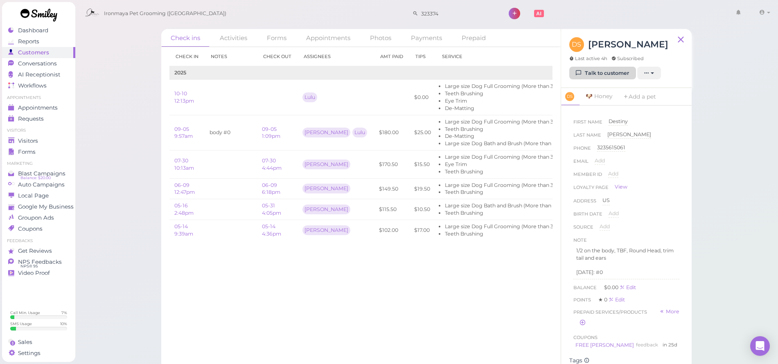
click at [606, 71] on link "Talk to customer" at bounding box center [602, 73] width 67 height 13
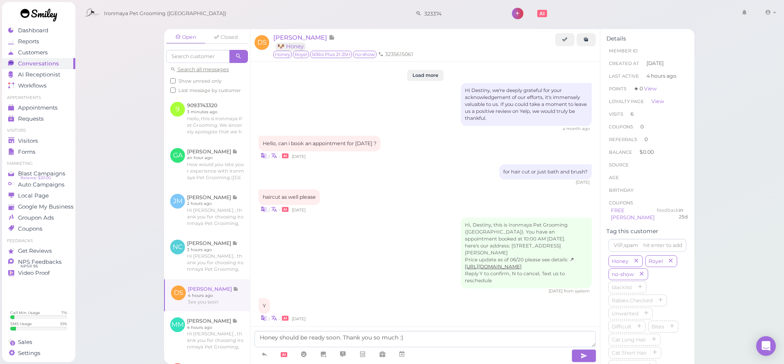
scroll to position [1075, 0]
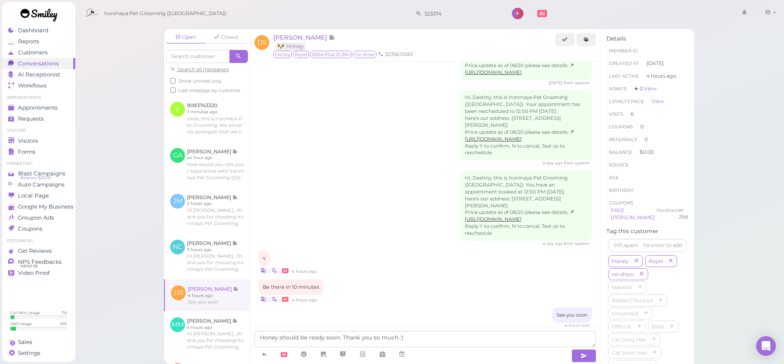
click at [510, 342] on textarea "Honey should be ready soon. Thank you so much :)" at bounding box center [424, 339] width 341 height 16
click at [578, 357] on button "button" at bounding box center [583, 355] width 25 height 13
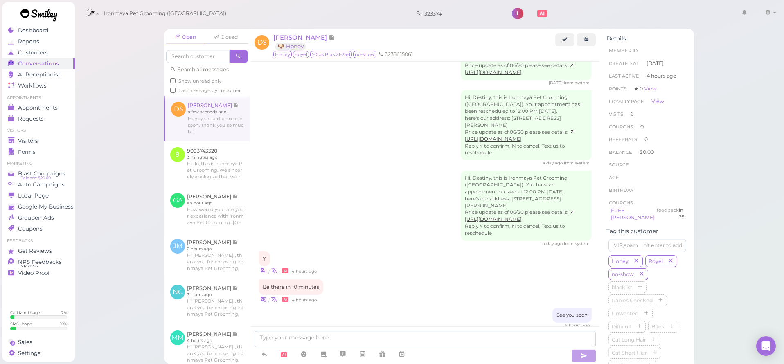
scroll to position [1100, 0]
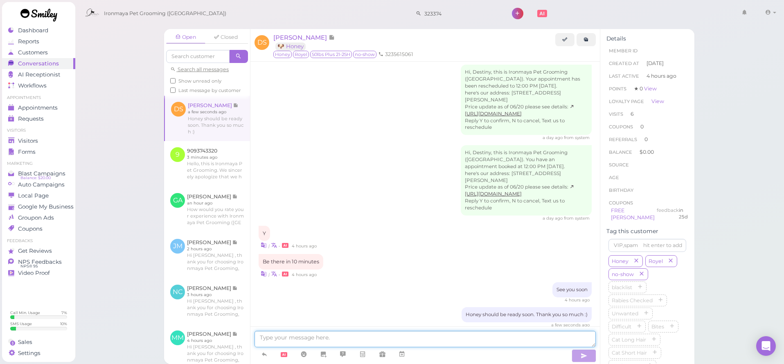
click at [318, 341] on textarea at bounding box center [424, 339] width 341 height 16
type textarea "She will be ready in 10 mins"
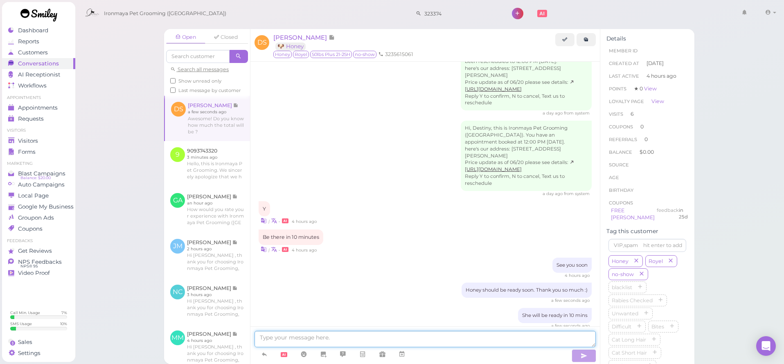
scroll to position [1165, 0]
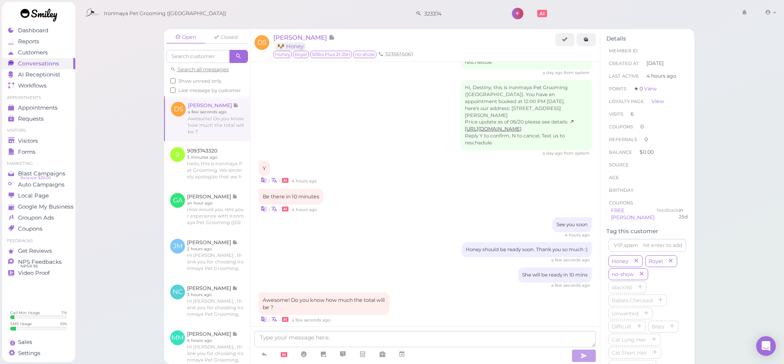
click at [396, 267] on div "She will be ready in 10 mins a few seconds ago" at bounding box center [424, 277] width 333 height 21
click at [348, 343] on textarea at bounding box center [424, 339] width 341 height 16
type textarea "$170 will be the total"
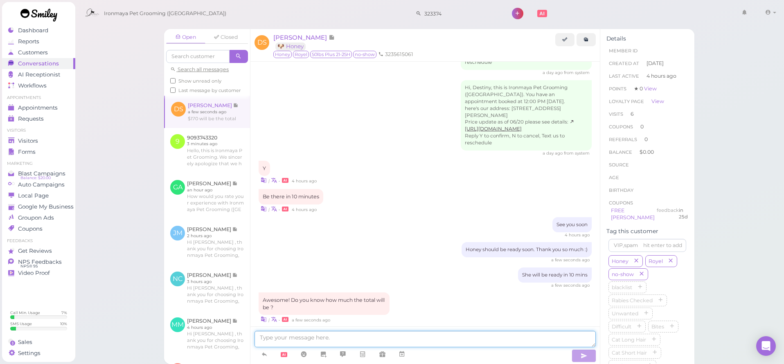
scroll to position [1184, 0]
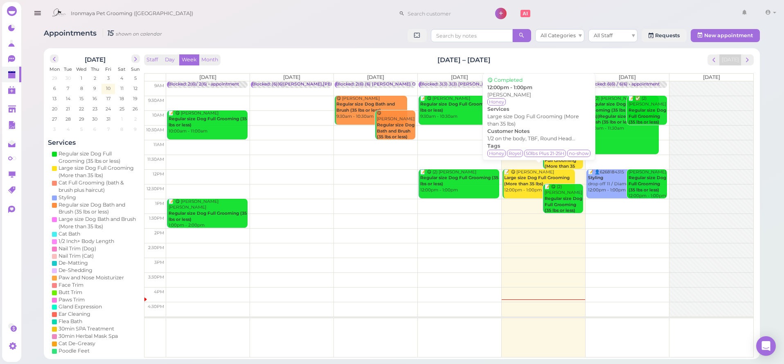
click at [536, 181] on b "Large size Dog Full Grooming (More than 35 lbs)" at bounding box center [536, 180] width 65 height 11
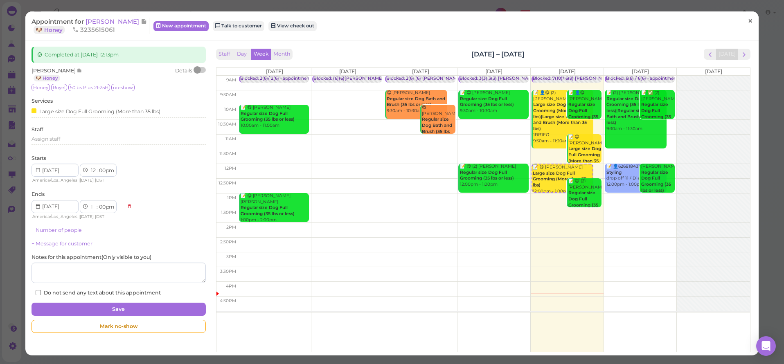
click at [747, 22] on link "×" at bounding box center [749, 21] width 15 height 19
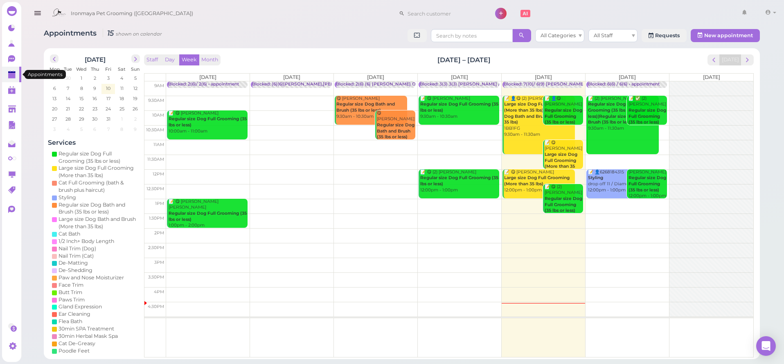
click at [16, 77] on icon at bounding box center [12, 75] width 9 height 9
click at [15, 108] on polygon at bounding box center [12, 109] width 8 height 7
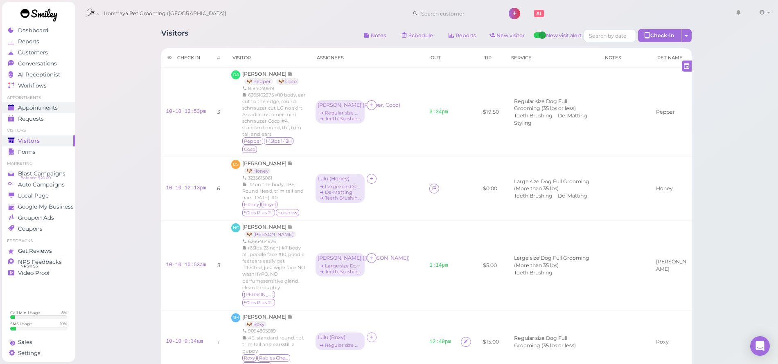
click at [18, 109] on span "Appointments" at bounding box center [38, 107] width 40 height 7
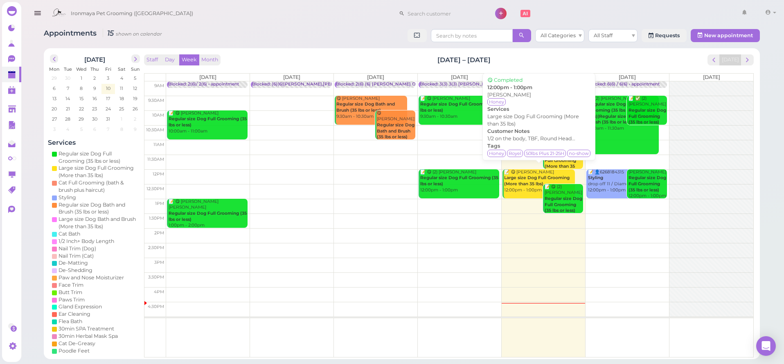
click at [526, 184] on b "Large size Dog Full Grooming (More than 35 lbs)" at bounding box center [536, 180] width 65 height 11
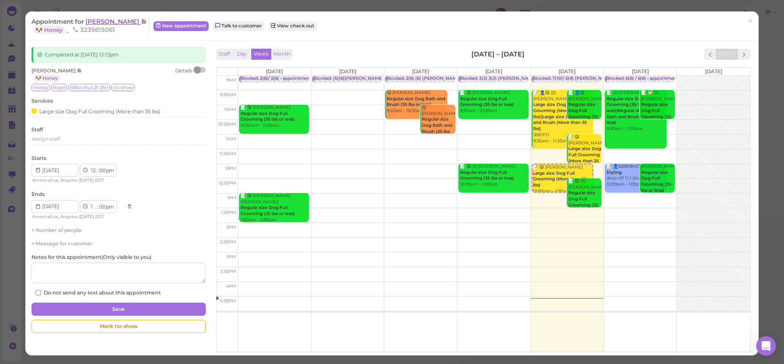
click at [107, 19] on span "[PERSON_NAME]" at bounding box center [112, 22] width 55 height 8
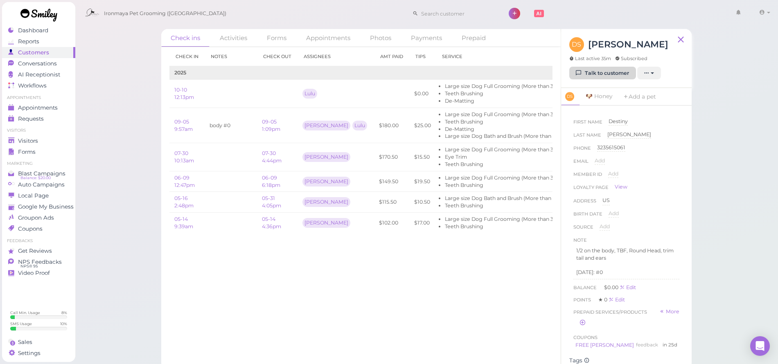
click at [594, 72] on link "Talk to customer" at bounding box center [602, 73] width 67 height 13
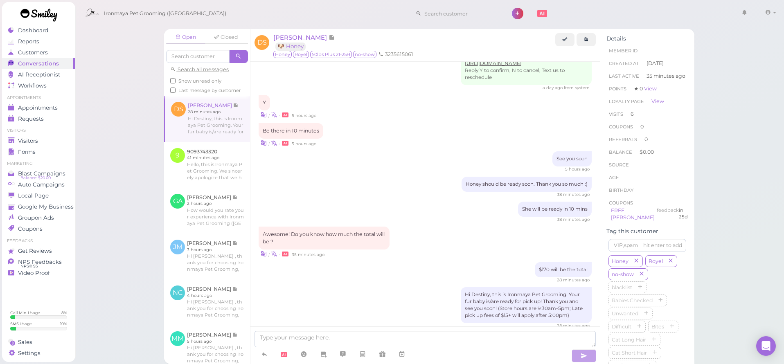
scroll to position [1019, 0]
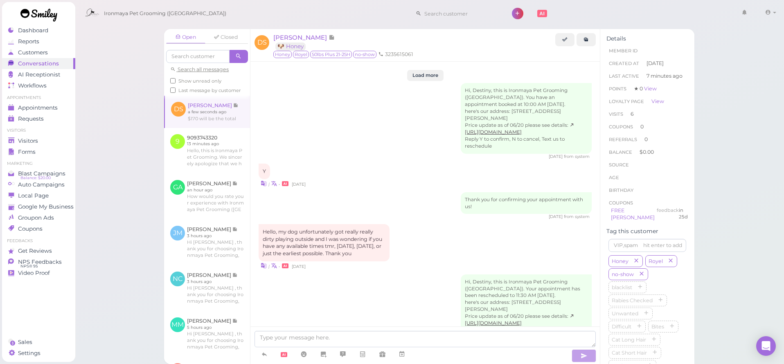
scroll to position [1052, 0]
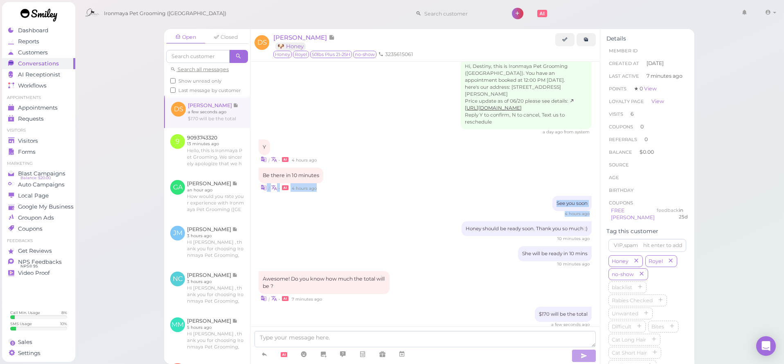
drag, startPoint x: 334, startPoint y: 164, endPoint x: 321, endPoint y: 252, distance: 88.8
click at [309, 272] on div "Awesome! Do you know how much the total will be ?" at bounding box center [323, 282] width 131 height 23
click at [266, 358] on icon at bounding box center [264, 354] width 7 height 8
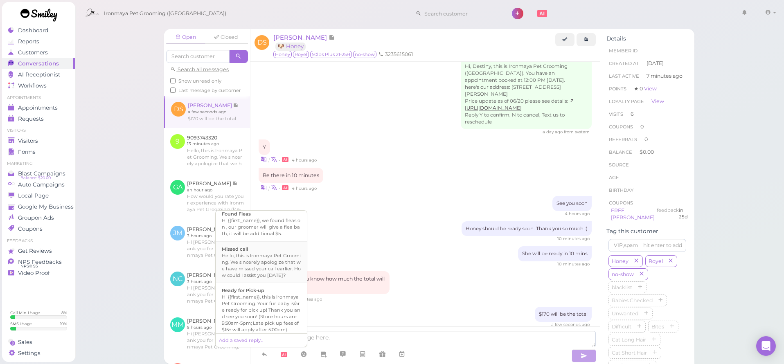
scroll to position [242, 0]
click at [270, 267] on div "Hi {{first_name}}, this is Ironmaya Pet Grooming. Your fur baby is/are ready fo…" at bounding box center [261, 247] width 79 height 39
type textarea "Hi {{first_name}}, this is Ironmaya Pet Grooming. Your fur baby is/are ready fo…"
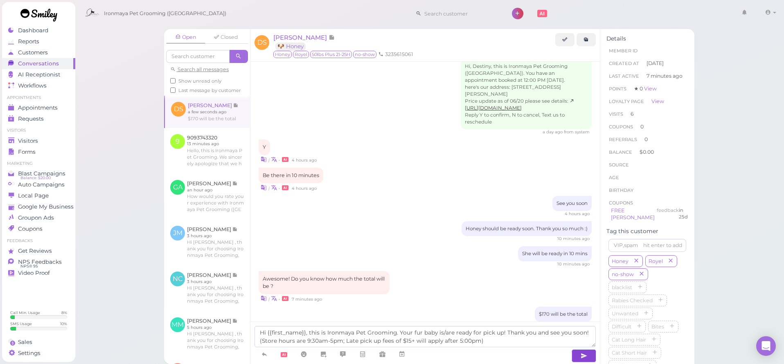
click at [587, 362] on button "button" at bounding box center [583, 355] width 25 height 13
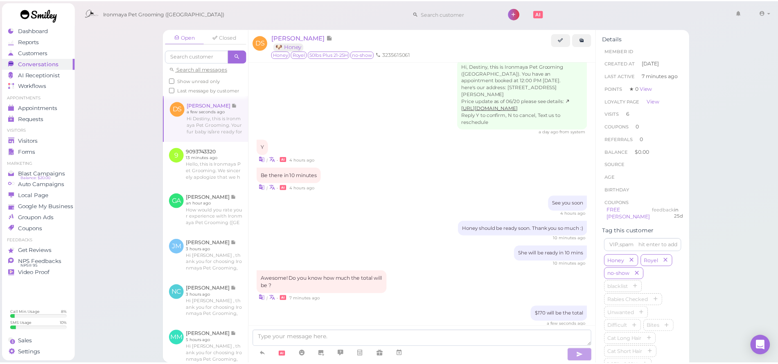
scroll to position [1090, 0]
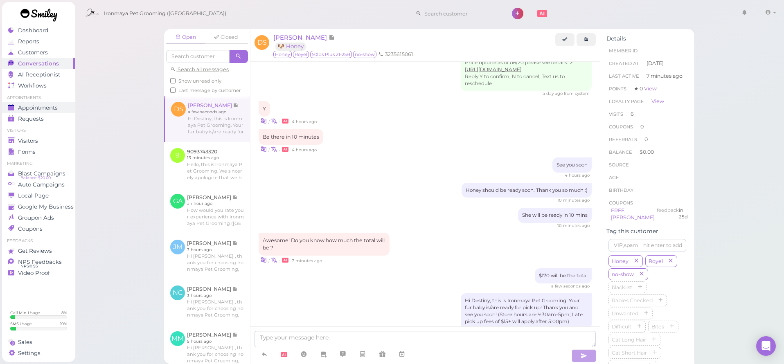
click at [57, 106] on span "Appointments" at bounding box center [38, 107] width 40 height 7
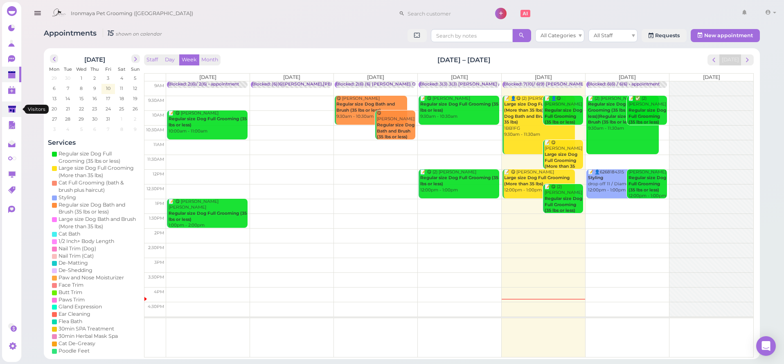
click at [11, 108] on polygon at bounding box center [12, 109] width 8 height 7
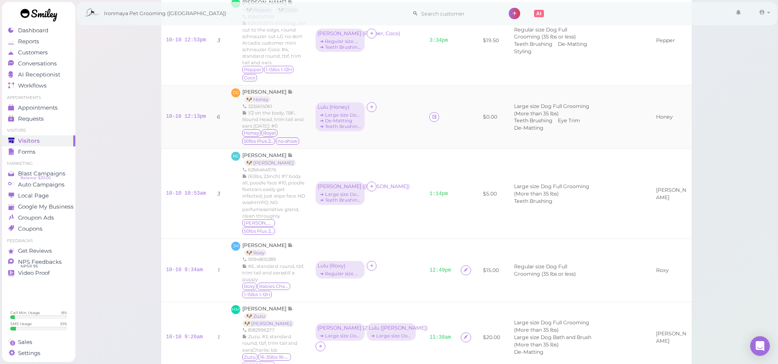
scroll to position [73, 0]
click at [436, 114] on td at bounding box center [439, 115] width 31 height 63
click at [432, 113] on icon at bounding box center [433, 115] width 5 height 6
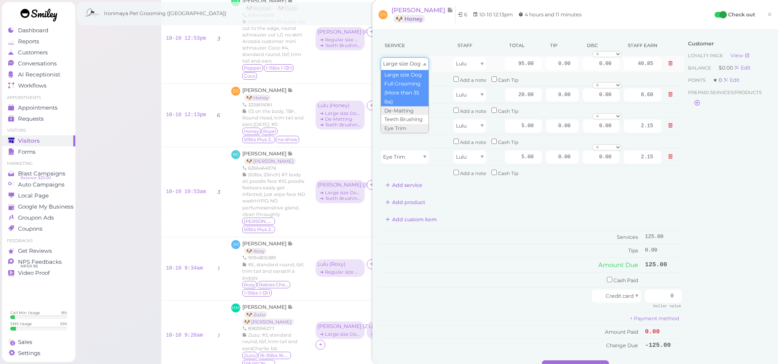
click at [413, 61] on span "Large size Dog Full Grooming (More than 35 lbs)" at bounding box center [443, 64] width 121 height 6
click at [510, 61] on input "95.00" at bounding box center [523, 63] width 37 height 13
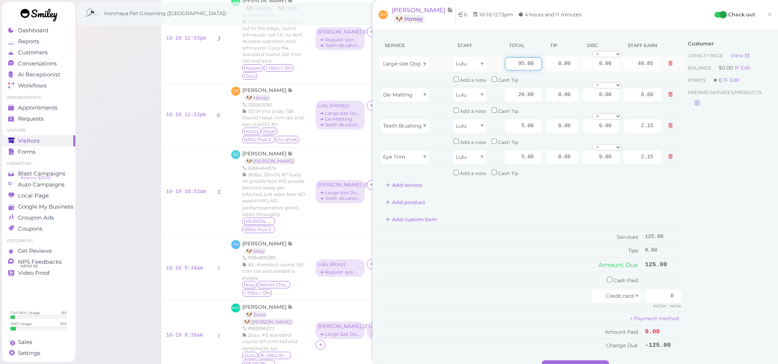
click at [510, 61] on input "95.00" at bounding box center [523, 63] width 37 height 13
type input "150"
type input "64.50"
click at [511, 93] on input "20.00" at bounding box center [523, 94] width 37 height 13
click at [510, 93] on input "20.00" at bounding box center [523, 94] width 37 height 13
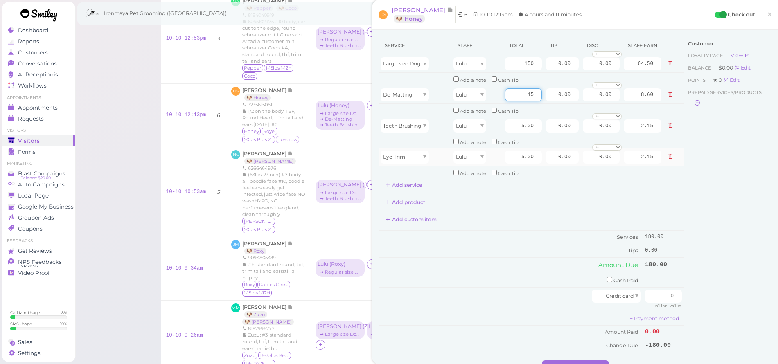
type input "15"
type input "6.45"
click at [673, 158] on td at bounding box center [673, 157] width 20 height 18
click at [667, 154] on icon at bounding box center [669, 157] width 5 height 6
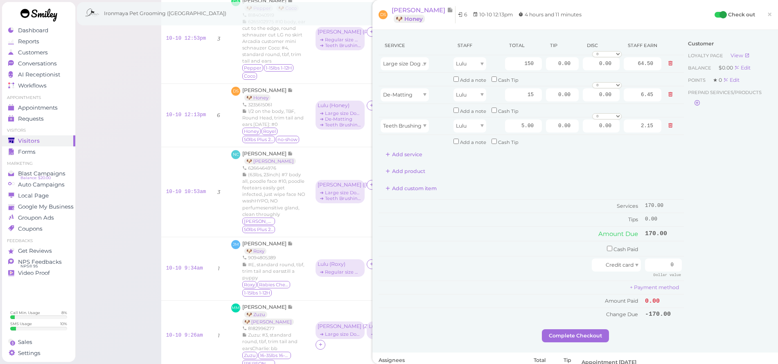
drag, startPoint x: 686, startPoint y: 170, endPoint x: 681, endPoint y: 163, distance: 8.3
click at [686, 170] on div "Customer Loyalty page View Balance $0.00 Edit Points ★ 0 Edit Prepaid services/…" at bounding box center [727, 182] width 88 height 293
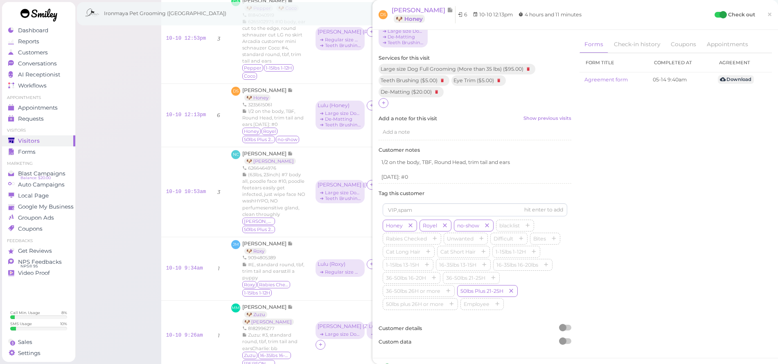
scroll to position [349, 0]
click at [502, 74] on icon at bounding box center [499, 78] width 10 height 9
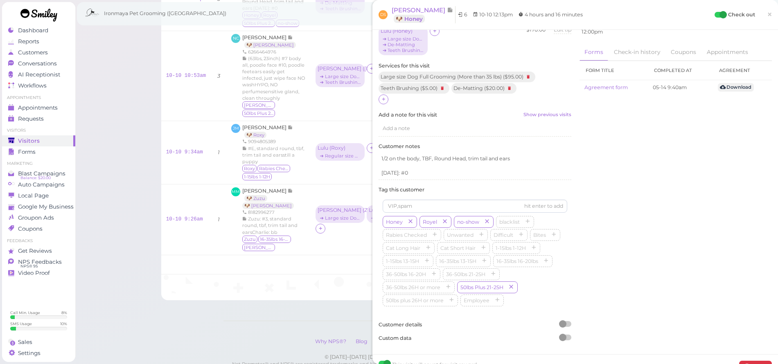
scroll to position [0, 0]
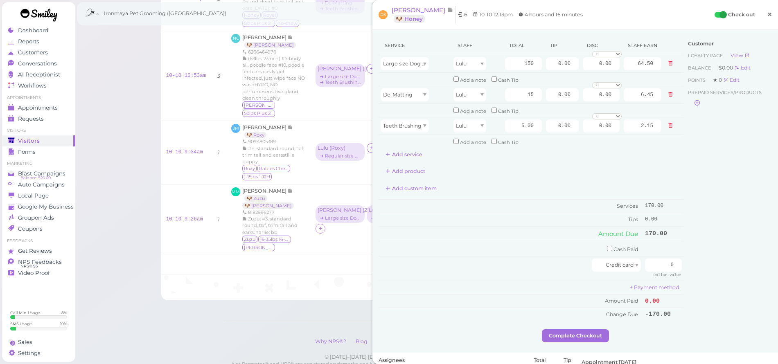
click at [766, 15] on span "×" at bounding box center [768, 14] width 5 height 11
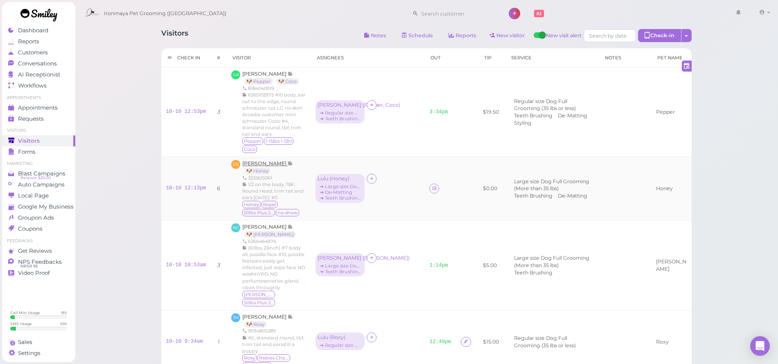
click at [280, 163] on span "[PERSON_NAME]" at bounding box center [264, 163] width 45 height 6
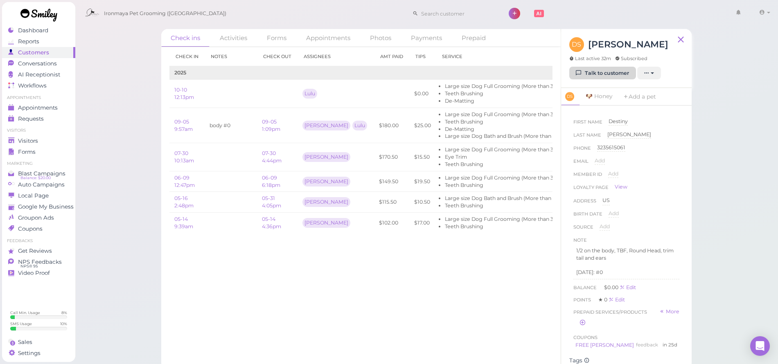
click at [588, 76] on link "Talk to customer" at bounding box center [602, 73] width 67 height 13
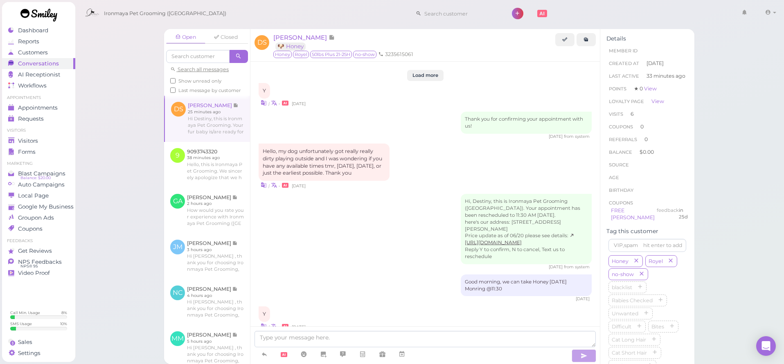
scroll to position [1019, 0]
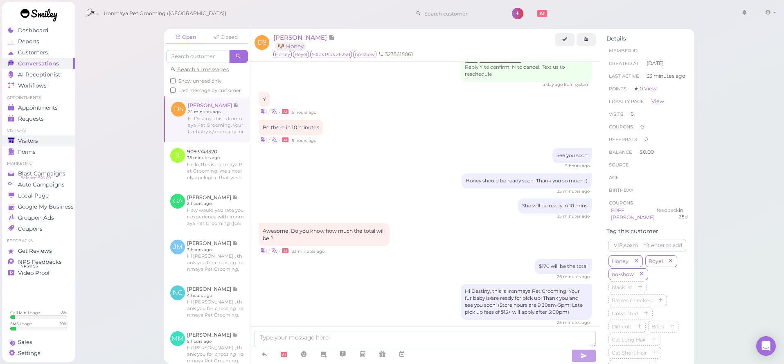
click at [56, 138] on div "Visitors" at bounding box center [37, 140] width 59 height 7
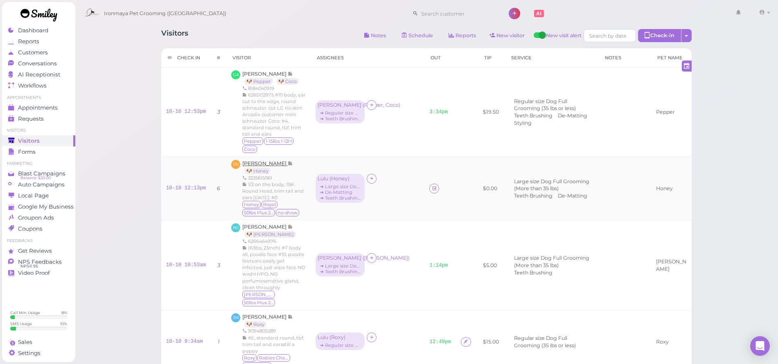
click at [279, 164] on span "[PERSON_NAME]" at bounding box center [264, 163] width 45 height 6
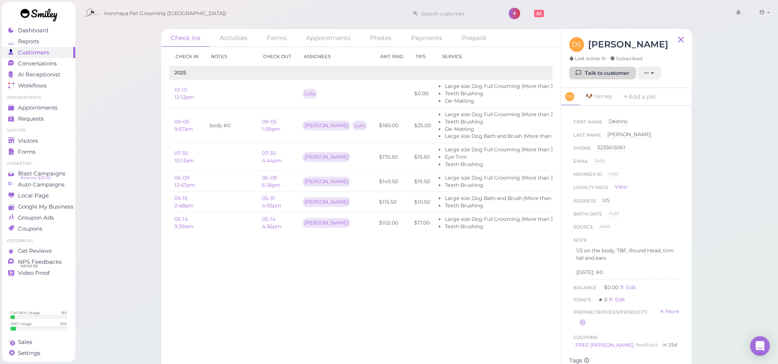
click at [589, 70] on link "Talk to customer" at bounding box center [602, 73] width 67 height 13
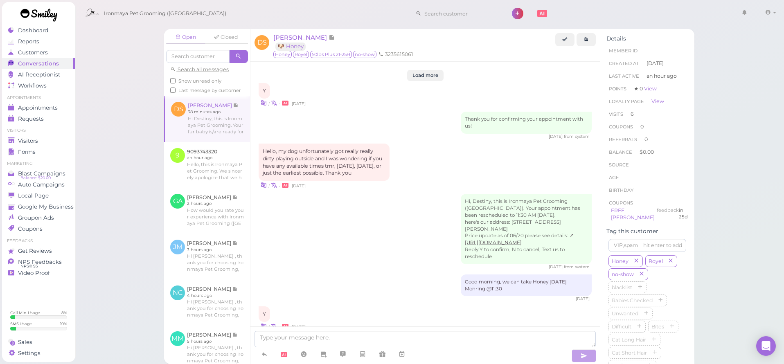
scroll to position [1019, 0]
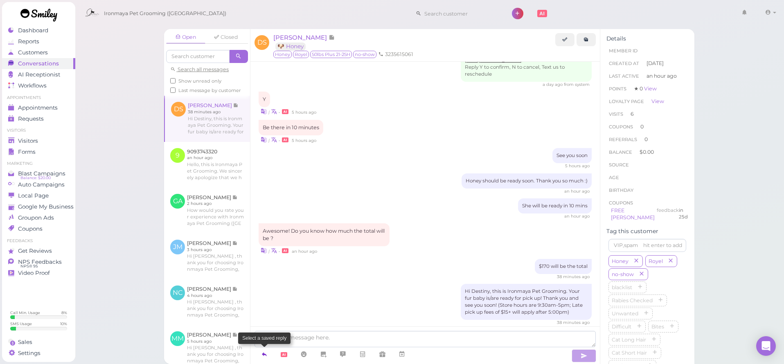
click at [270, 347] on link at bounding box center [264, 354] width 20 height 14
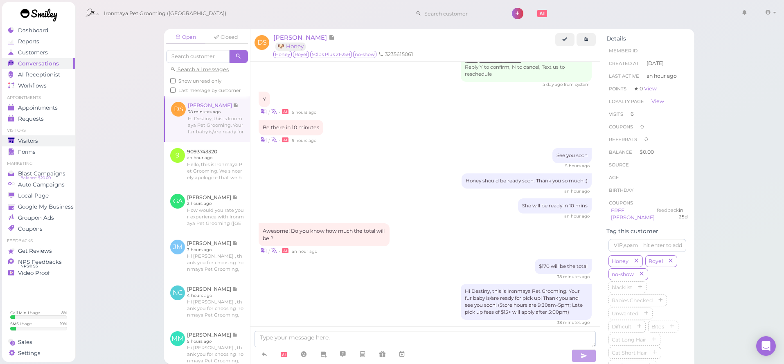
click at [29, 142] on span "Visitors" at bounding box center [28, 140] width 20 height 7
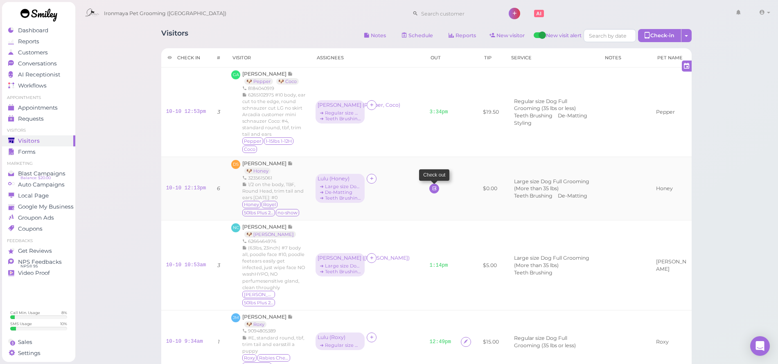
click at [431, 185] on icon at bounding box center [433, 188] width 5 height 6
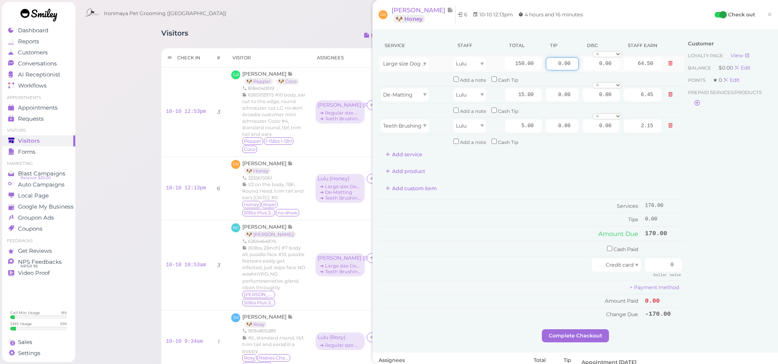
click at [546, 65] on input "0.00" at bounding box center [562, 63] width 33 height 13
type input "17"
click at [656, 166] on div "Add product" at bounding box center [530, 171] width 305 height 13
click at [661, 258] on input "0" at bounding box center [663, 264] width 37 height 13
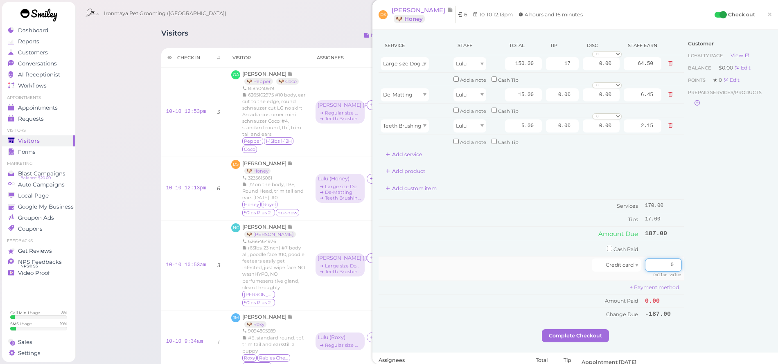
click at [662, 258] on input "0" at bounding box center [663, 264] width 37 height 13
type input "187"
click at [690, 252] on div "Customer Loyalty page View Balance $0.00 Edit Points ★ 0 Edit Prepaid services/…" at bounding box center [727, 182] width 88 height 293
click at [598, 329] on button "Complete Checkout" at bounding box center [575, 335] width 67 height 13
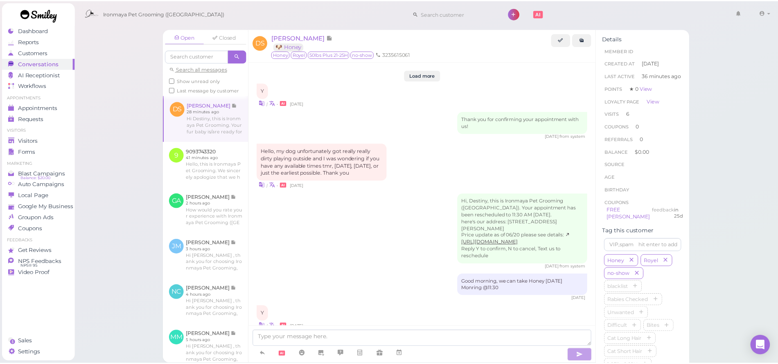
scroll to position [1019, 0]
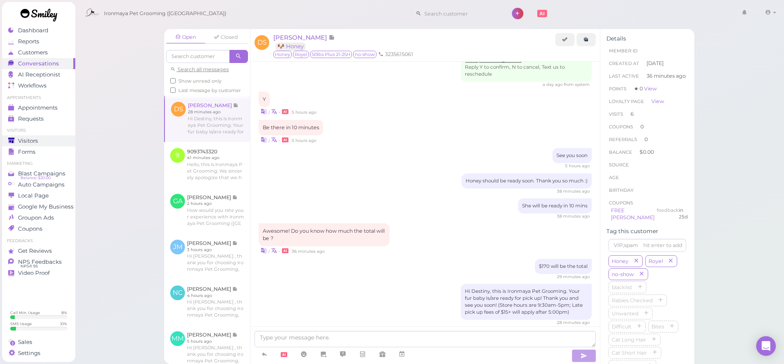
click at [45, 140] on div "Visitors" at bounding box center [37, 140] width 59 height 7
